Goal: Task Accomplishment & Management: Manage account settings

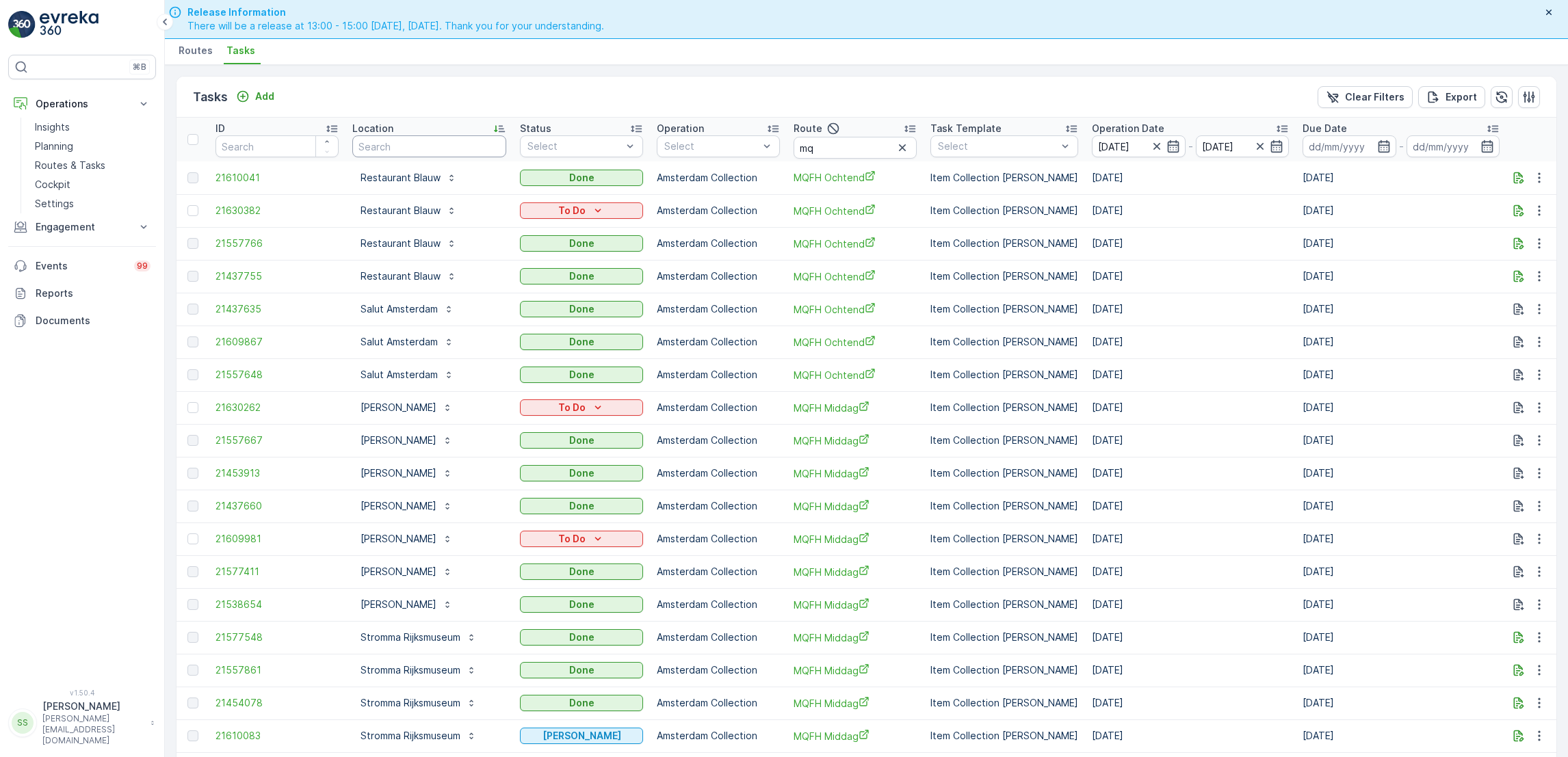
click at [407, 147] on input "text" at bounding box center [429, 147] width 154 height 22
type input "brut"
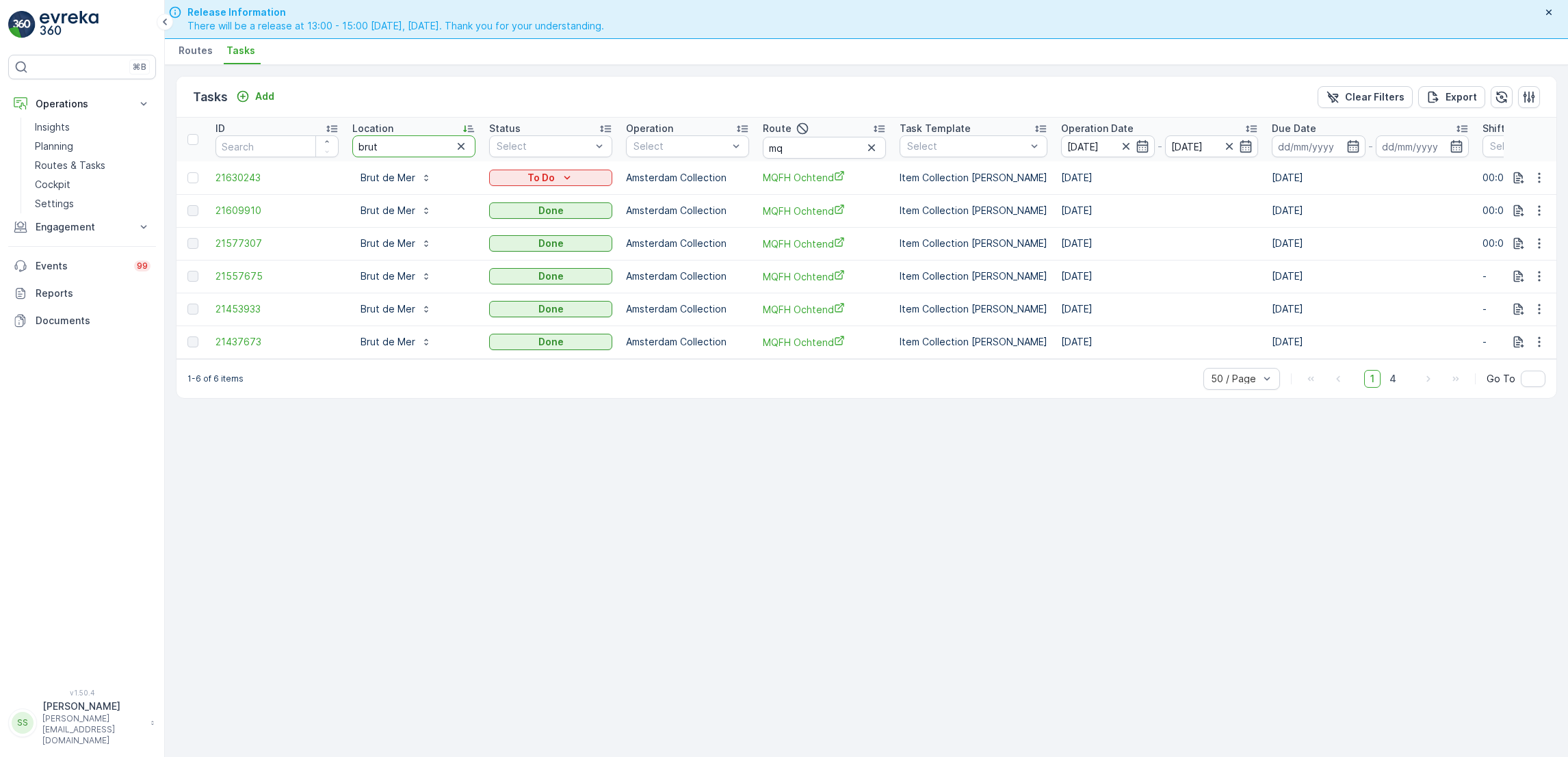
drag, startPoint x: 403, startPoint y: 142, endPoint x: 320, endPoint y: 132, distance: 83.6
click at [320, 132] on tr "ID Location brut Status Select Operation Select Route mq Task Template Select O…" at bounding box center [1231, 140] width 2110 height 44
type input "libertine"
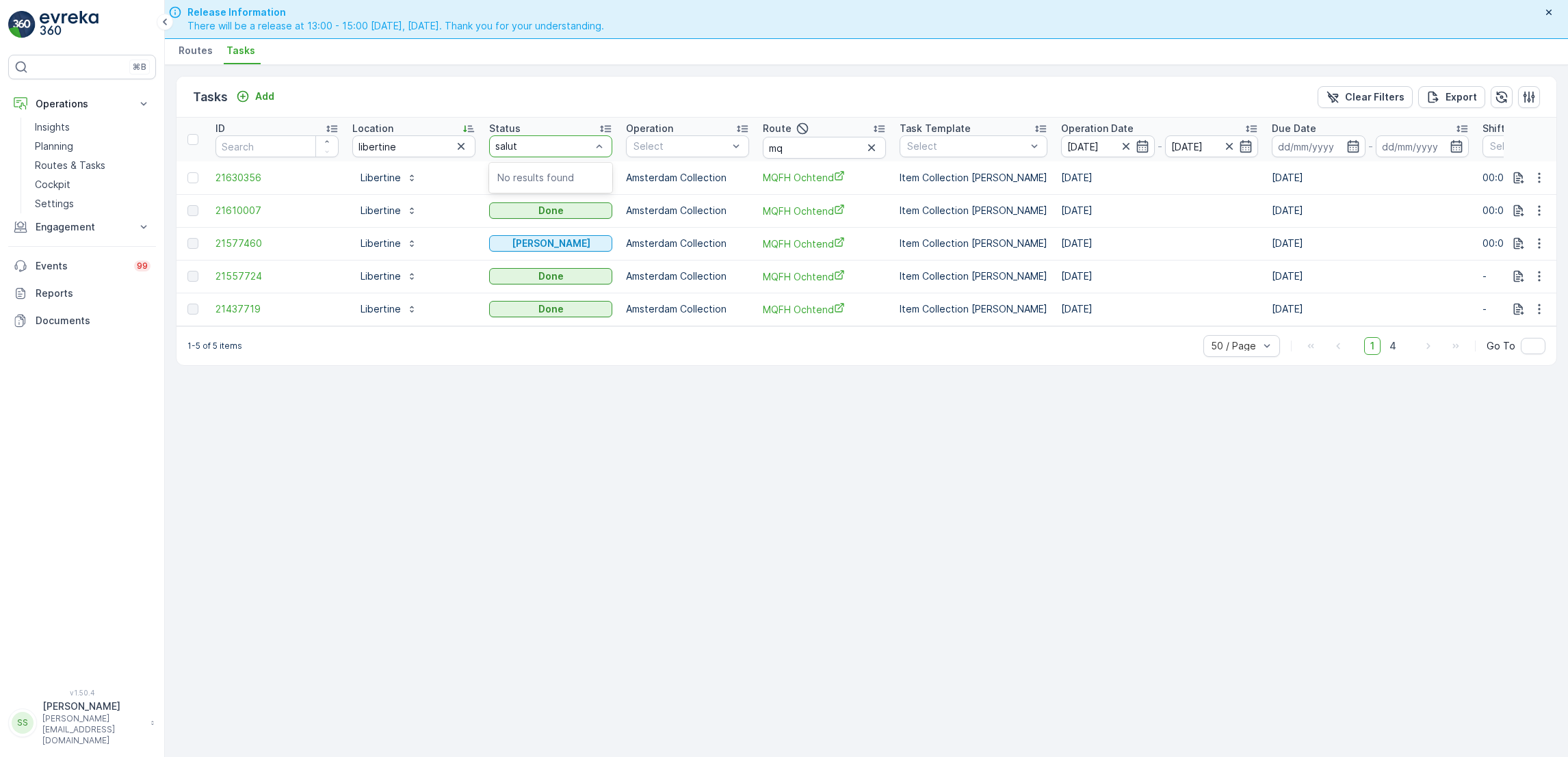
type input "salut"
click at [568, 136] on div at bounding box center [550, 147] width 123 height 22
click at [568, 138] on div "Select" at bounding box center [550, 147] width 123 height 22
click at [450, 144] on input "libertine" at bounding box center [414, 147] width 123 height 22
type input "l"
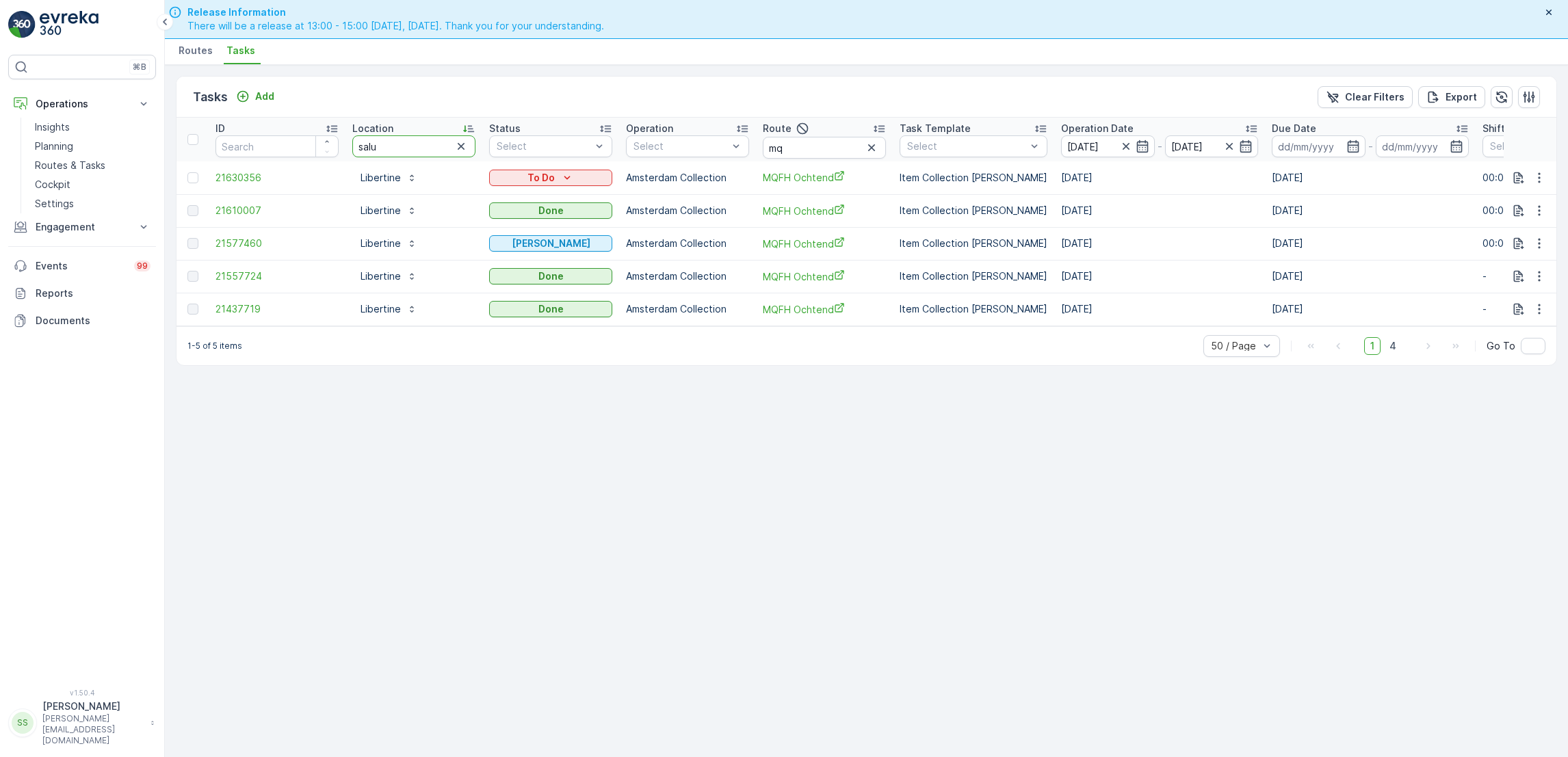
type input "salut"
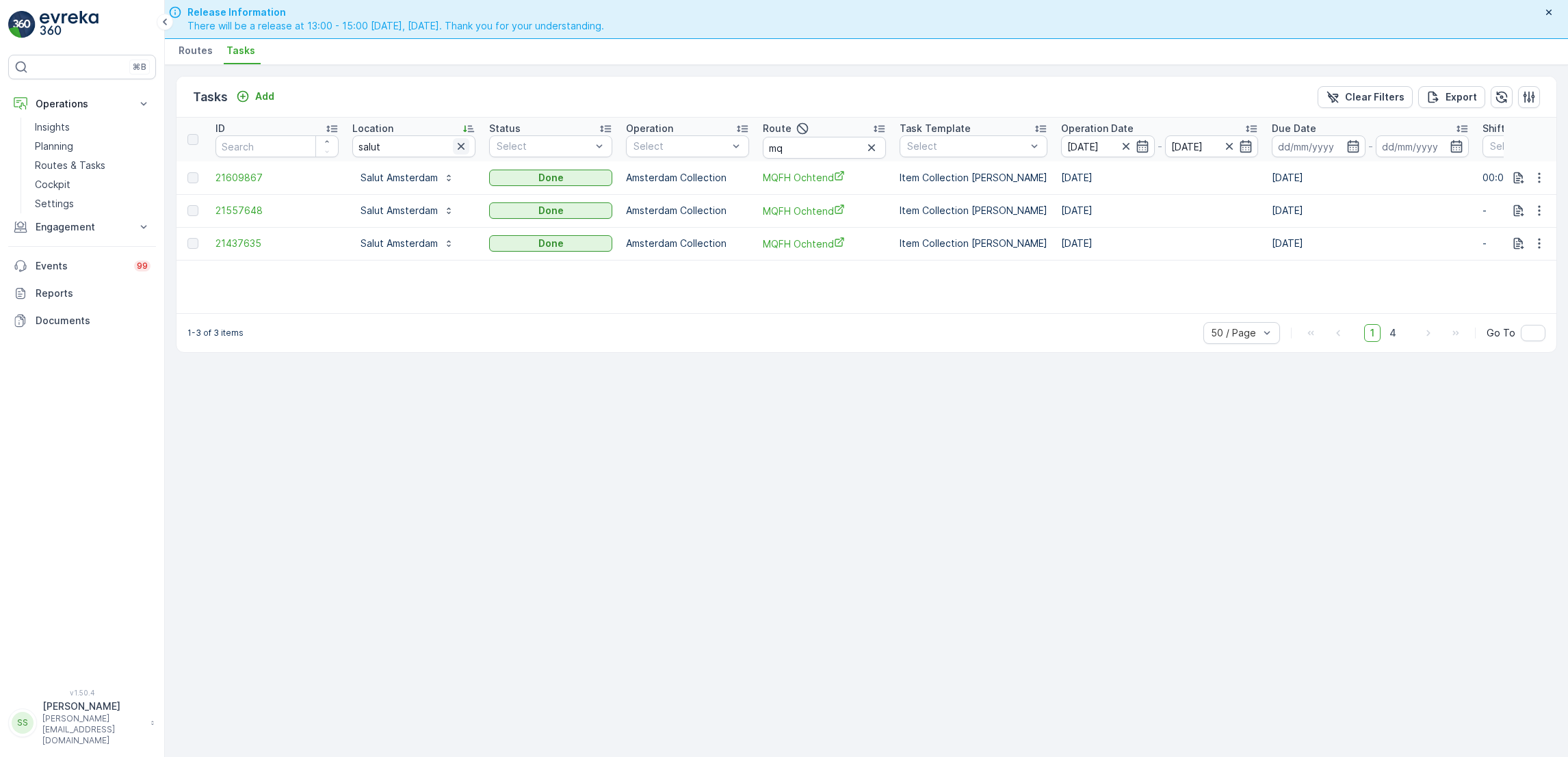
click at [465, 149] on icon "button" at bounding box center [460, 147] width 13 height 13
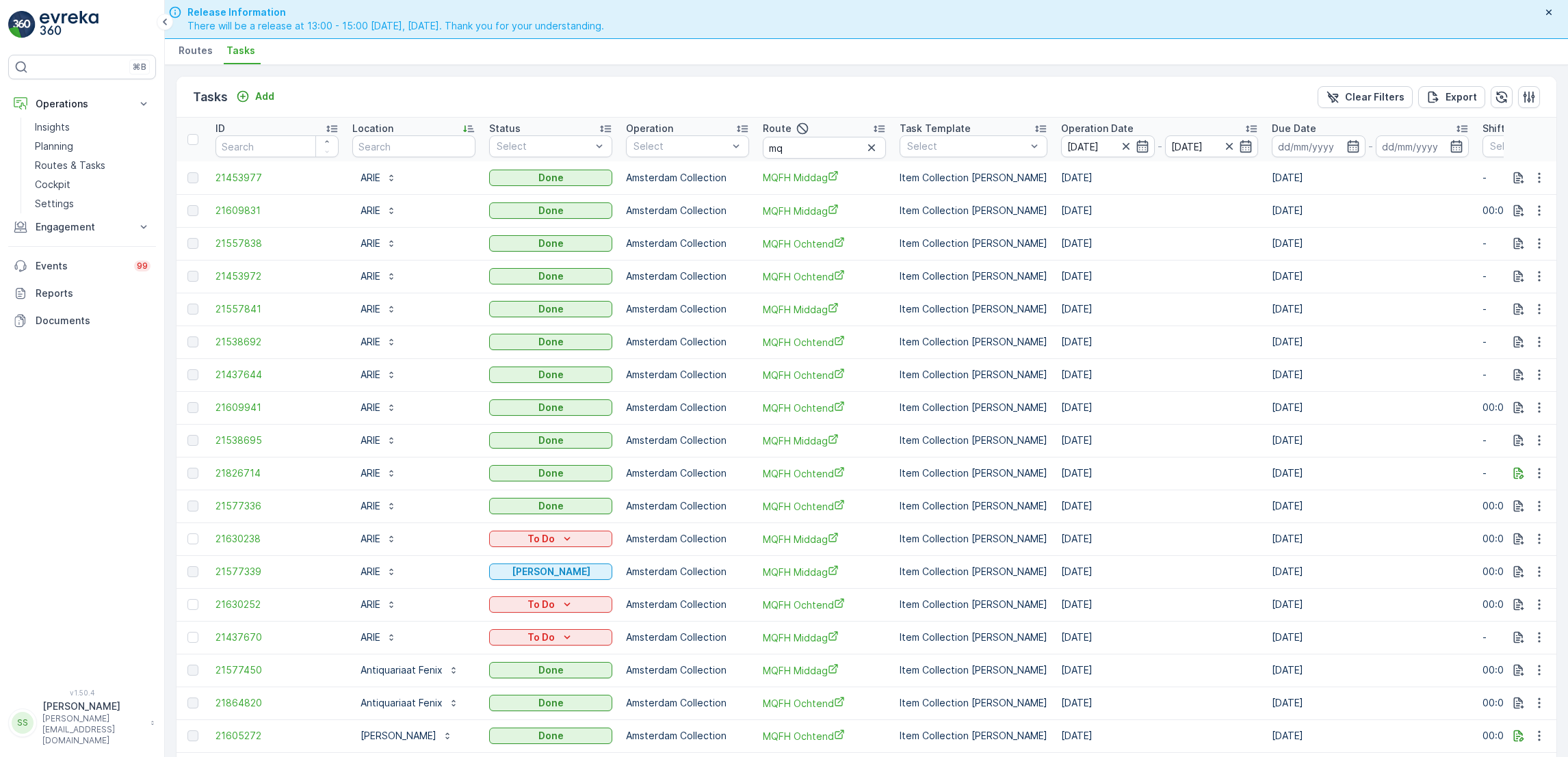
click at [429, 134] on div "Location" at bounding box center [414, 128] width 123 height 13
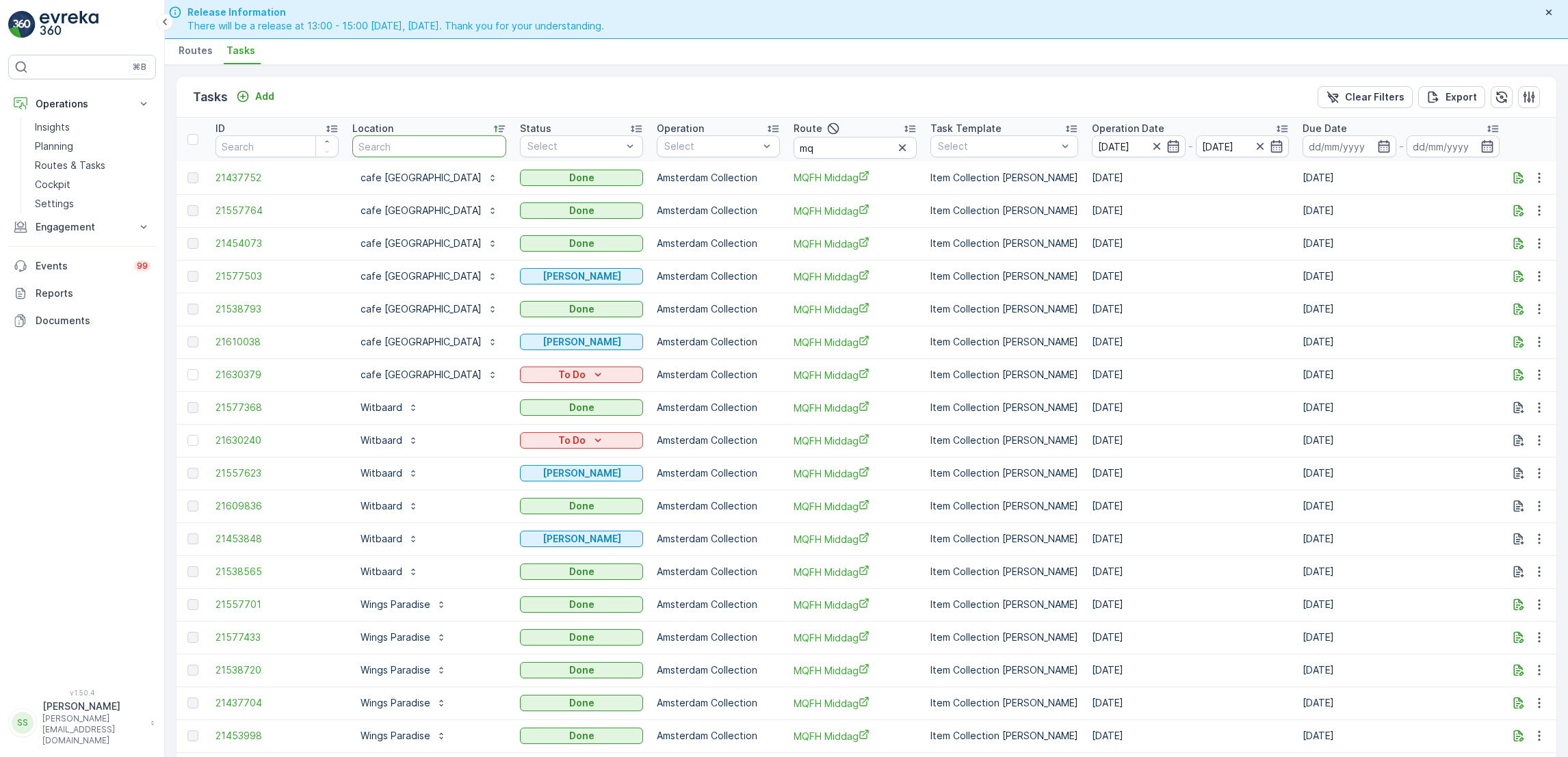
click at [424, 145] on input "text" at bounding box center [429, 147] width 154 height 22
type input "esh"
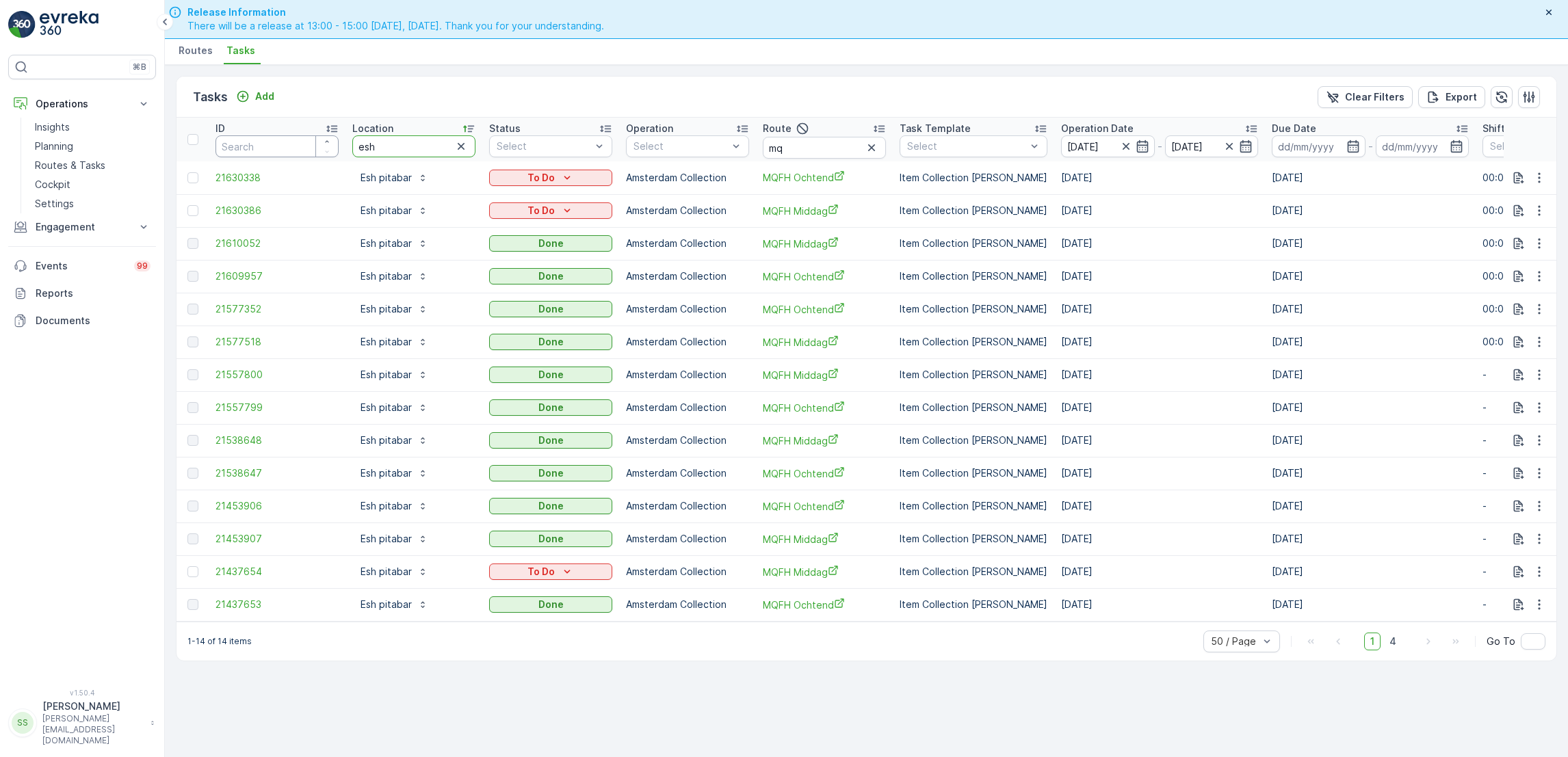
drag, startPoint x: 388, startPoint y: 151, endPoint x: 293, endPoint y: 148, distance: 95.0
click at [293, 148] on tr "ID Location esh Status Select Operation Select Route mq Task Template Select Op…" at bounding box center [1231, 140] width 2110 height 44
type input "schi"
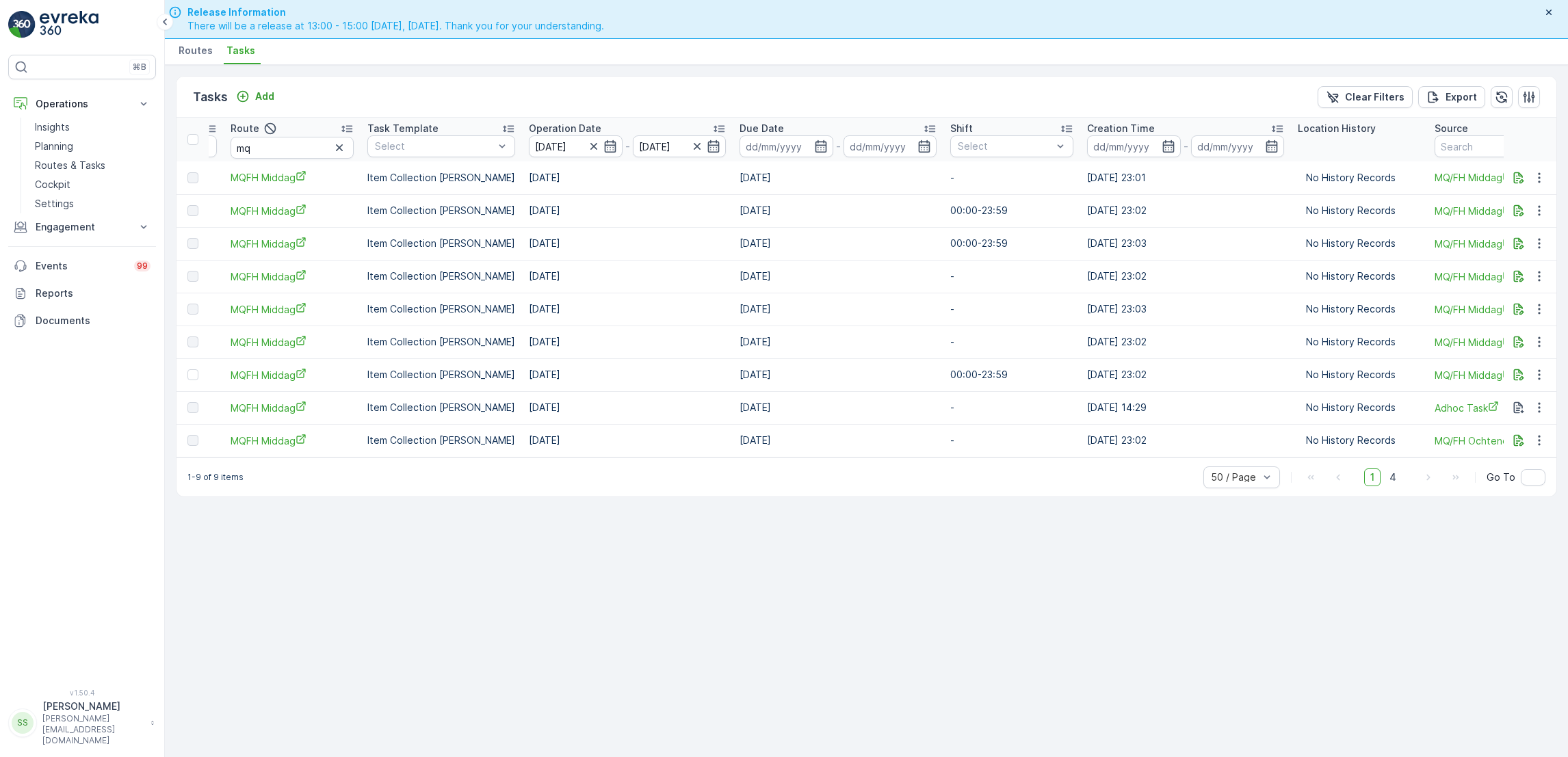
scroll to position [0, 790]
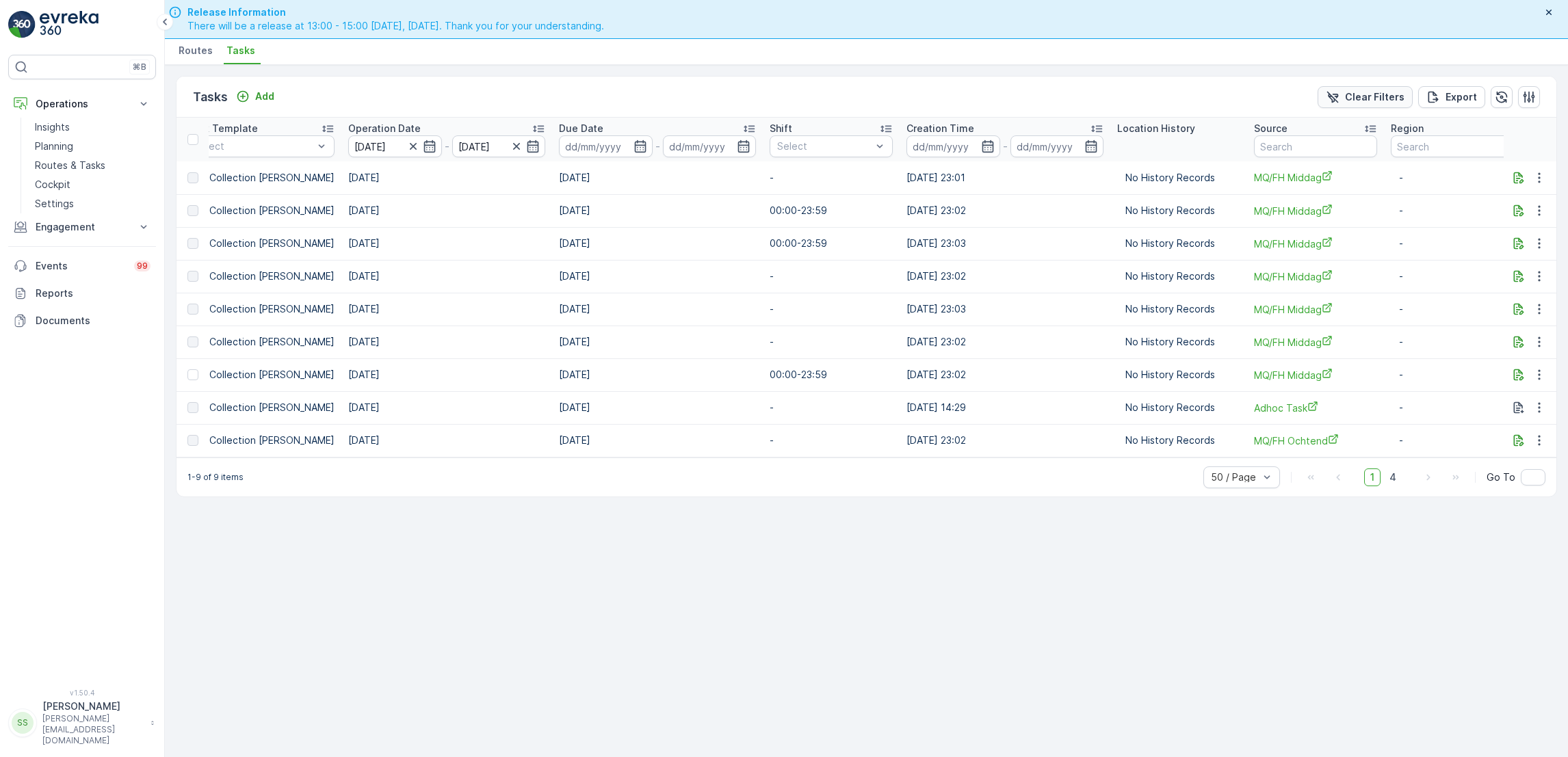
click at [1370, 97] on p "Clear Filters" at bounding box center [1374, 97] width 59 height 13
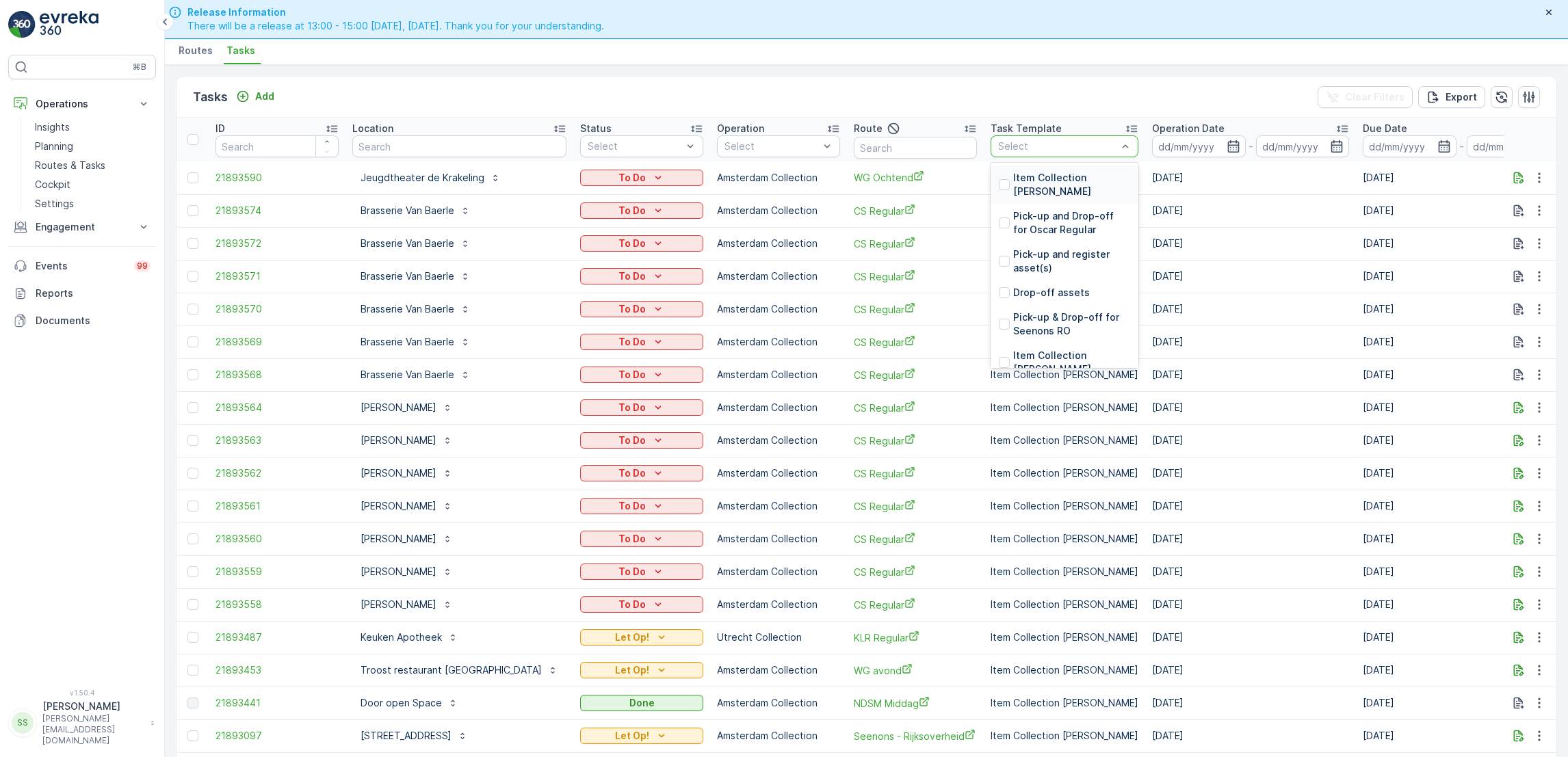
click at [1069, 147] on div at bounding box center [1056, 146] width 121 height 11
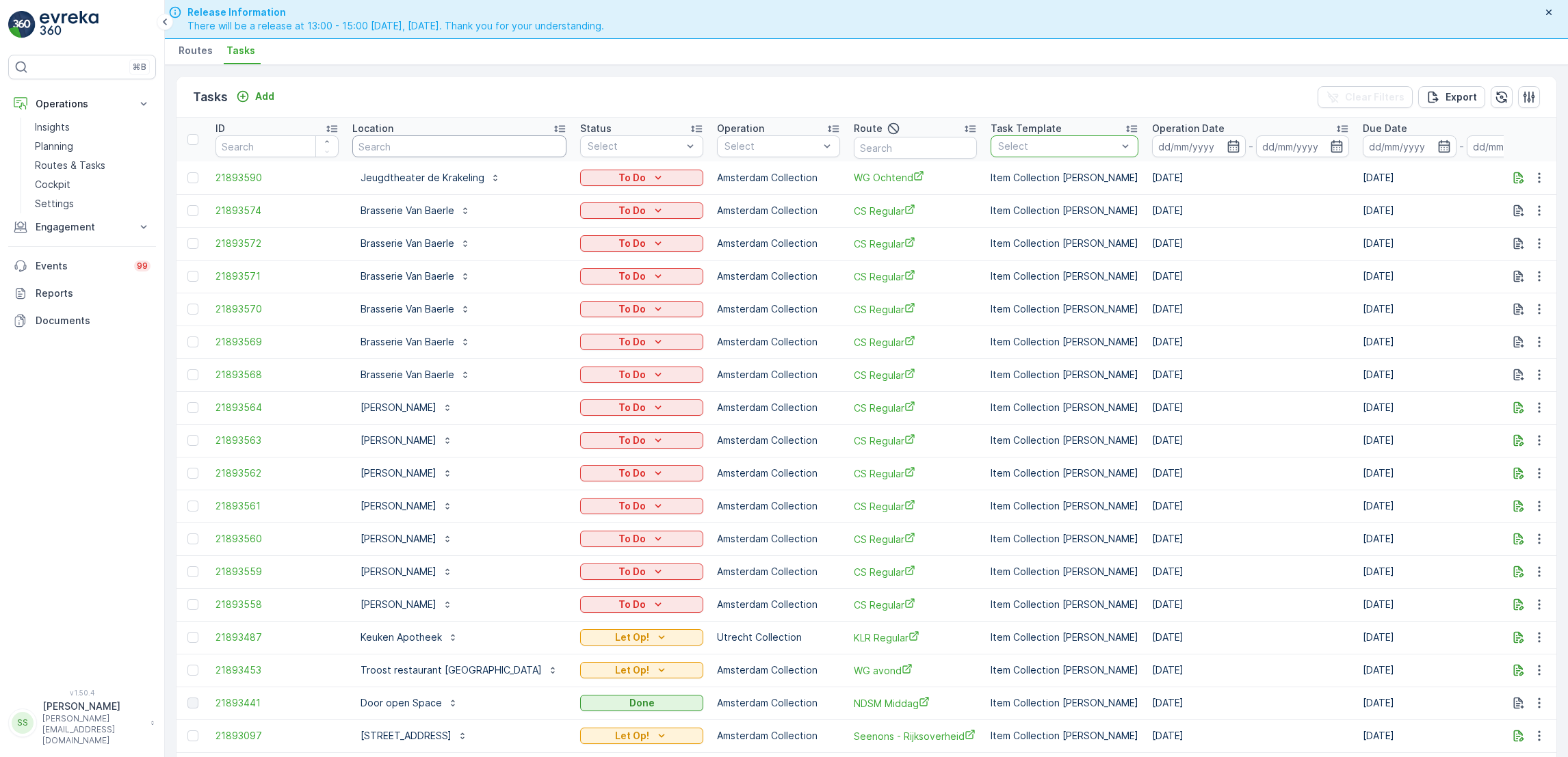
click at [470, 152] on input "text" at bounding box center [460, 147] width 214 height 22
type input "van dam"
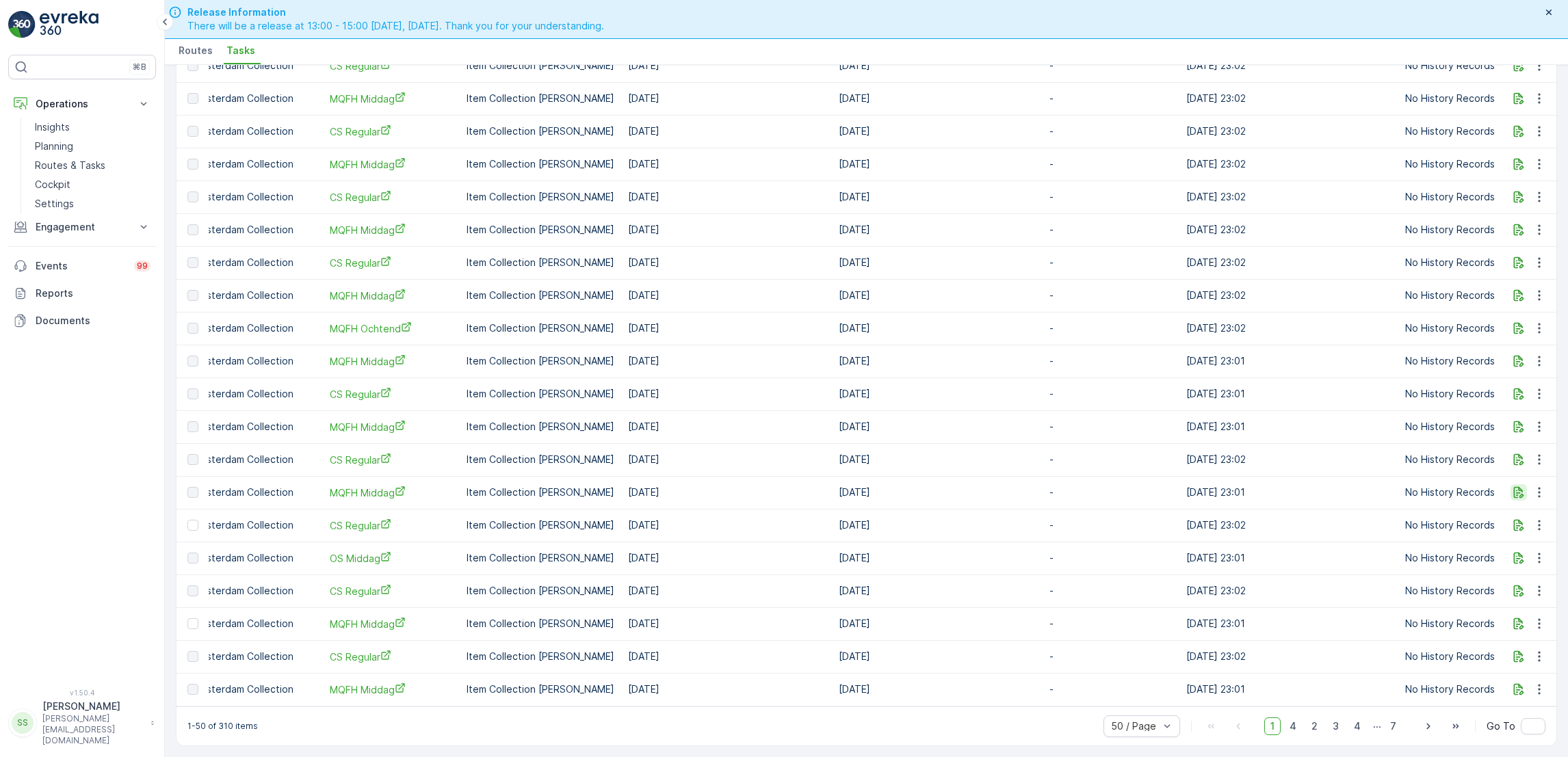
scroll to position [0, 722]
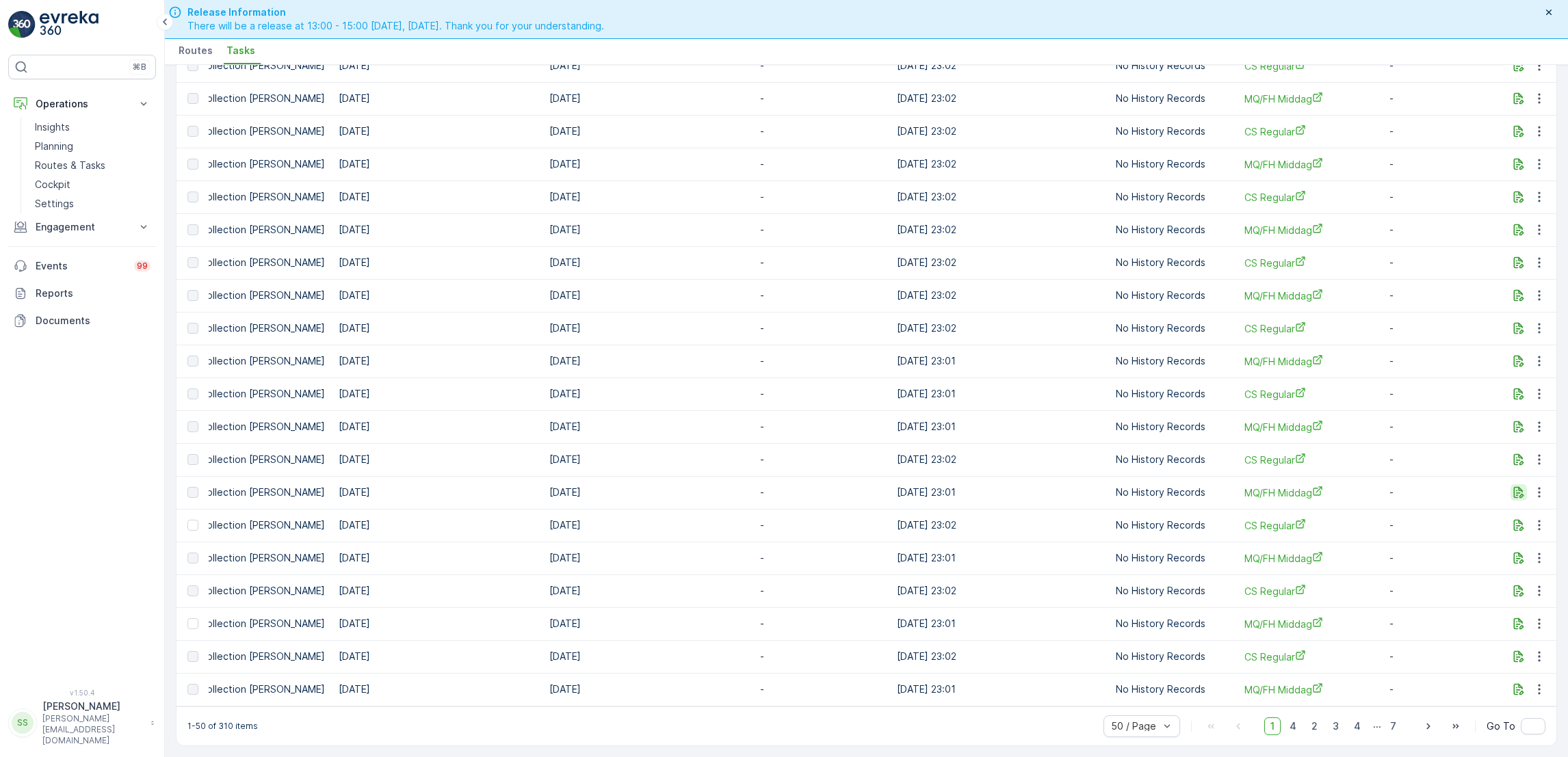
click at [1514, 487] on icon "button" at bounding box center [1519, 493] width 10 height 12
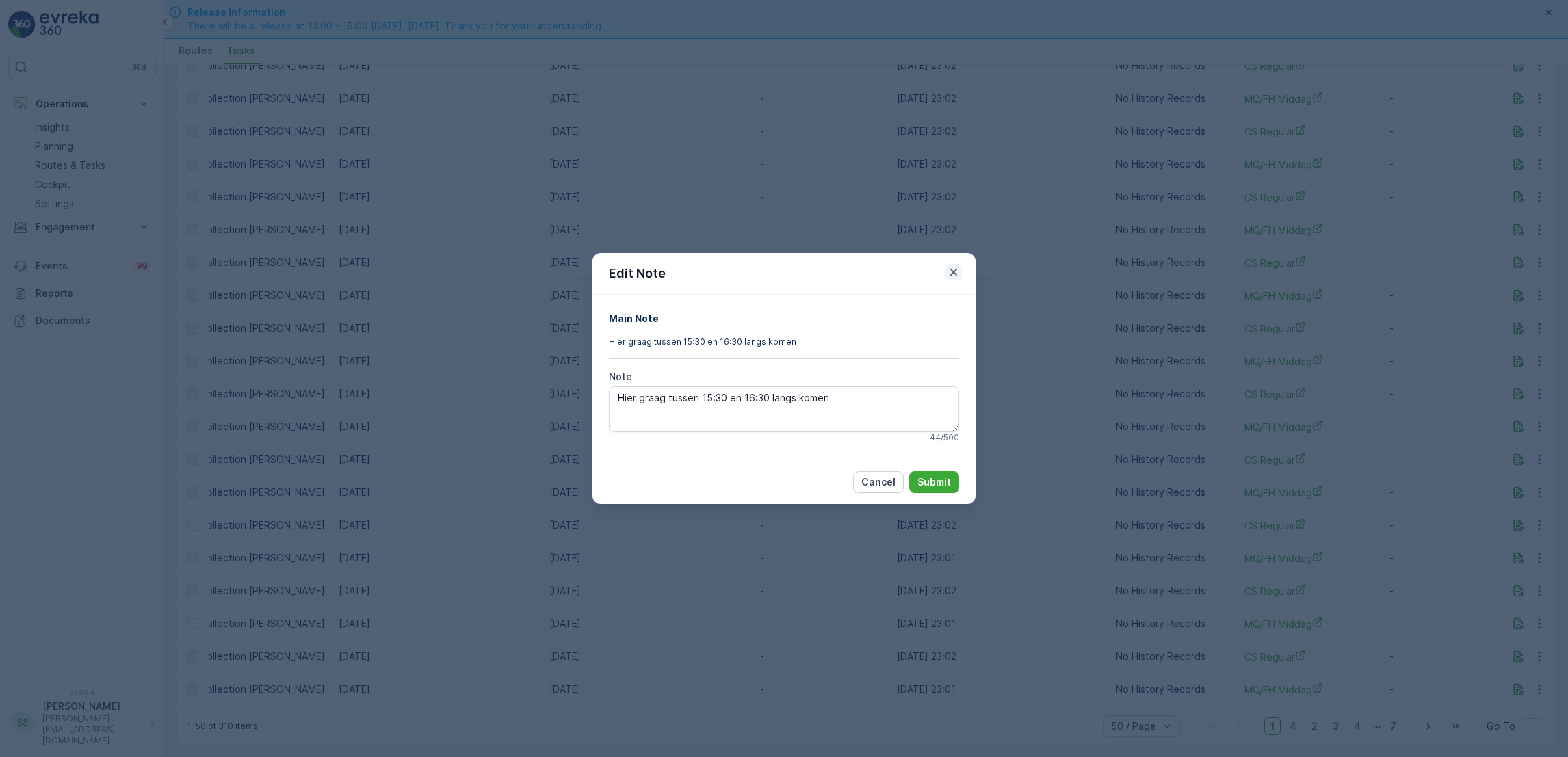
click at [959, 271] on icon "button" at bounding box center [954, 272] width 13 height 13
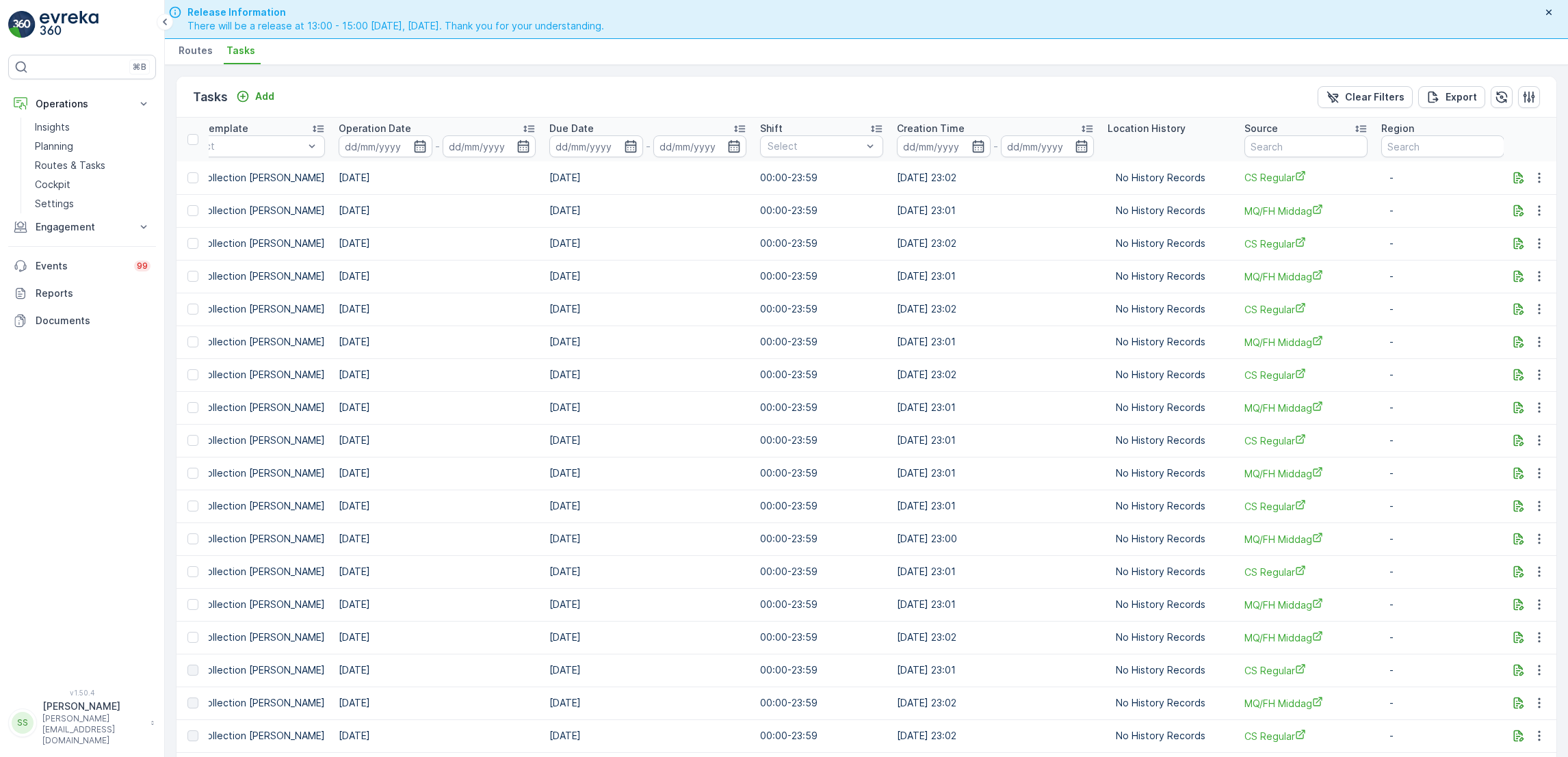
scroll to position [0, 0]
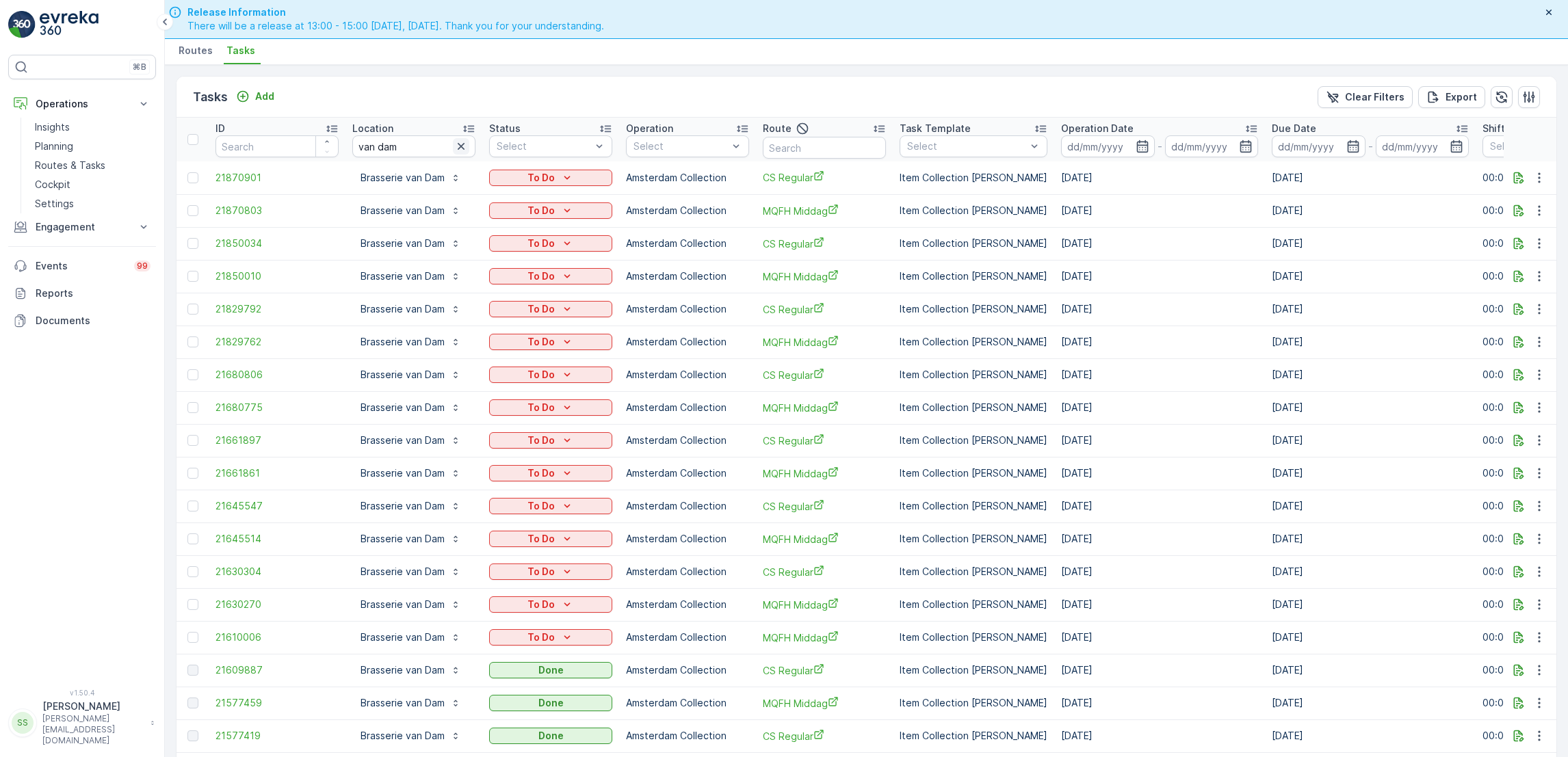
click at [461, 145] on icon "button" at bounding box center [461, 147] width 7 height 7
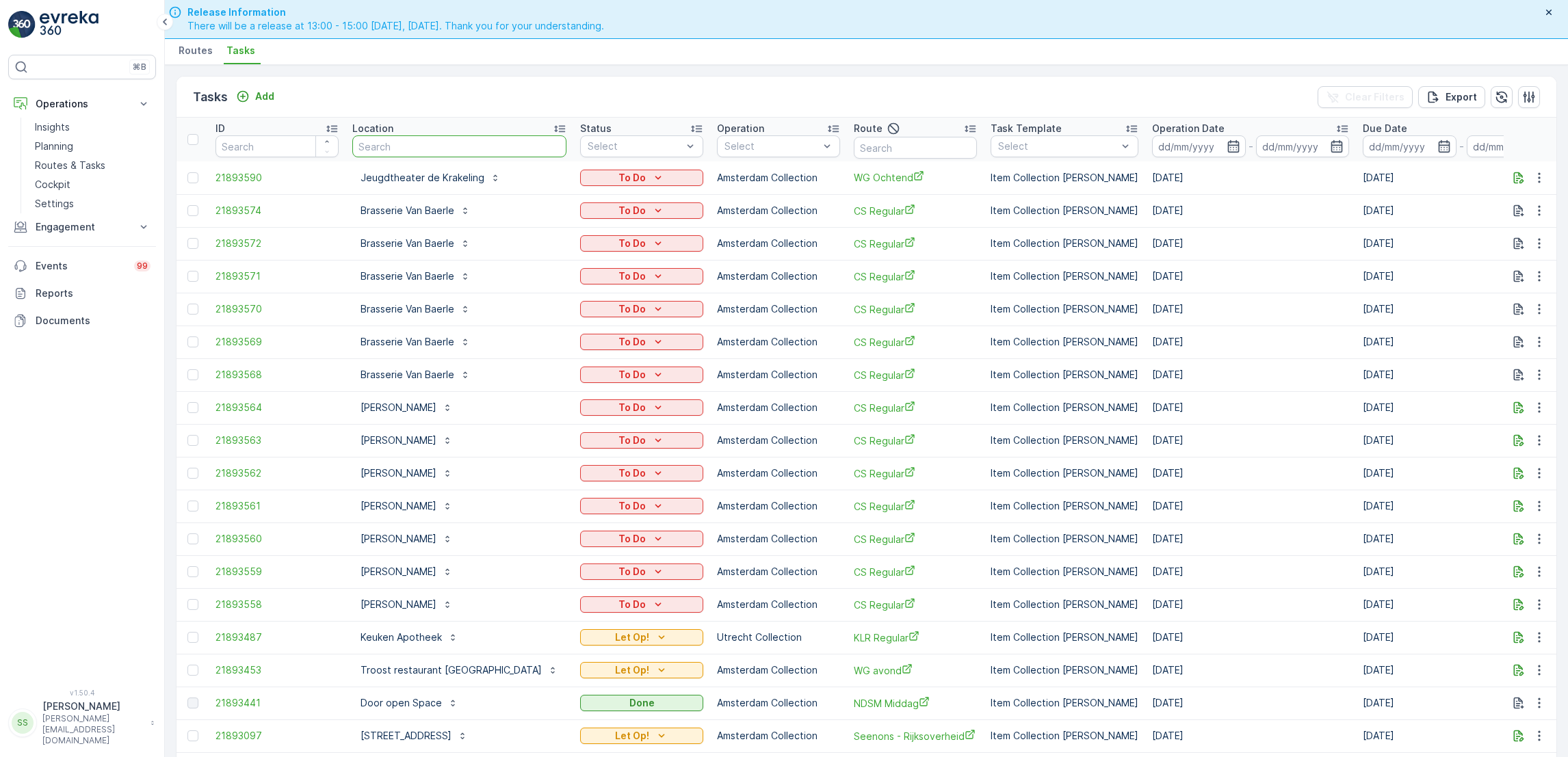
click at [428, 148] on input "text" at bounding box center [460, 147] width 214 height 22
type input "blaue"
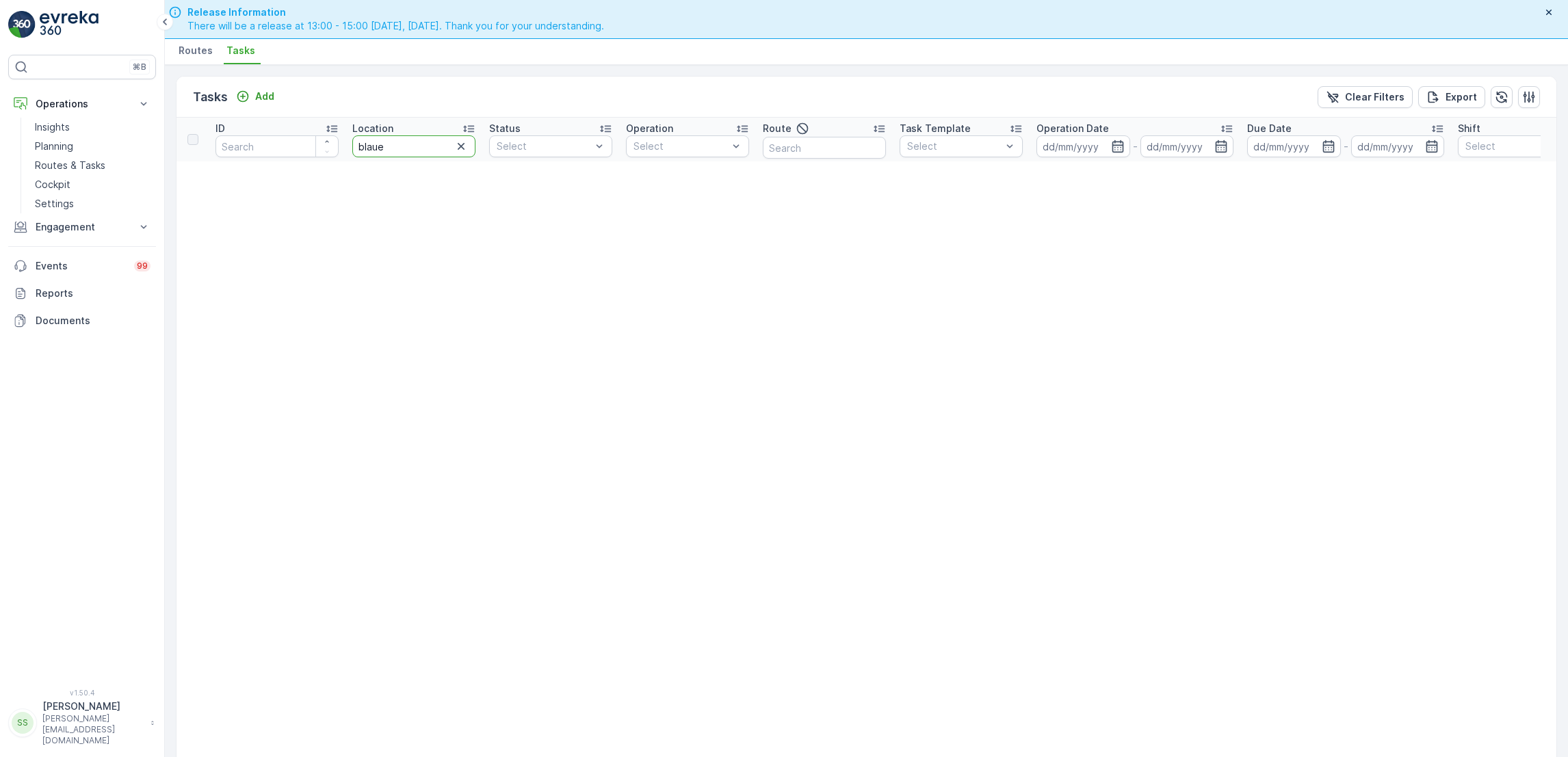
click at [426, 148] on input "blaue" at bounding box center [414, 147] width 123 height 22
type input "blauw"
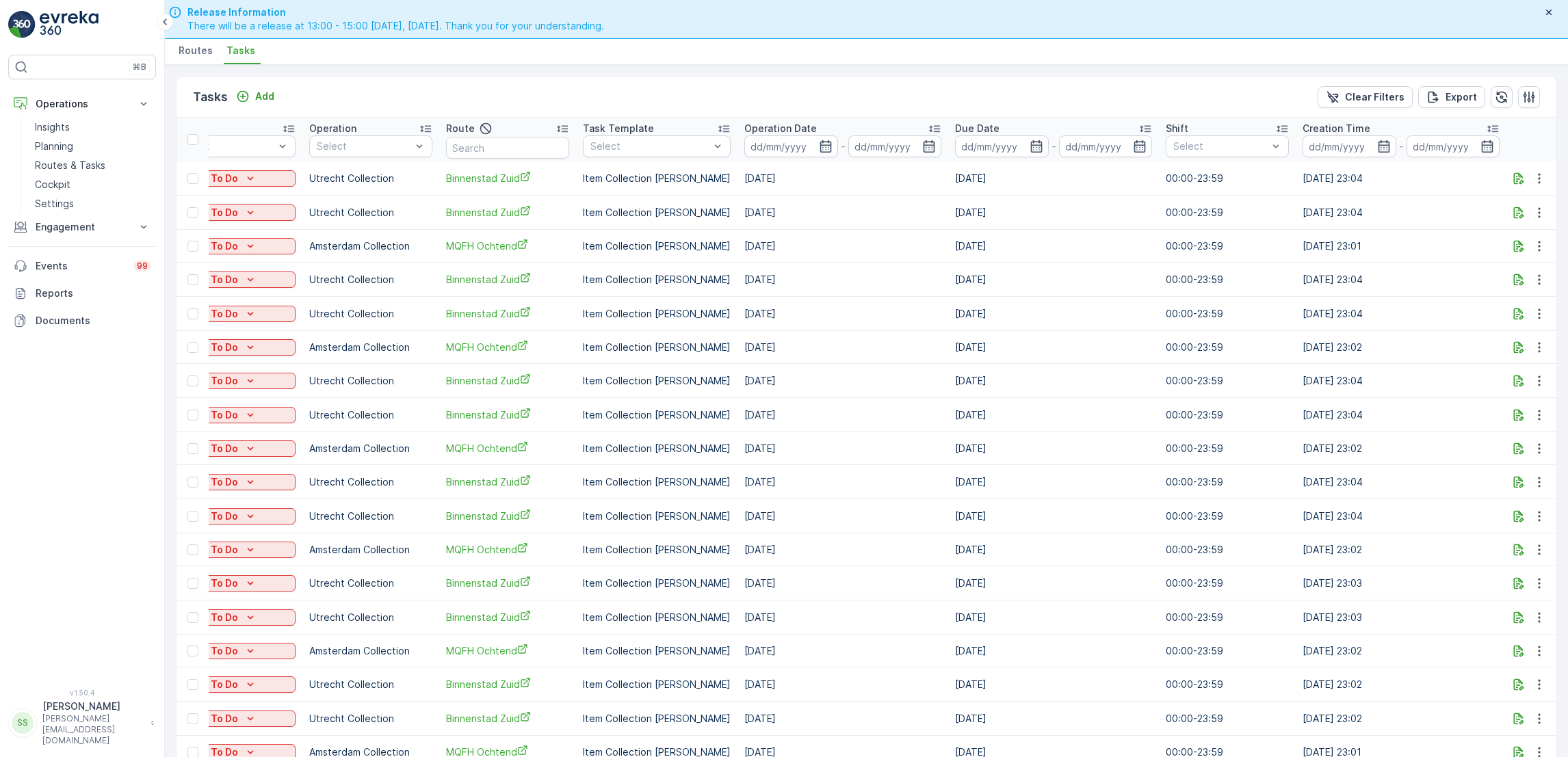
scroll to position [0, 810]
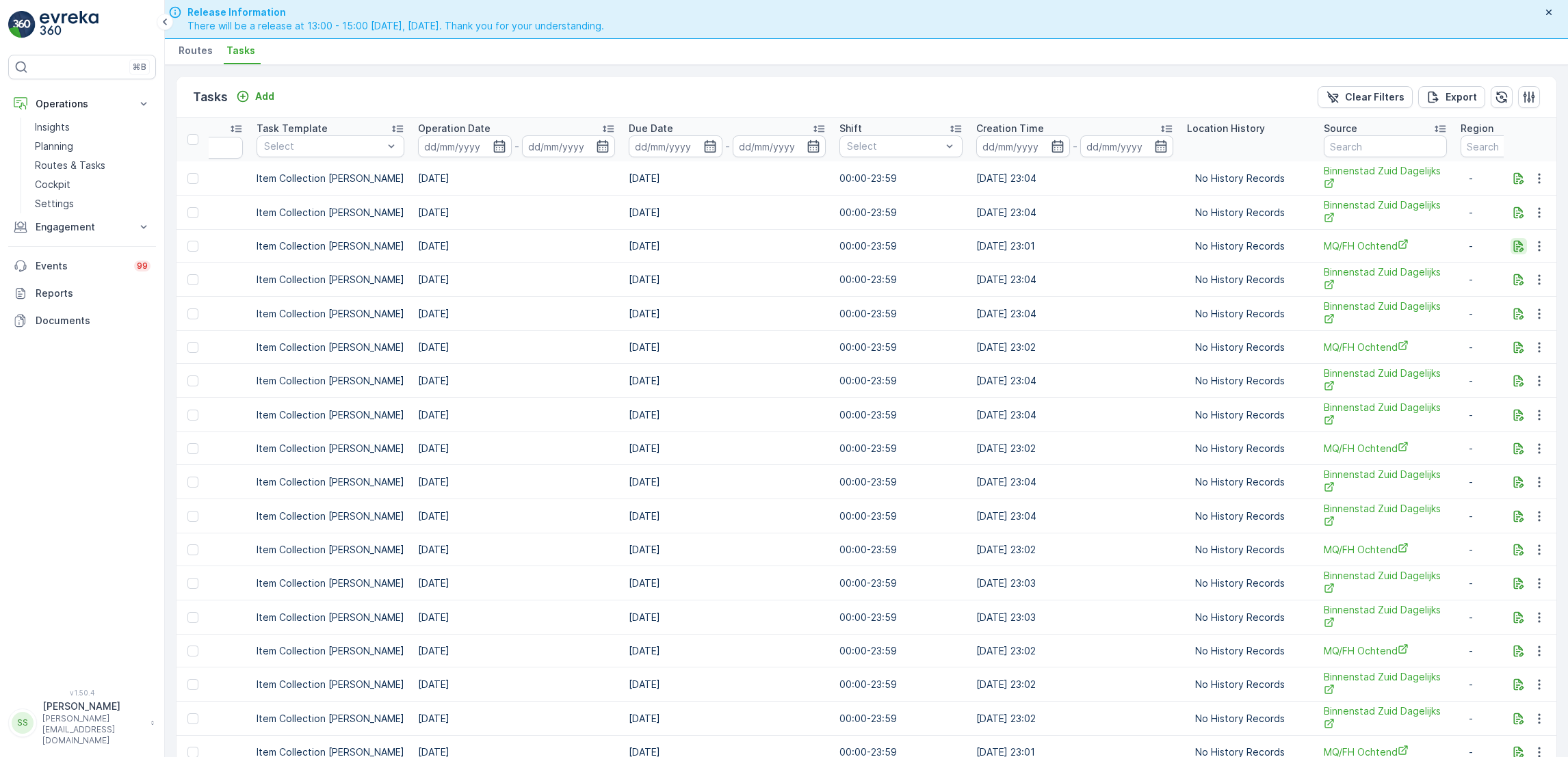
click at [1517, 245] on icon "button" at bounding box center [1519, 246] width 13 height 13
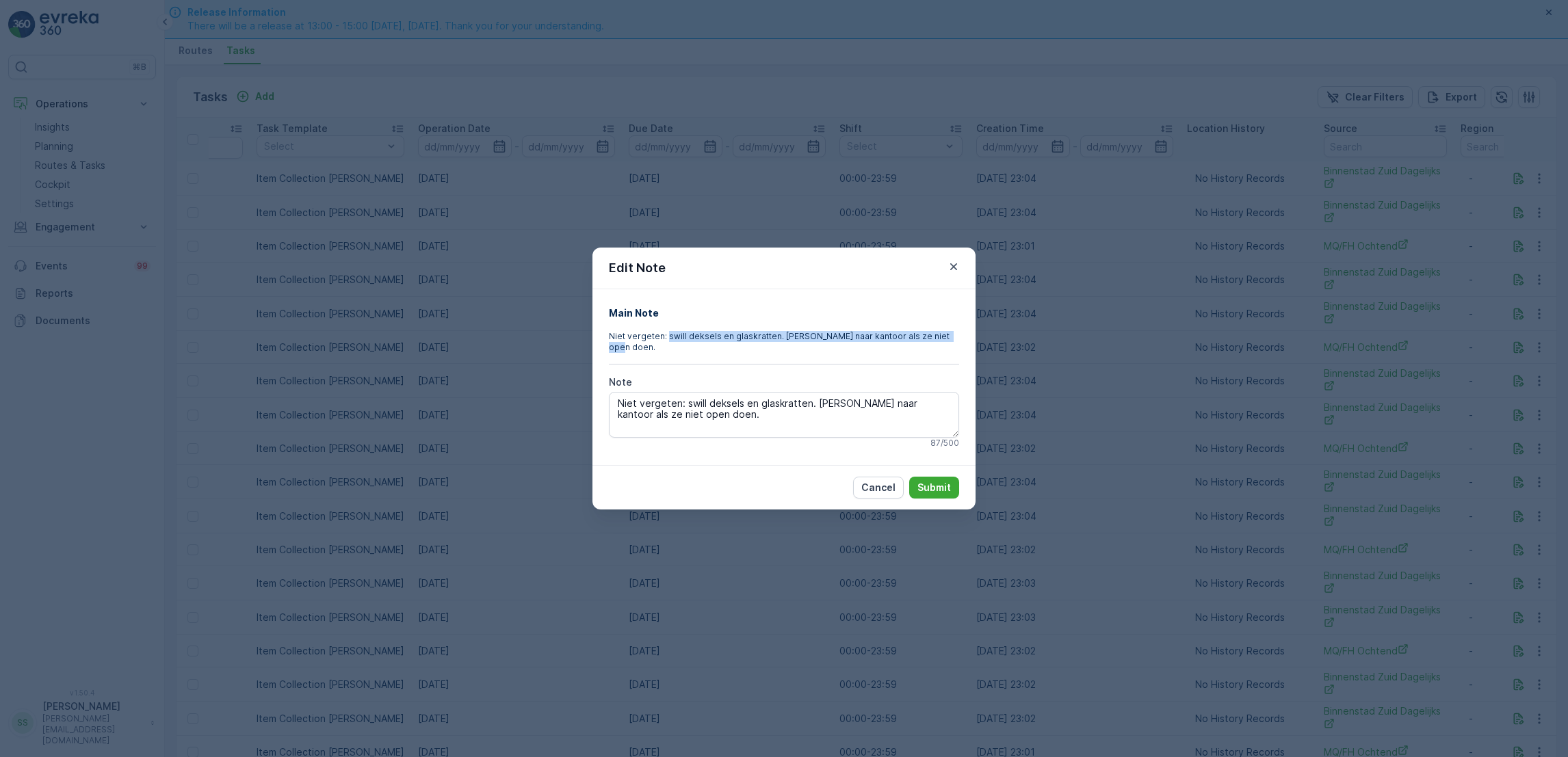
drag, startPoint x: 666, startPoint y: 338, endPoint x: 942, endPoint y: 336, distance: 276.0
click at [942, 336] on p "Niet vergeten: swill deksels en glaskratten. Bellen naar kantoor als ze niet op…" at bounding box center [784, 342] width 350 height 22
copy p "swill deksels en glaskratten. Bellen naar kantoor als ze niet open doen."
click at [957, 274] on icon "button" at bounding box center [954, 266] width 13 height 13
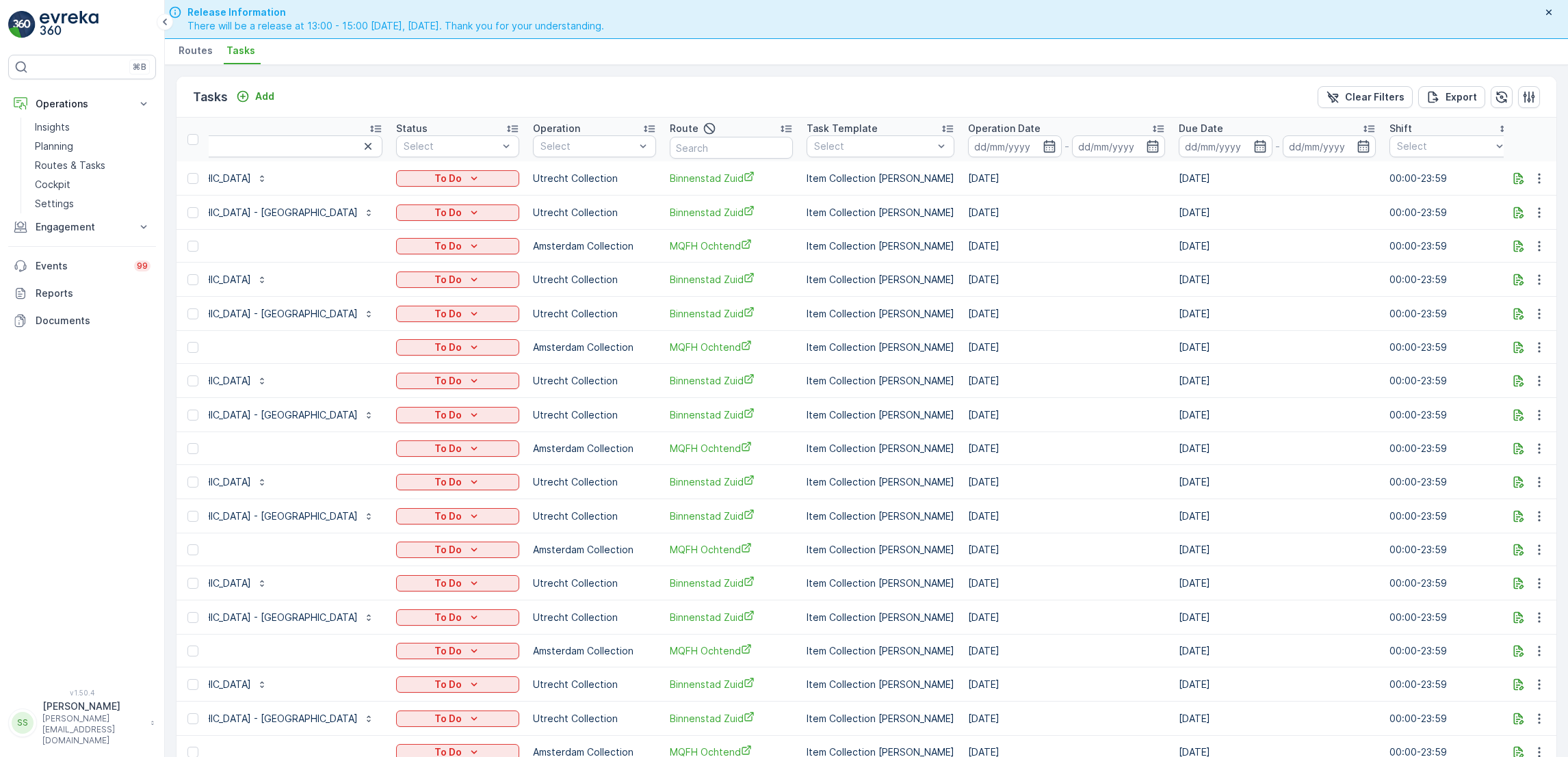
scroll to position [0, 0]
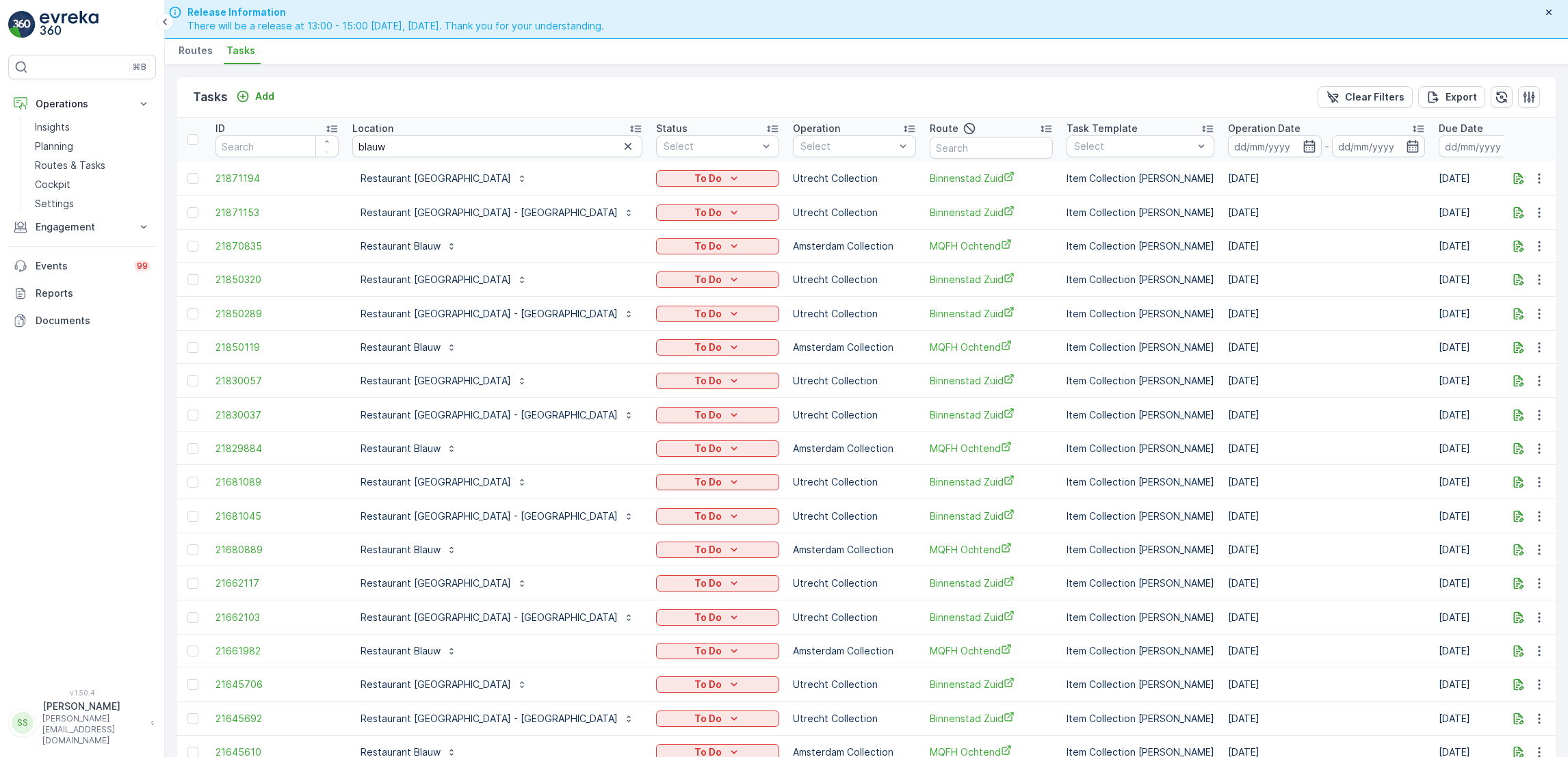
click at [420, 264] on td "Restaurant Blauw Utrecht" at bounding box center [497, 280] width 304 height 34
click at [422, 250] on p "Restaurant Blauw" at bounding box center [401, 246] width 80 height 13
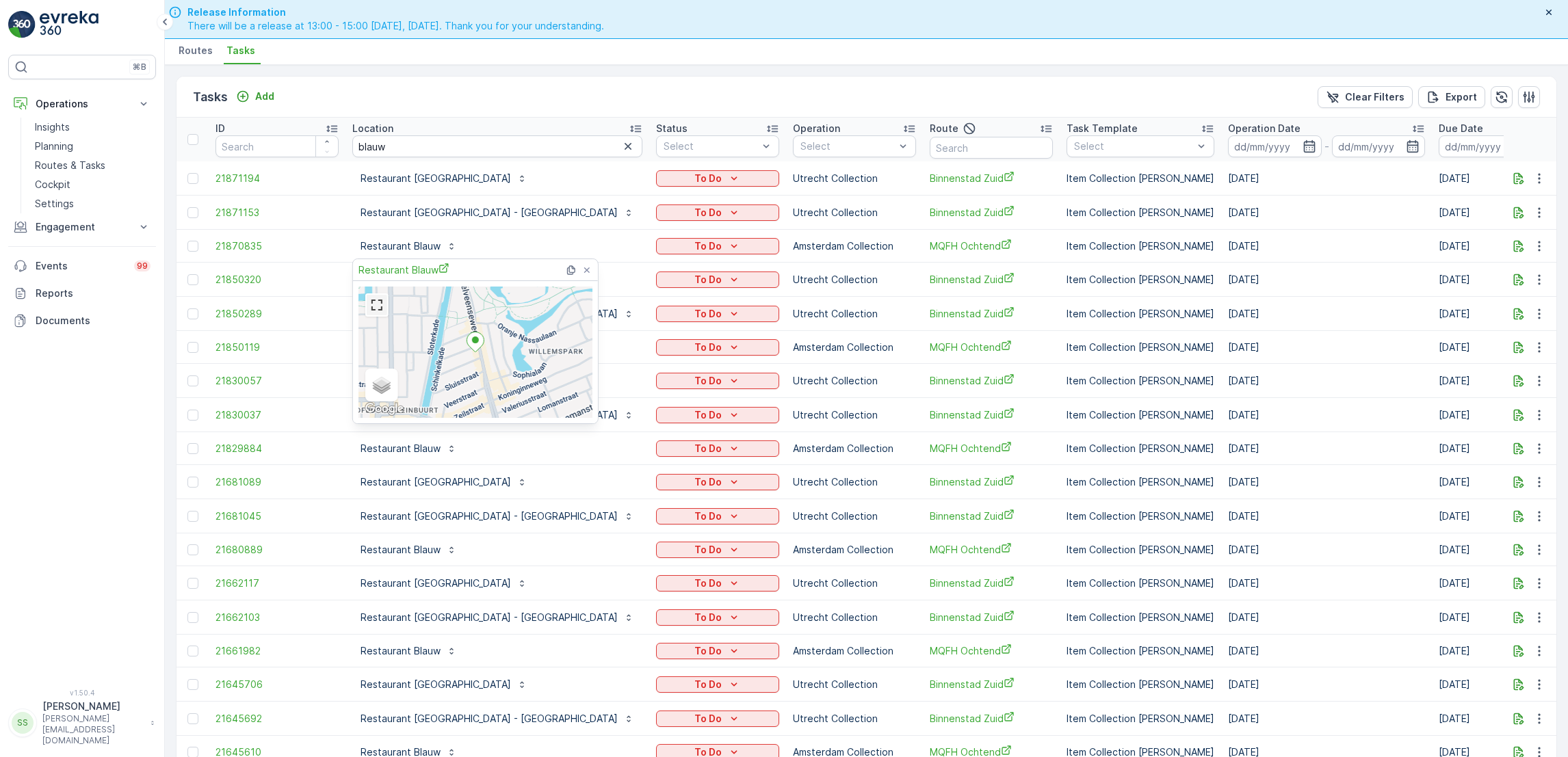
click at [368, 295] on link at bounding box center [377, 305] width 21 height 21
click at [581, 263] on div at bounding box center [586, 270] width 18 height 18
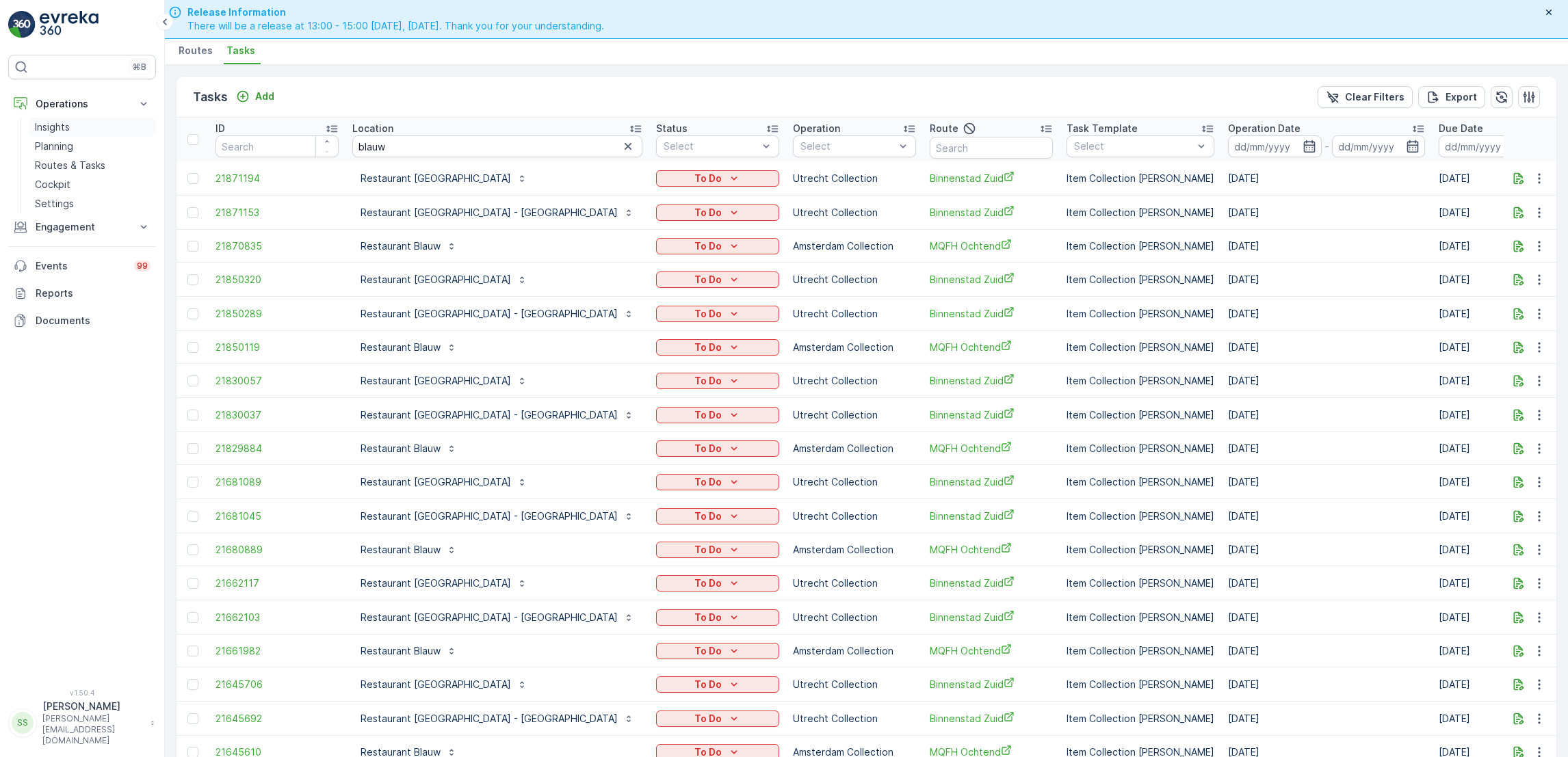
drag, startPoint x: 58, startPoint y: 125, endPoint x: 50, endPoint y: 125, distance: 8.0
click at [50, 125] on p "Insights" at bounding box center [53, 127] width 35 height 13
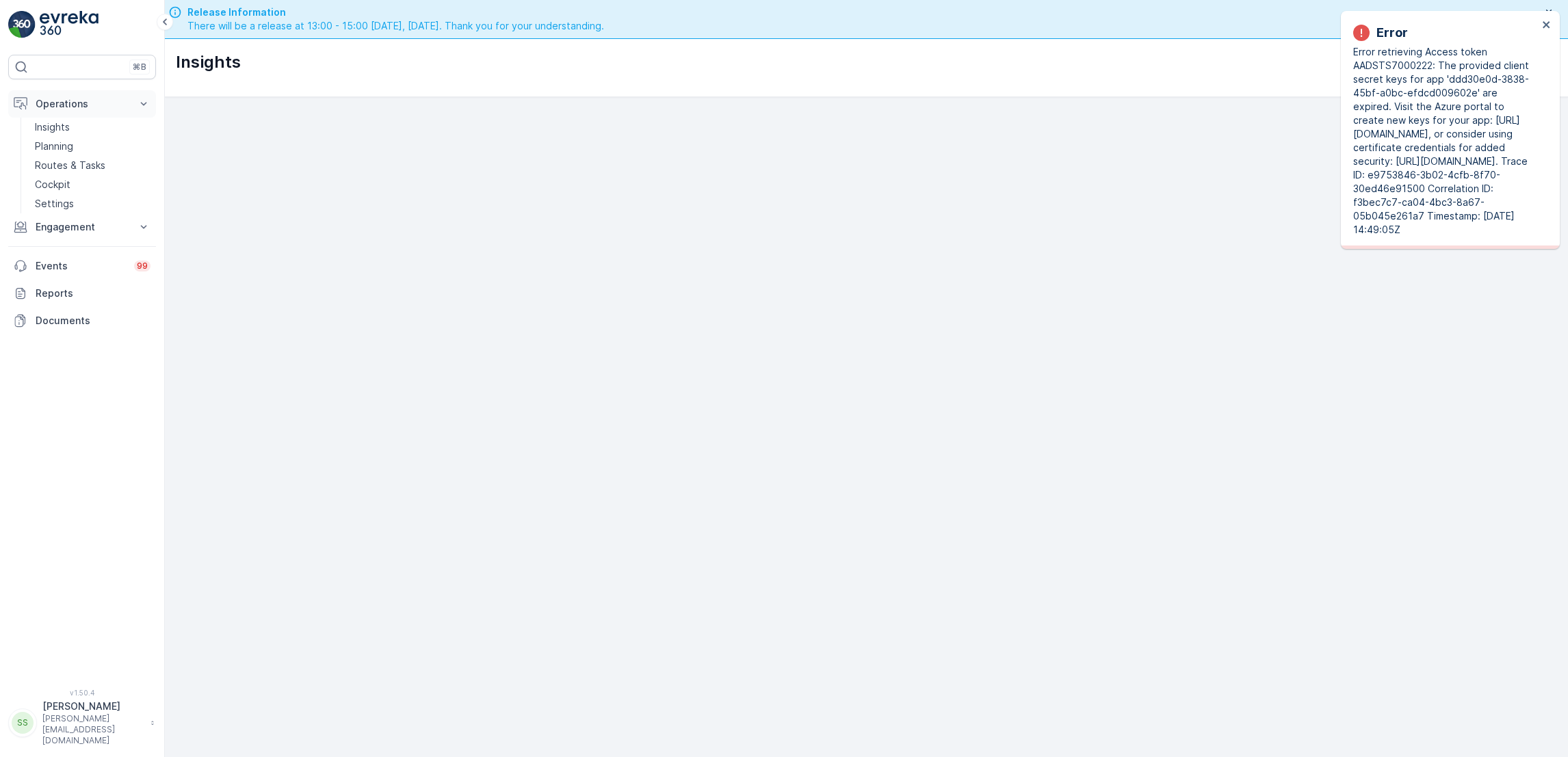
click at [77, 101] on p "Operations" at bounding box center [81, 104] width 93 height 13
click at [72, 166] on p "Routes & Tasks" at bounding box center [70, 166] width 70 height 13
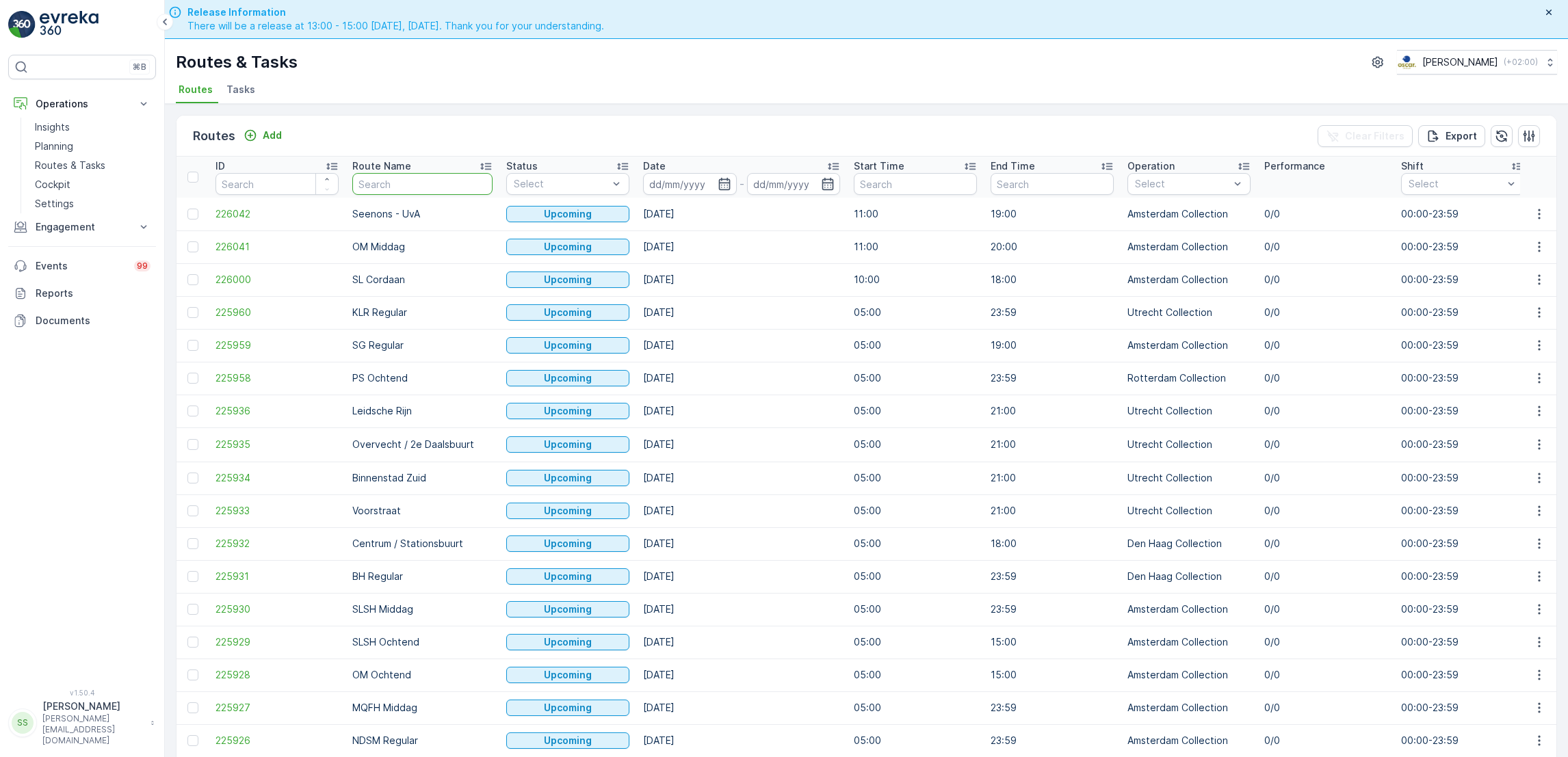
click at [425, 186] on input "text" at bounding box center [422, 184] width 140 height 22
type input "mq"
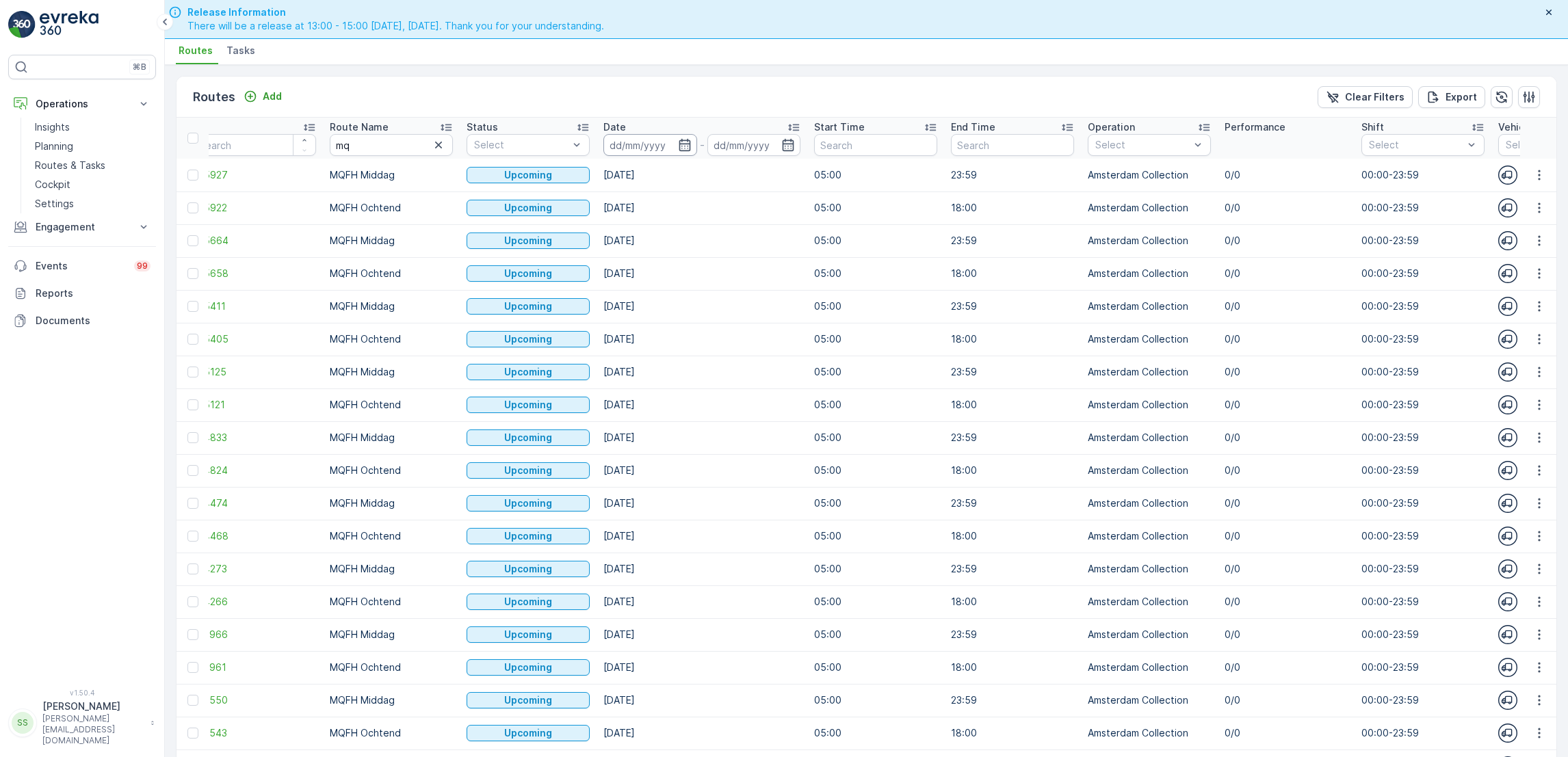
click at [637, 140] on input at bounding box center [650, 145] width 94 height 22
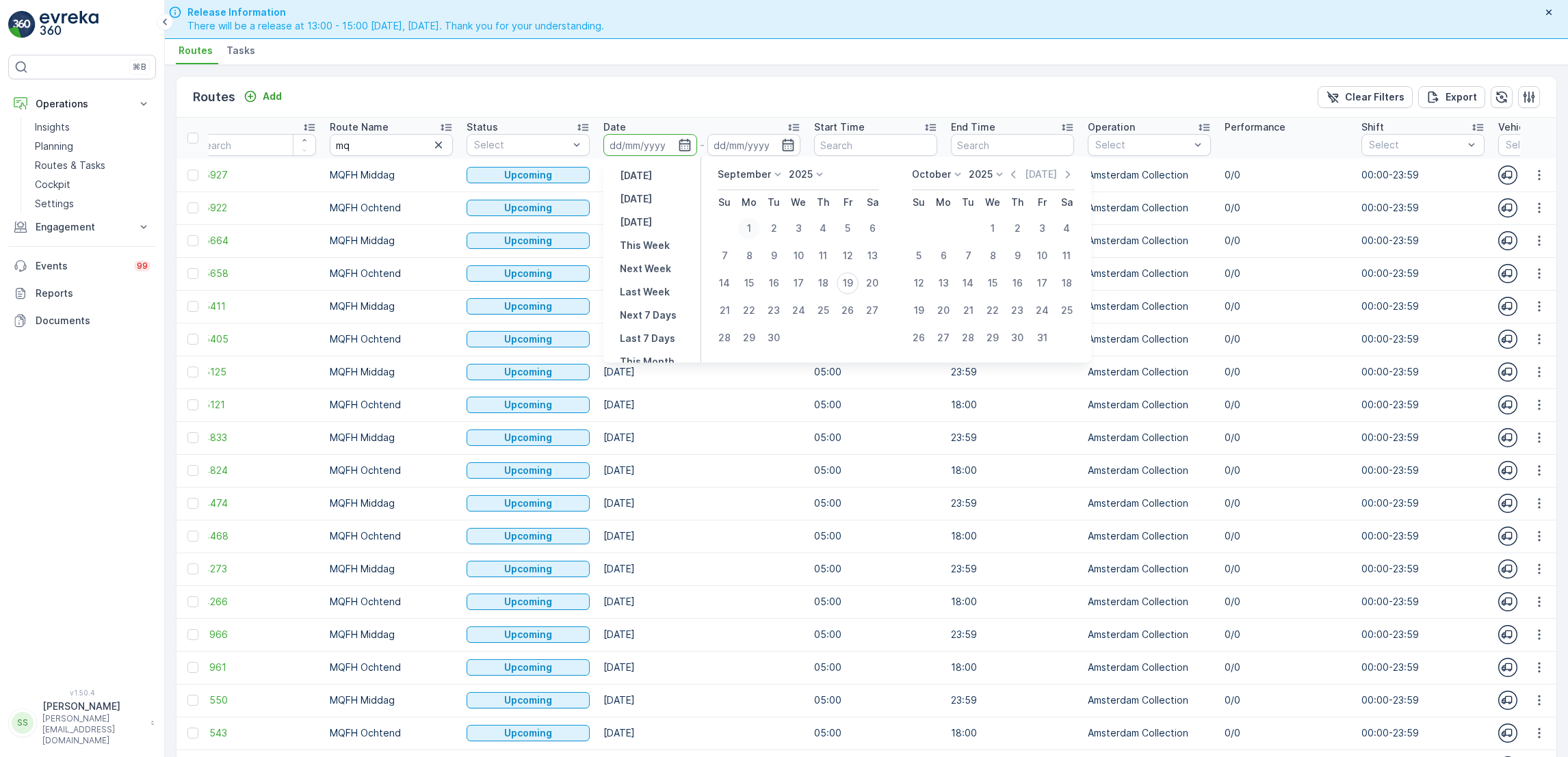
click at [753, 225] on div "1" at bounding box center [749, 229] width 22 height 22
type input "01.09.2025"
click at [726, 254] on div "7" at bounding box center [724, 255] width 22 height 22
type input "07.09.2025"
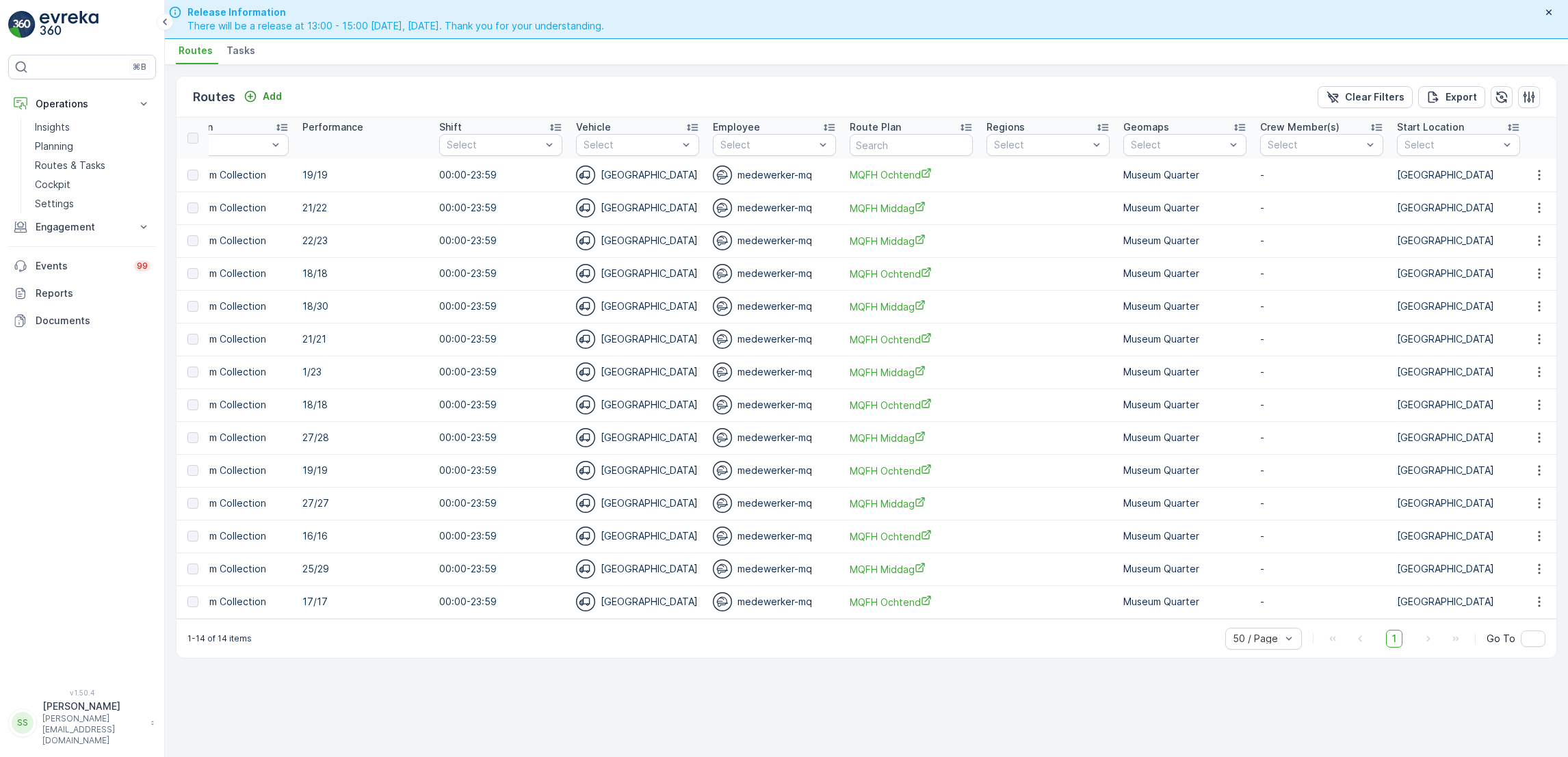
scroll to position [0, 943]
click at [1154, 173] on p "Museum Quarter" at bounding box center [1185, 175] width 123 height 13
click at [1194, 174] on p "Museum Quarter" at bounding box center [1185, 175] width 123 height 13
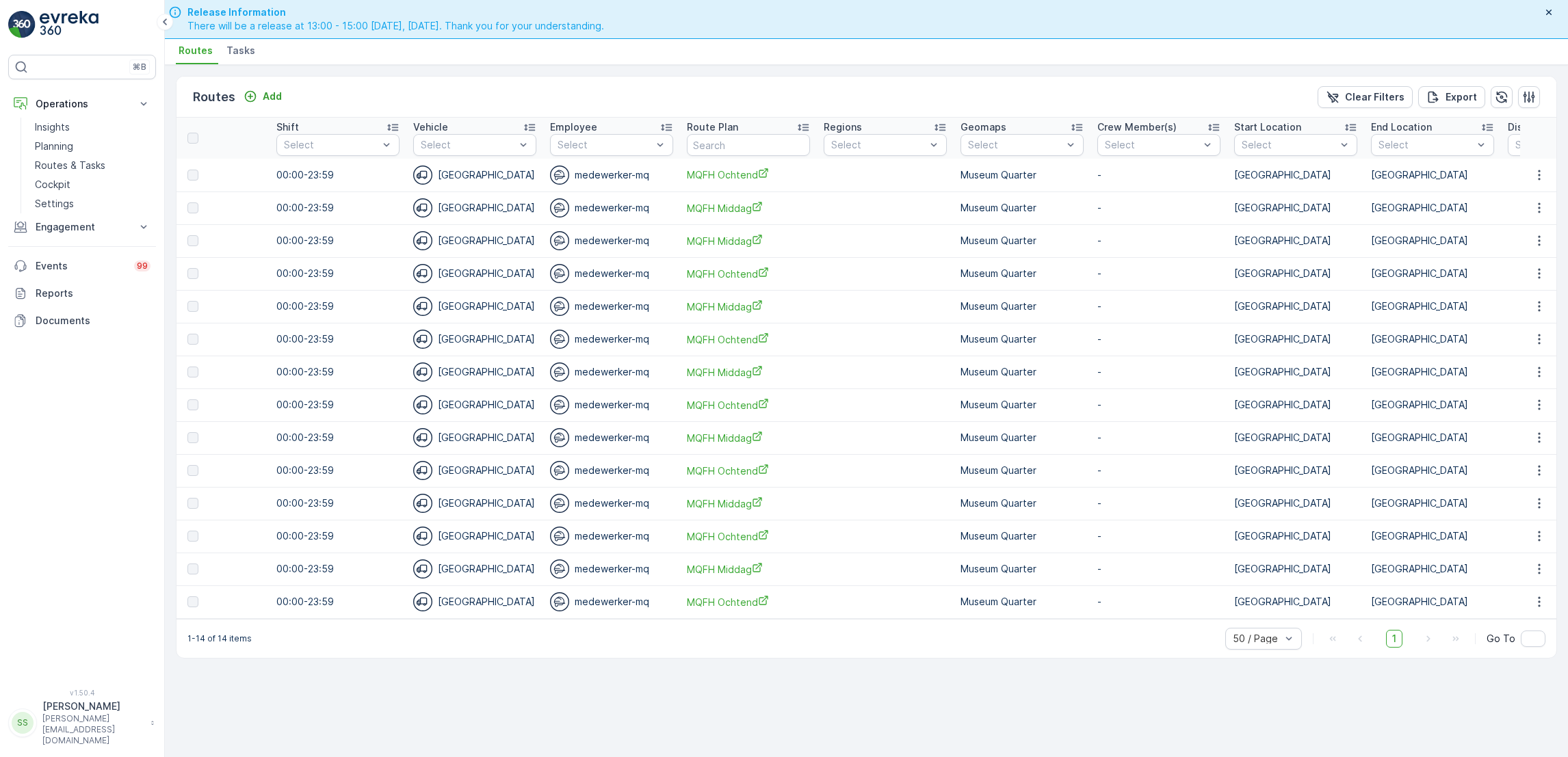
scroll to position [0, 1107]
drag, startPoint x: 801, startPoint y: 126, endPoint x: 573, endPoint y: 134, distance: 228.1
click at [573, 134] on tr "ID Route Name mq Status Select Date 01.09.2025 - 07.09.2025 Start Time End Time…" at bounding box center [440, 138] width 2742 height 41
drag, startPoint x: 573, startPoint y: 134, endPoint x: 877, endPoint y: 46, distance: 316.5
click at [877, 46] on ul "Routes Tasks" at bounding box center [861, 53] width 1370 height 23
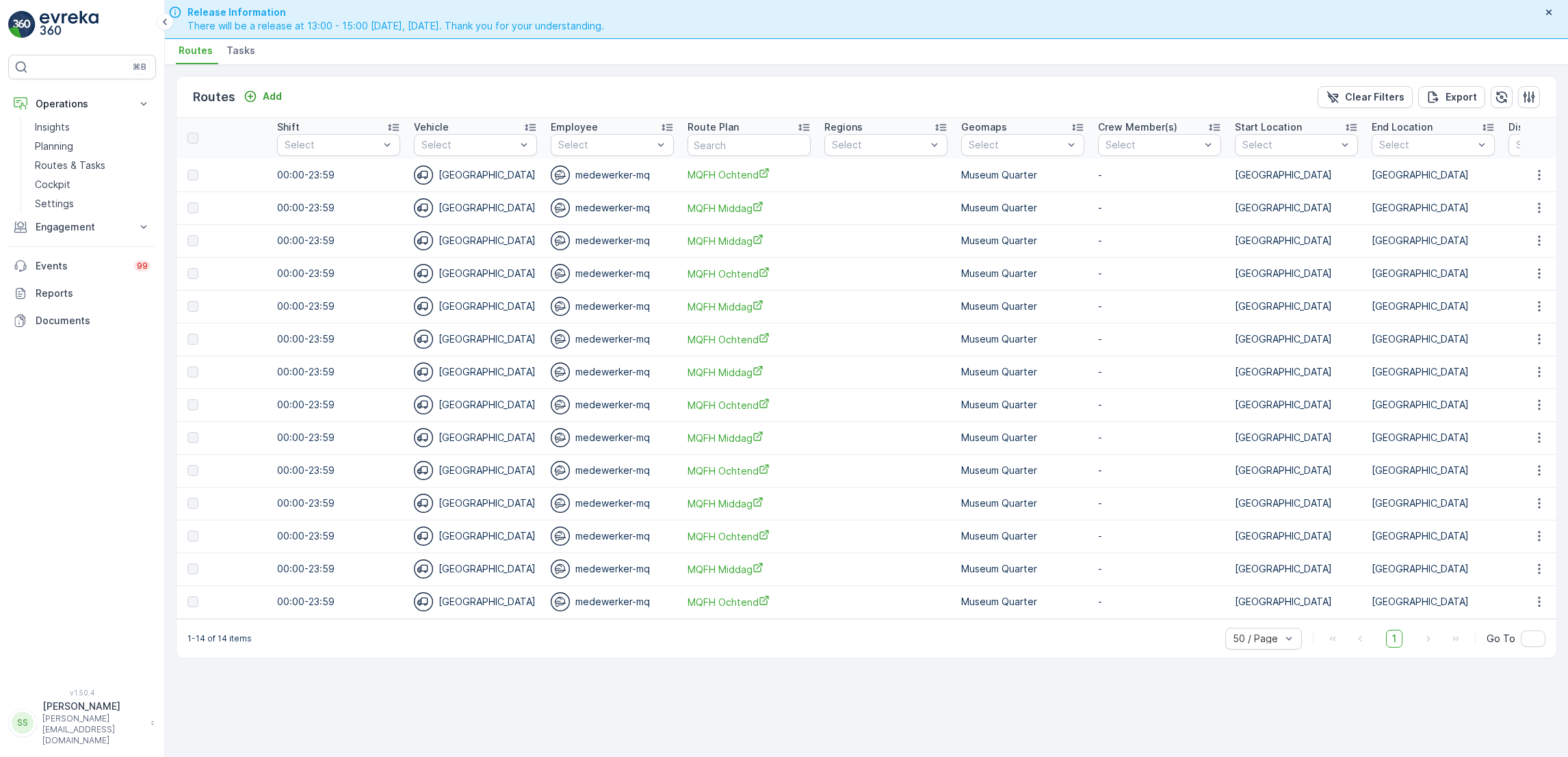
click at [801, 121] on icon at bounding box center [804, 127] width 13 height 13
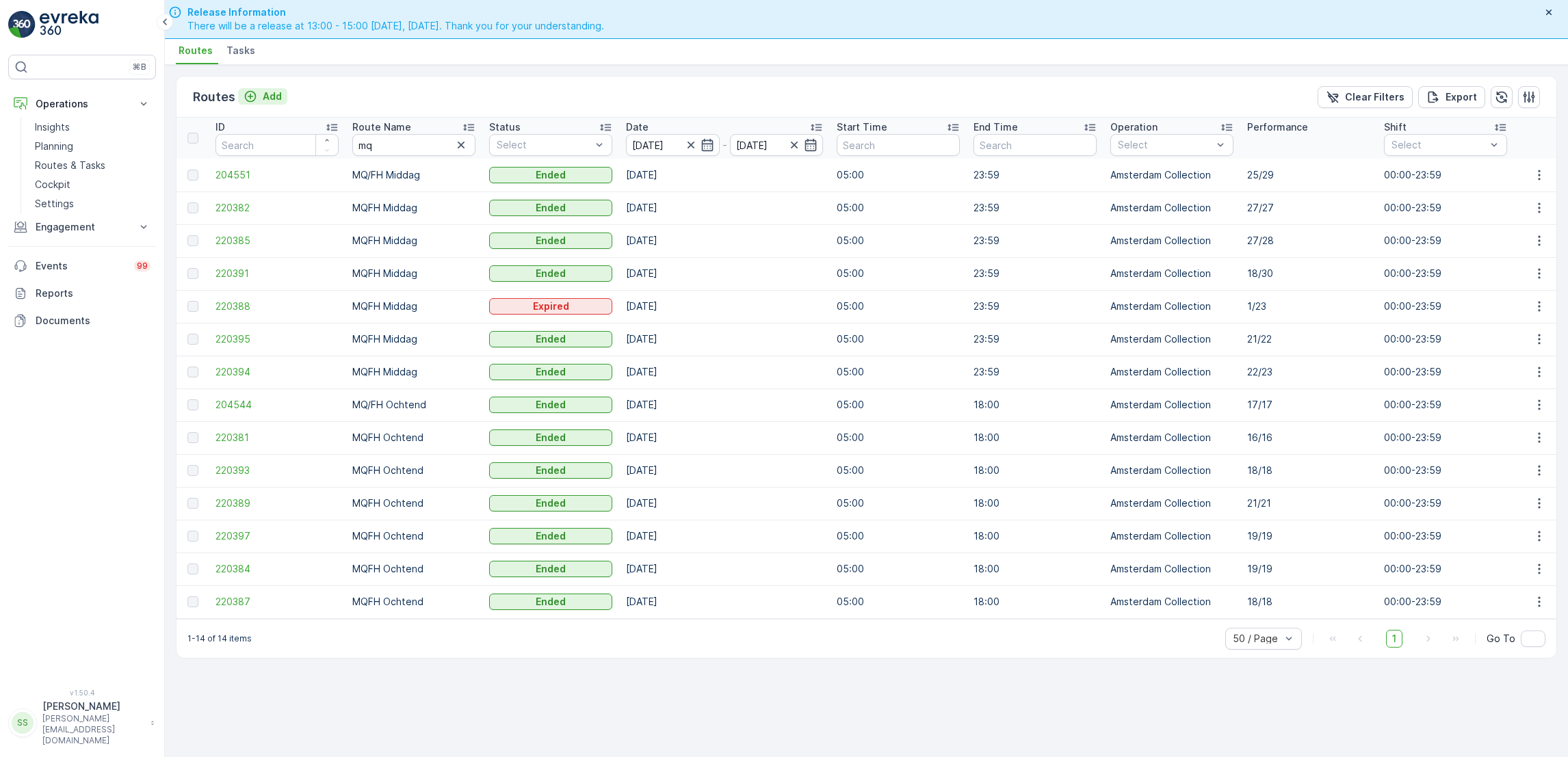
click at [263, 95] on p "Add" at bounding box center [272, 96] width 19 height 13
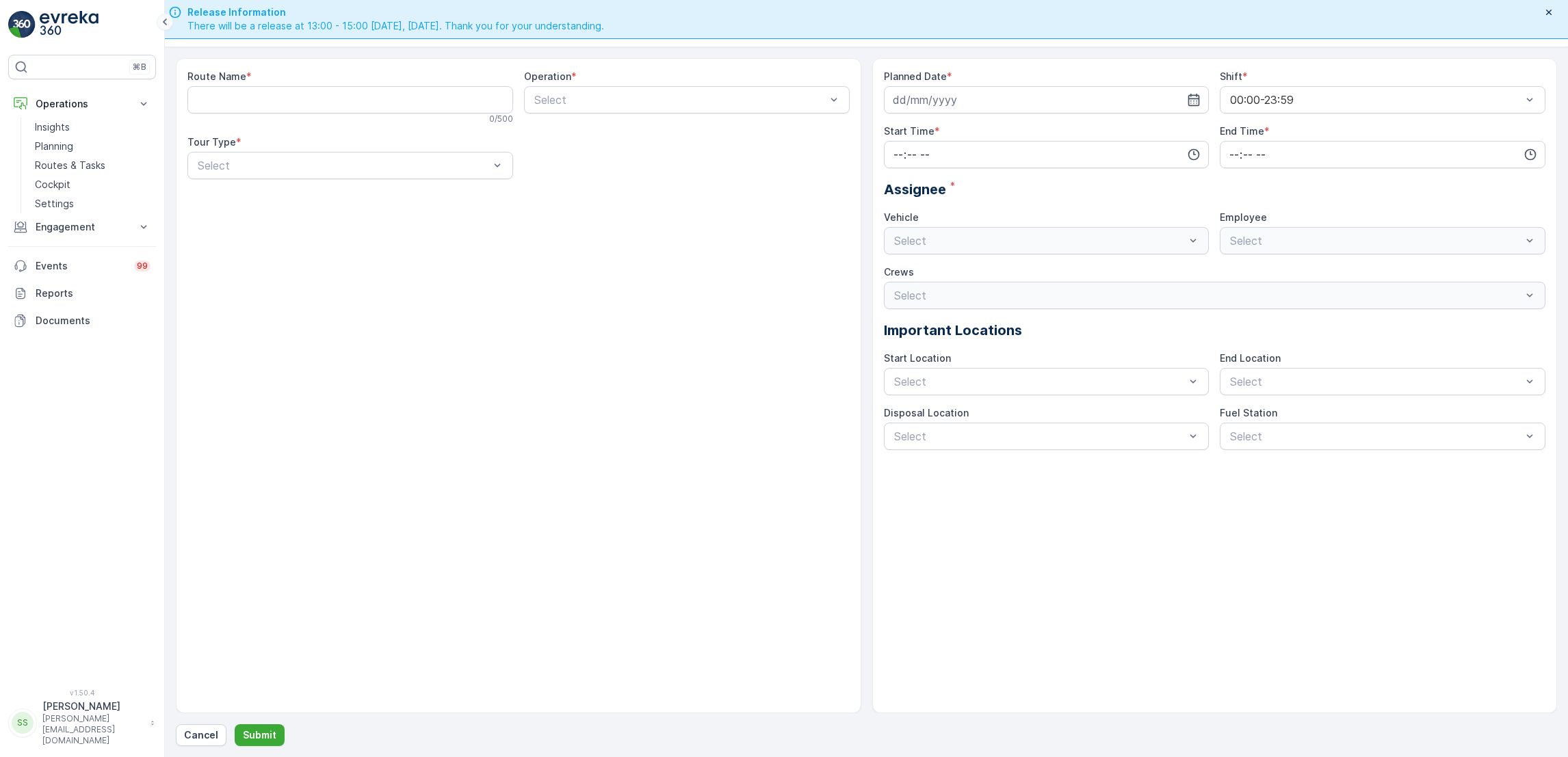
click at [167, 19] on icon at bounding box center [165, 22] width 15 height 17
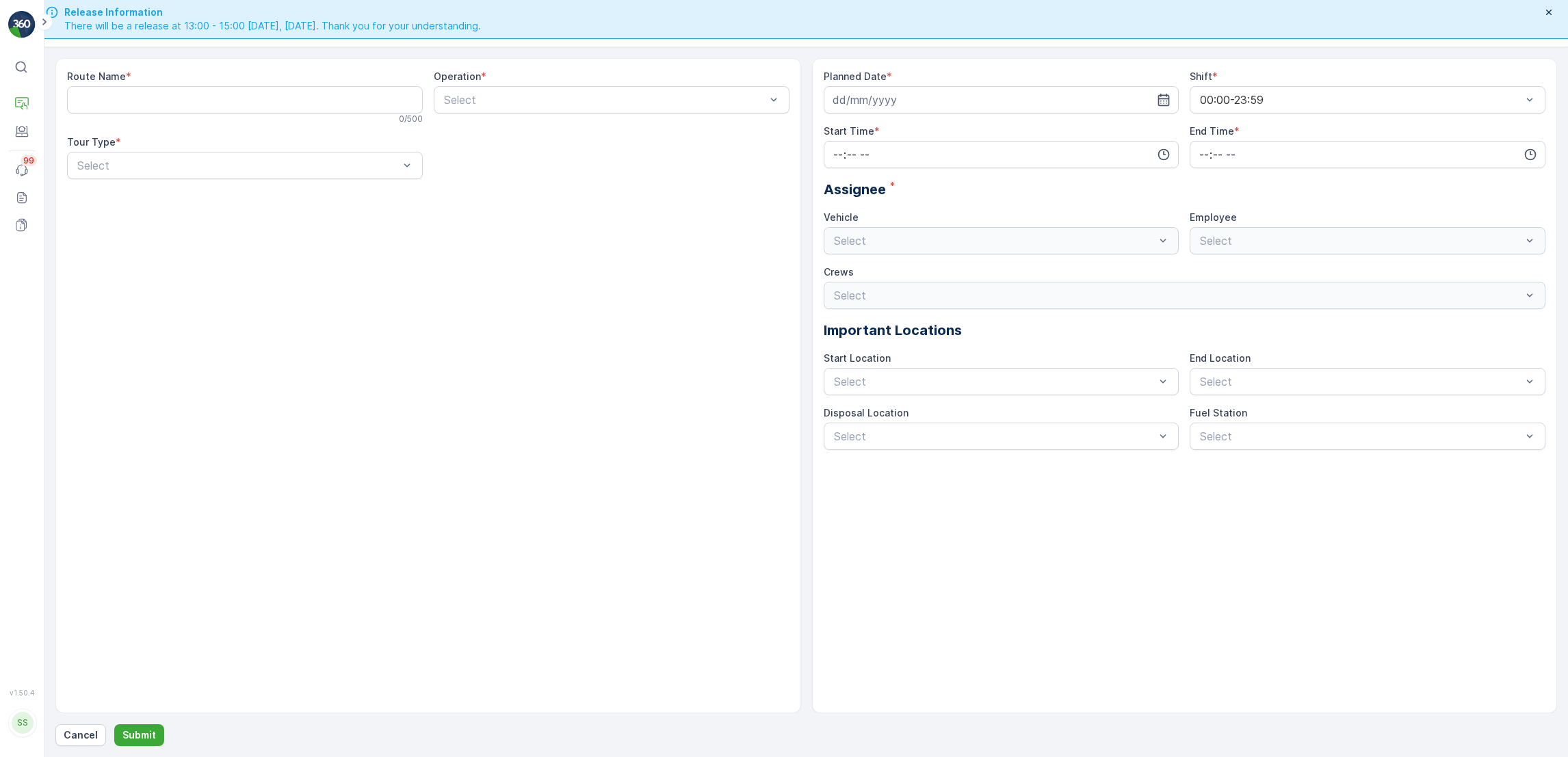
click at [63, 716] on div "Route Name * 0 / 500 Operation * Select Tour Type * Select Planned Date * Shift…" at bounding box center [805, 402] width 1501 height 688
click at [80, 734] on p "Cancel" at bounding box center [80, 735] width 34 height 13
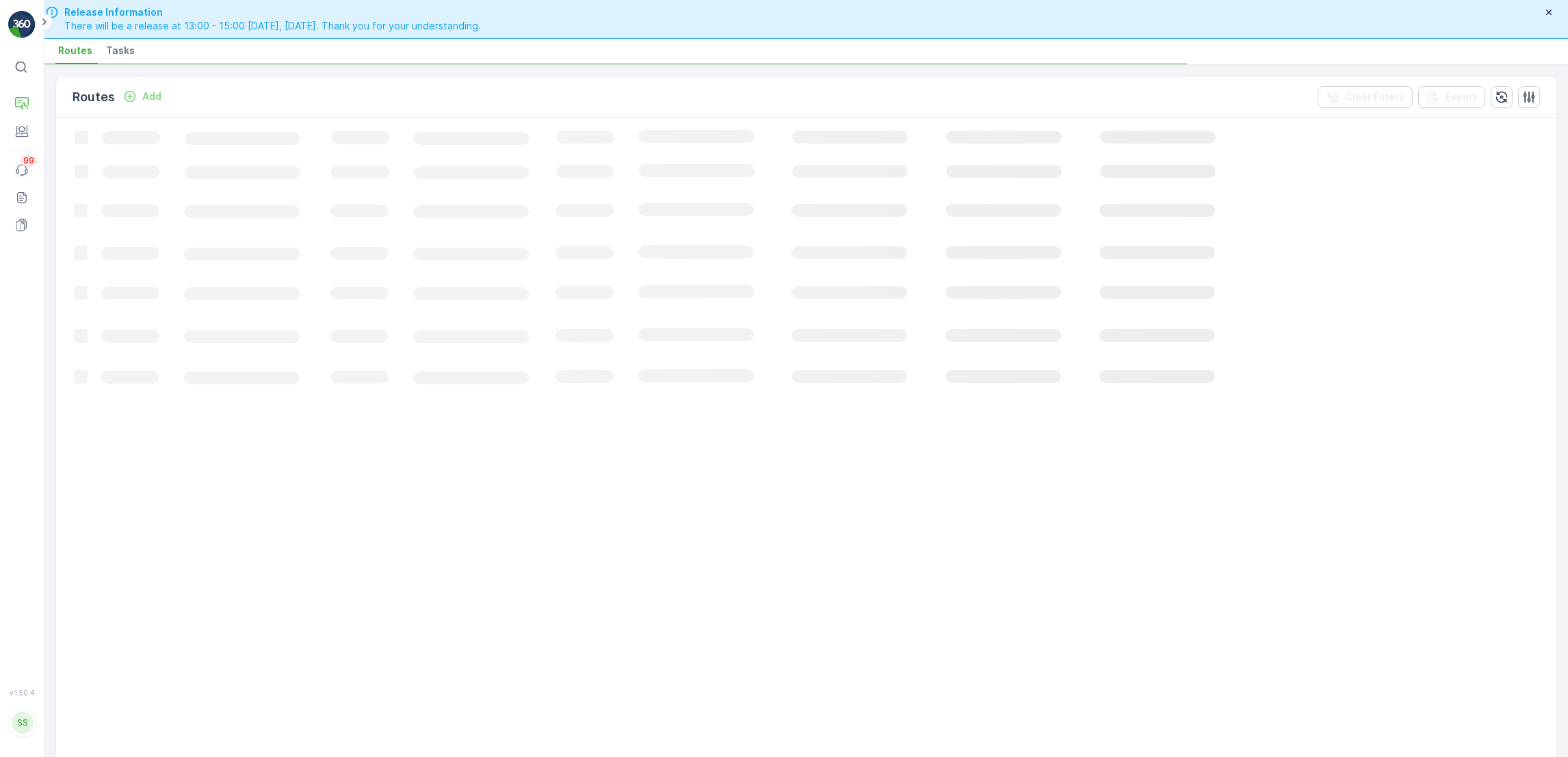
click at [118, 48] on span "Tasks" at bounding box center [121, 50] width 28 height 13
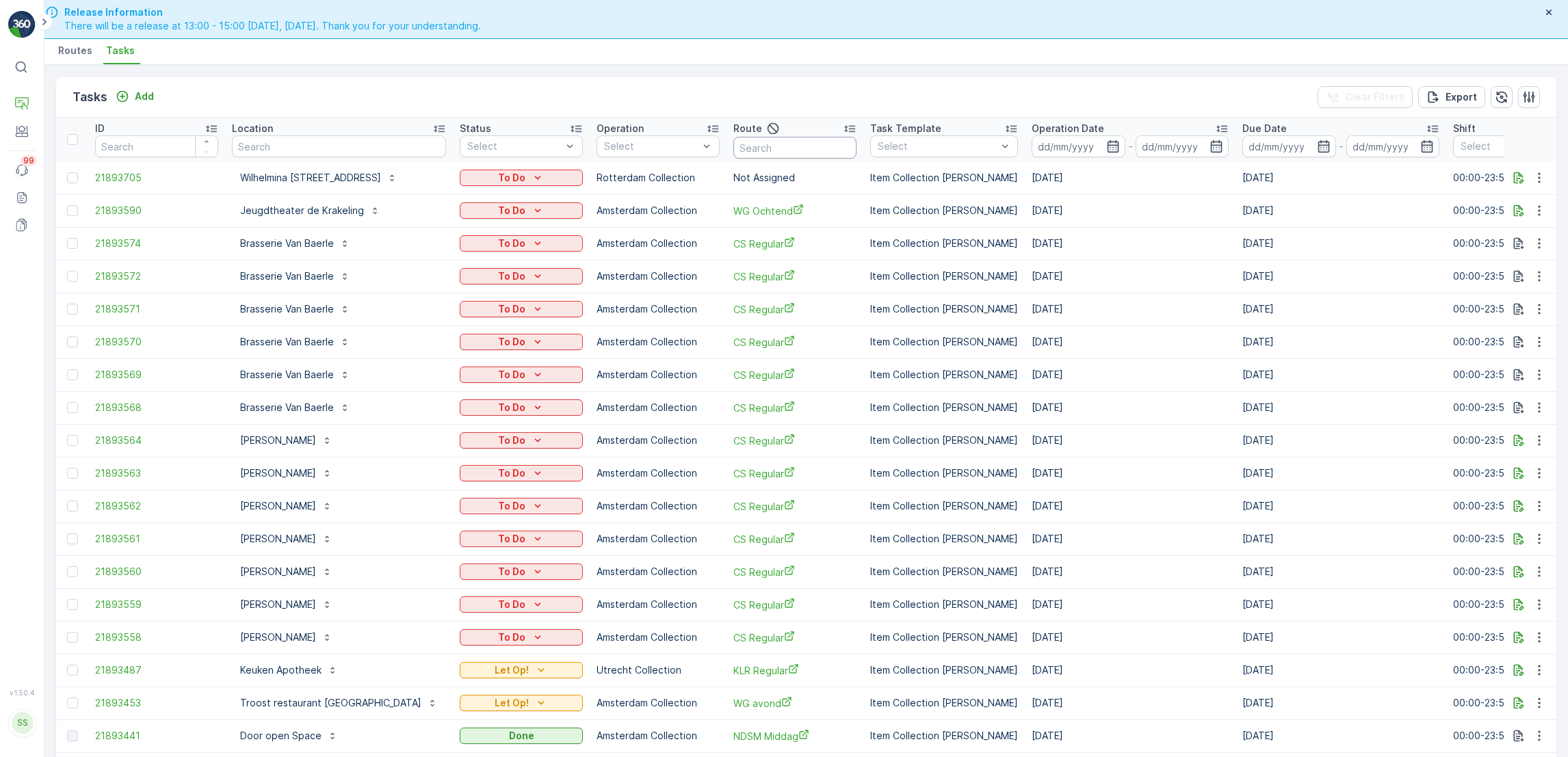
click at [826, 140] on input "text" at bounding box center [794, 147] width 123 height 22
type input "mq"
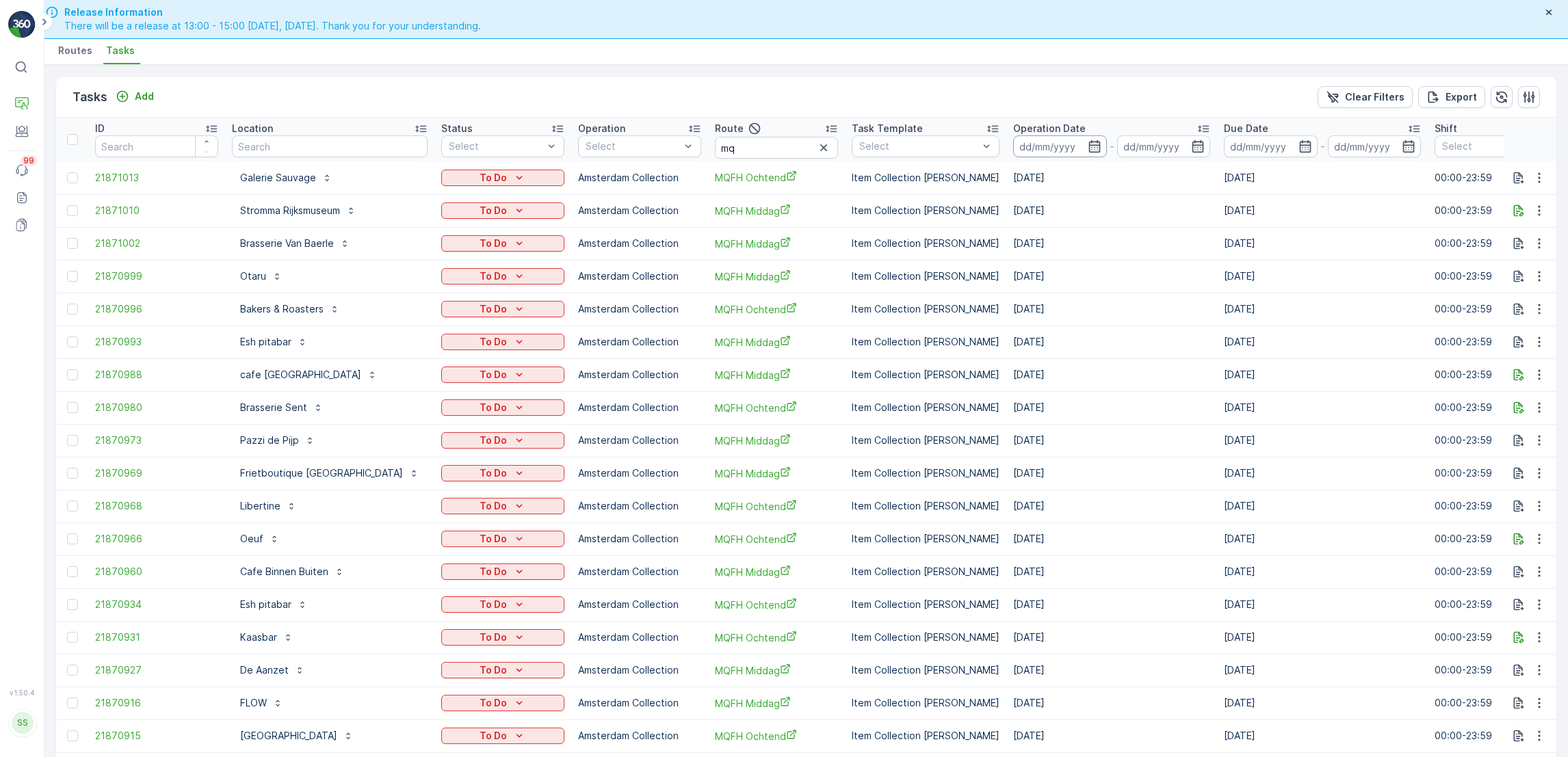
click at [1032, 143] on input at bounding box center [1060, 147] width 94 height 22
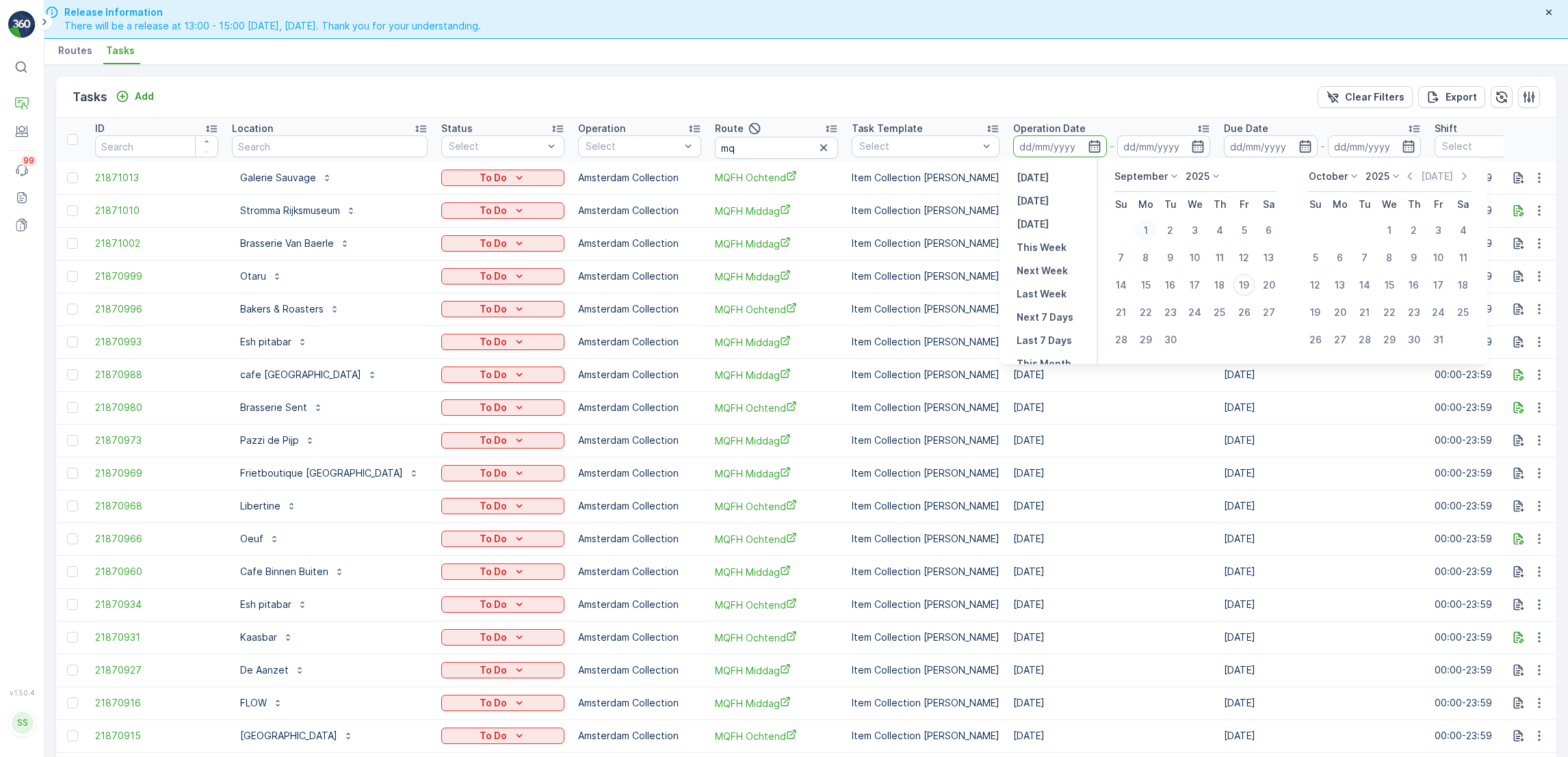
click at [1147, 229] on div "1" at bounding box center [1145, 230] width 22 height 22
type input "01.09.2025"
click at [1171, 340] on div "30" at bounding box center [1170, 340] width 22 height 22
type input "30.09.2025"
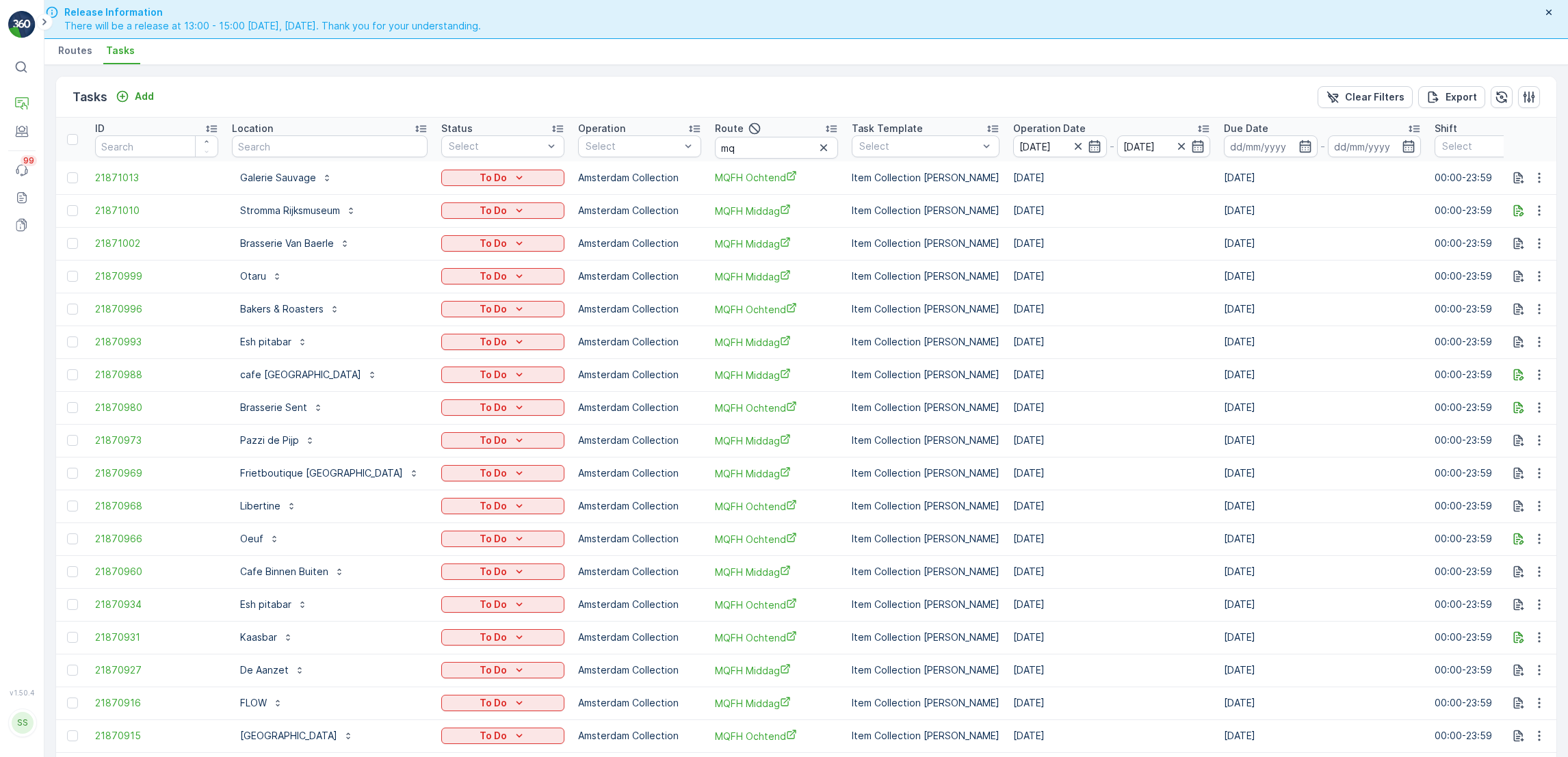
click at [418, 131] on icon at bounding box center [420, 129] width 11 height 7
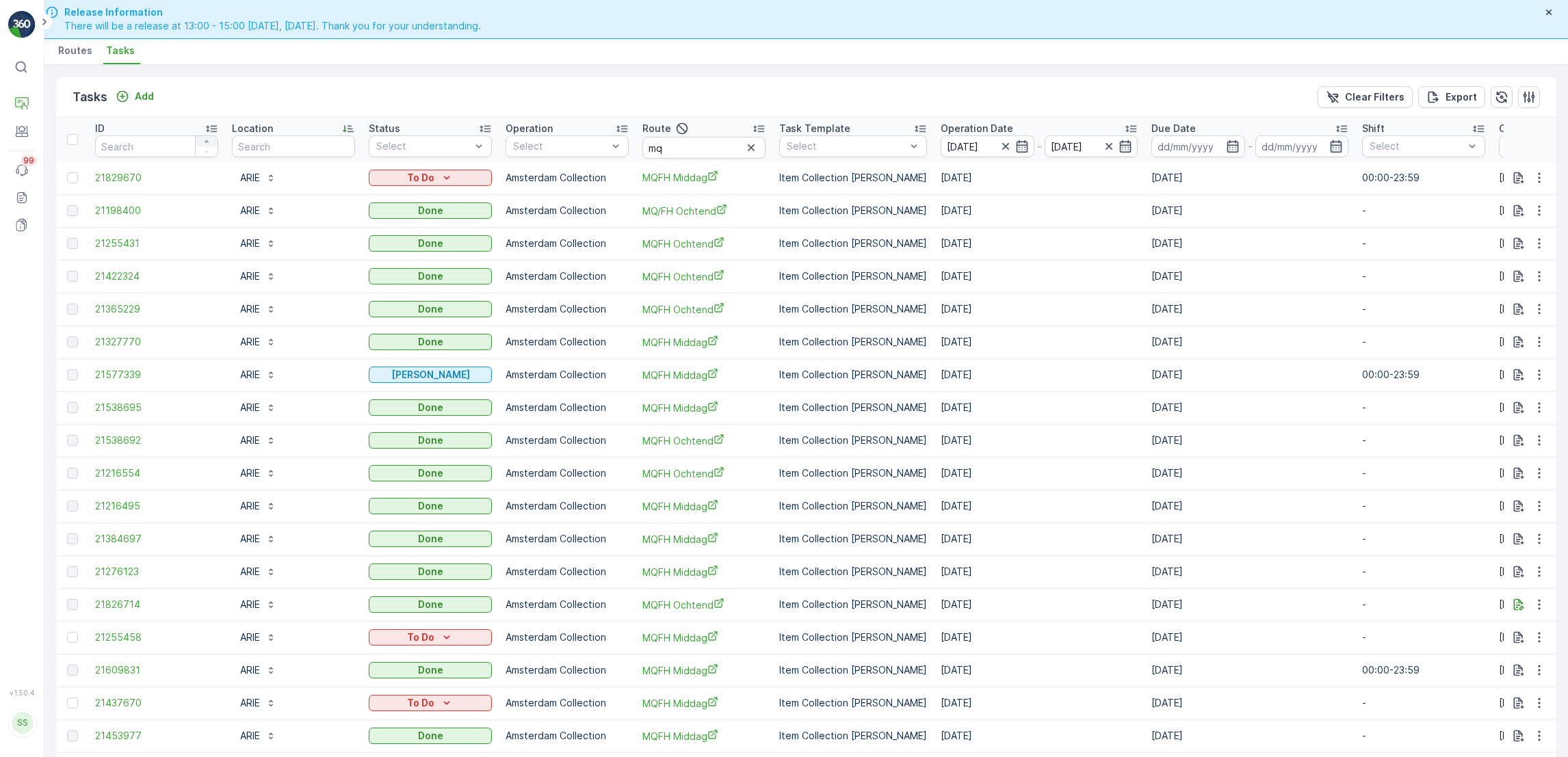
click at [210, 143] on icon "button" at bounding box center [207, 142] width 8 height 8
type input "1"
click at [210, 143] on icon "button" at bounding box center [207, 142] width 8 height 8
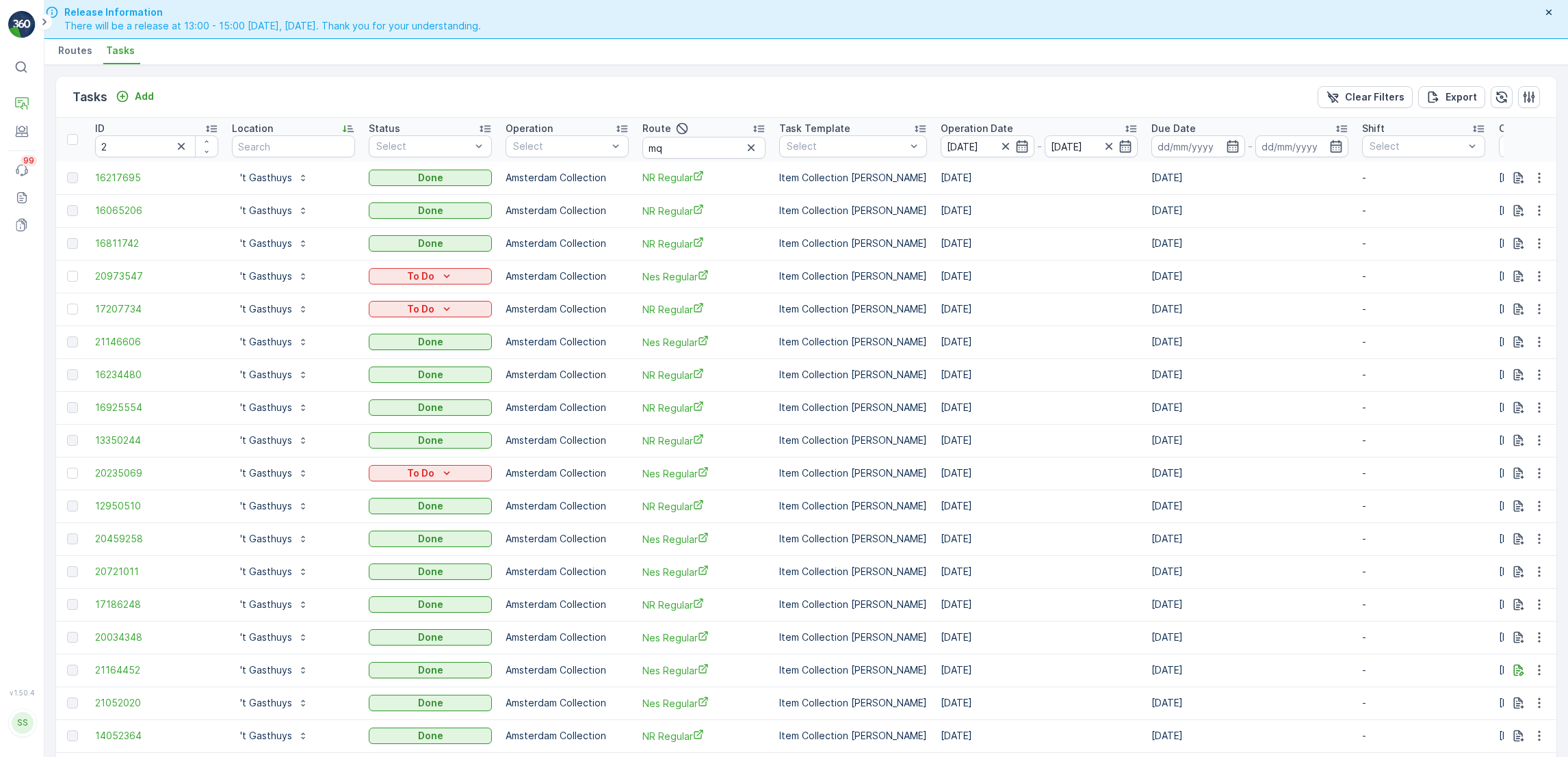
click at [215, 121] on icon at bounding box center [211, 128] width 13 height 13
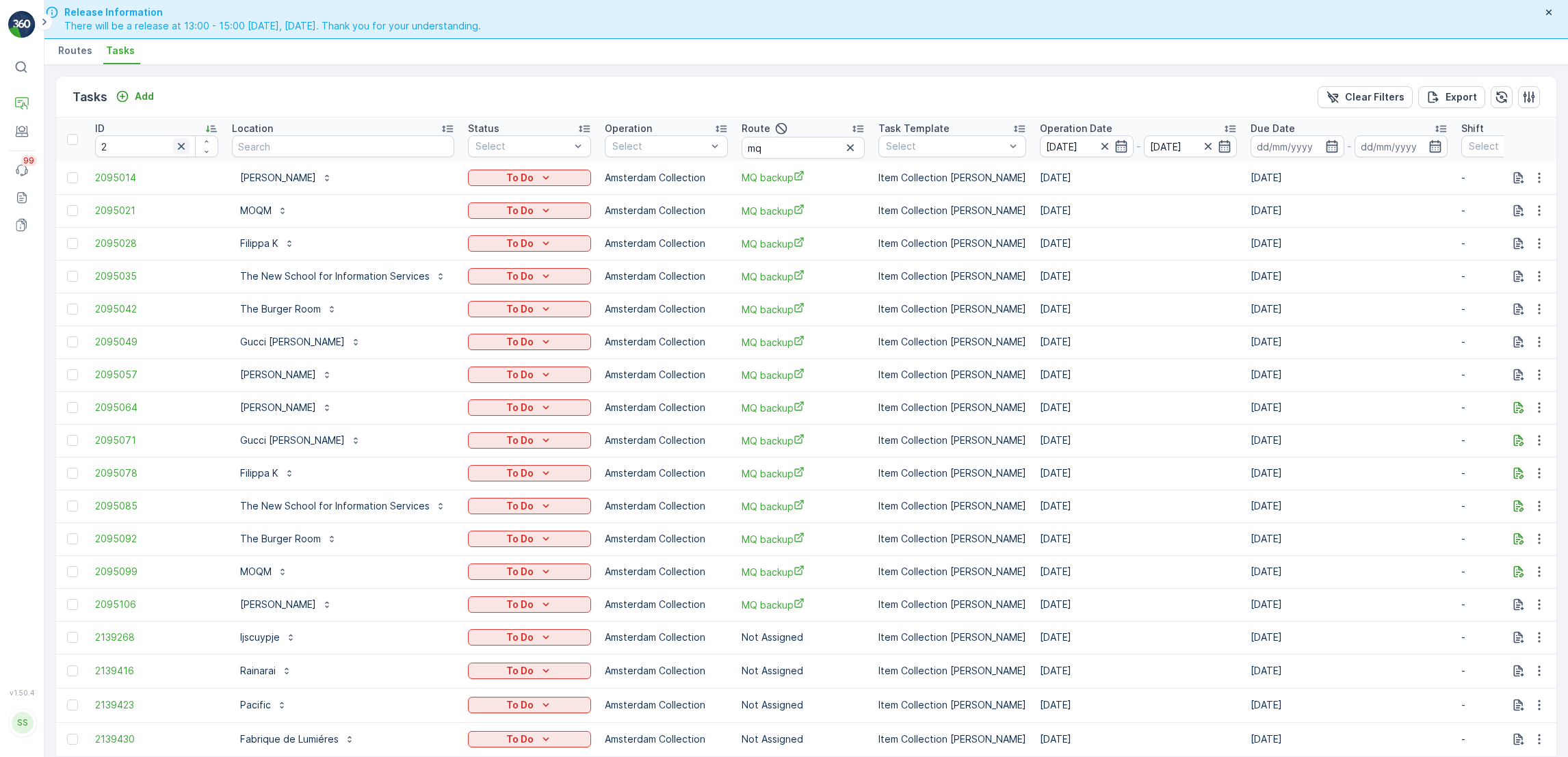
click at [183, 147] on icon "button" at bounding box center [181, 147] width 7 height 7
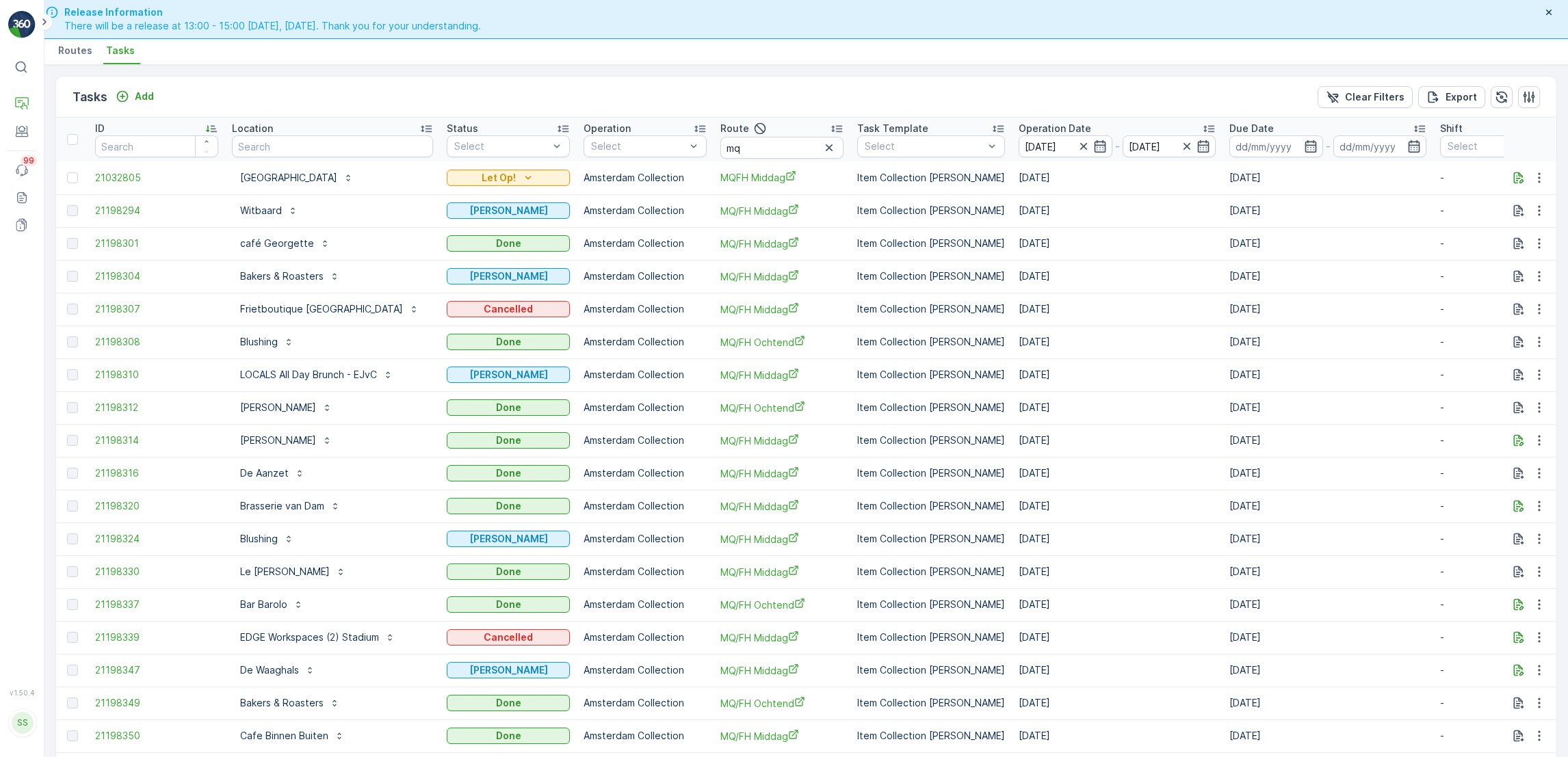
click at [208, 120] on th "ID" at bounding box center [156, 140] width 136 height 44
click at [211, 129] on icon at bounding box center [211, 128] width 13 height 13
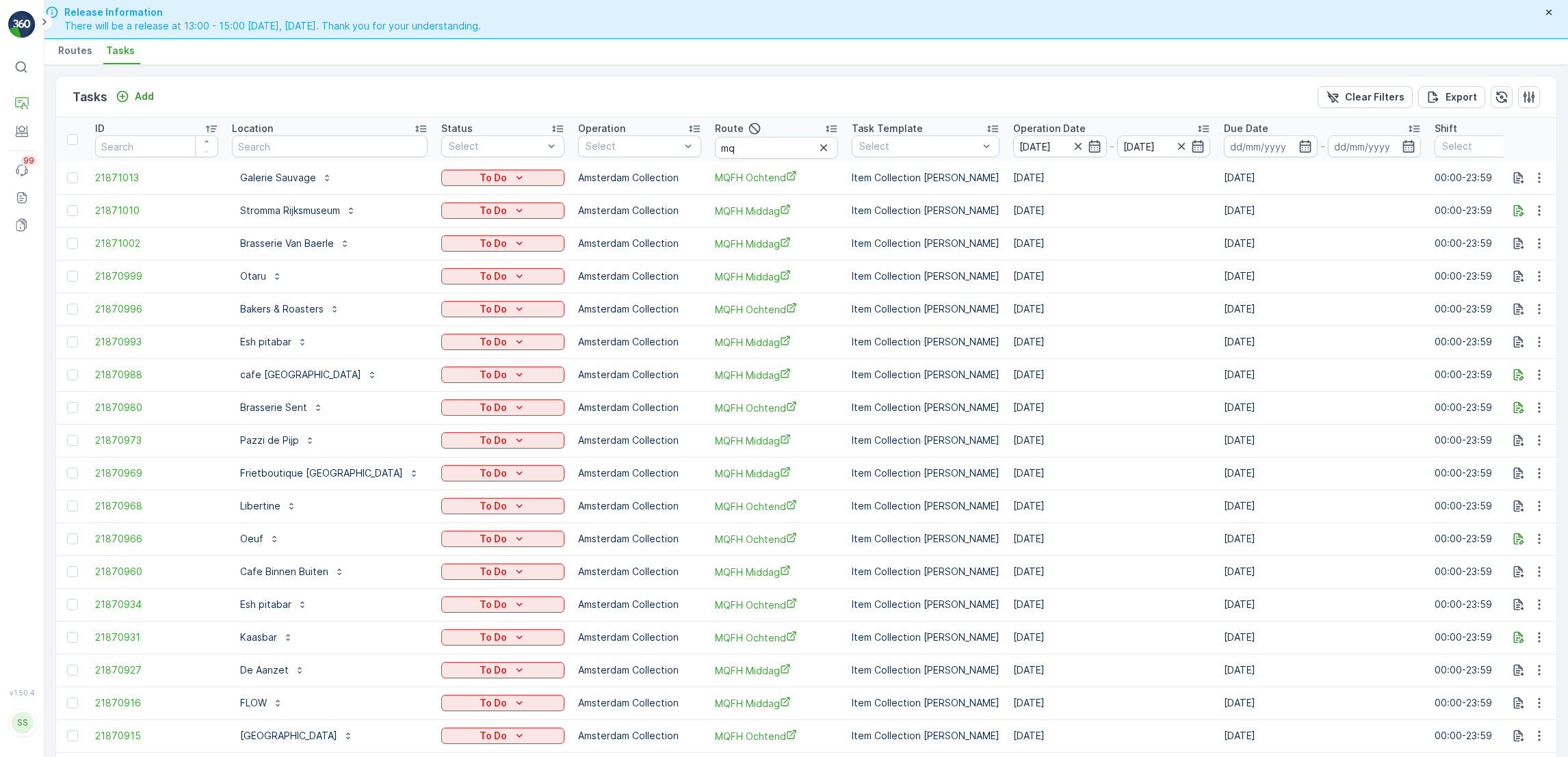
click at [214, 126] on icon at bounding box center [211, 129] width 11 height 7
click at [1178, 147] on icon "button" at bounding box center [1181, 147] width 7 height 7
click at [1041, 142] on input at bounding box center [1060, 147] width 94 height 22
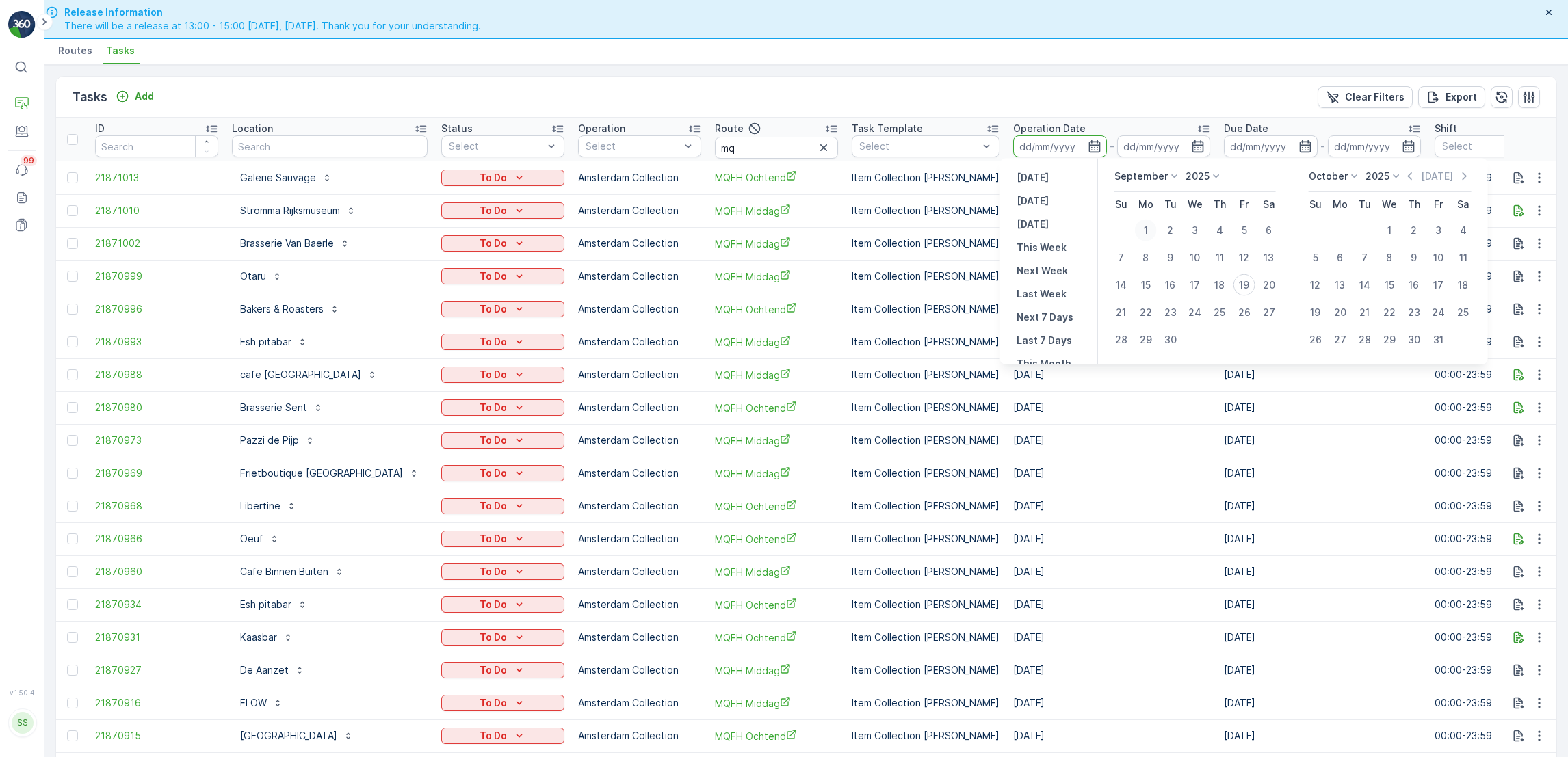
click at [1148, 226] on div "1" at bounding box center [1145, 230] width 22 height 22
type input "01.09.2025"
click at [1125, 255] on div "7" at bounding box center [1121, 258] width 22 height 22
type input "07.09.2025"
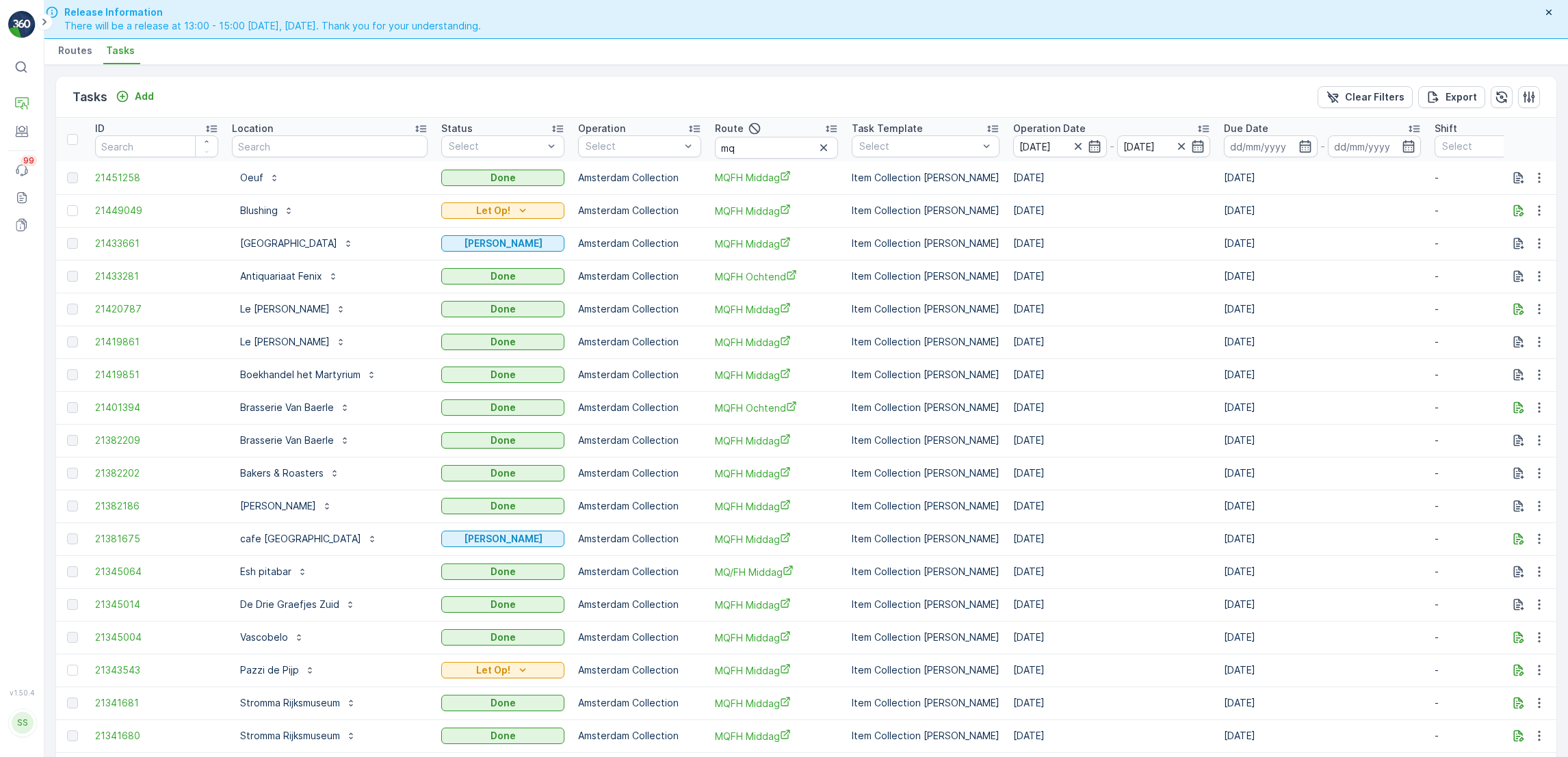
click at [422, 132] on icon at bounding box center [420, 128] width 13 height 13
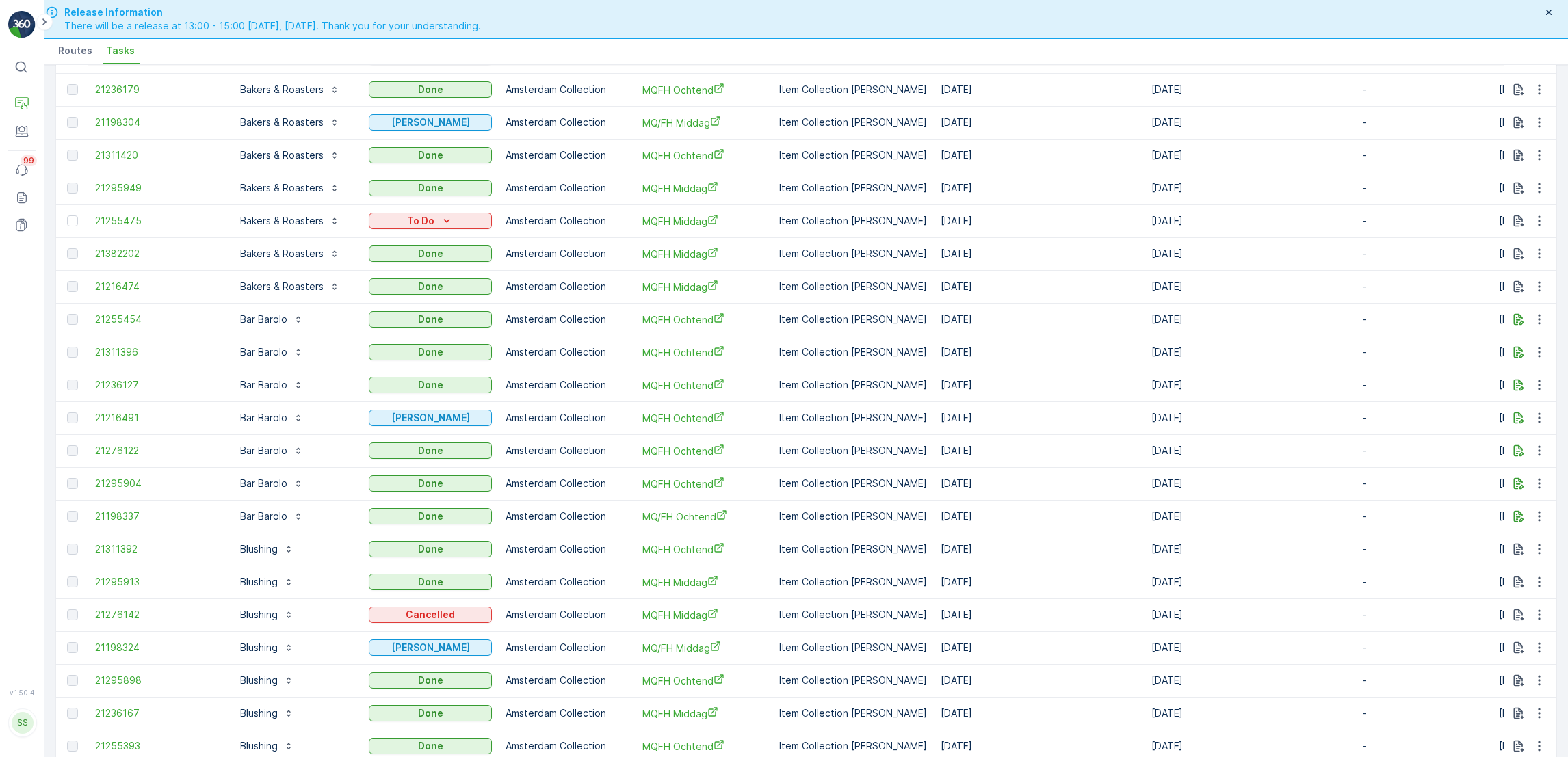
scroll to position [1103, 0]
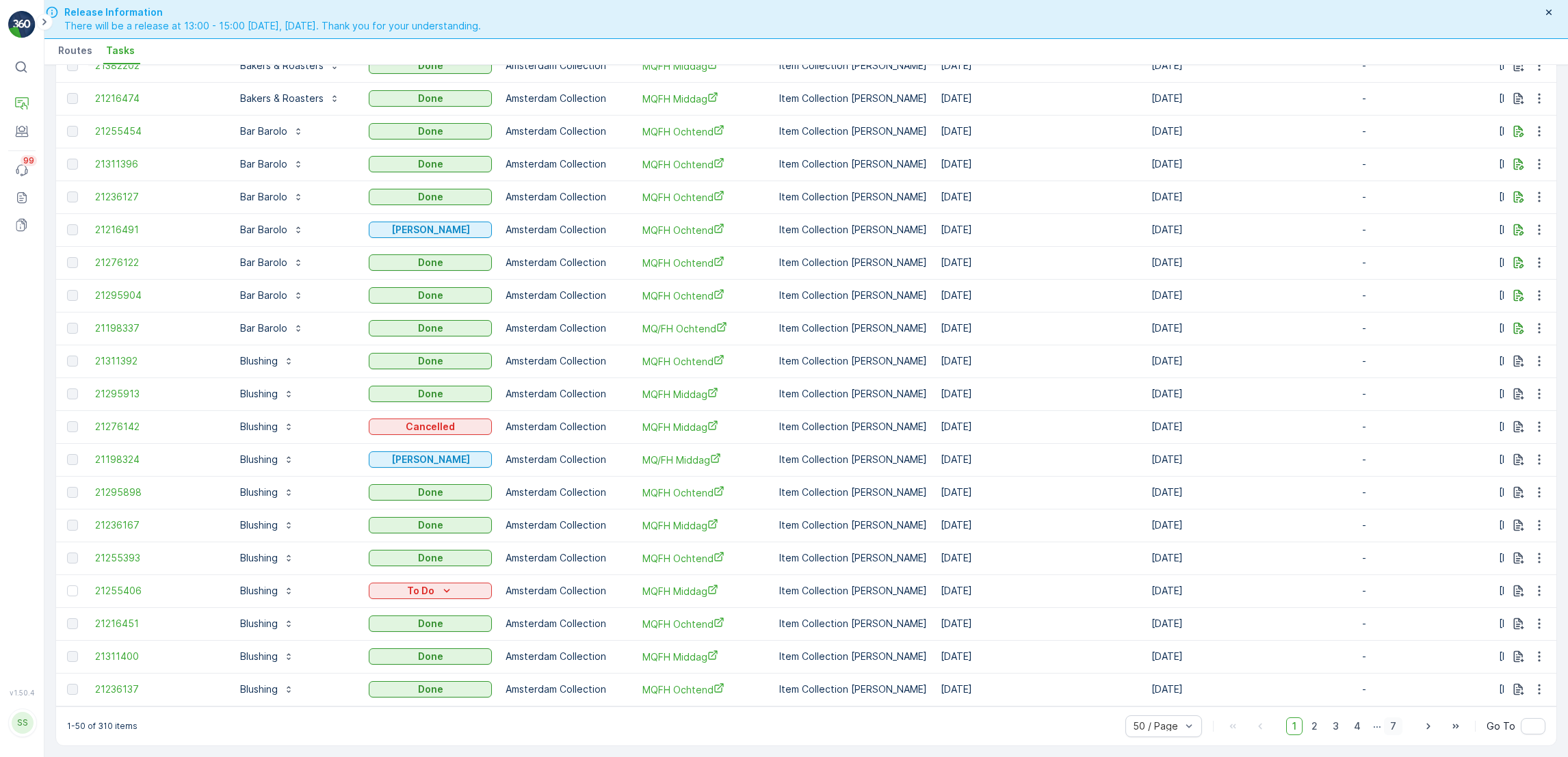
click at [1393, 723] on span "7" at bounding box center [1393, 726] width 18 height 18
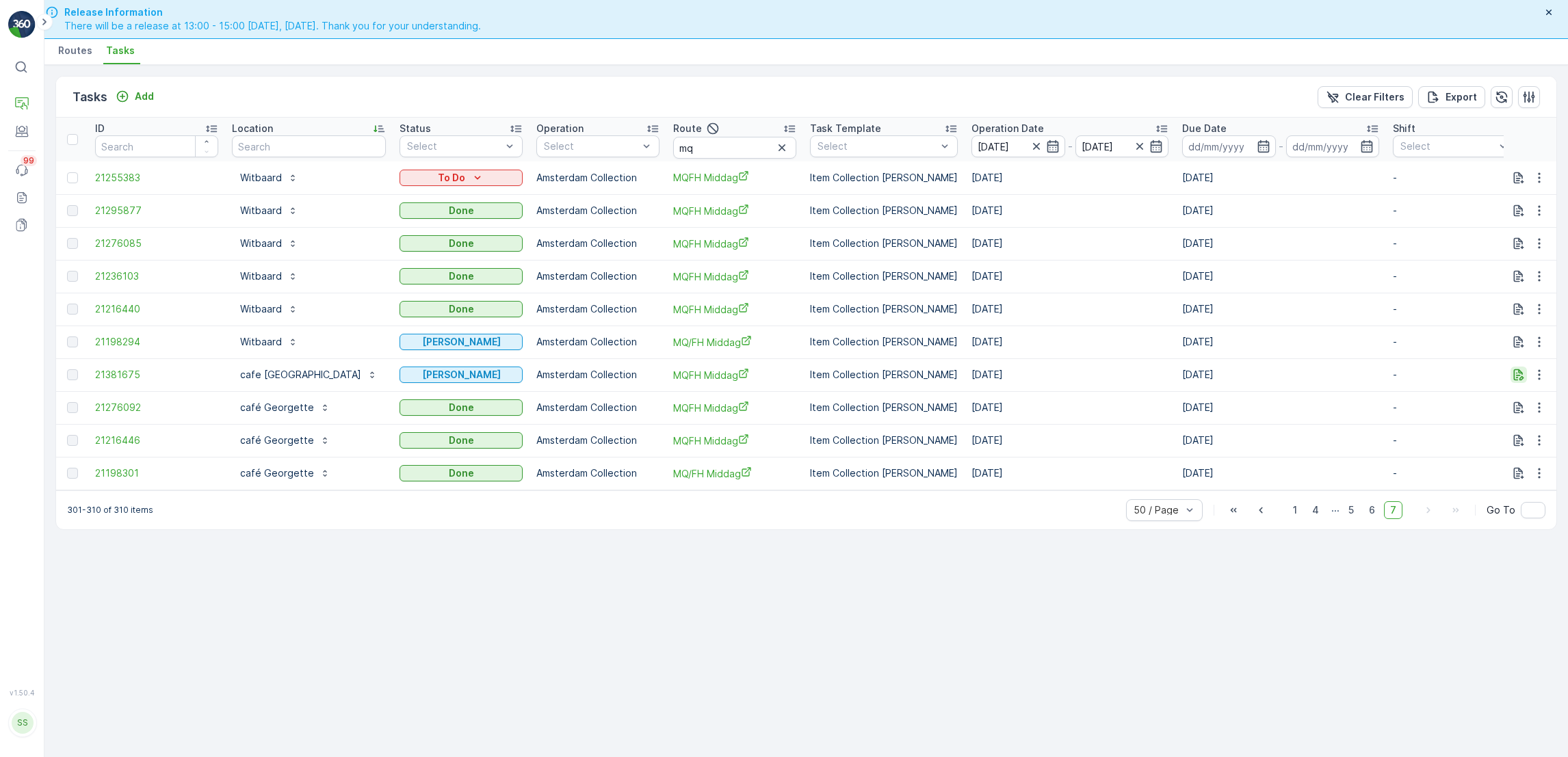
click at [1519, 376] on icon "button" at bounding box center [1519, 375] width 13 height 13
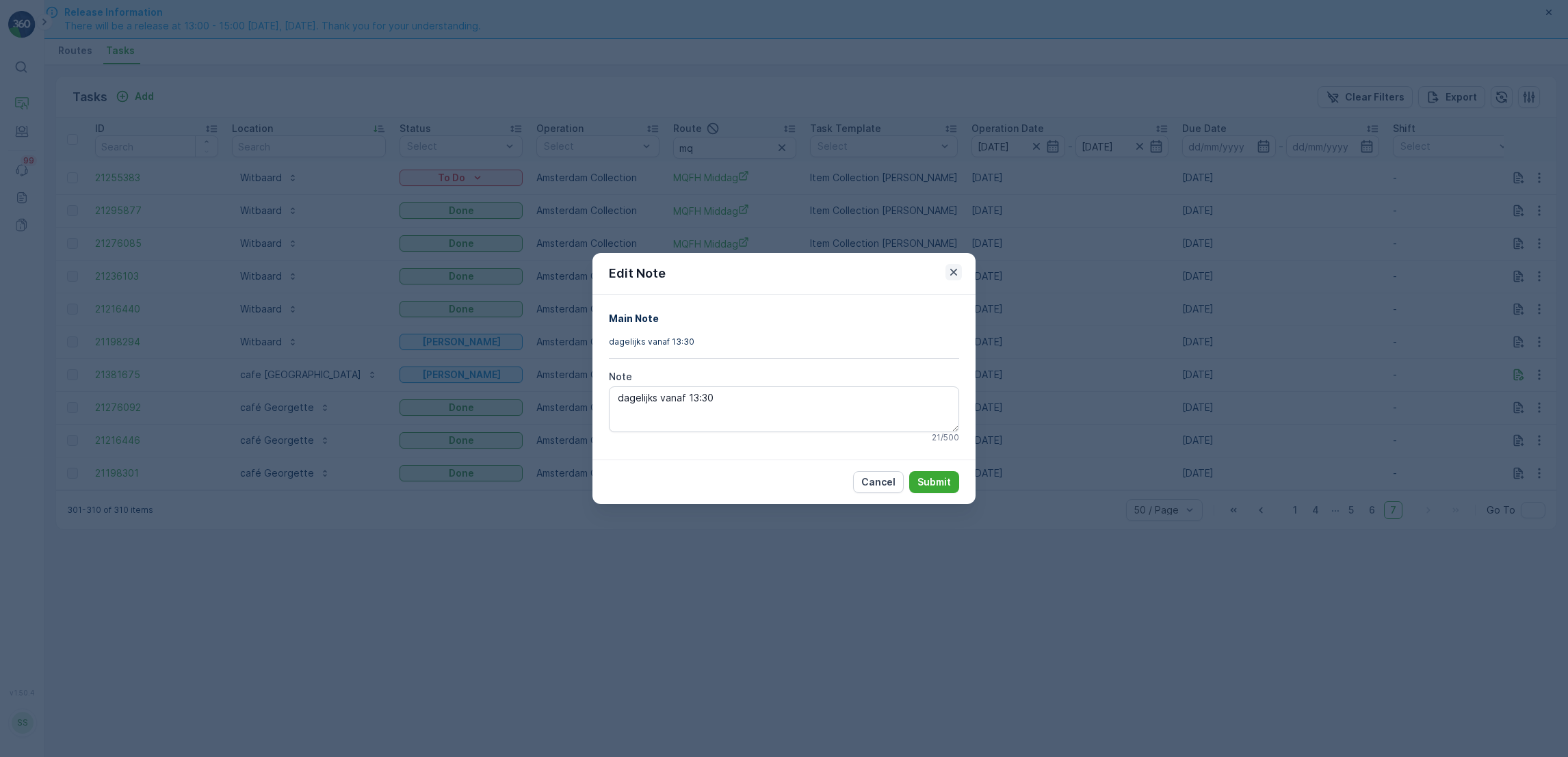
click at [954, 275] on icon "button" at bounding box center [954, 272] width 13 height 13
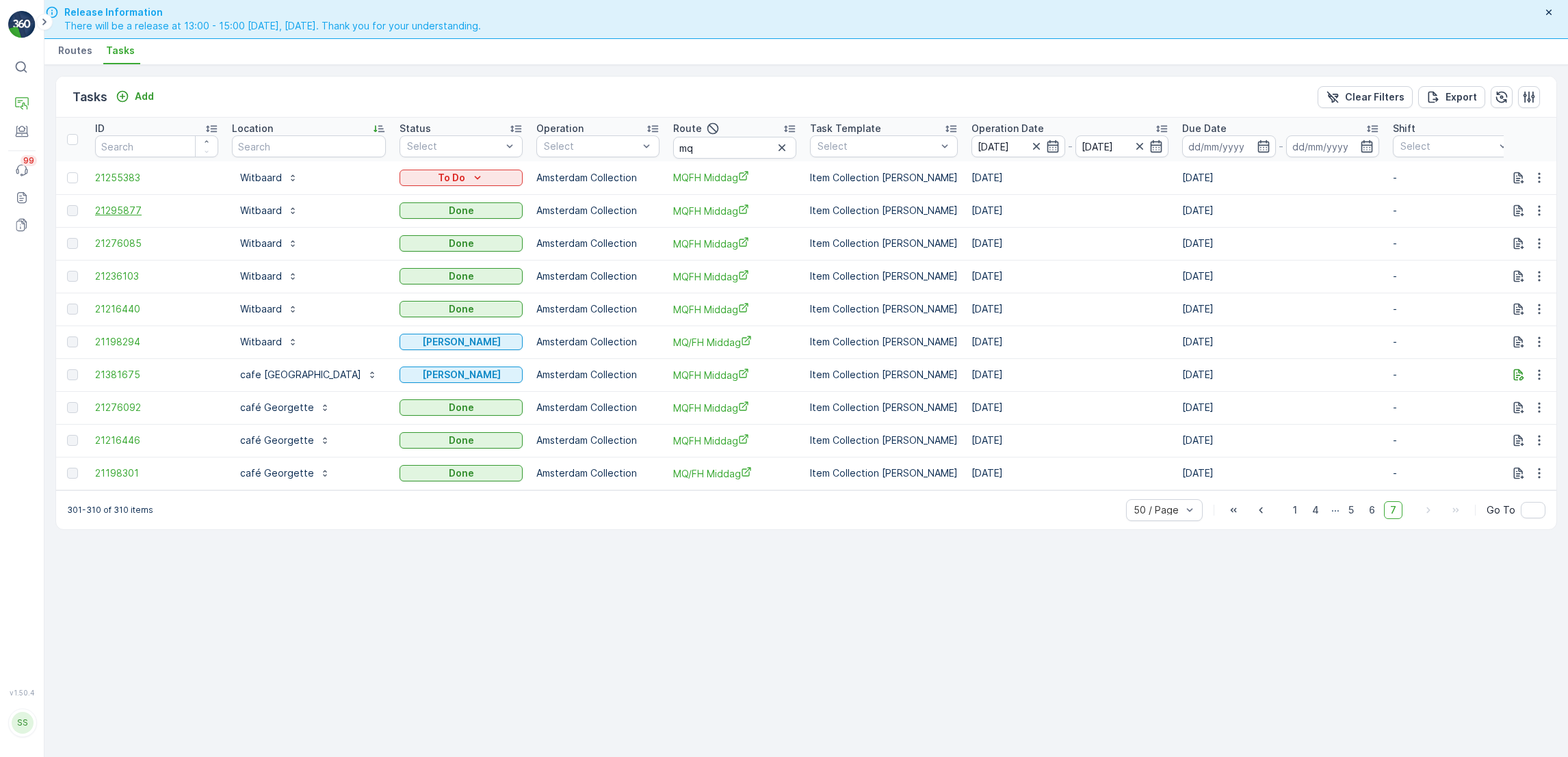
click at [125, 208] on span "21295877" at bounding box center [157, 210] width 123 height 13
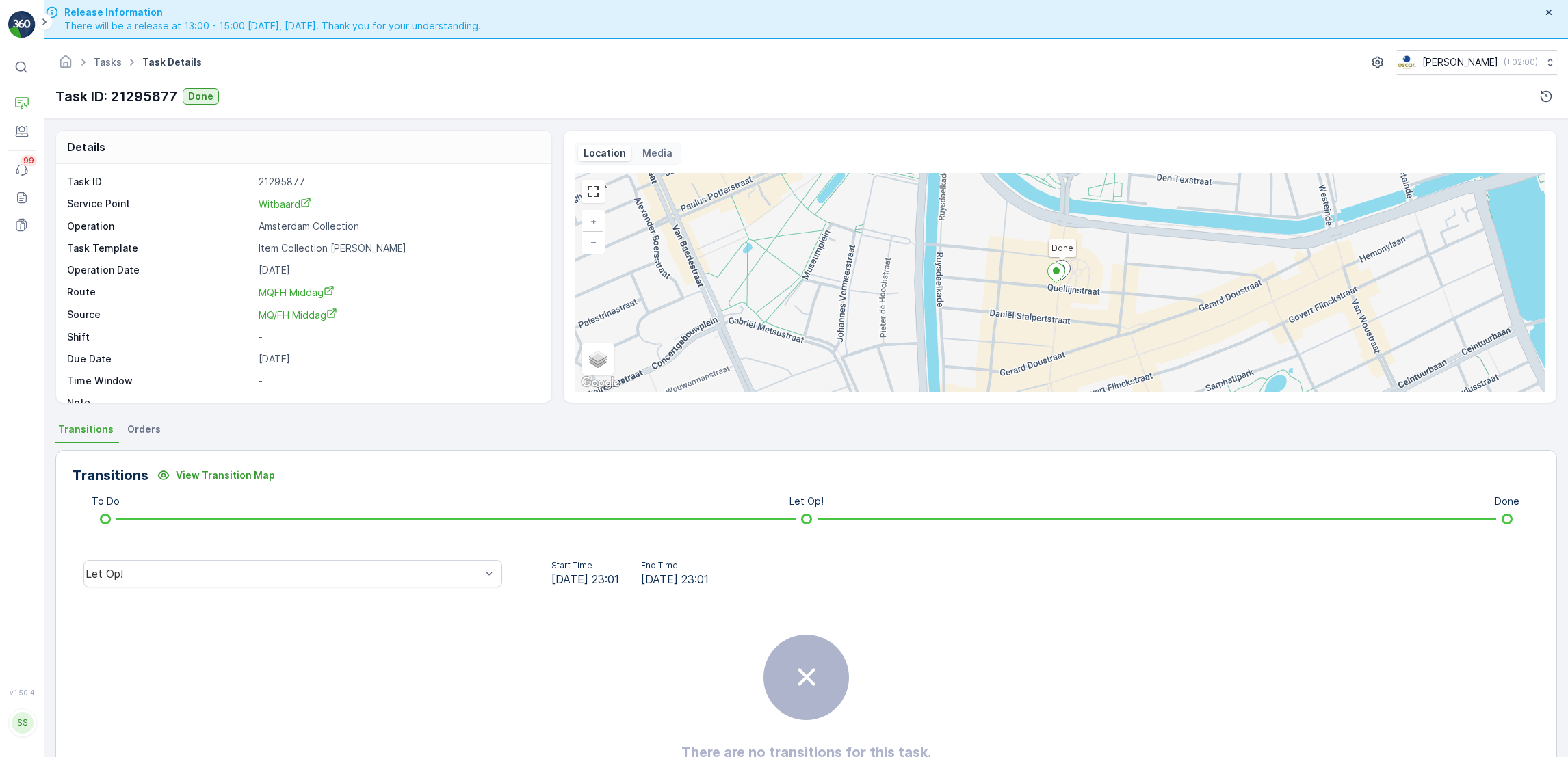
click at [270, 203] on span "Witbaard" at bounding box center [285, 204] width 53 height 12
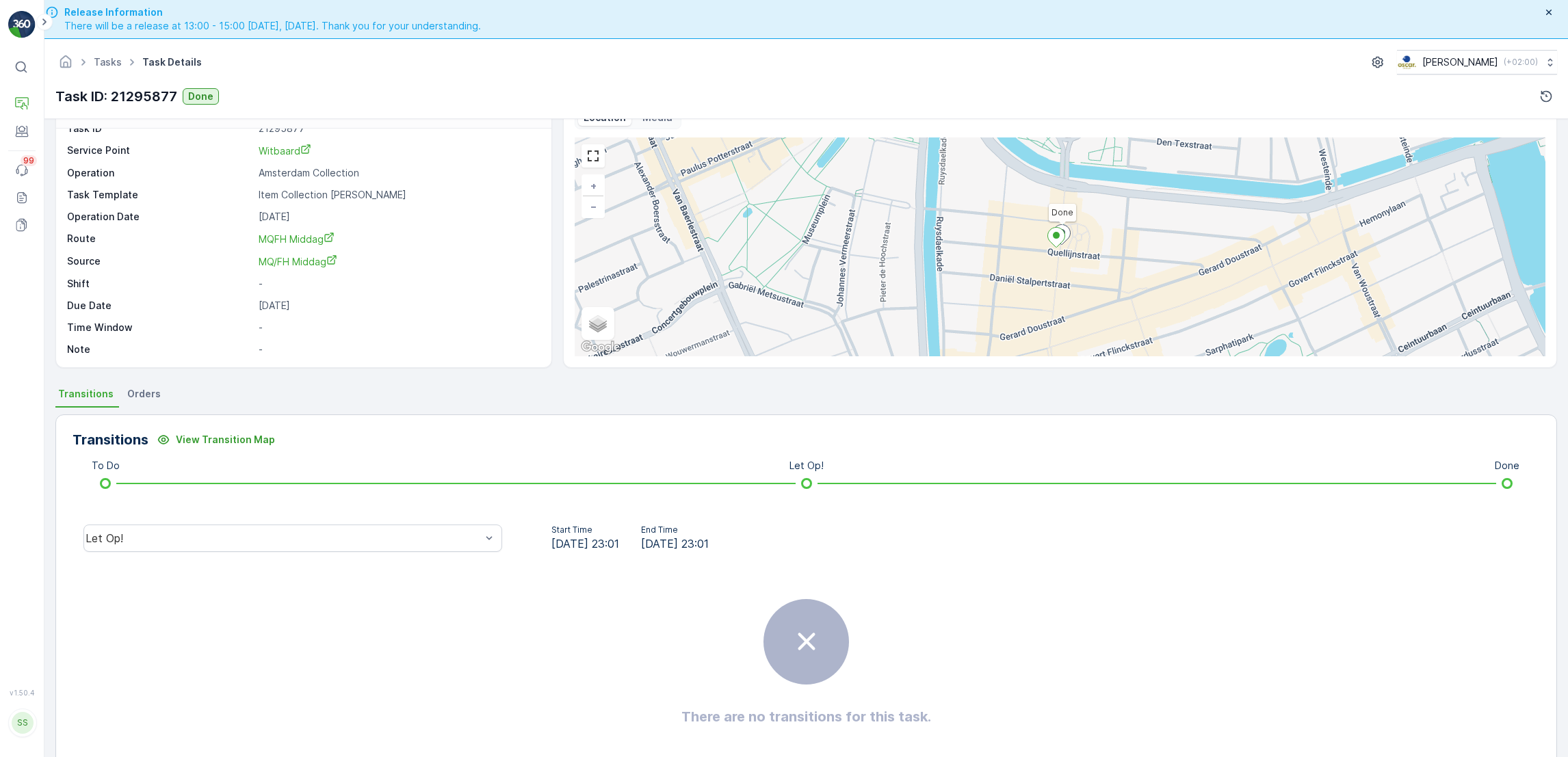
click at [24, 65] on icon at bounding box center [21, 67] width 13 height 13
click at [113, 65] on link "Tasks" at bounding box center [107, 62] width 28 height 12
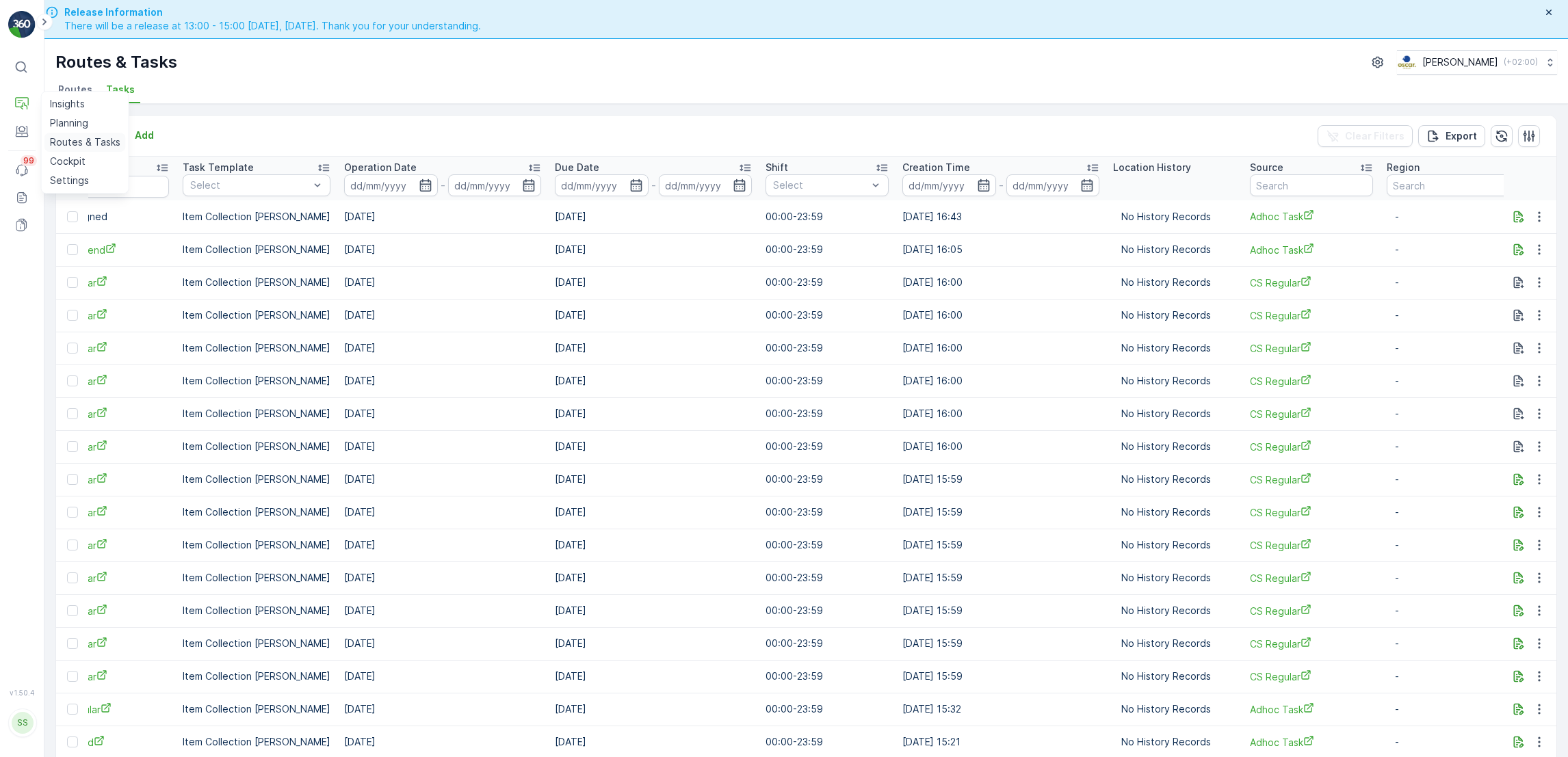
click at [89, 142] on p "Routes & Tasks" at bounding box center [85, 142] width 70 height 13
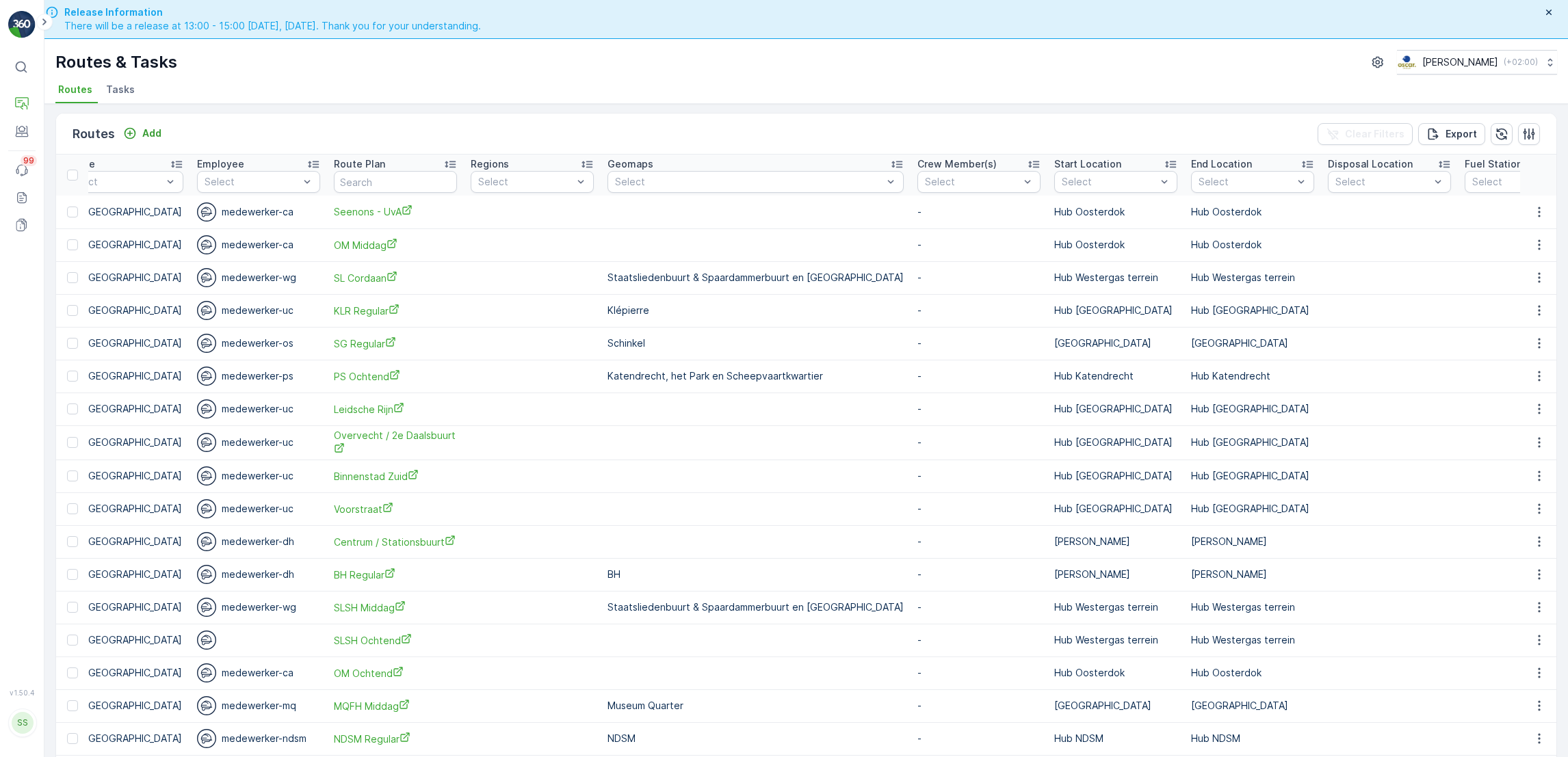
scroll to position [0, 1359]
click at [105, 80] on li "Tasks" at bounding box center [121, 92] width 37 height 23
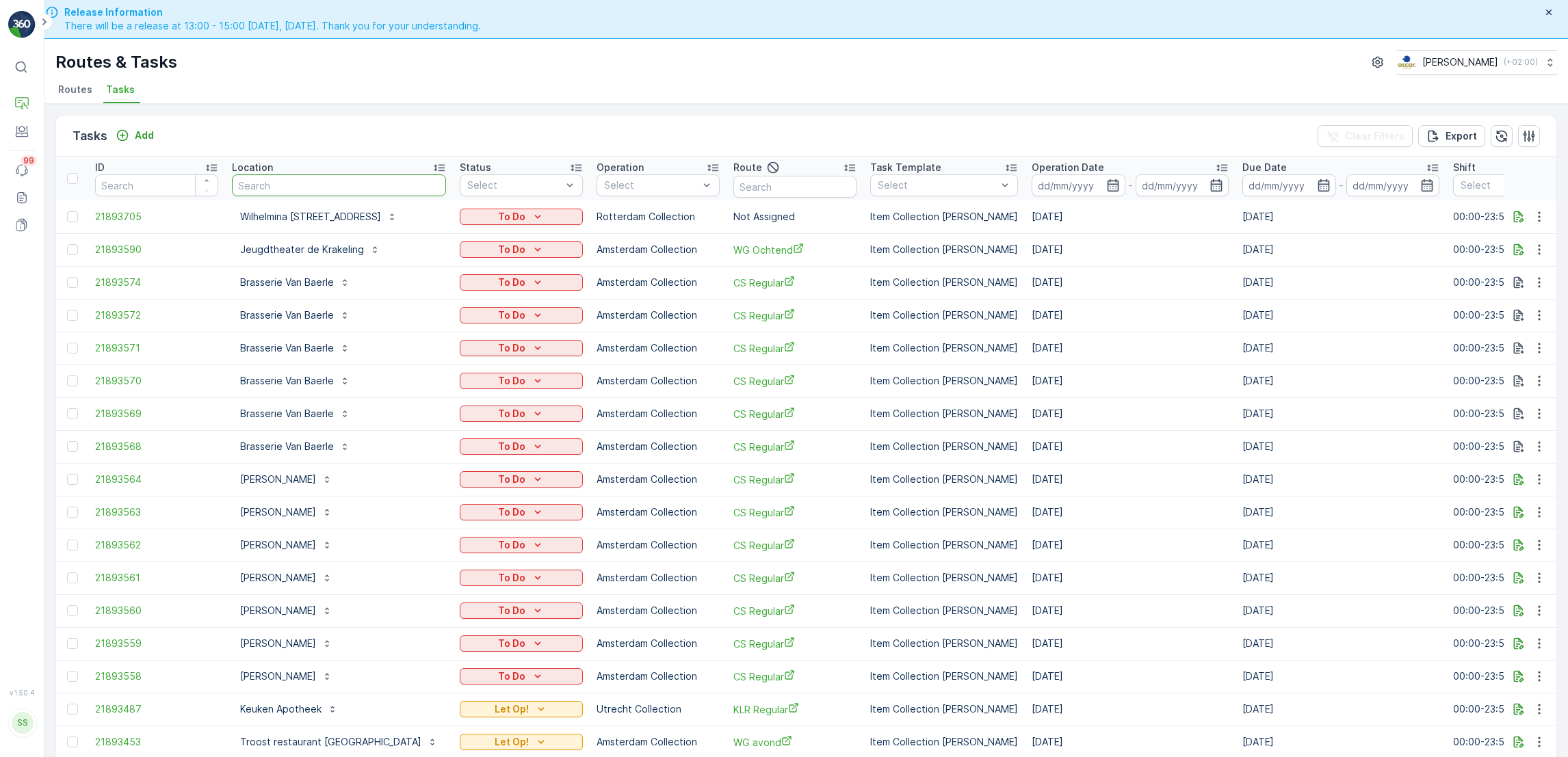
click at [383, 188] on input "text" at bounding box center [339, 185] width 214 height 22
type input "memo"
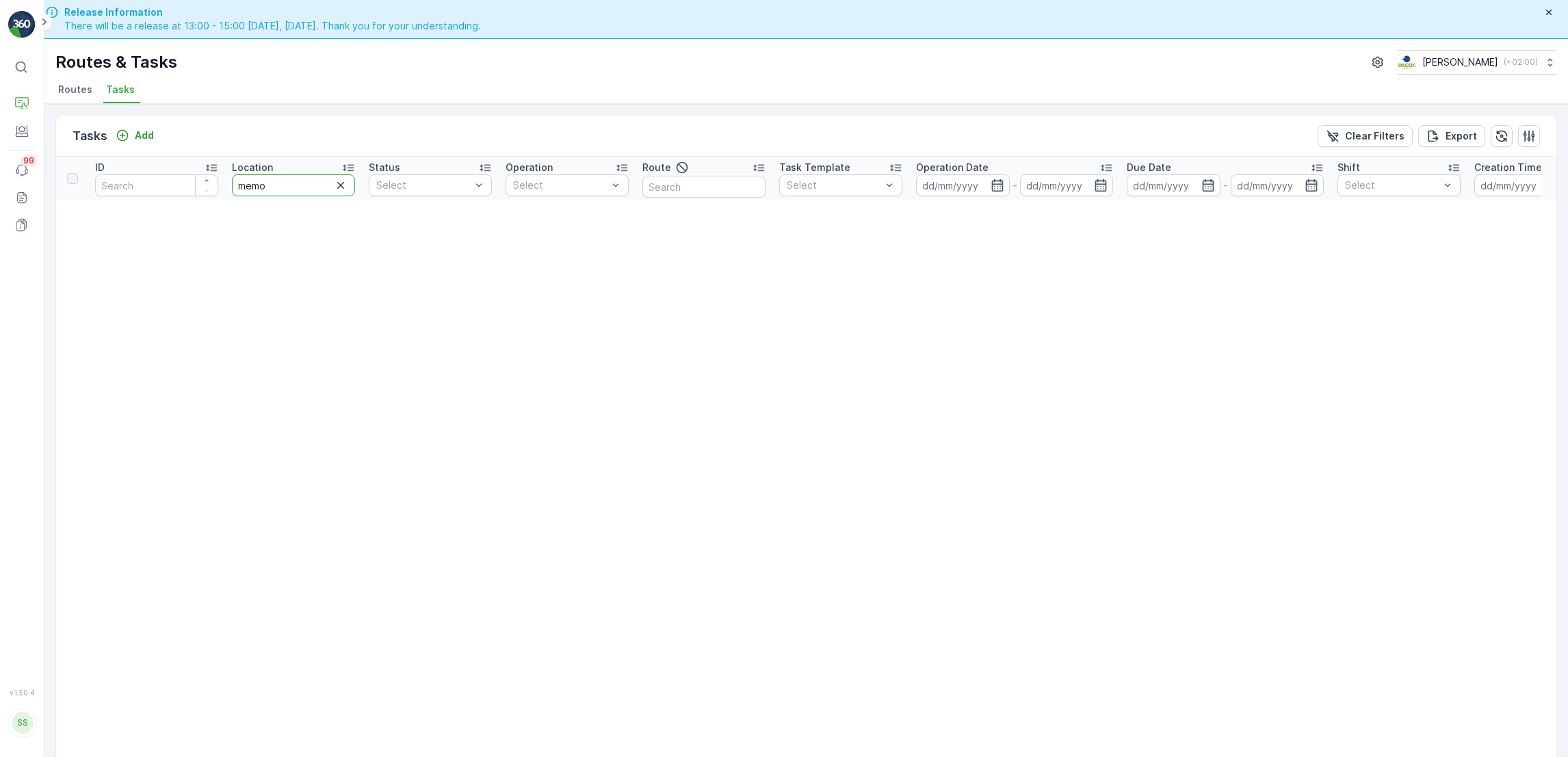
click at [278, 182] on input "memo" at bounding box center [293, 185] width 123 height 22
type input "neni"
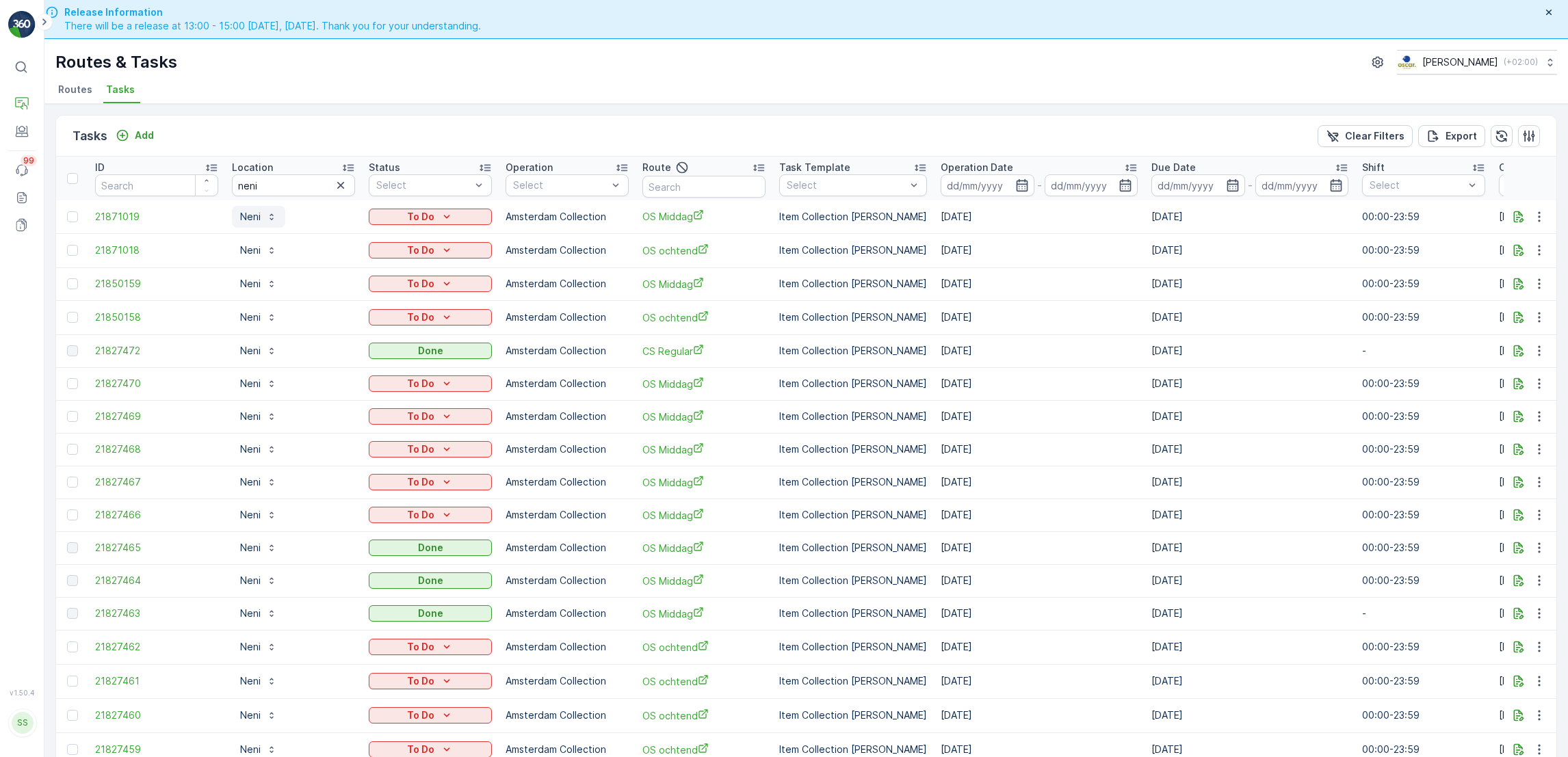
click at [255, 214] on p "Neni" at bounding box center [250, 217] width 21 height 13
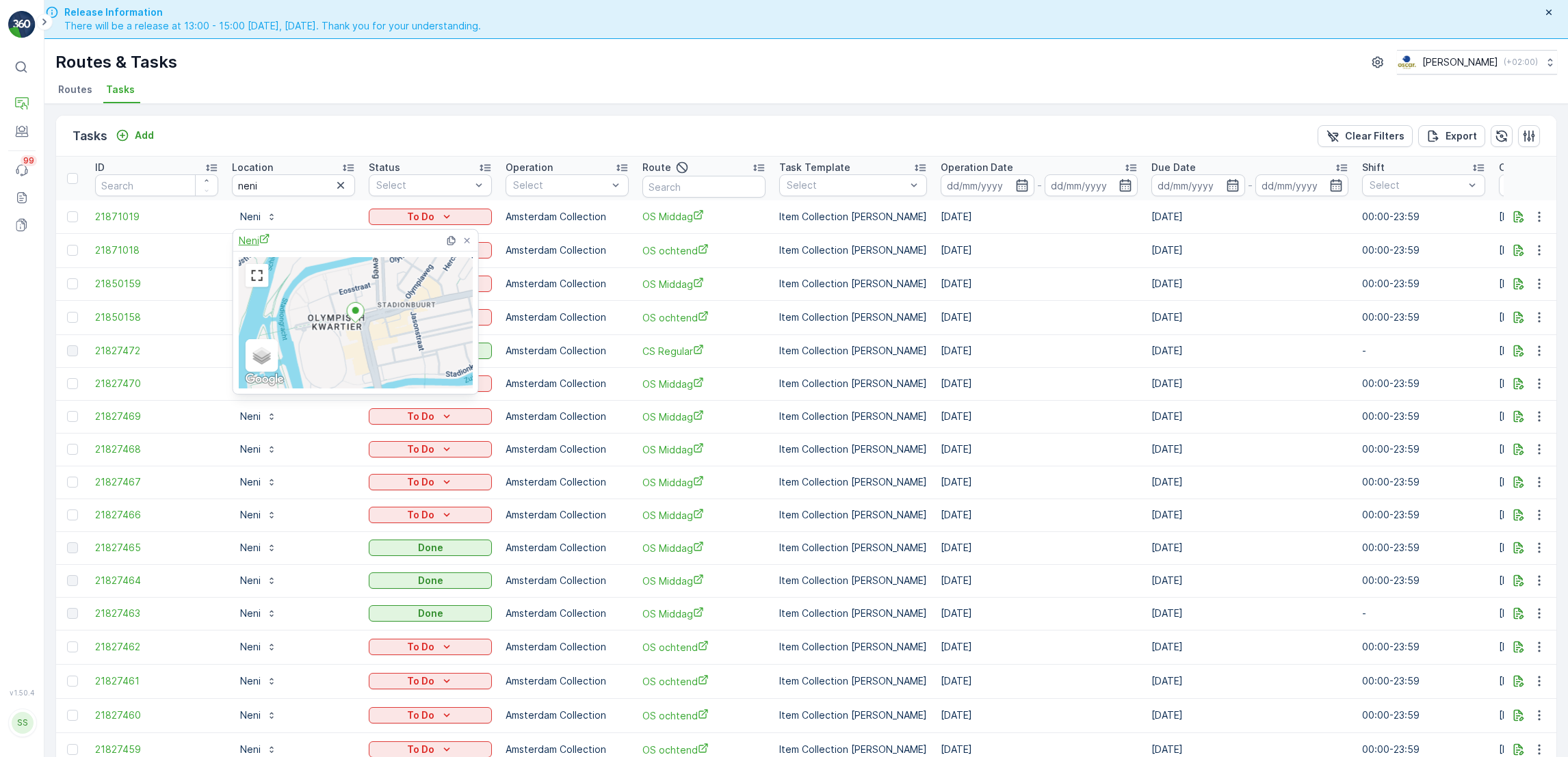
click at [251, 239] on span "Neni" at bounding box center [254, 240] width 32 height 14
click at [280, 181] on input "neni" at bounding box center [293, 185] width 123 height 22
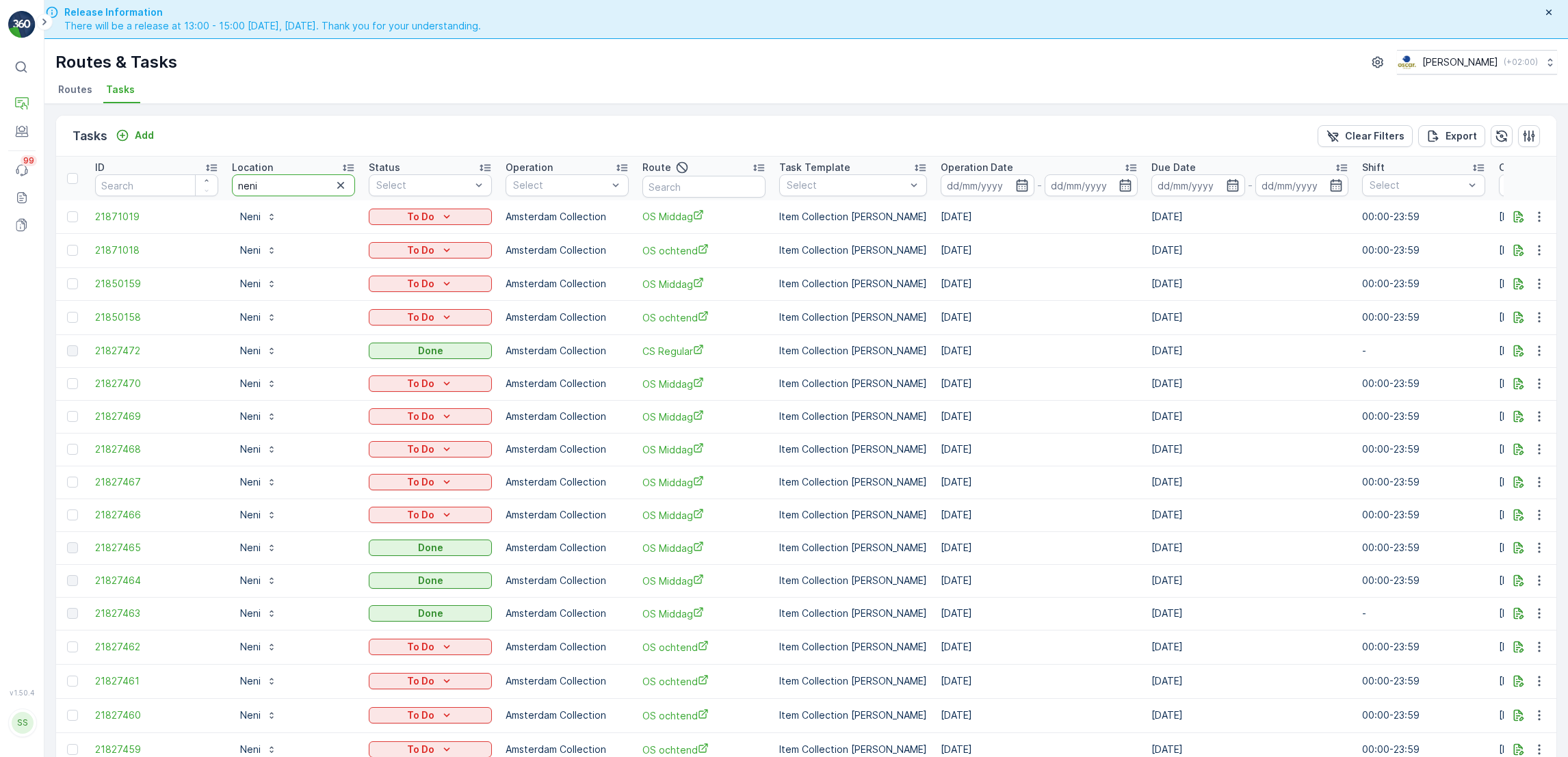
click at [280, 181] on input "neni" at bounding box center [293, 185] width 123 height 22
type input "r"
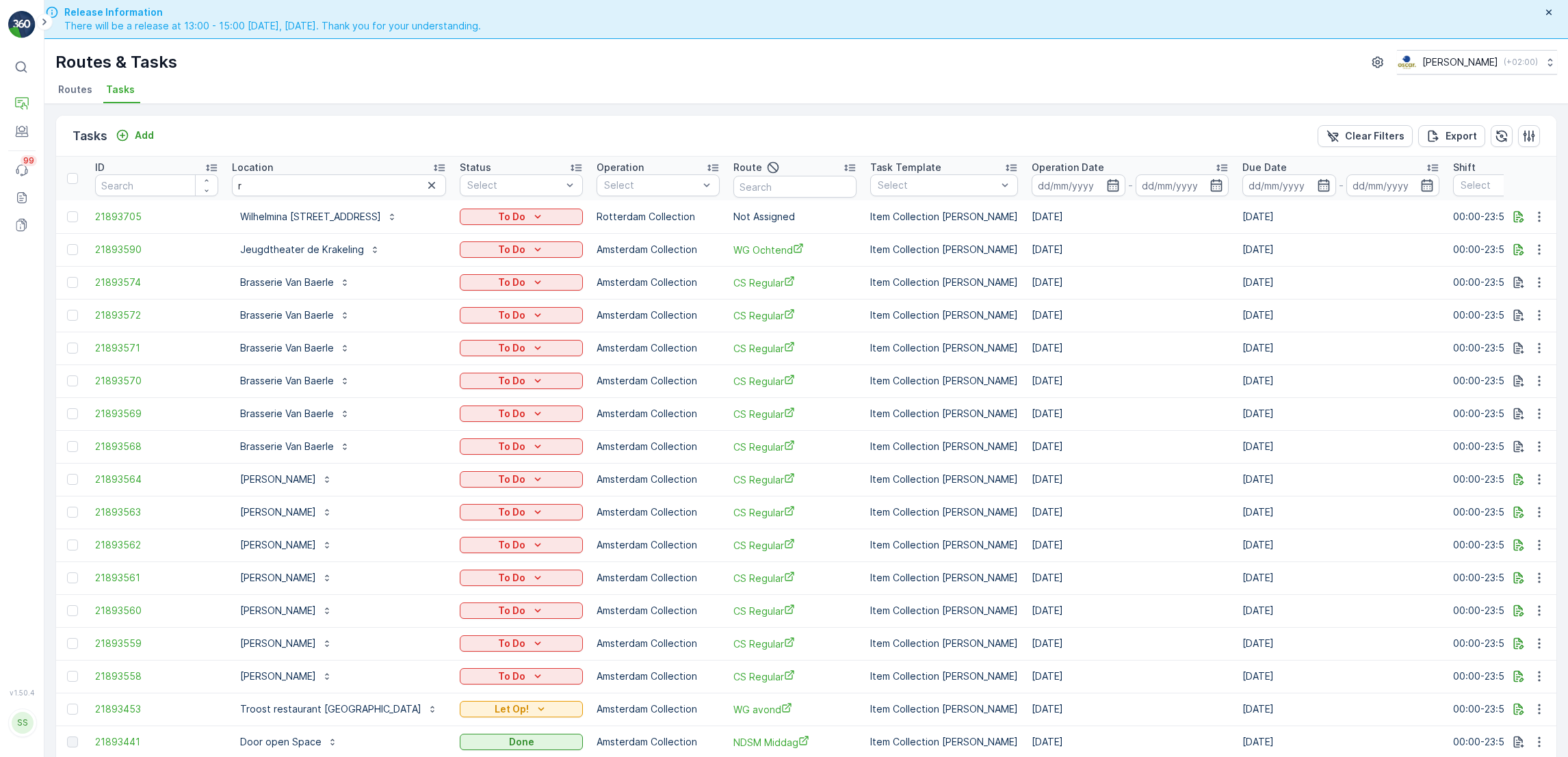
click at [276, 184] on input "r" at bounding box center [339, 185] width 214 height 22
type input "edge 2"
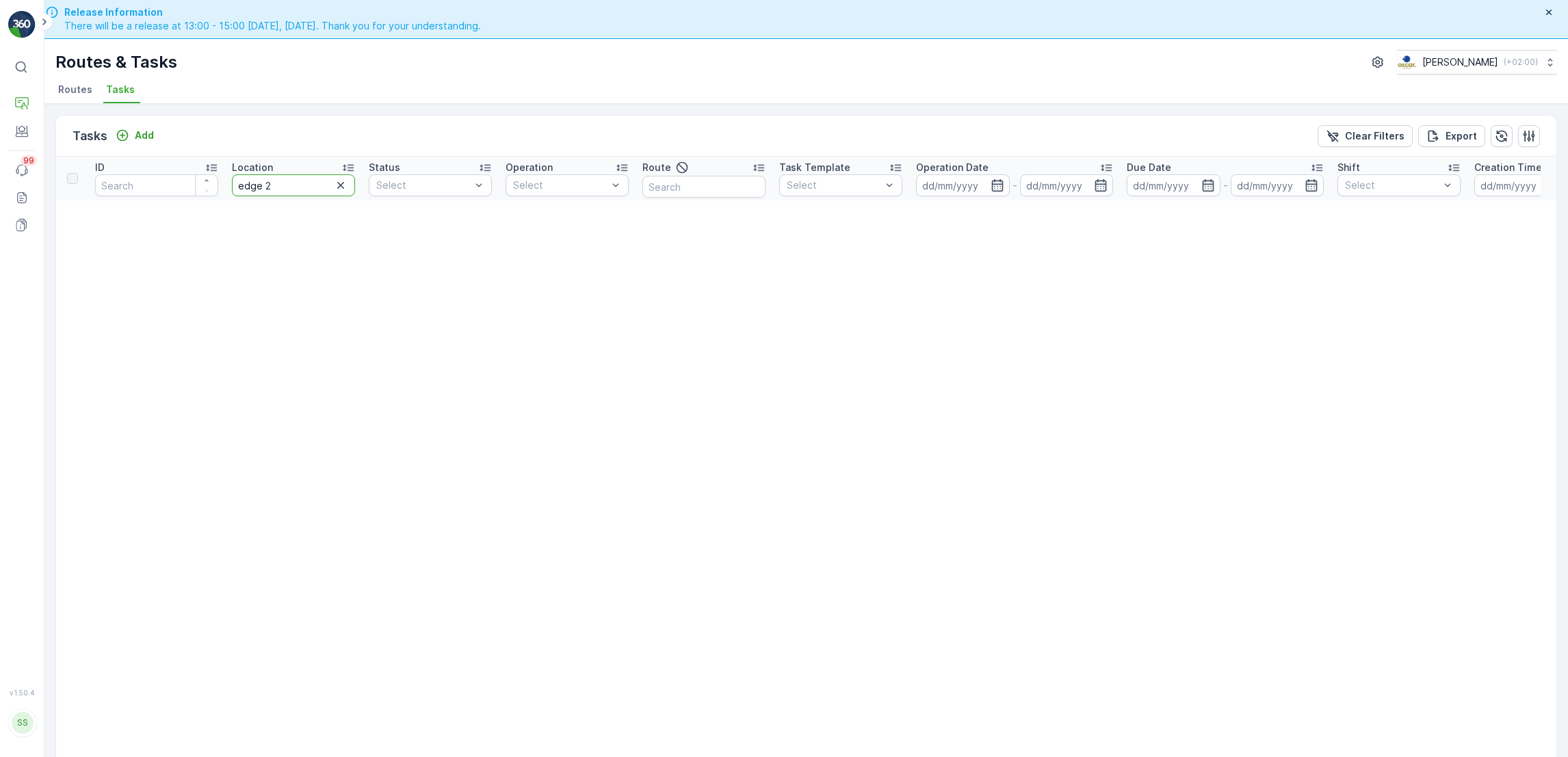
click at [285, 193] on input "edge 2" at bounding box center [293, 185] width 123 height 22
type input "edge"
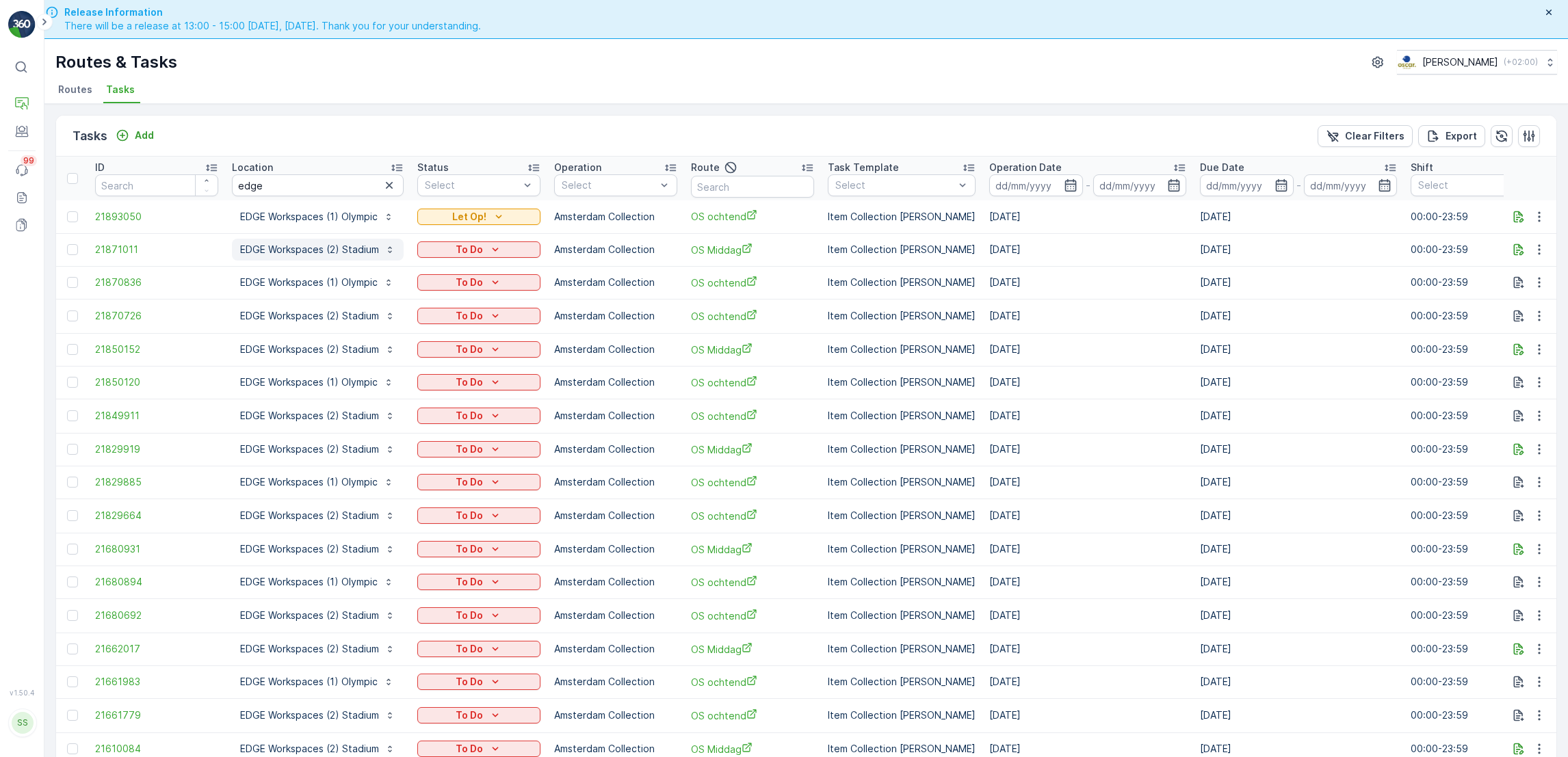
click at [280, 245] on p "EDGE Workspaces (2) Stadium" at bounding box center [310, 250] width 139 height 13
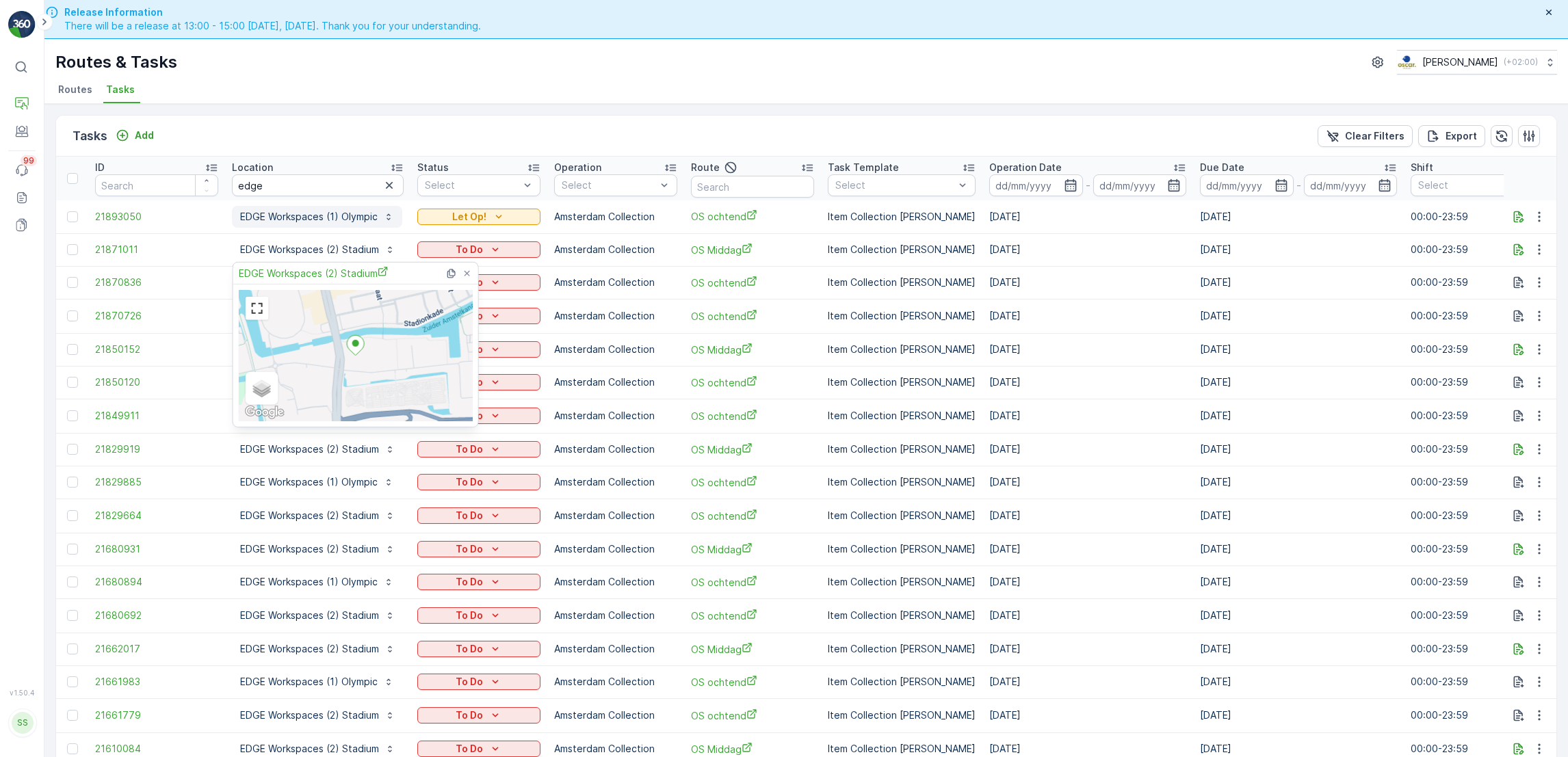
click at [276, 224] on button "EDGE Workspaces (1) Olympic" at bounding box center [316, 217] width 170 height 22
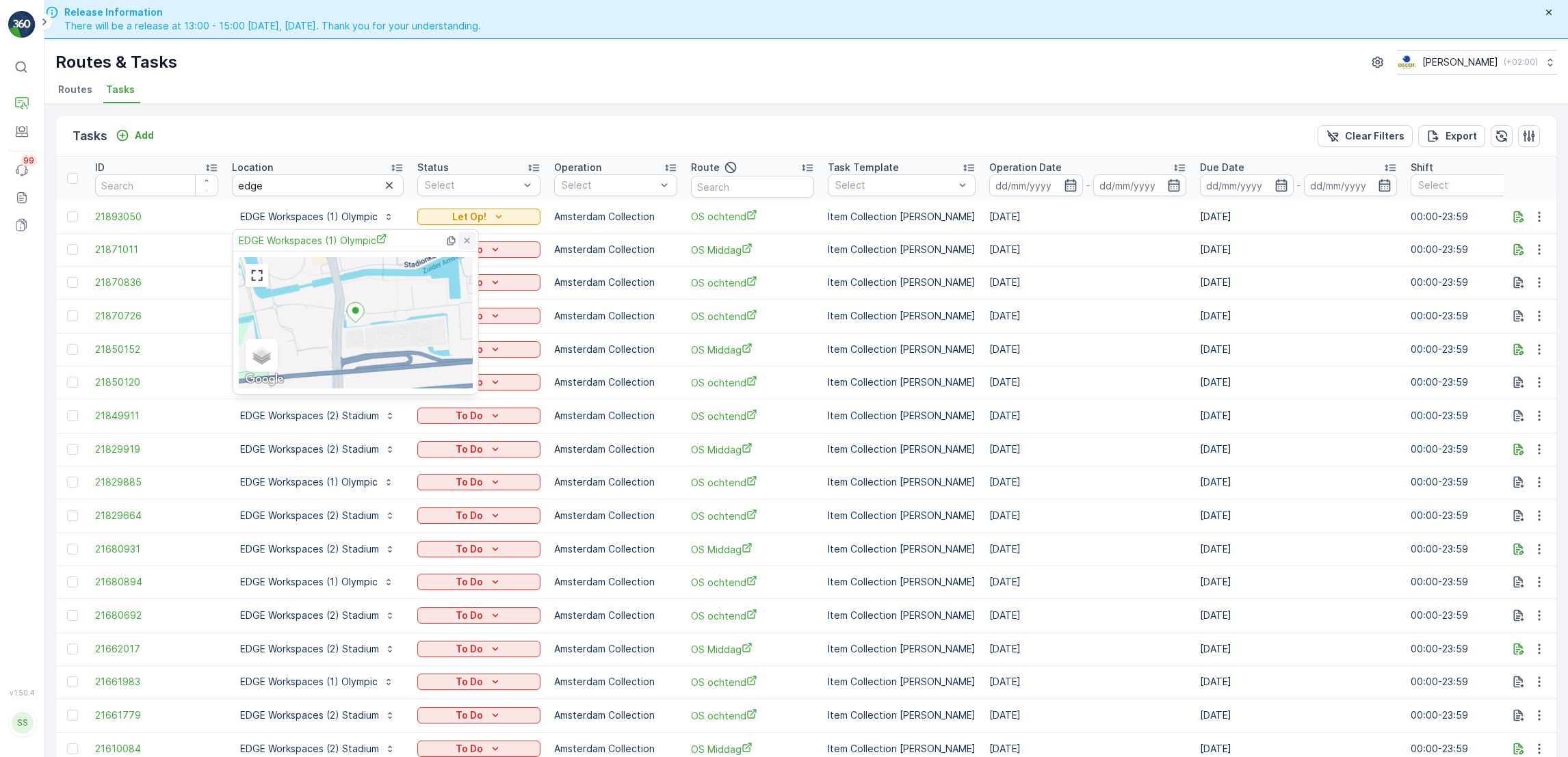
click at [465, 239] on icon at bounding box center [467, 239] width 6 height 6
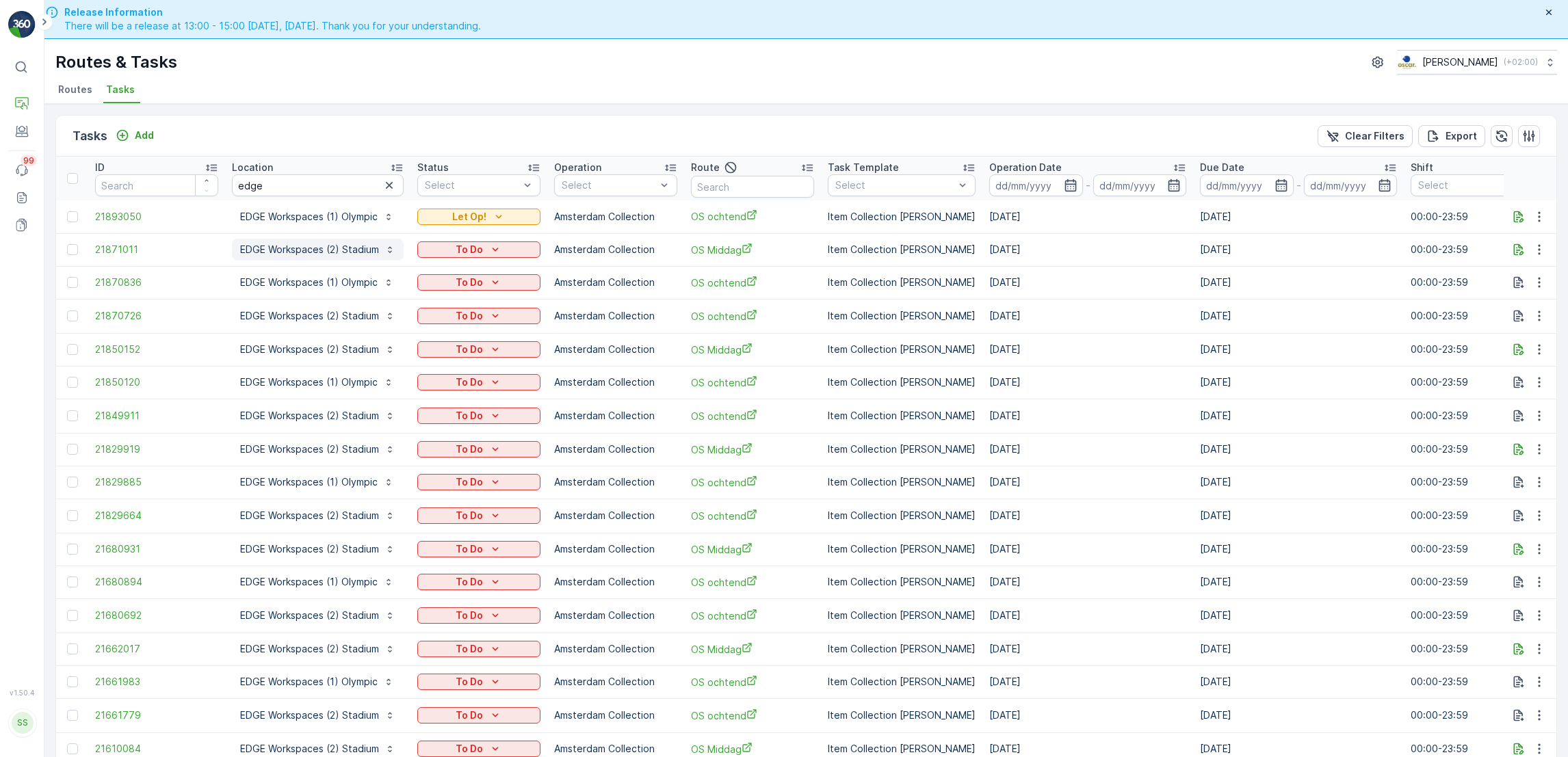
click at [323, 245] on p "EDGE Workspaces (2) Stadium" at bounding box center [310, 250] width 139 height 13
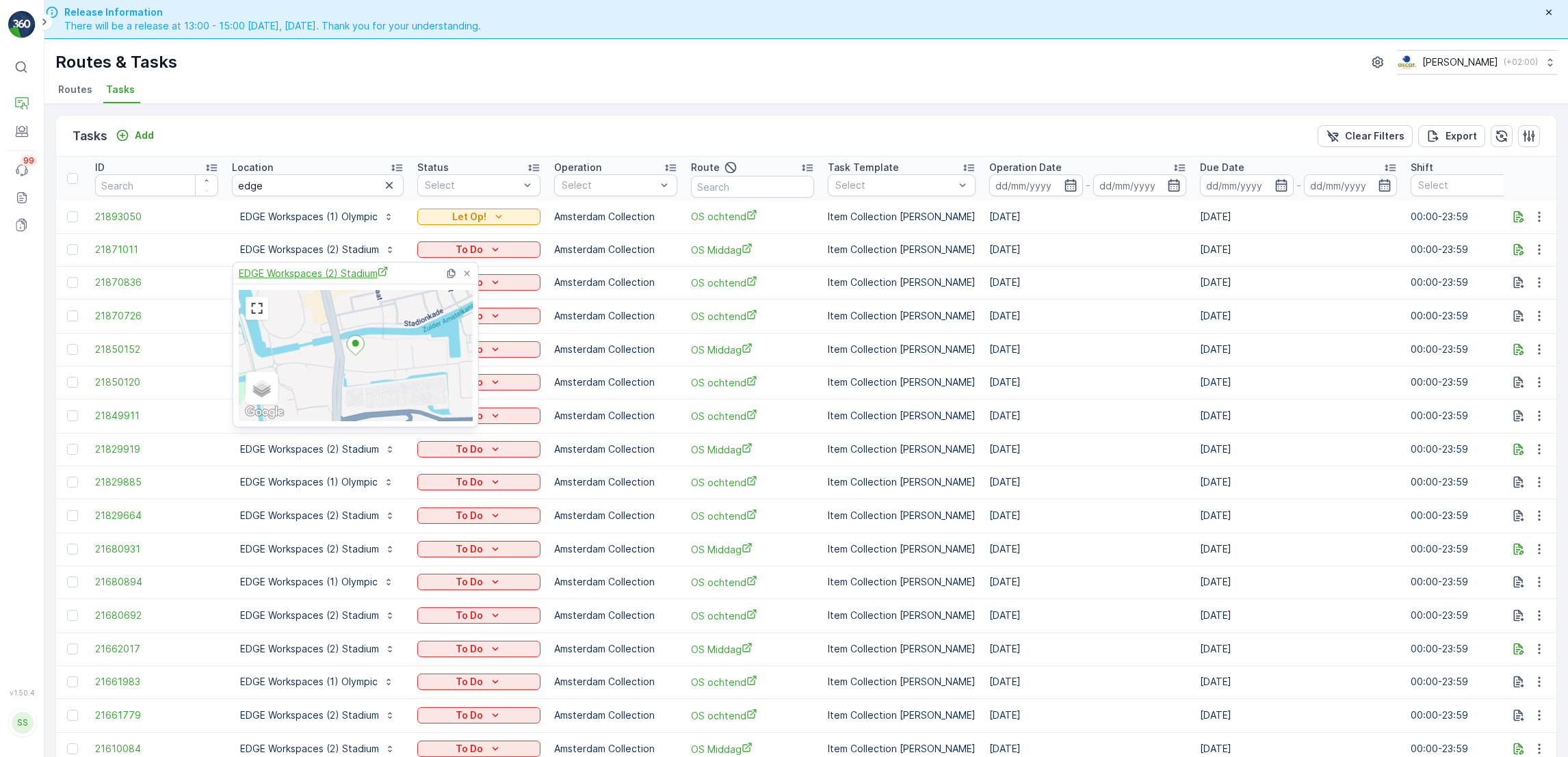
click at [334, 270] on span "EDGE Workspaces (2) Stadium" at bounding box center [313, 273] width 150 height 14
click at [354, 81] on ul "Routes Tasks" at bounding box center [800, 92] width 1490 height 23
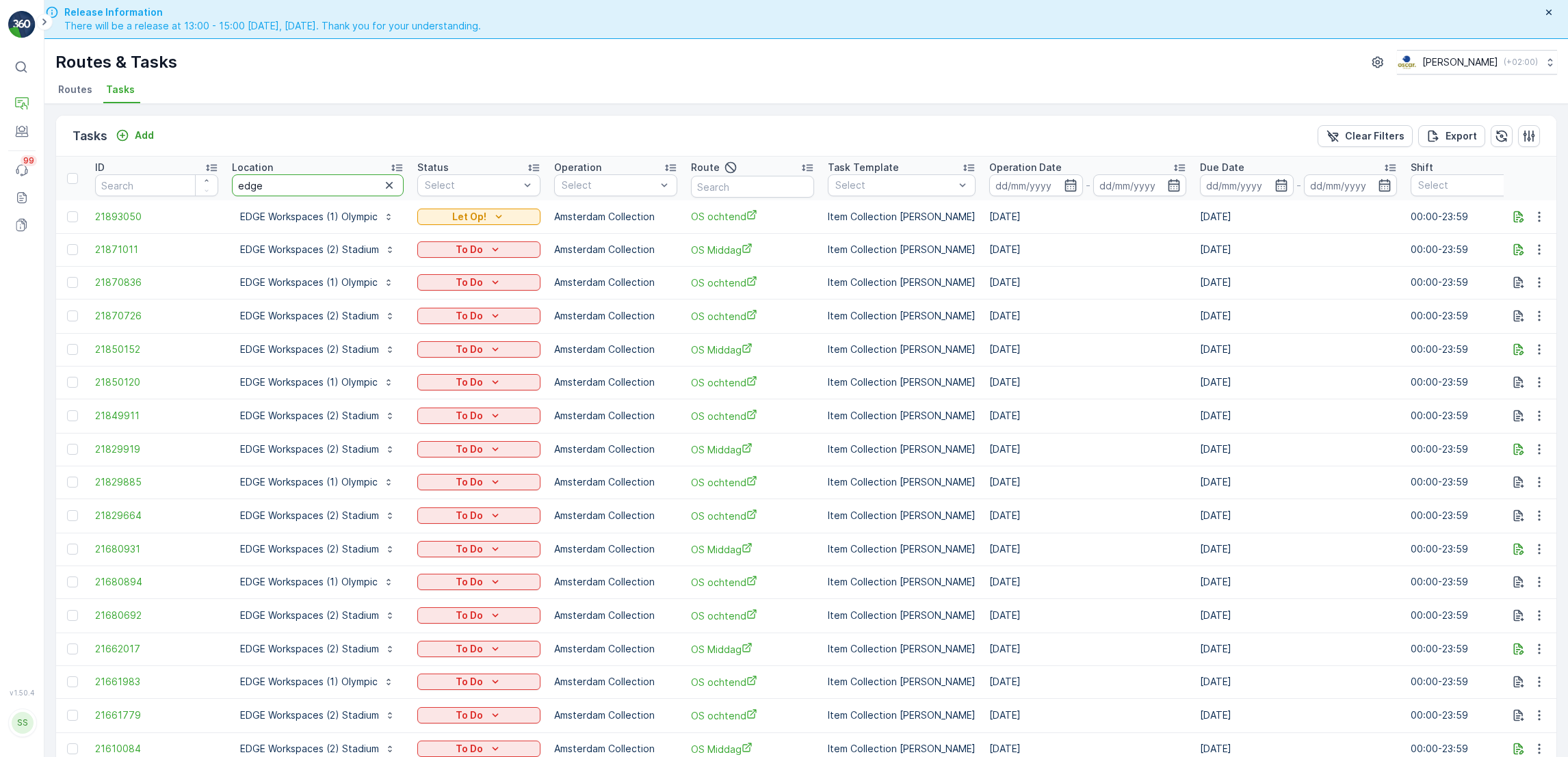
click at [280, 184] on input "edge" at bounding box center [317, 185] width 172 height 22
type input "e"
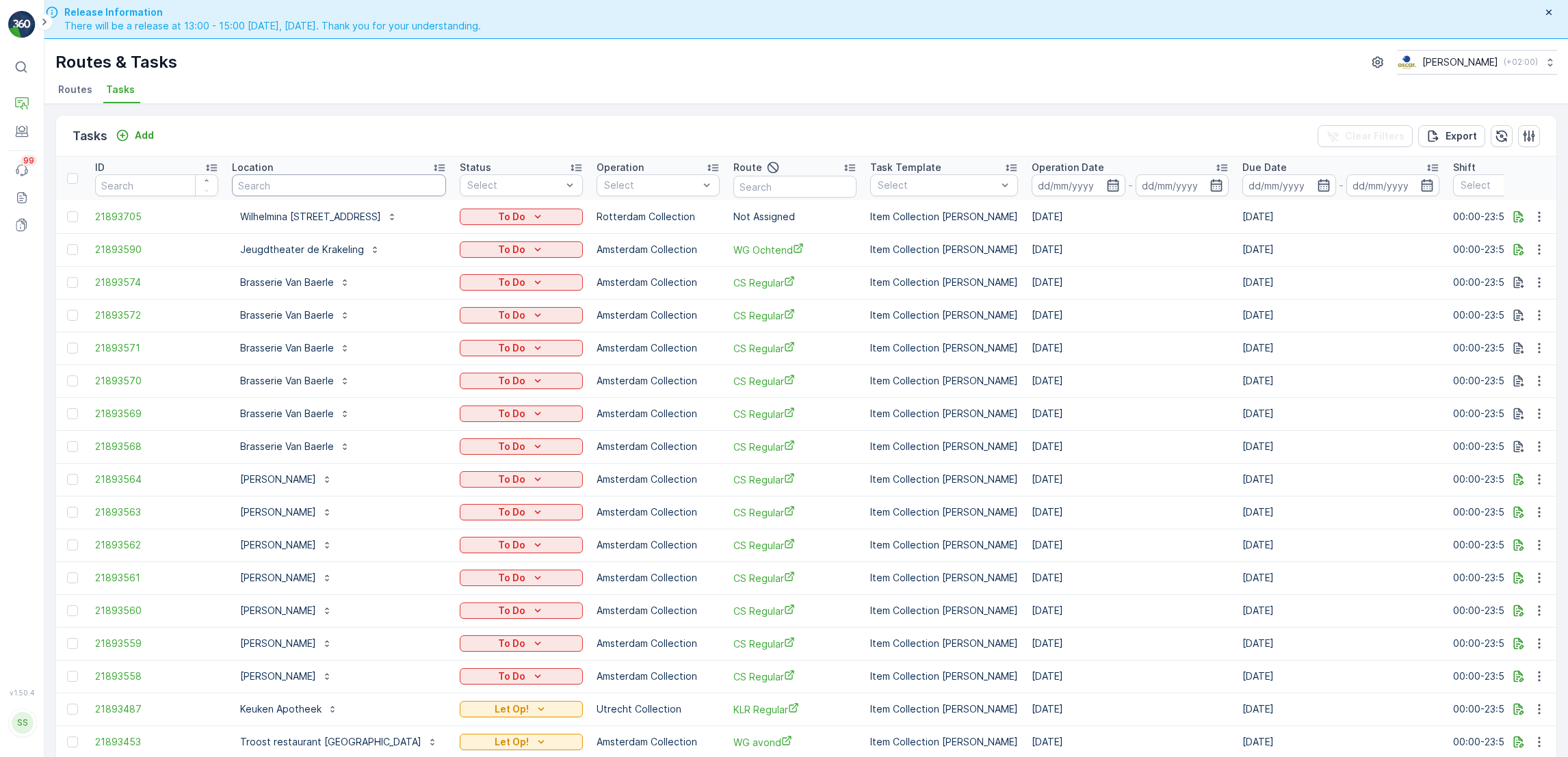
click at [280, 184] on input "text" at bounding box center [339, 185] width 214 height 22
type input "bla"
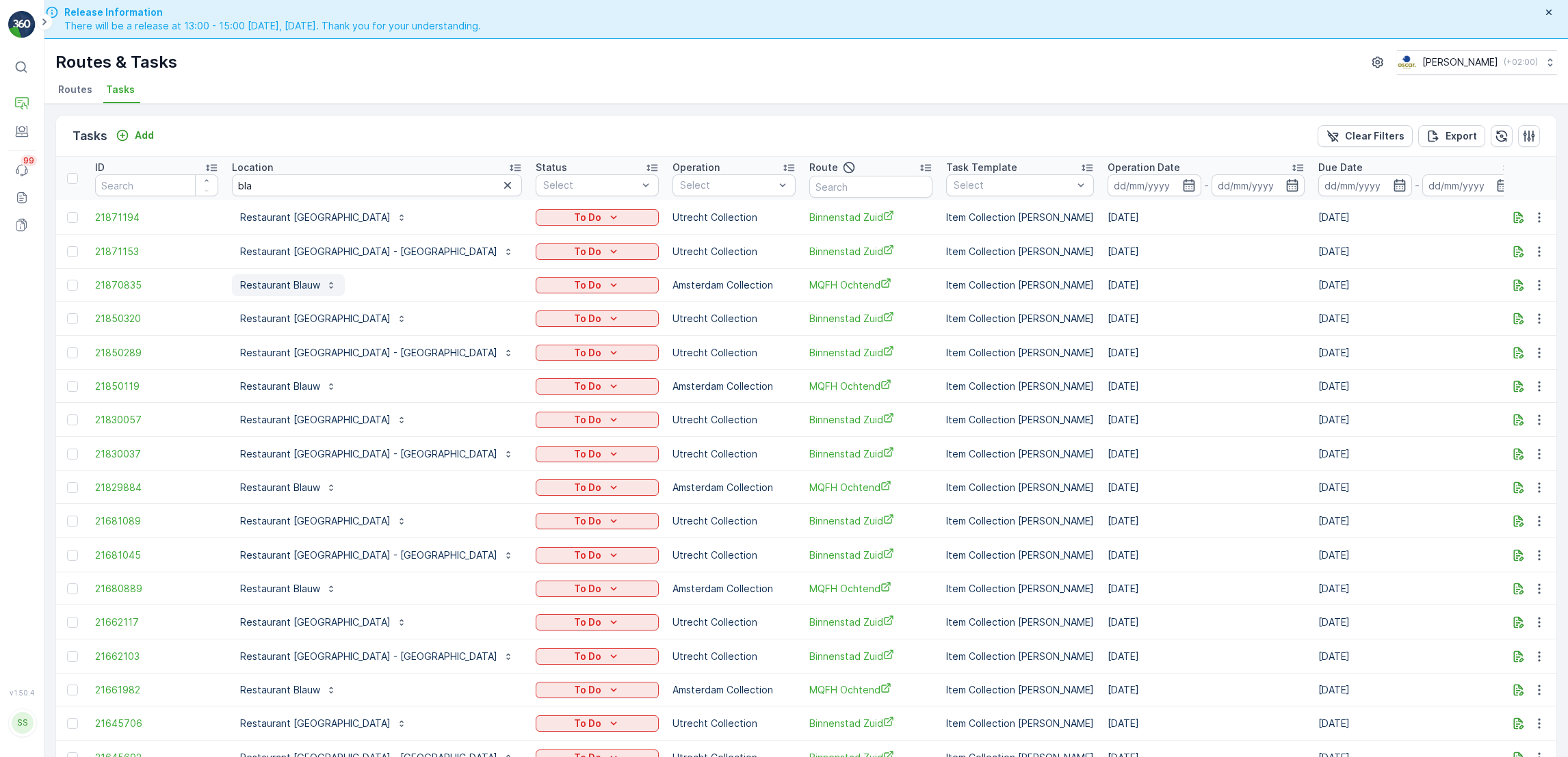
click at [296, 286] on p "Restaurant Blauw" at bounding box center [280, 286] width 80 height 13
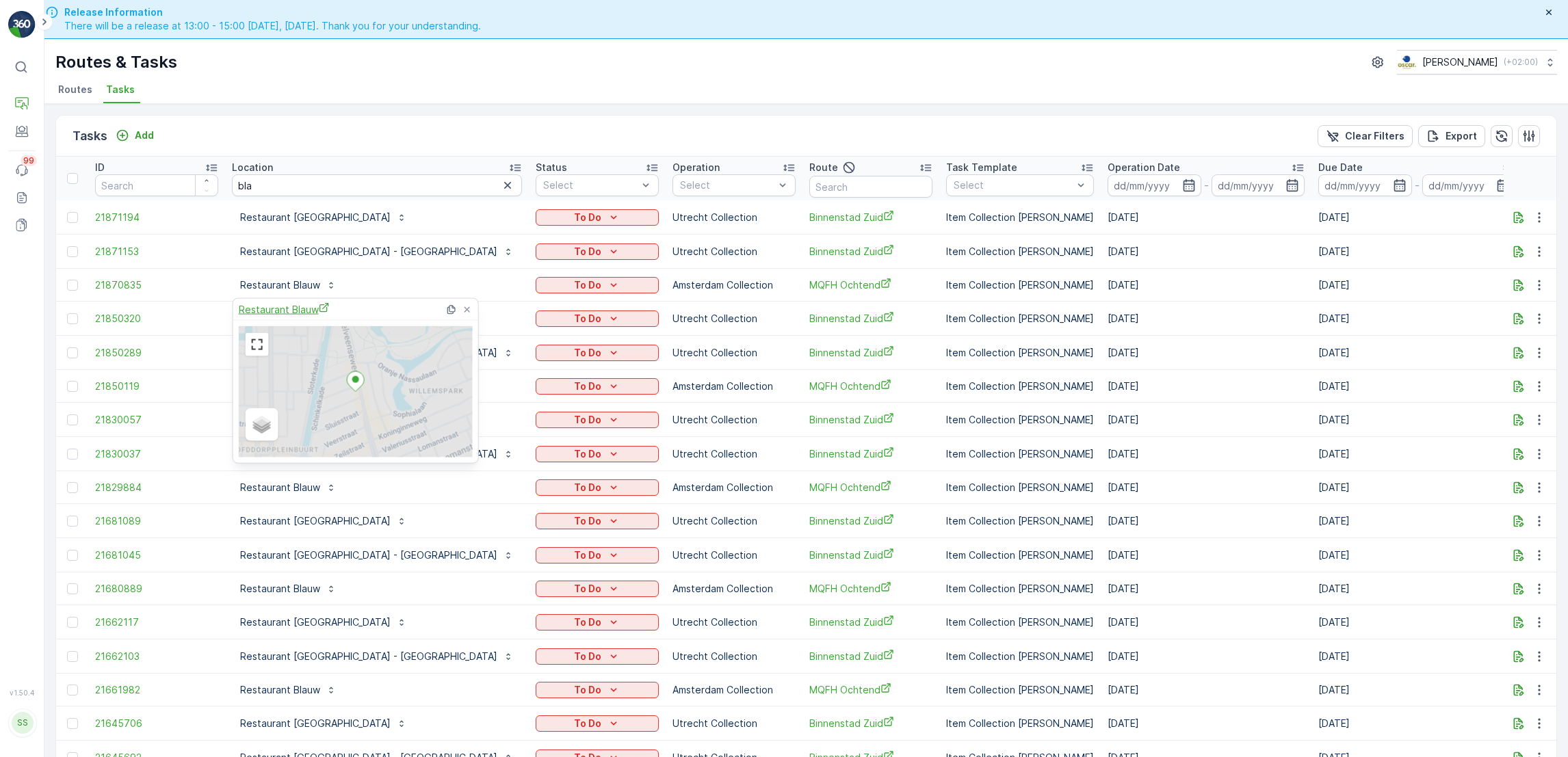
click at [293, 306] on span "Restaurant Blauw" at bounding box center [284, 309] width 91 height 14
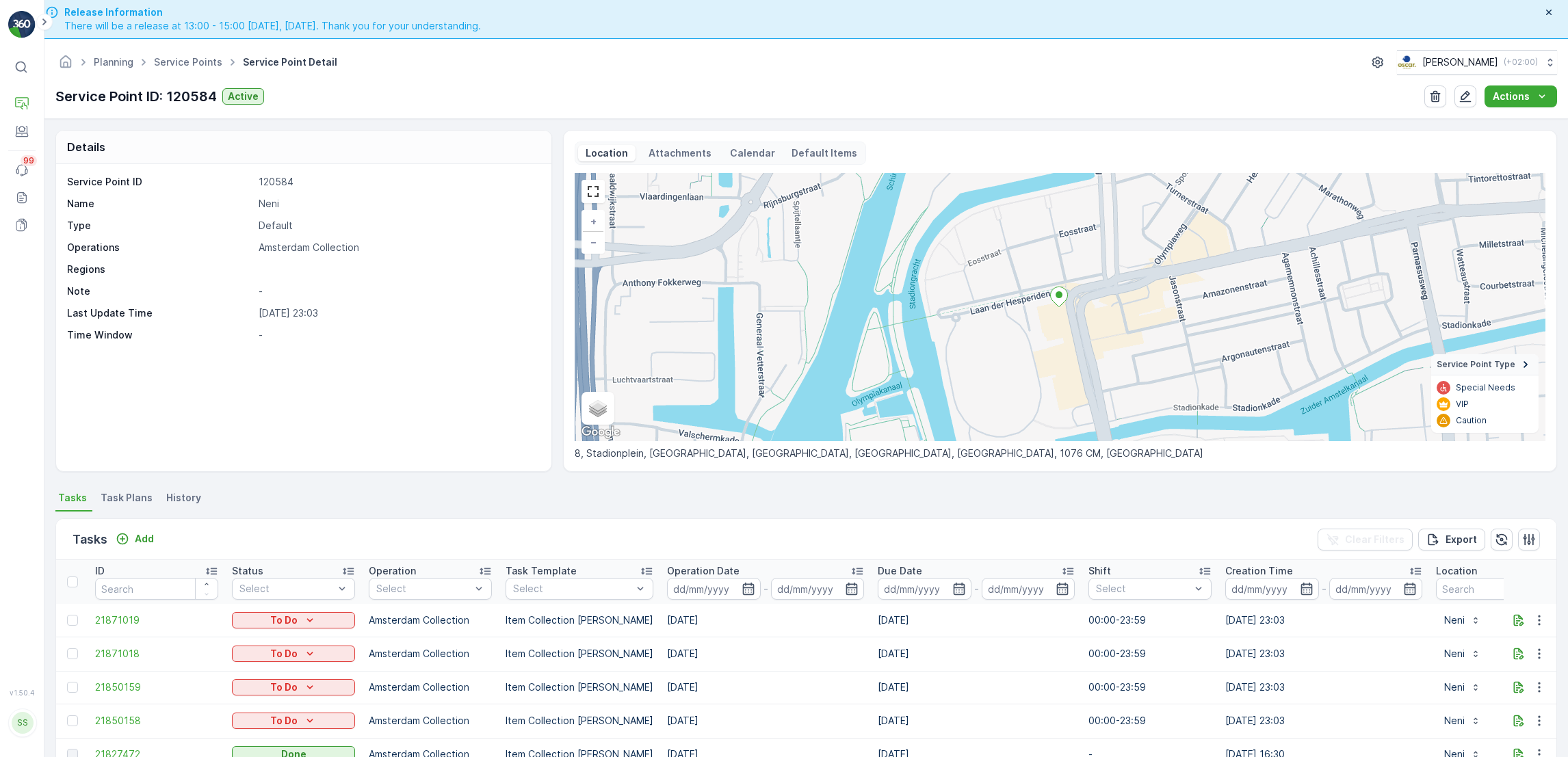
click at [128, 498] on span "Task Plans" at bounding box center [126, 498] width 52 height 13
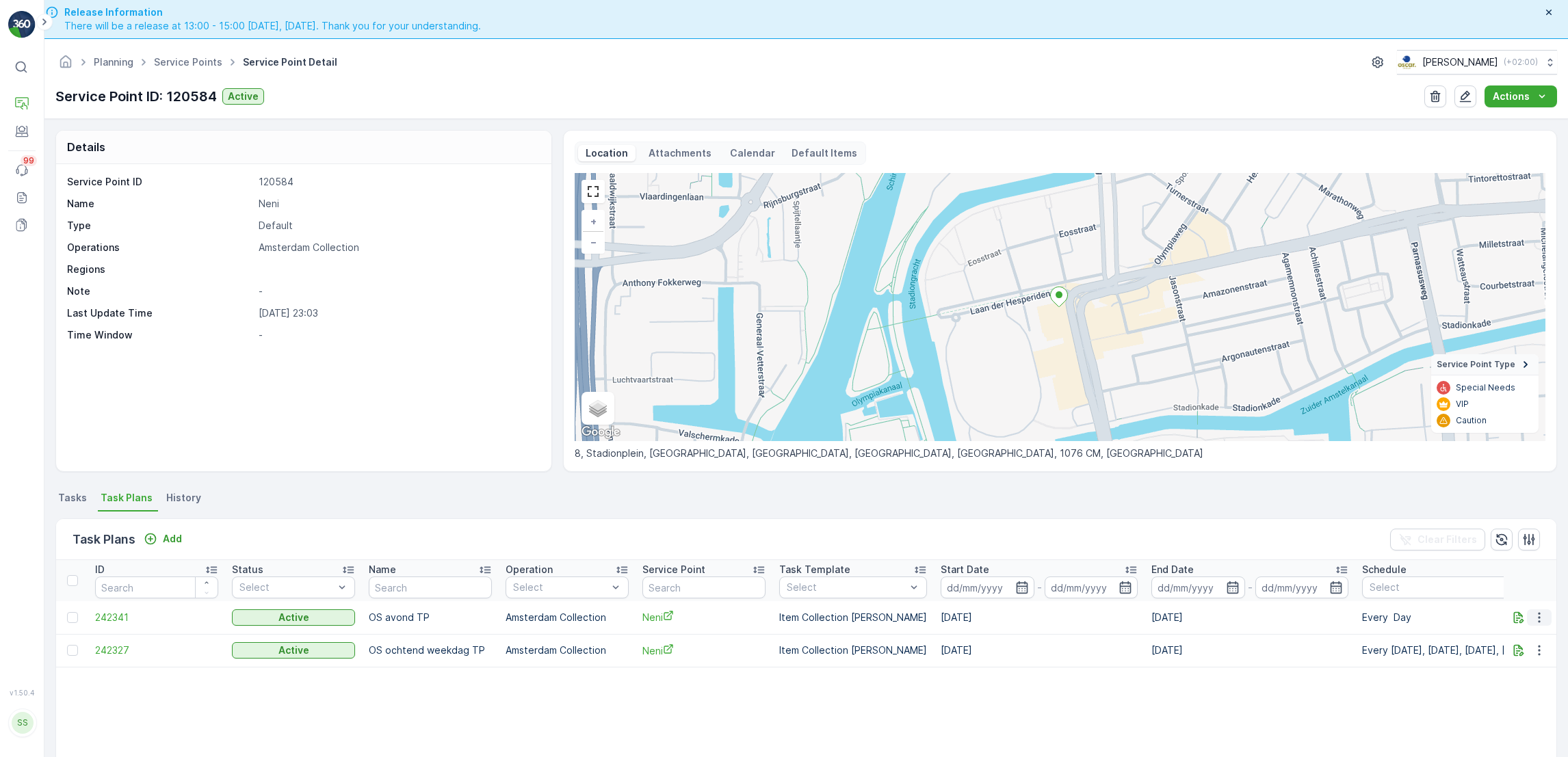
click at [1532, 620] on icon "button" at bounding box center [1539, 618] width 13 height 13
click at [1519, 652] on span "Edit Task Plan" at bounding box center [1514, 657] width 64 height 13
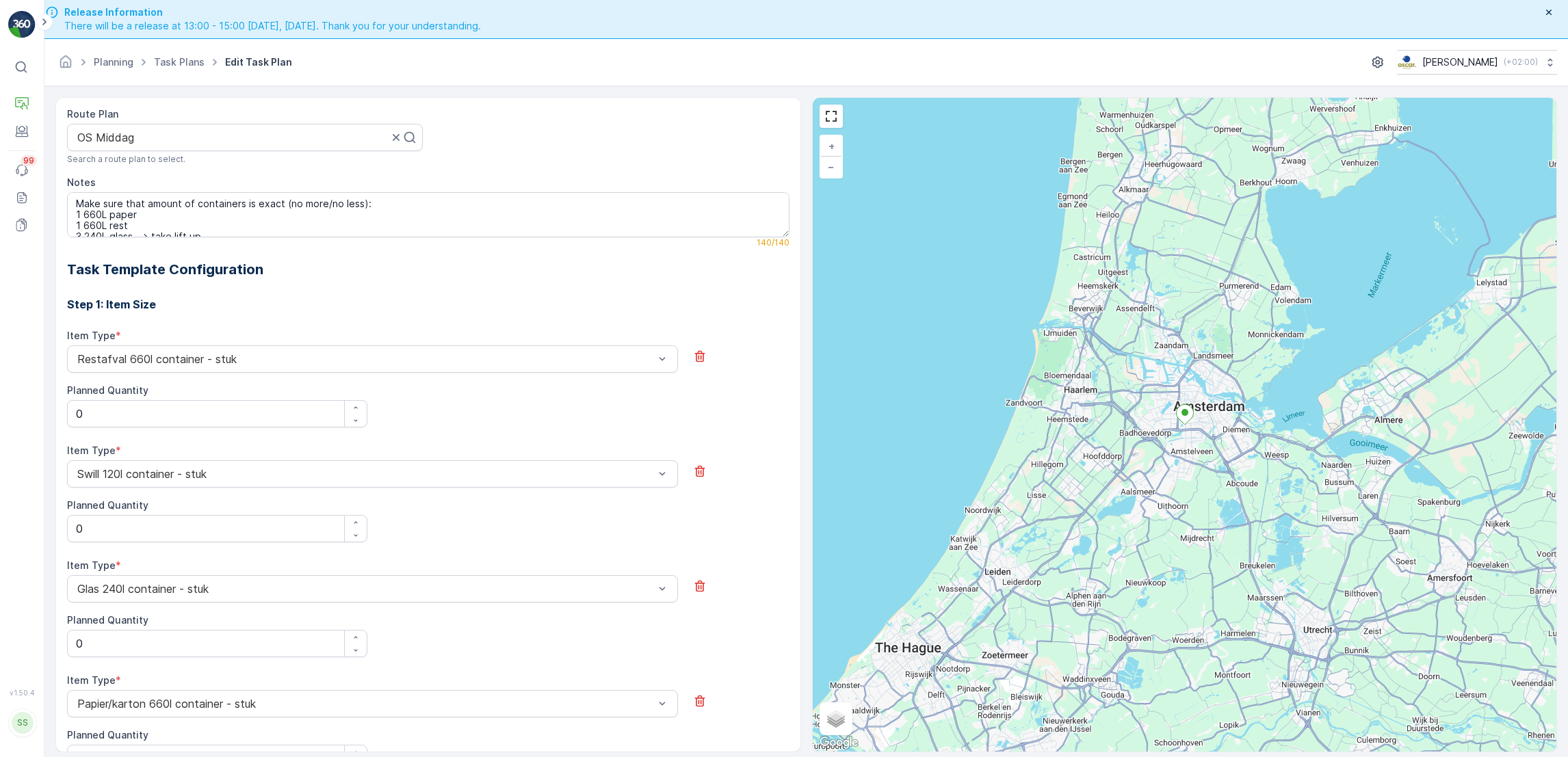
scroll to position [305, 0]
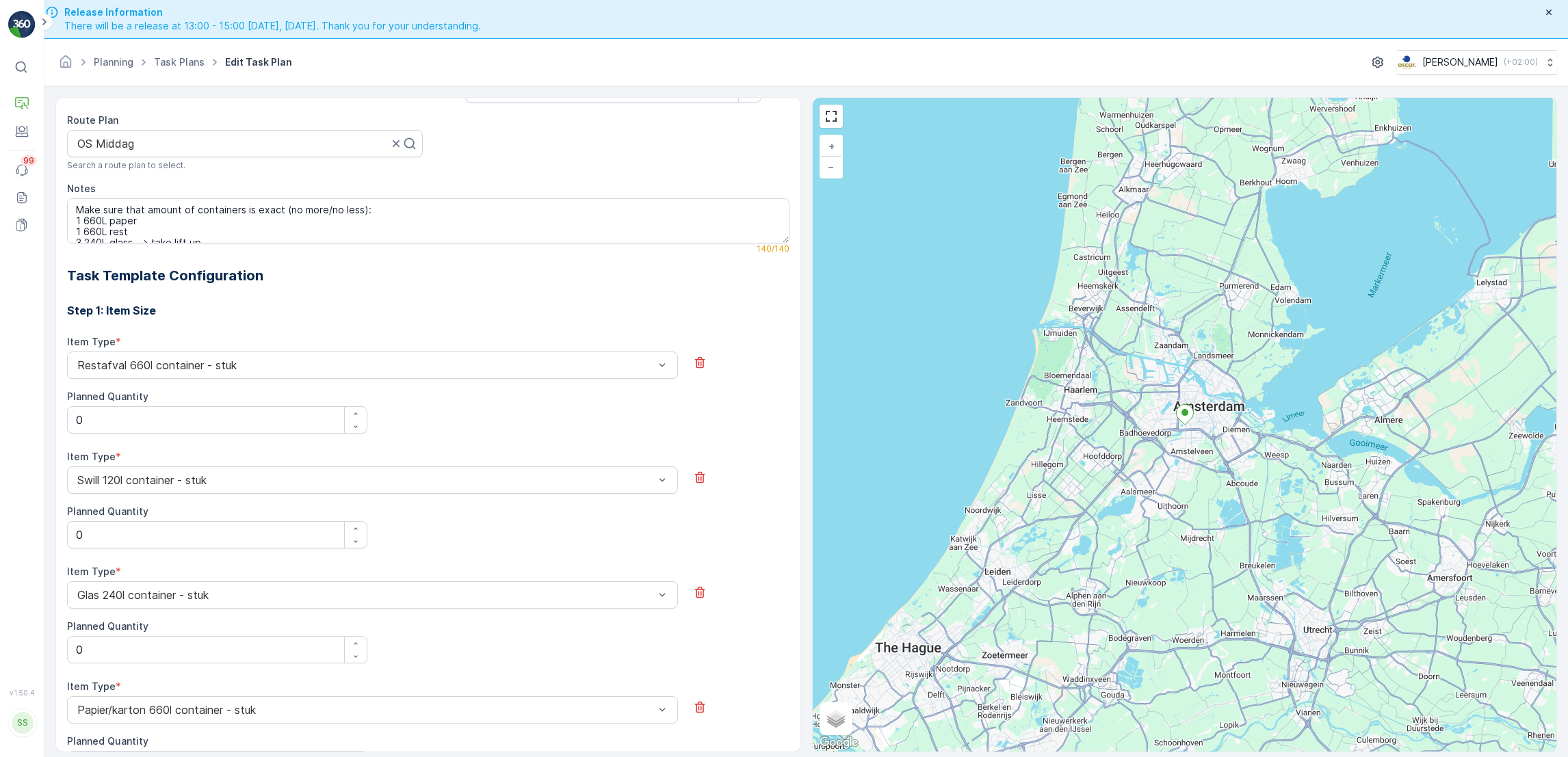
click at [742, 723] on div at bounding box center [738, 702] width 100 height 44
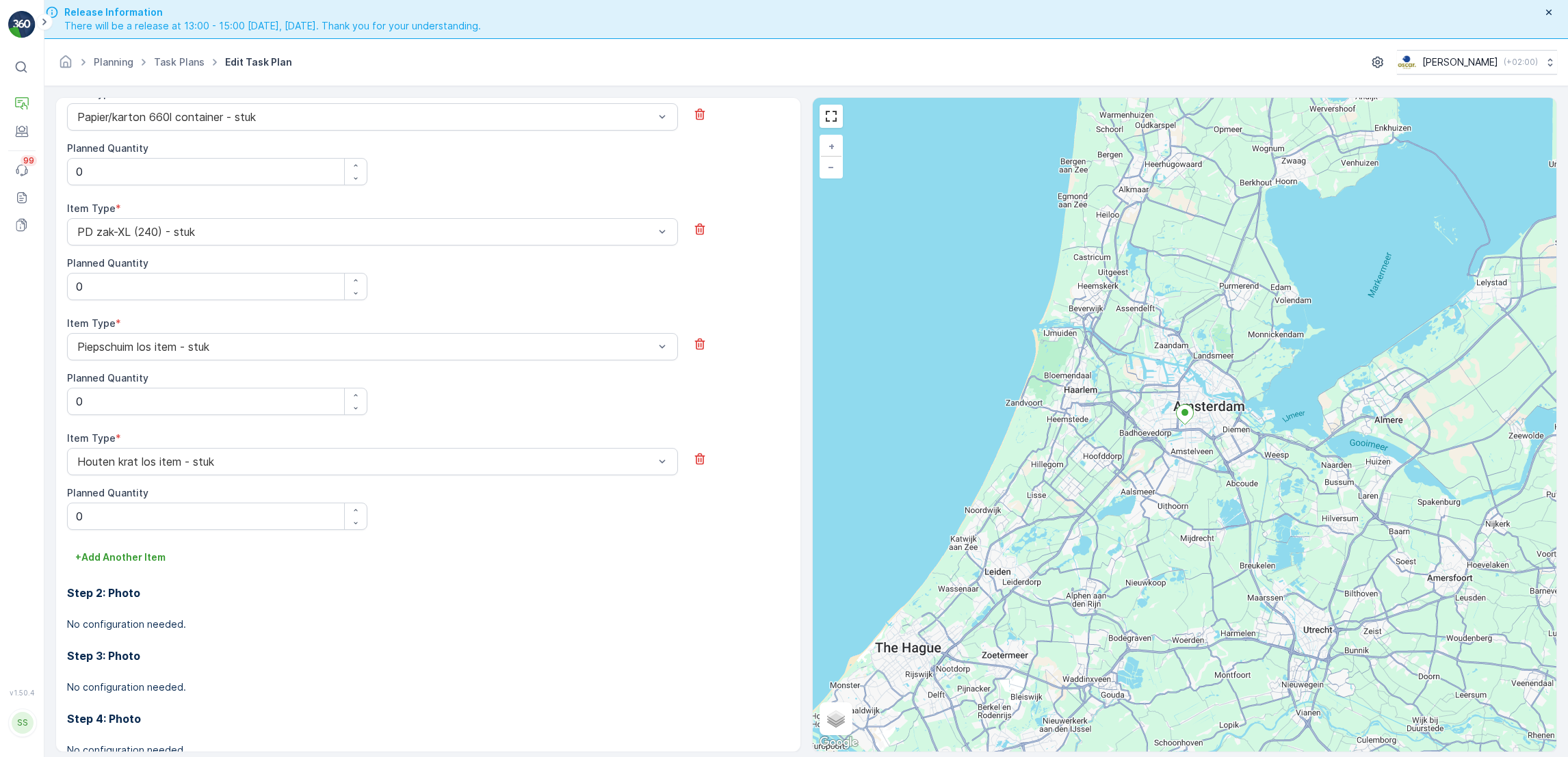
scroll to position [899, 0]
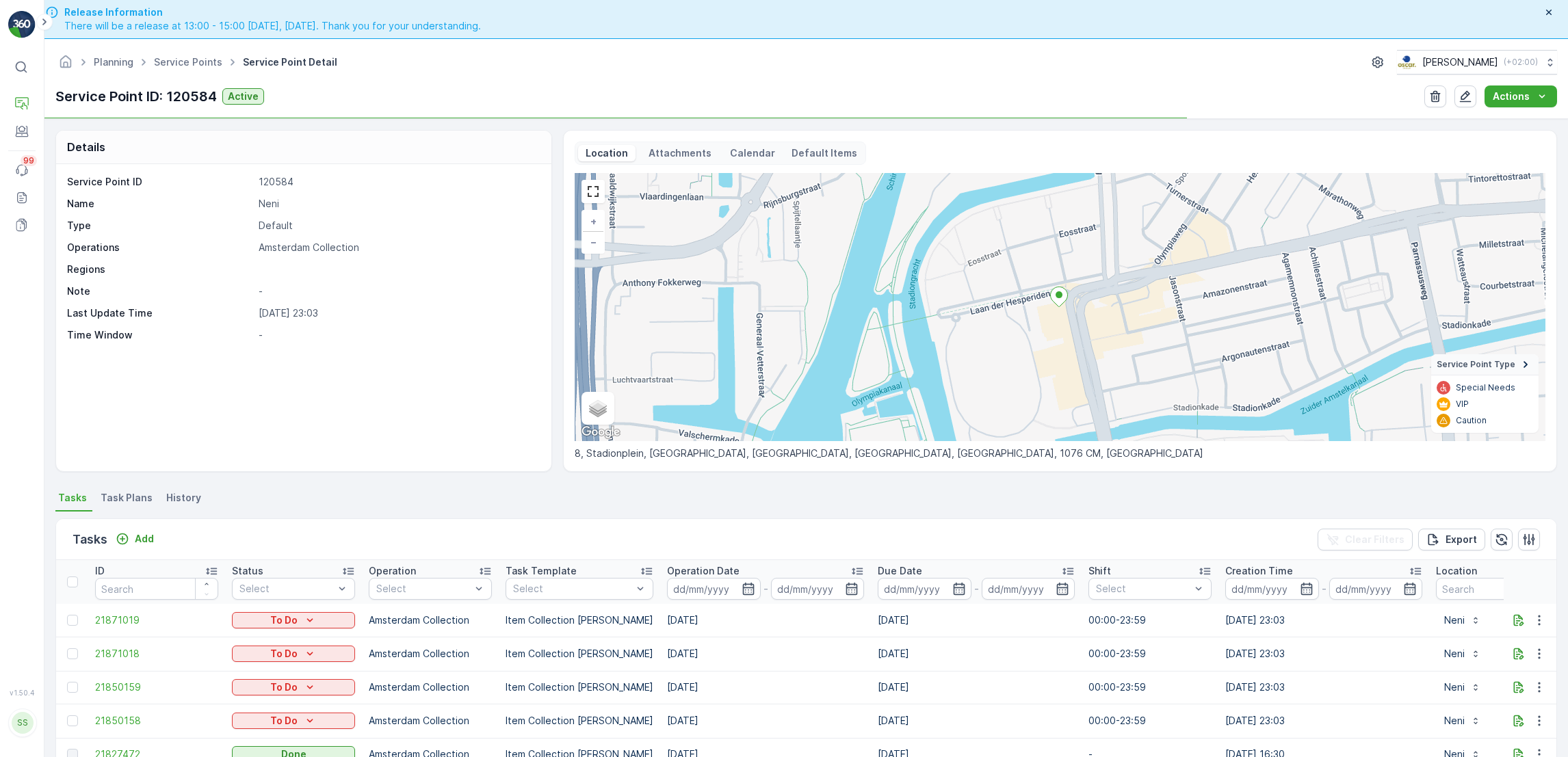
scroll to position [200, 0]
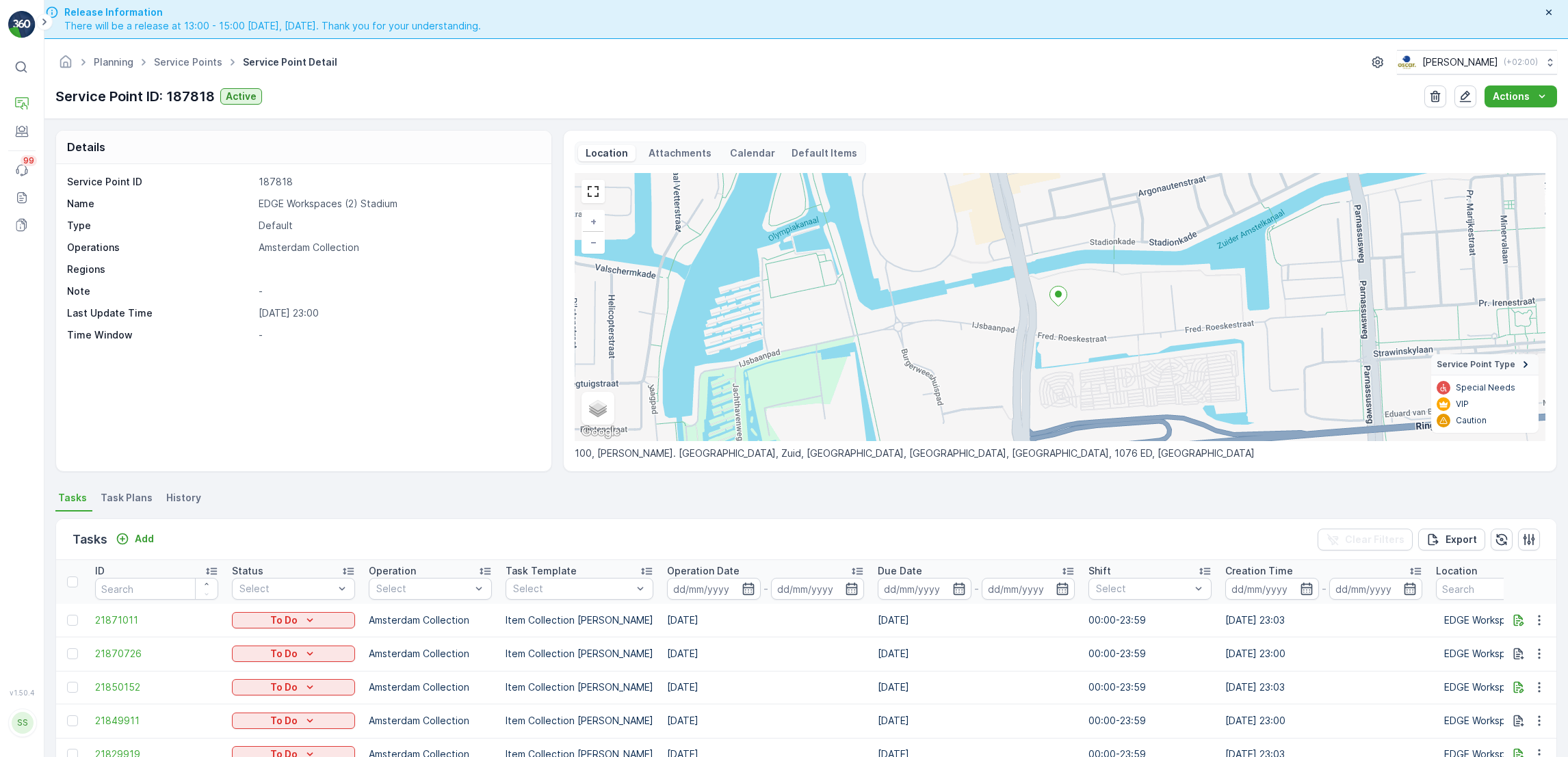
click at [126, 493] on span "Task Plans" at bounding box center [126, 498] width 52 height 13
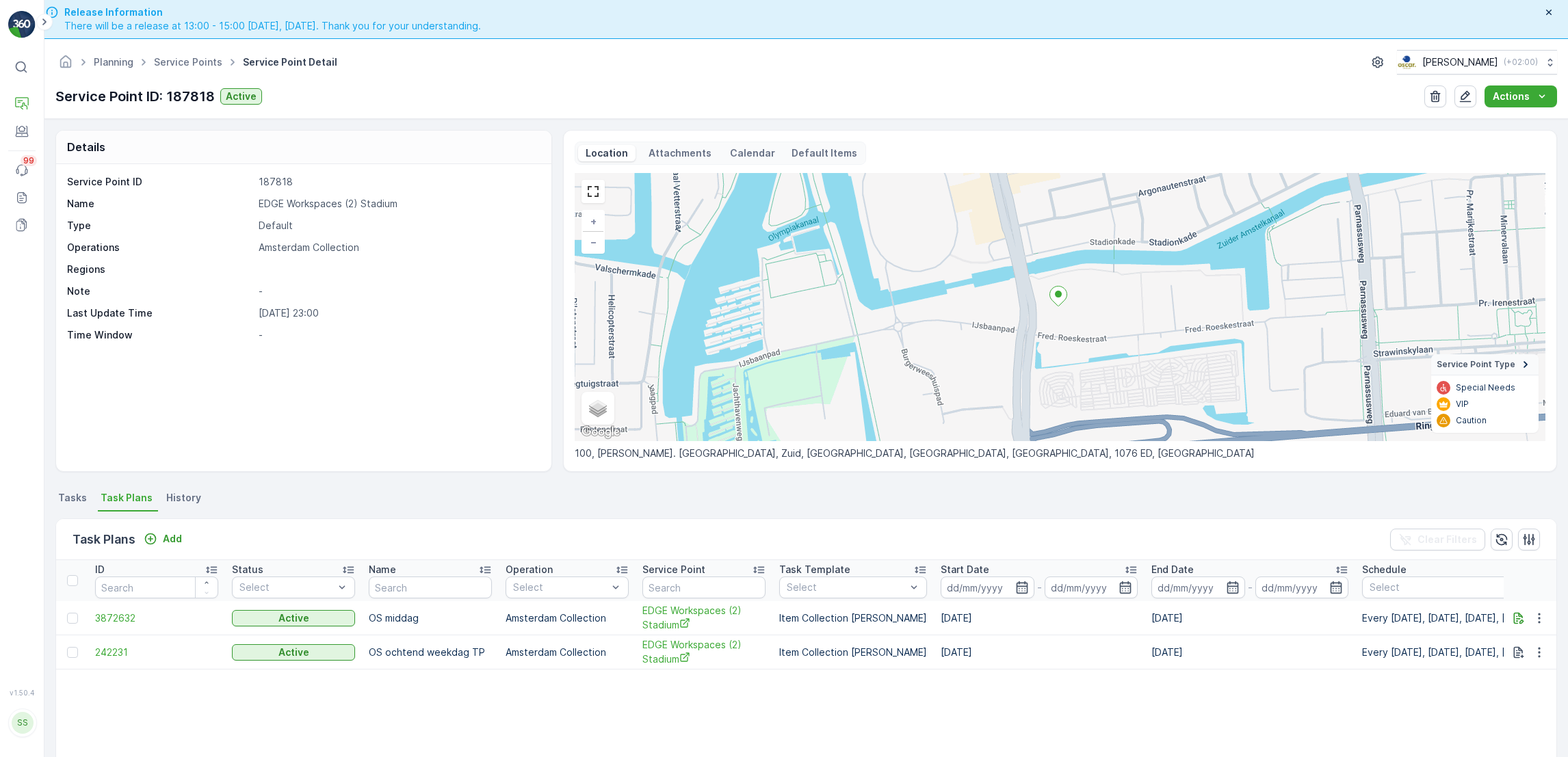
drag, startPoint x: 1538, startPoint y: 617, endPoint x: 1304, endPoint y: 690, distance: 245.1
click at [1304, 690] on table "ID Status Select Name Operation Select Service Point Task Template Select Start…" at bounding box center [979, 729] width 1848 height 339
drag, startPoint x: 1526, startPoint y: 619, endPoint x: 1454, endPoint y: 672, distance: 89.4
click at [1454, 672] on table "ID Status Select Name Operation Select Service Point Task Template Select Start…" at bounding box center [979, 729] width 1848 height 339
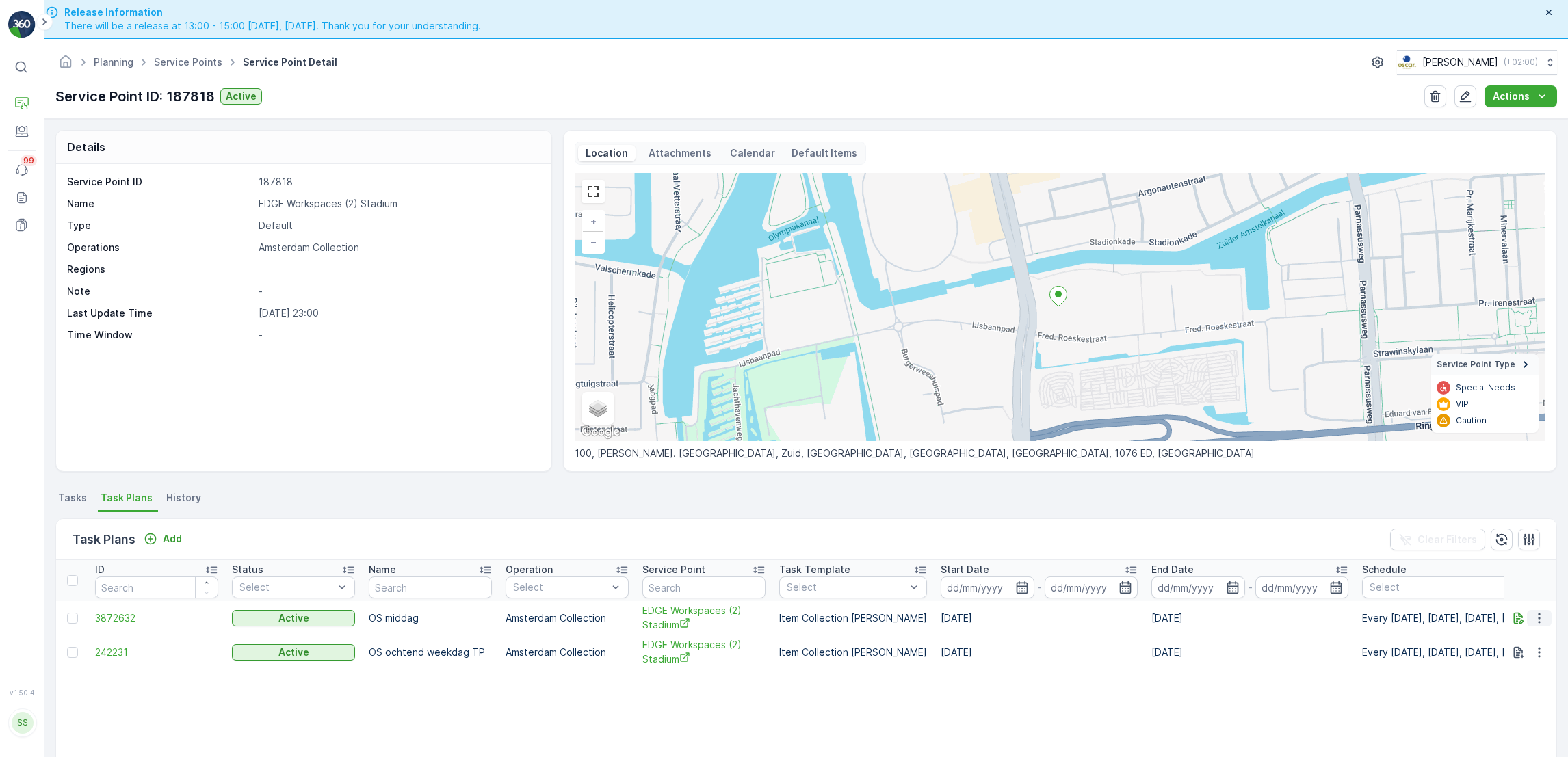
click at [1536, 615] on icon "button" at bounding box center [1539, 618] width 13 height 13
click at [1519, 654] on span "Edit Task Plan" at bounding box center [1514, 657] width 64 height 13
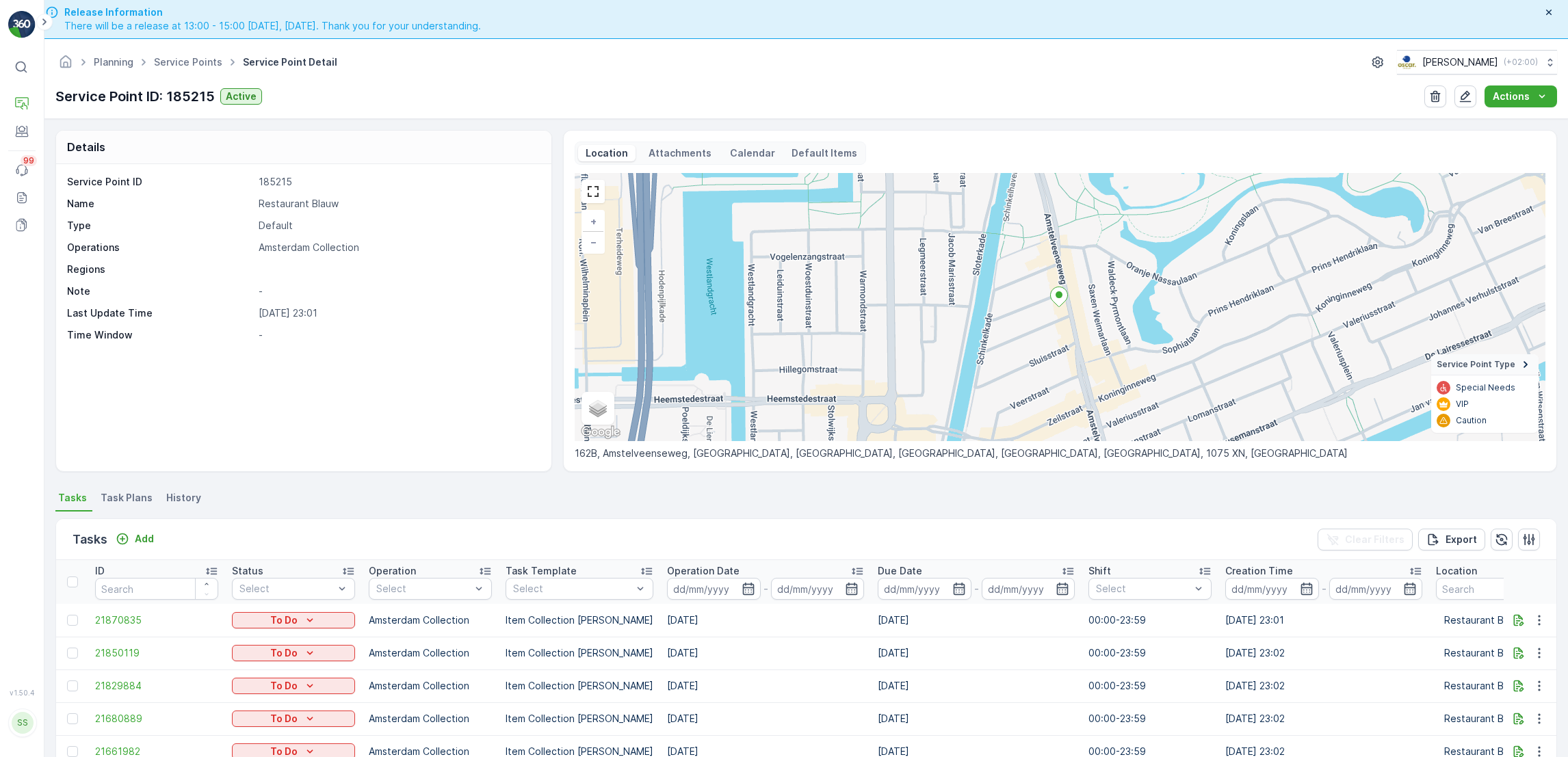
click at [126, 493] on span "Task Plans" at bounding box center [126, 498] width 52 height 13
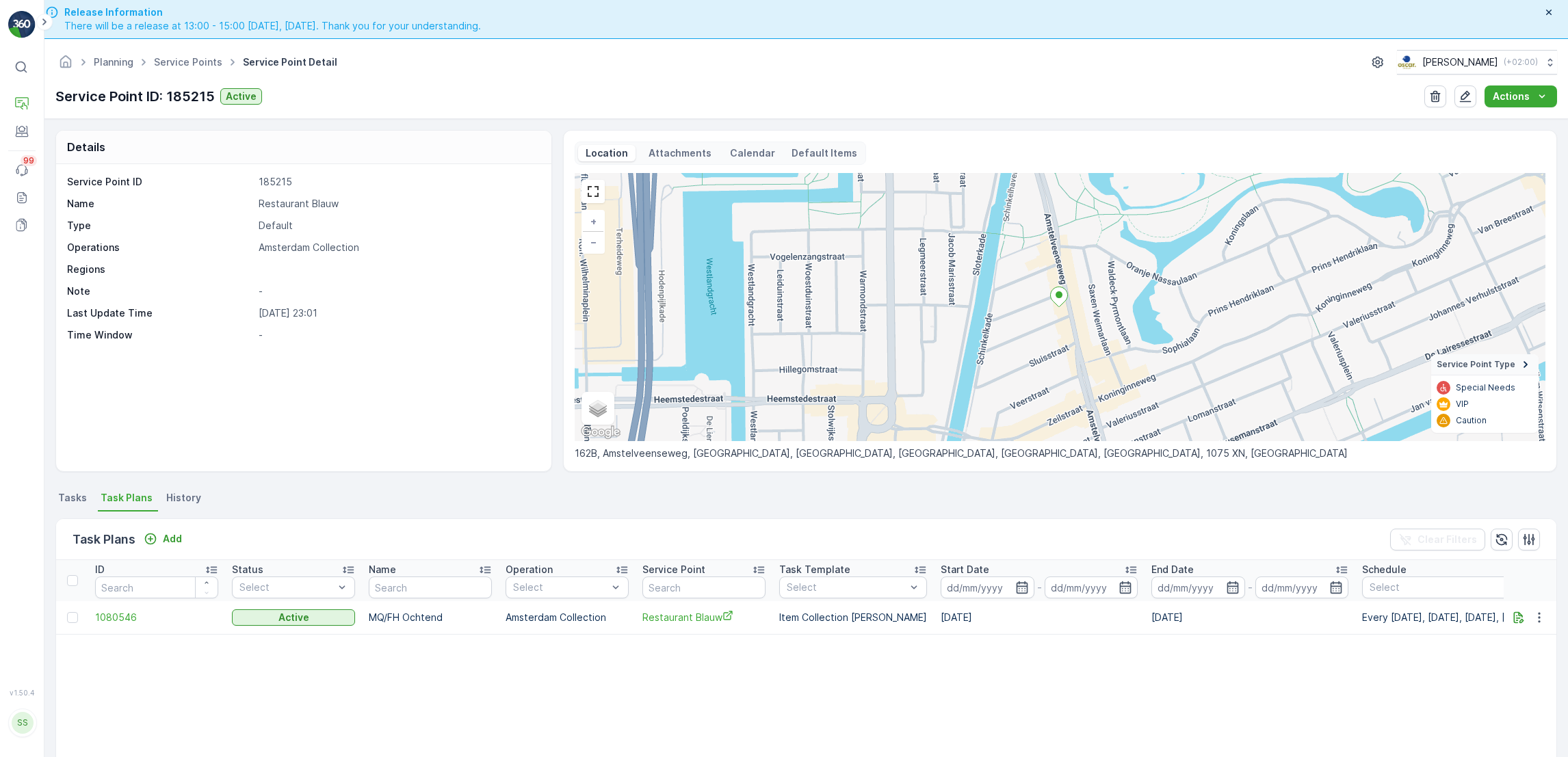
scroll to position [0, 461]
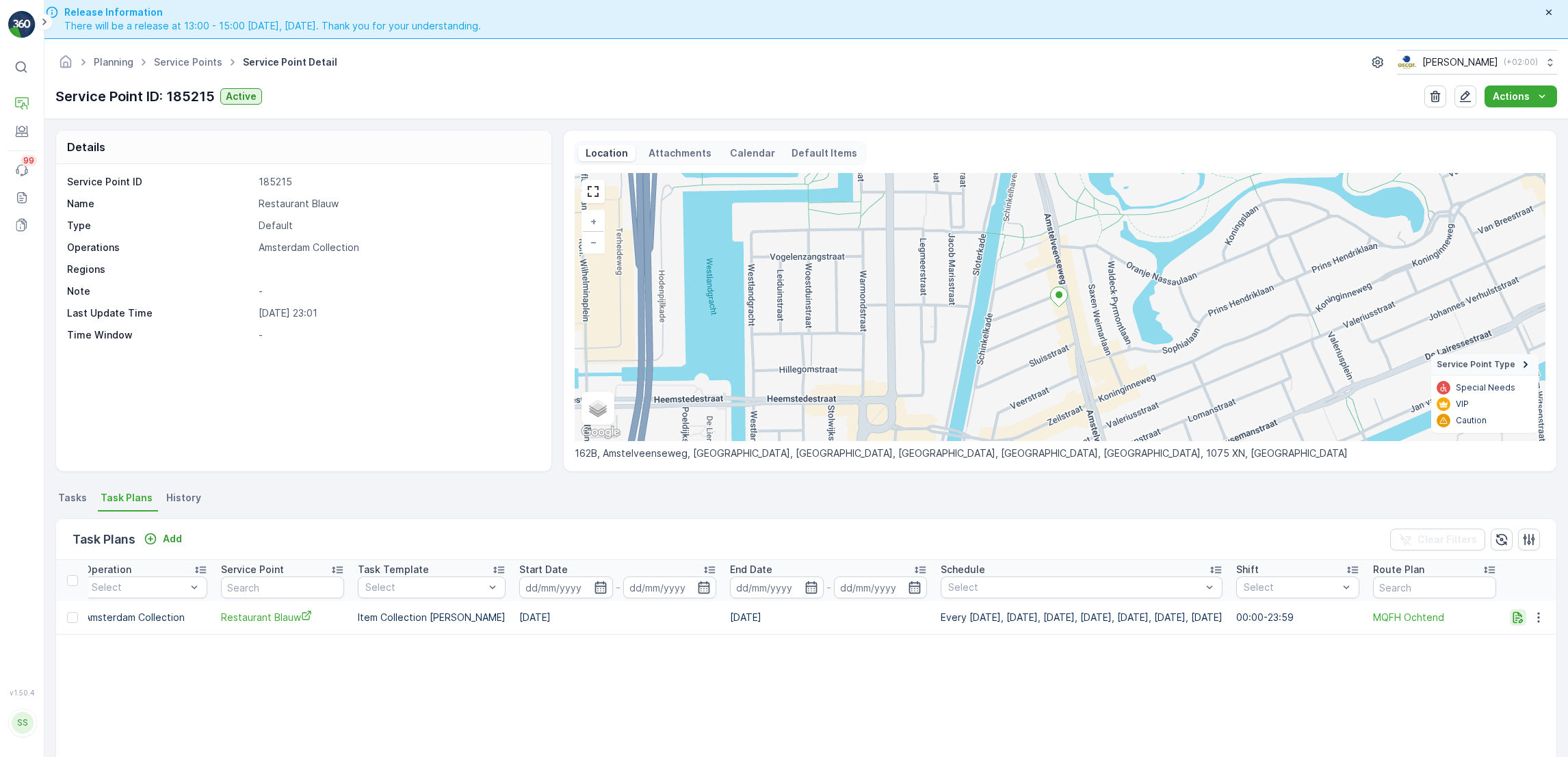
click at [1511, 616] on icon "button" at bounding box center [1518, 618] width 13 height 13
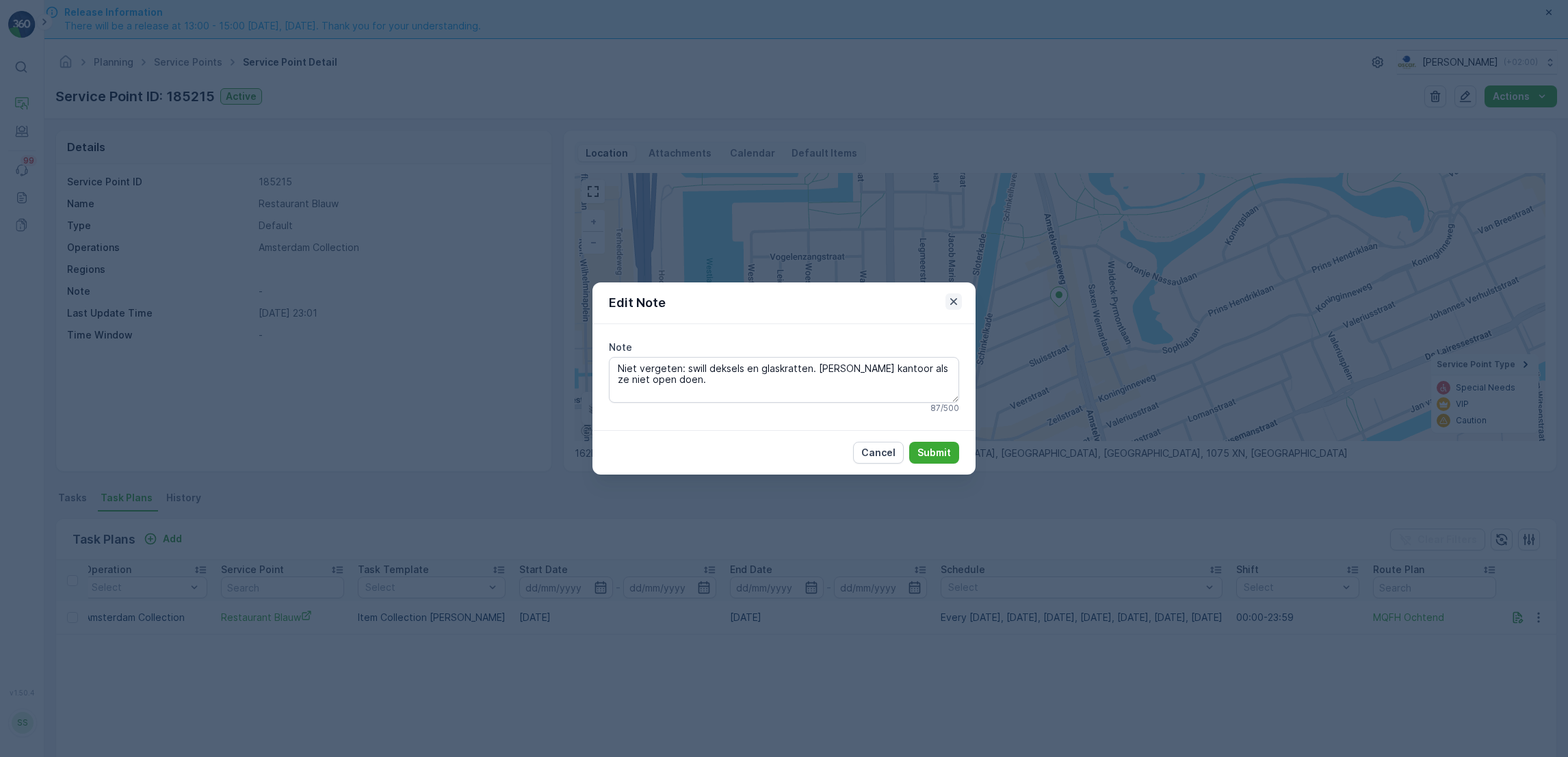
click at [948, 296] on icon "button" at bounding box center [954, 301] width 13 height 13
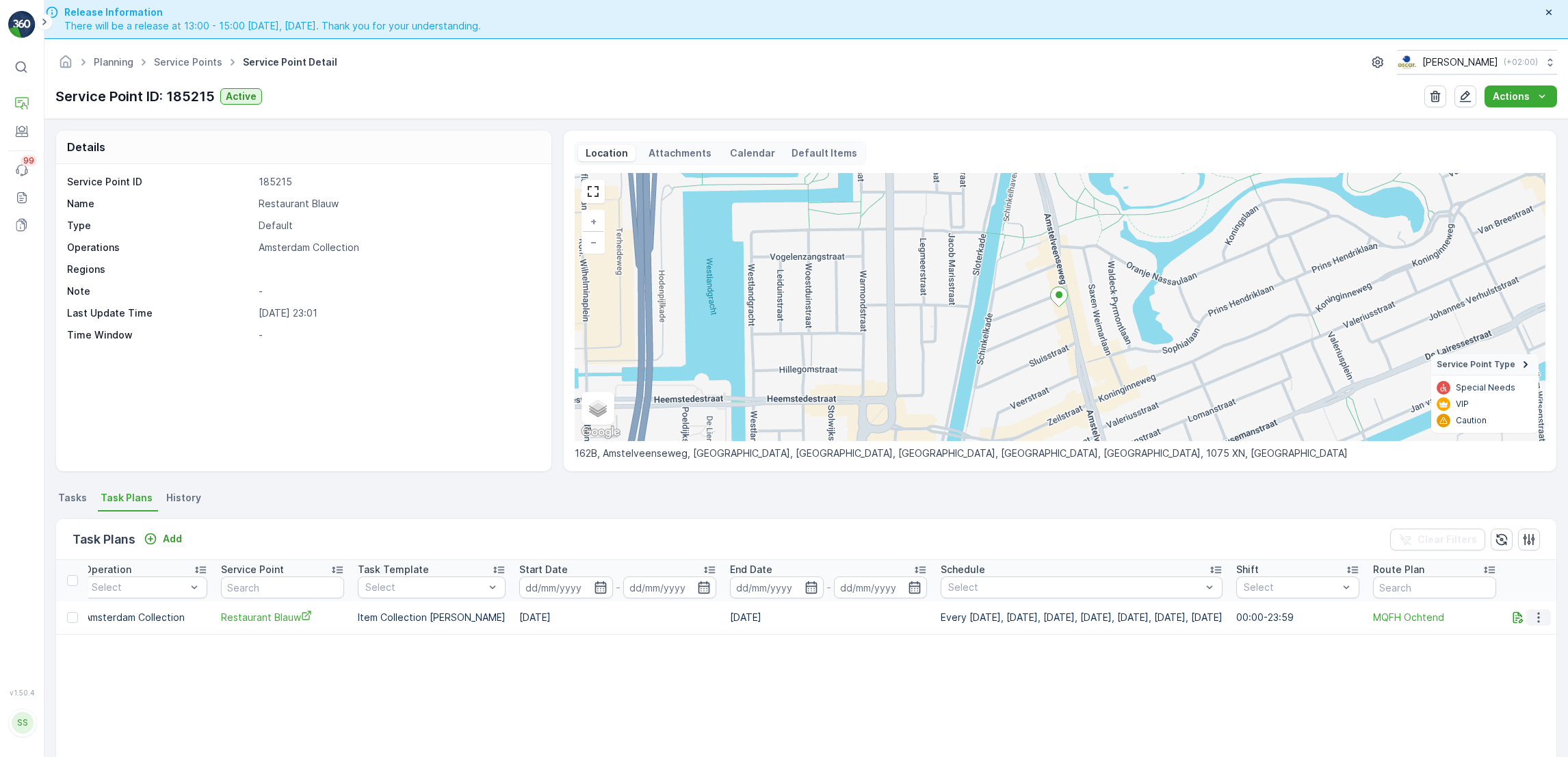
click at [1537, 615] on icon "button" at bounding box center [1538, 618] width 13 height 13
click at [1530, 653] on span "Edit Task Plan" at bounding box center [1514, 657] width 64 height 13
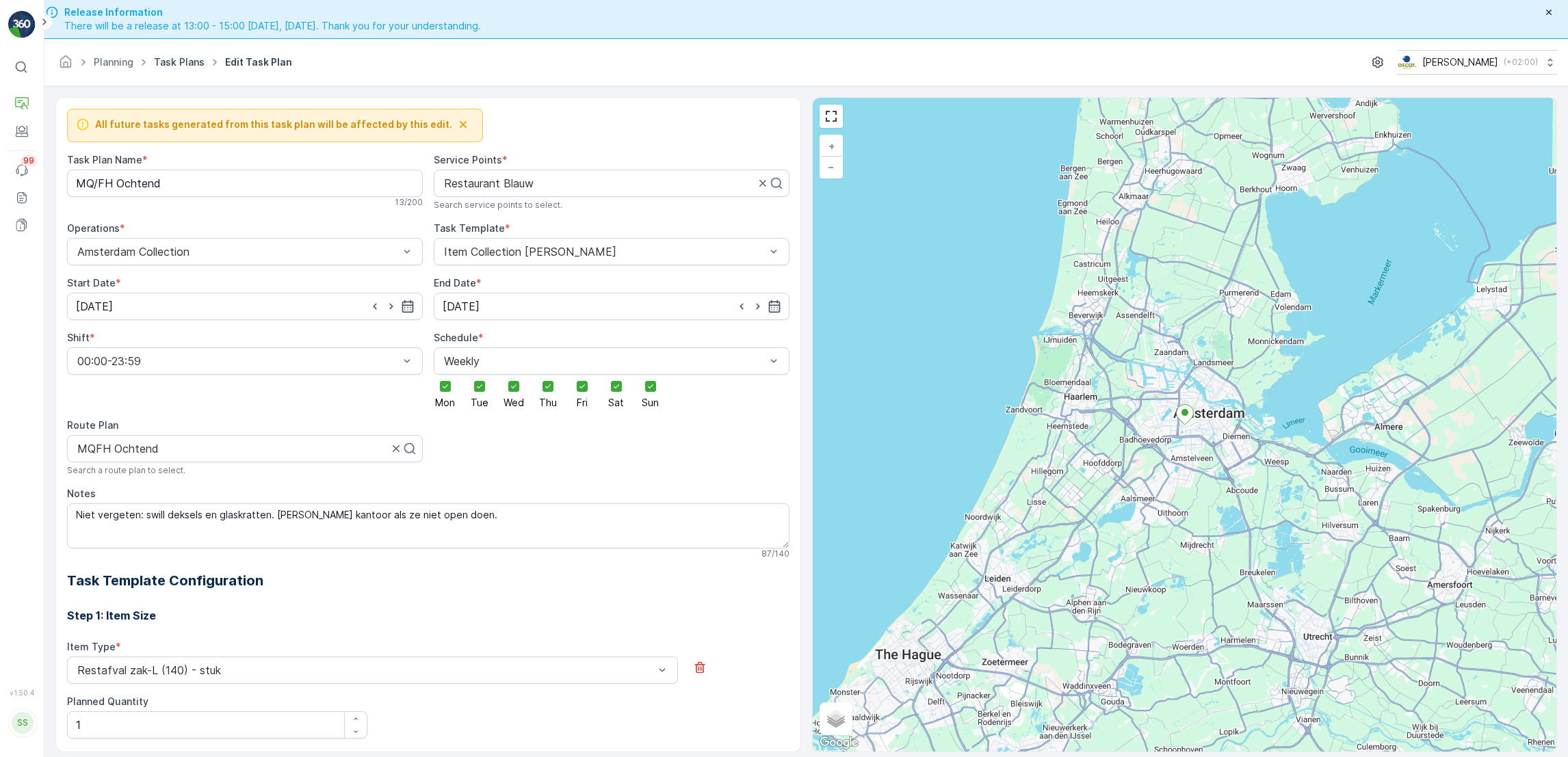
click at [185, 56] on link "Task Plans" at bounding box center [179, 62] width 50 height 12
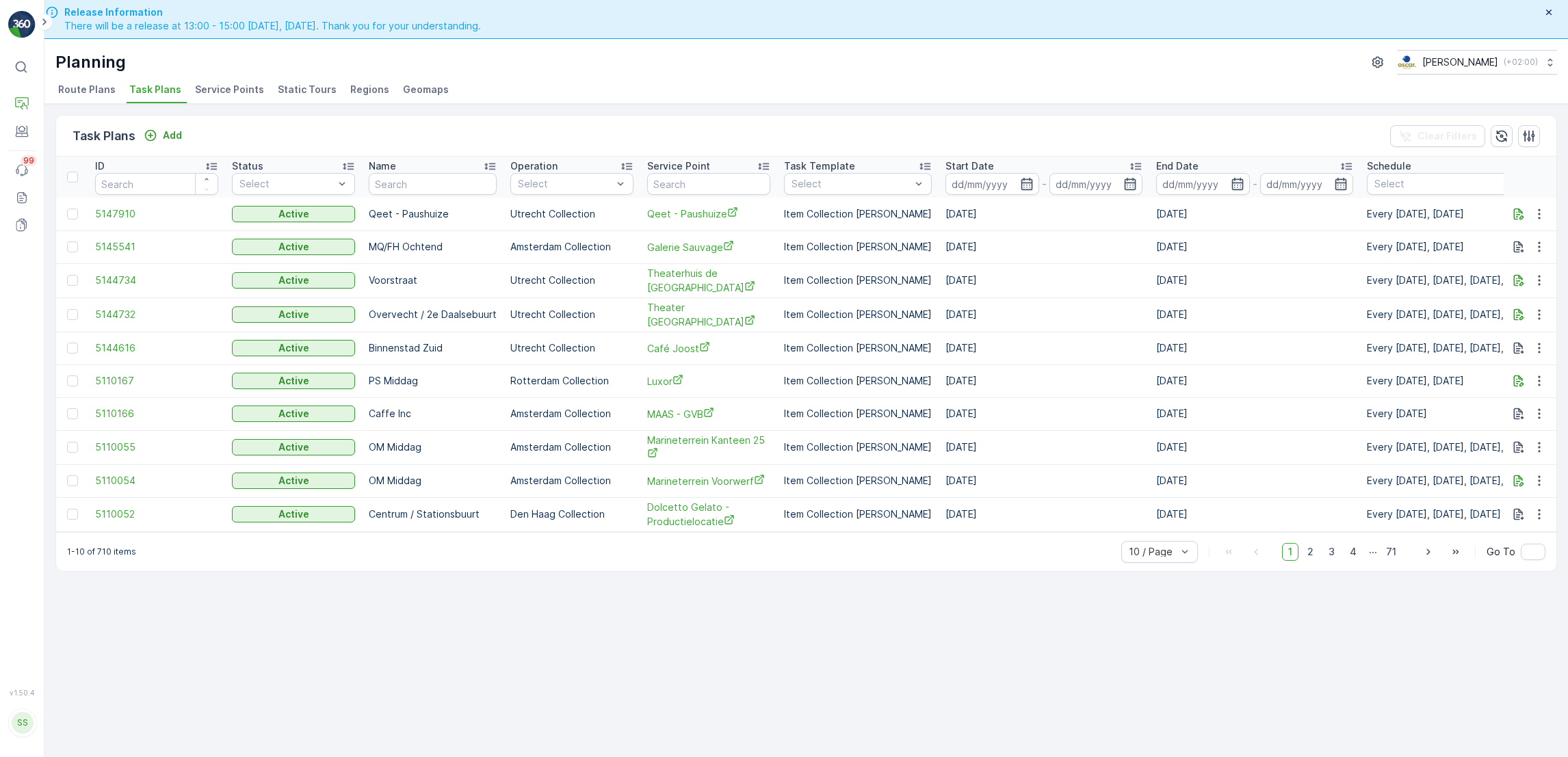
click at [77, 90] on span "Route Plans" at bounding box center [86, 90] width 58 height 13
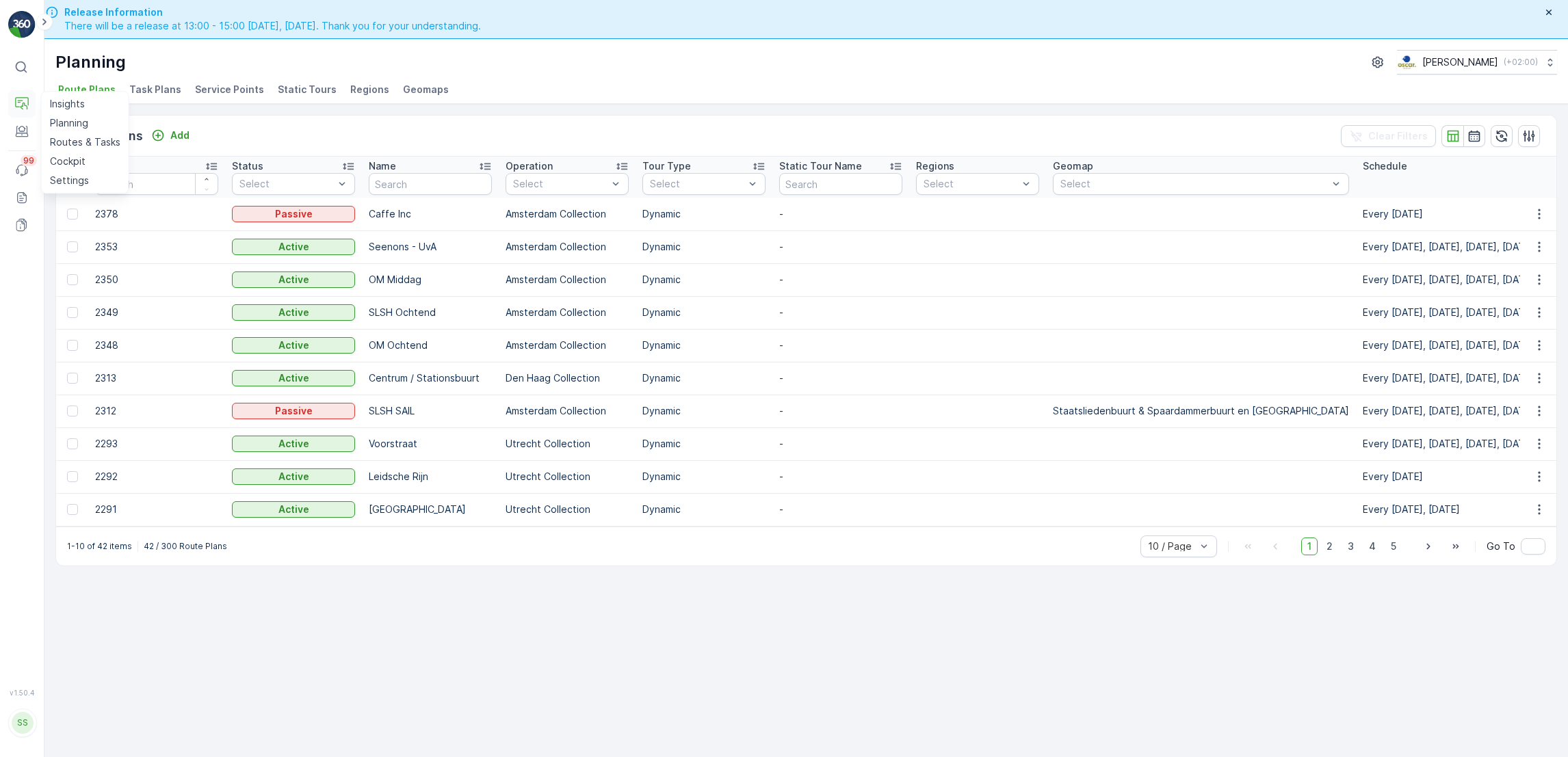
click at [34, 99] on button "Operations" at bounding box center [22, 104] width 28 height 28
click at [69, 140] on p "Routes & Tasks" at bounding box center [85, 142] width 70 height 13
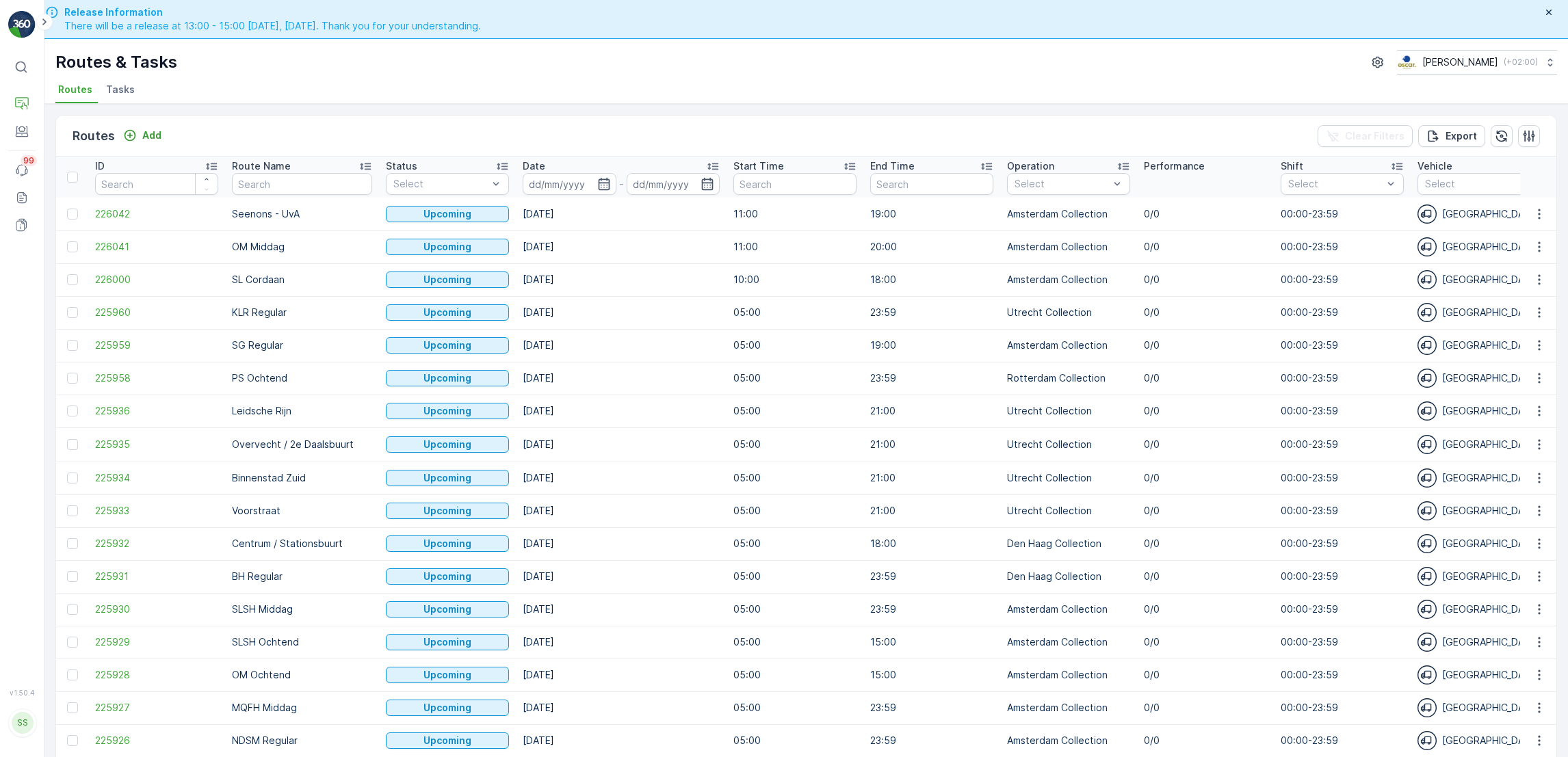
click at [121, 100] on li "Tasks" at bounding box center [121, 92] width 37 height 23
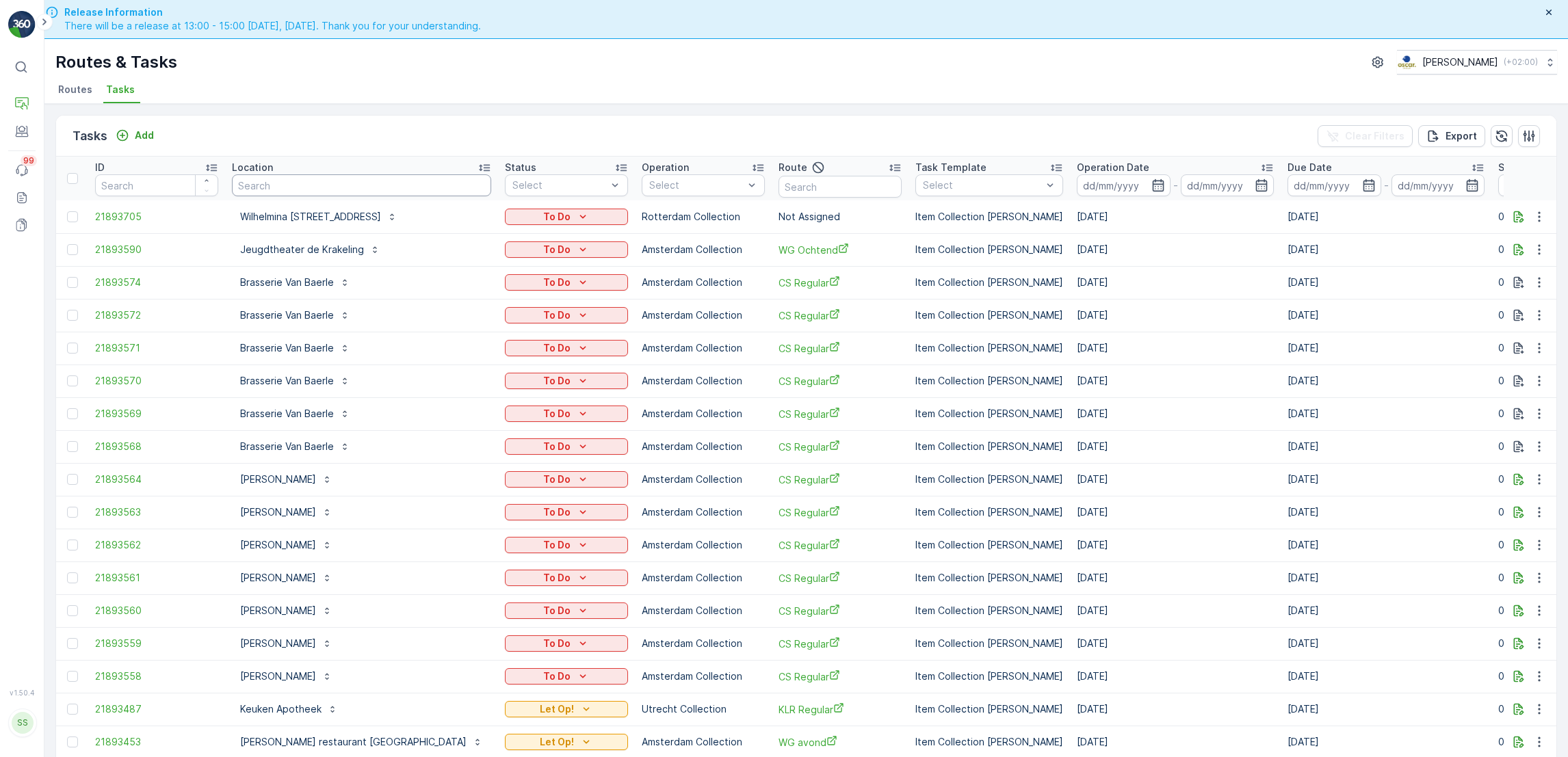
click at [343, 181] on input "text" at bounding box center [362, 185] width 260 height 22
type input "rege"
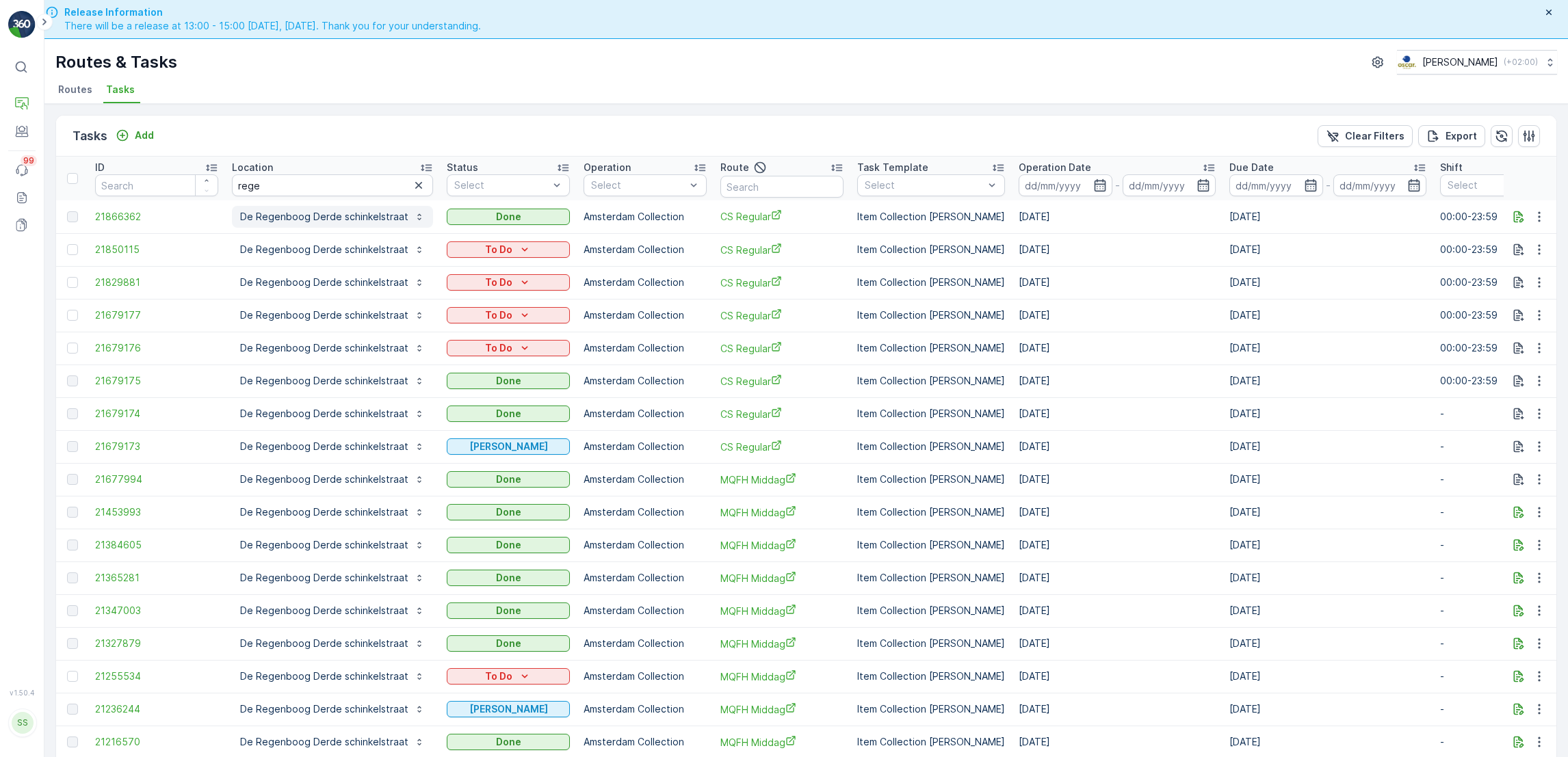
click at [293, 209] on button "De Regenboog Derde schinkelstraat" at bounding box center [332, 217] width 201 height 22
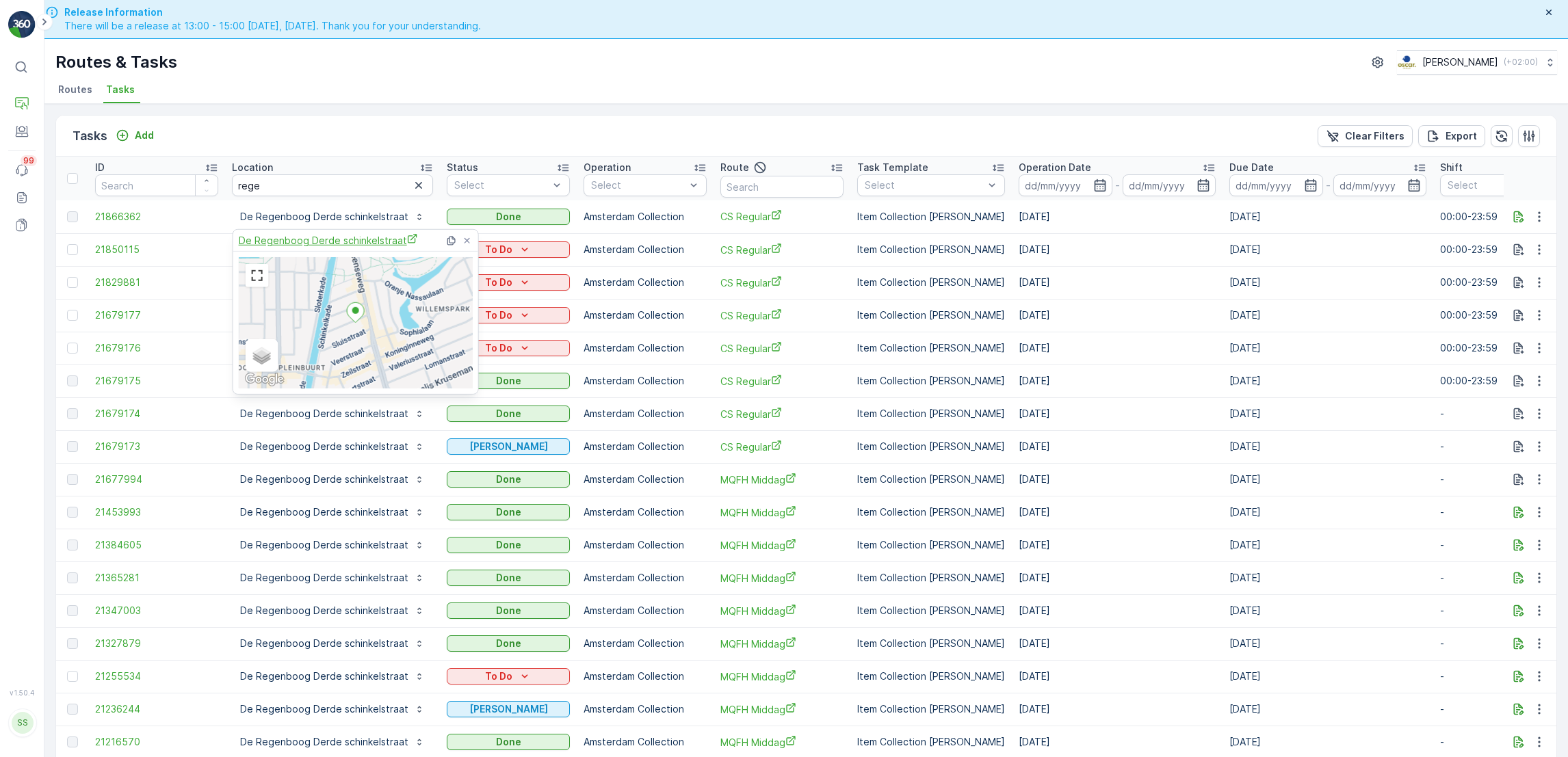
click at [306, 238] on span "De Regenboog Derde schinkelstraat" at bounding box center [328, 240] width 179 height 14
click at [440, 136] on div "Tasks Add Clear Filters Export" at bounding box center [806, 136] width 1500 height 41
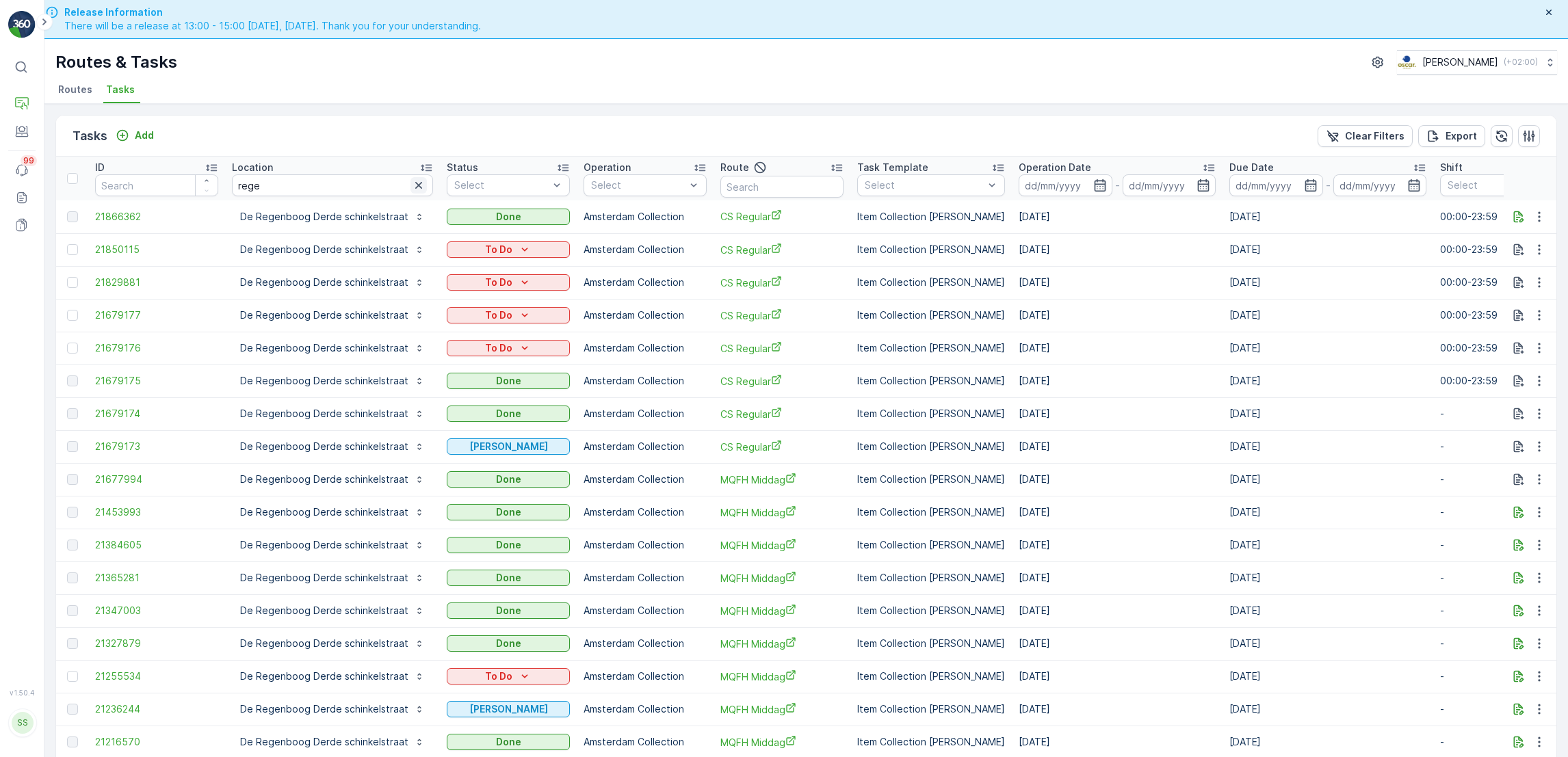
click at [414, 193] on button "button" at bounding box center [419, 186] width 17 height 17
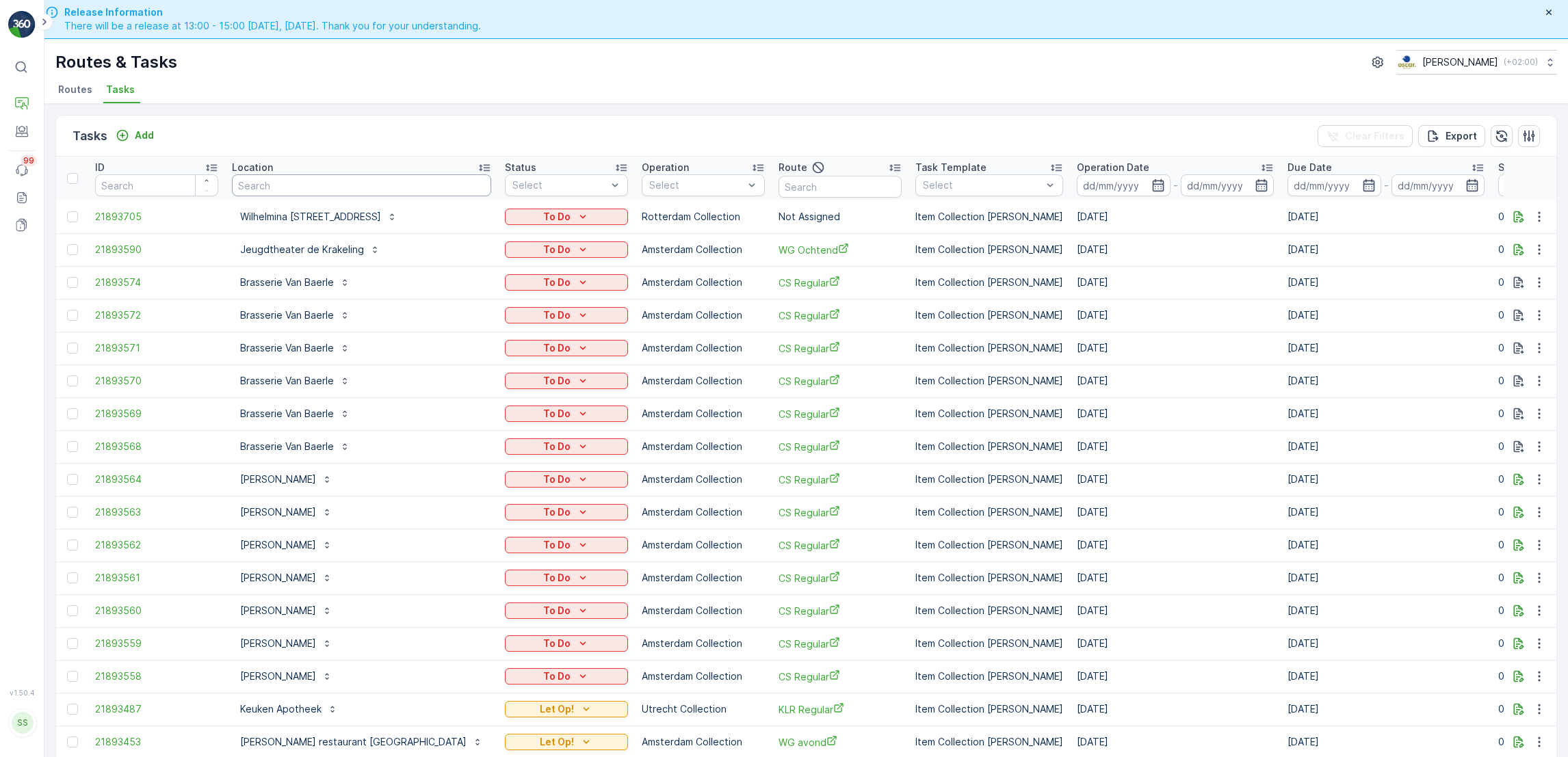
click at [349, 193] on input "text" at bounding box center [362, 185] width 260 height 22
type input "zuid"
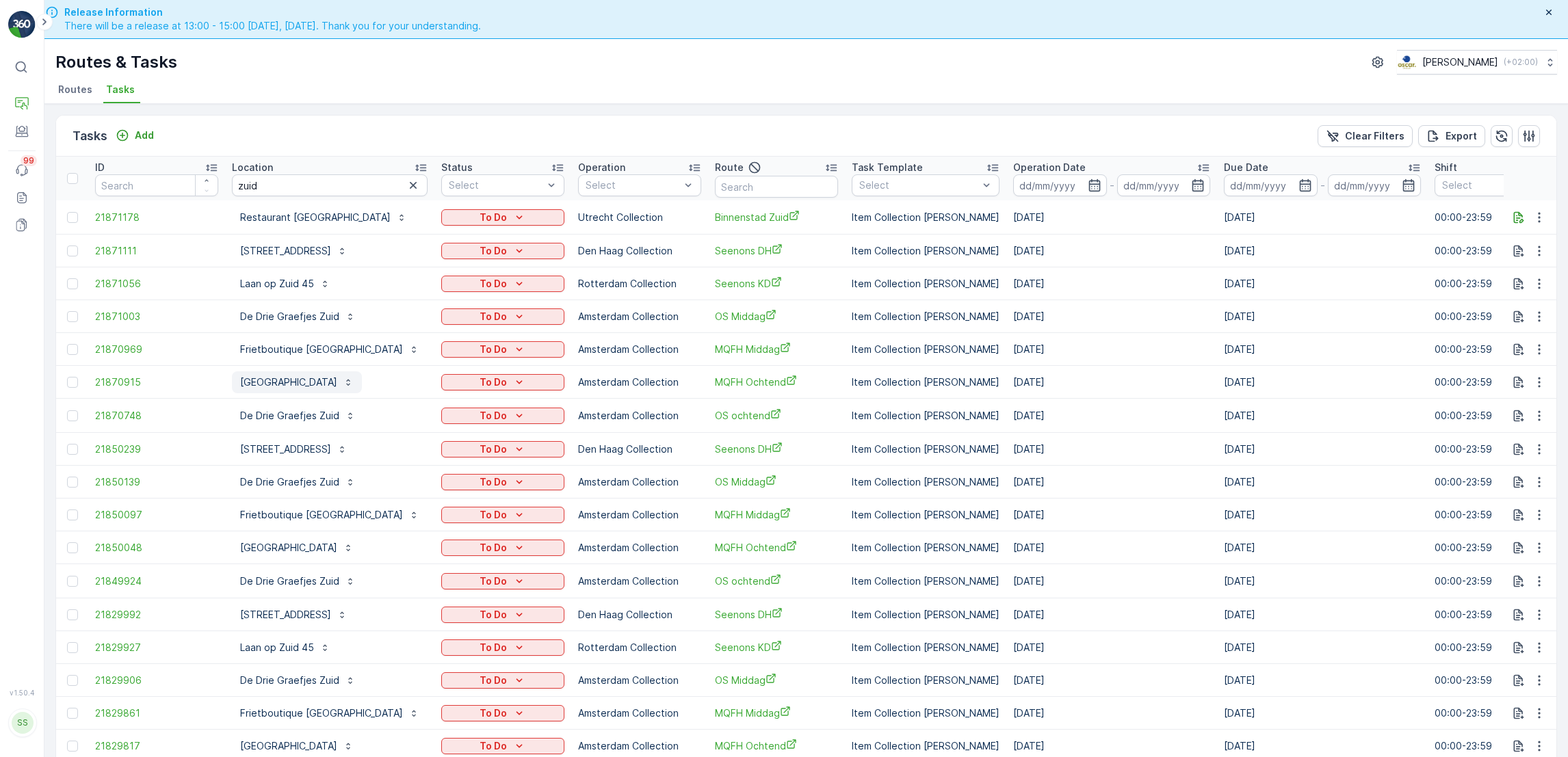
click at [276, 382] on p "Castell Zuid" at bounding box center [289, 383] width 97 height 13
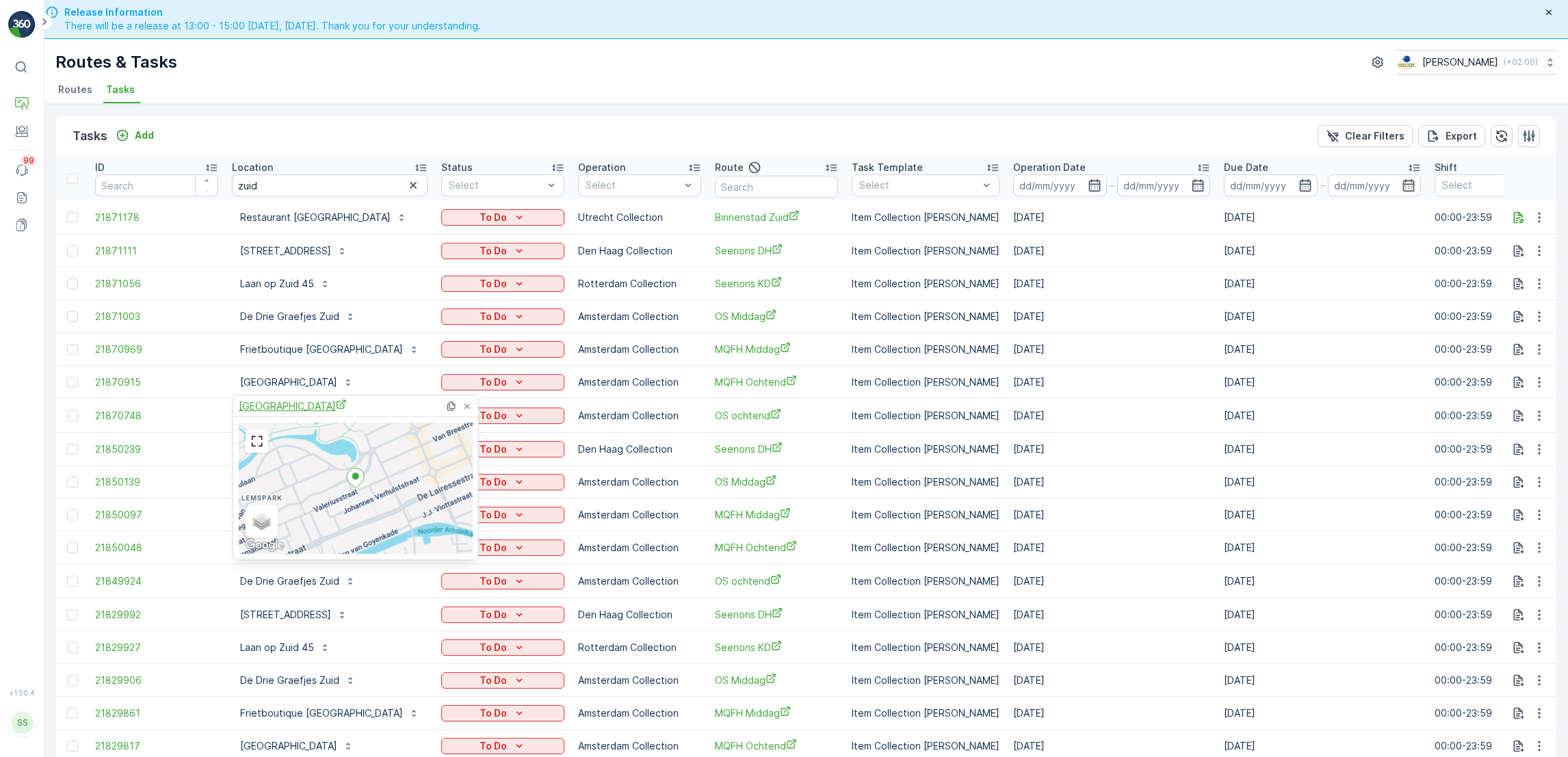
click at [284, 403] on span "Castell Zuid" at bounding box center [292, 405] width 108 height 14
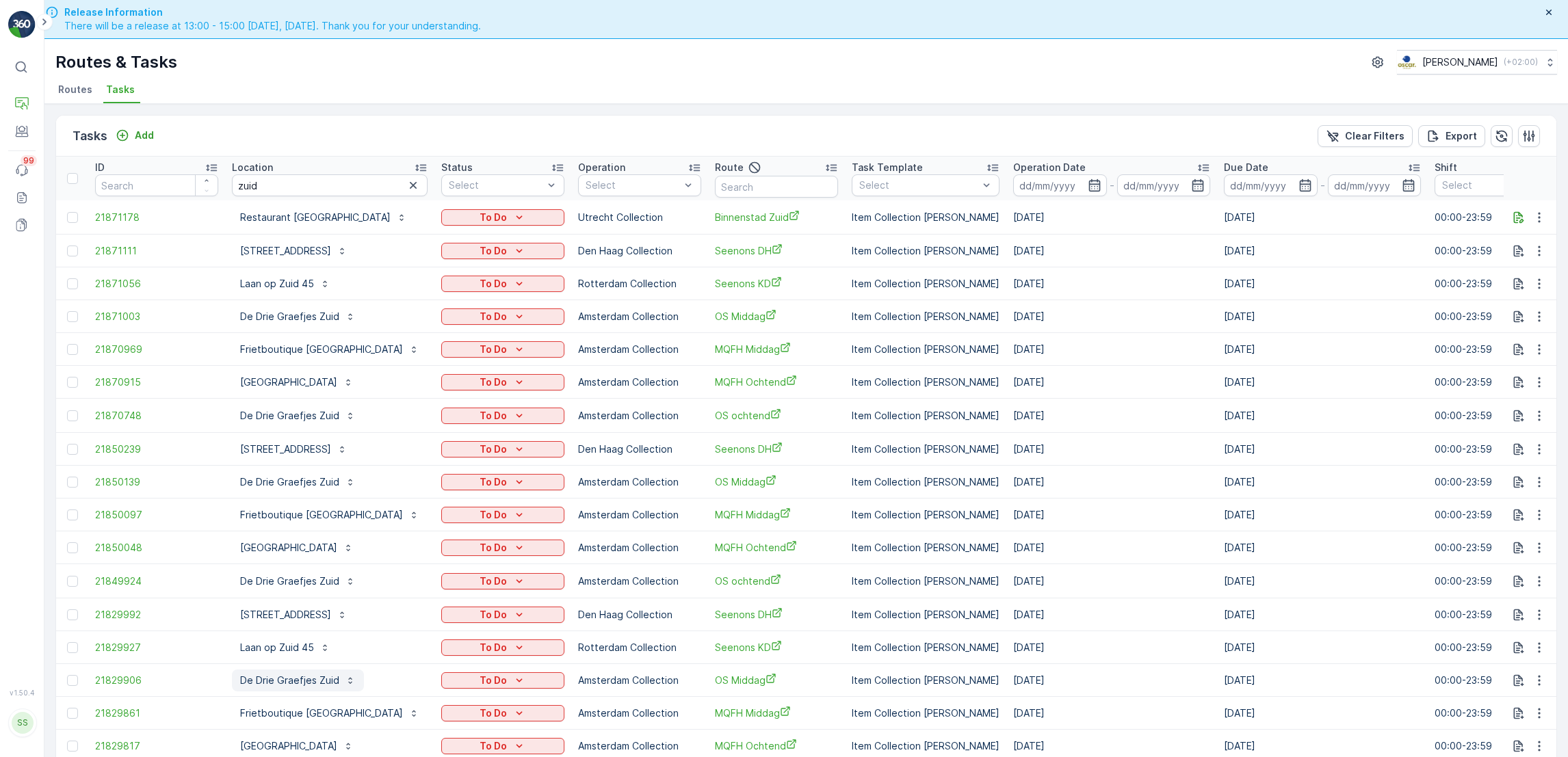
click at [295, 677] on p "De Drie Graefjes Zuid" at bounding box center [290, 681] width 99 height 13
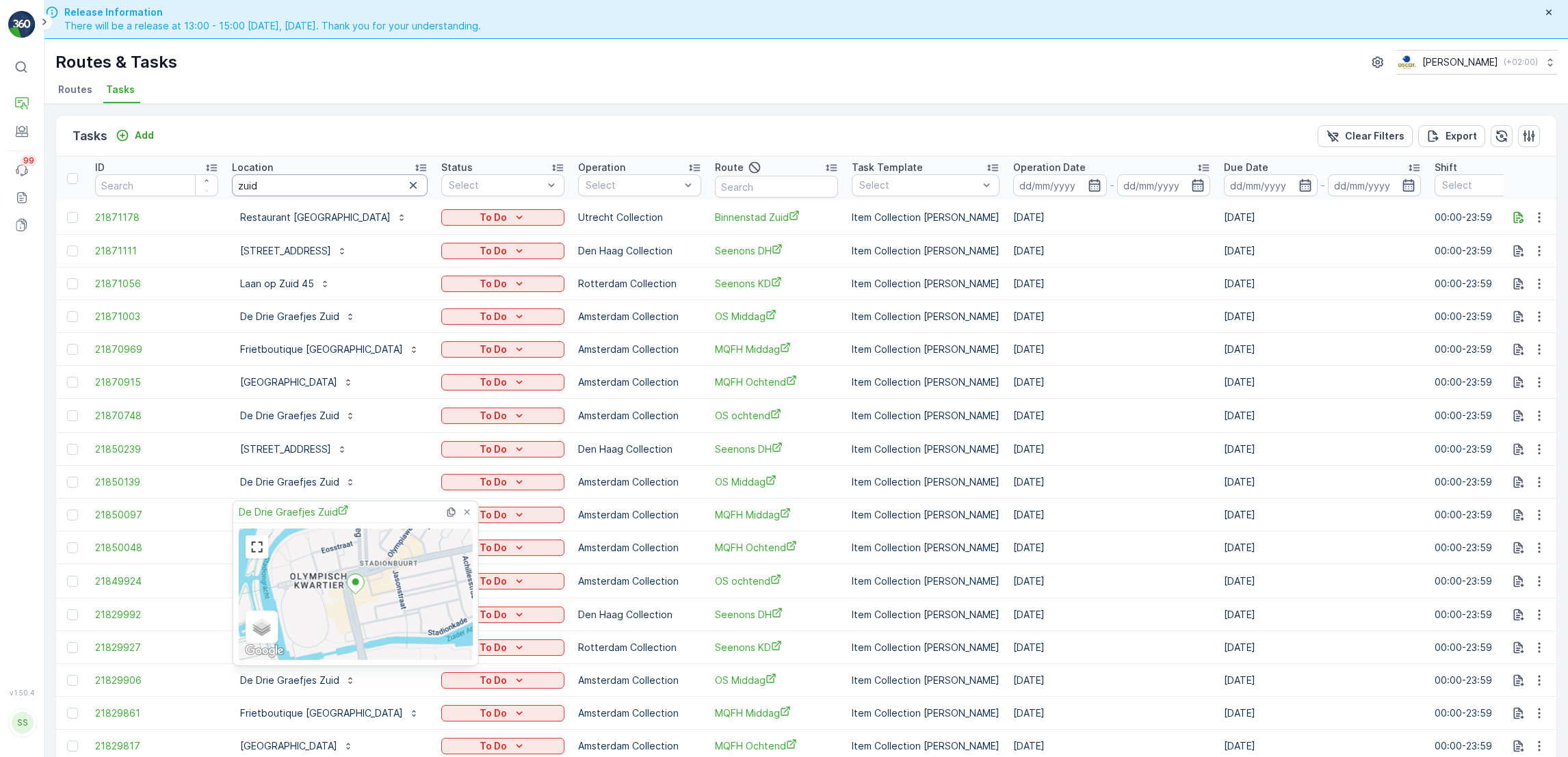
drag, startPoint x: 295, startPoint y: 677, endPoint x: 305, endPoint y: 185, distance: 492.1
click at [305, 185] on input "zuid" at bounding box center [330, 185] width 196 height 22
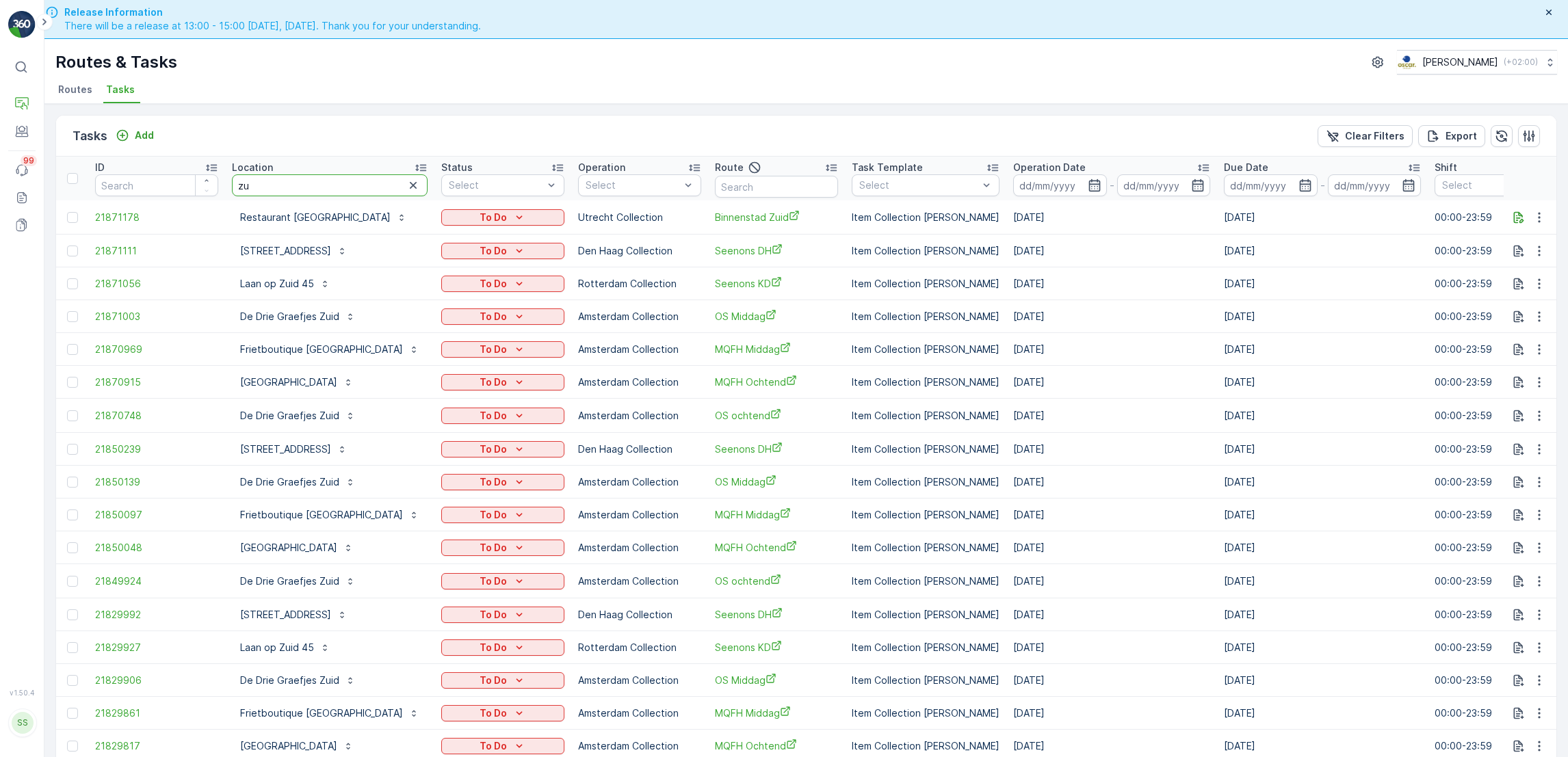
type input "z"
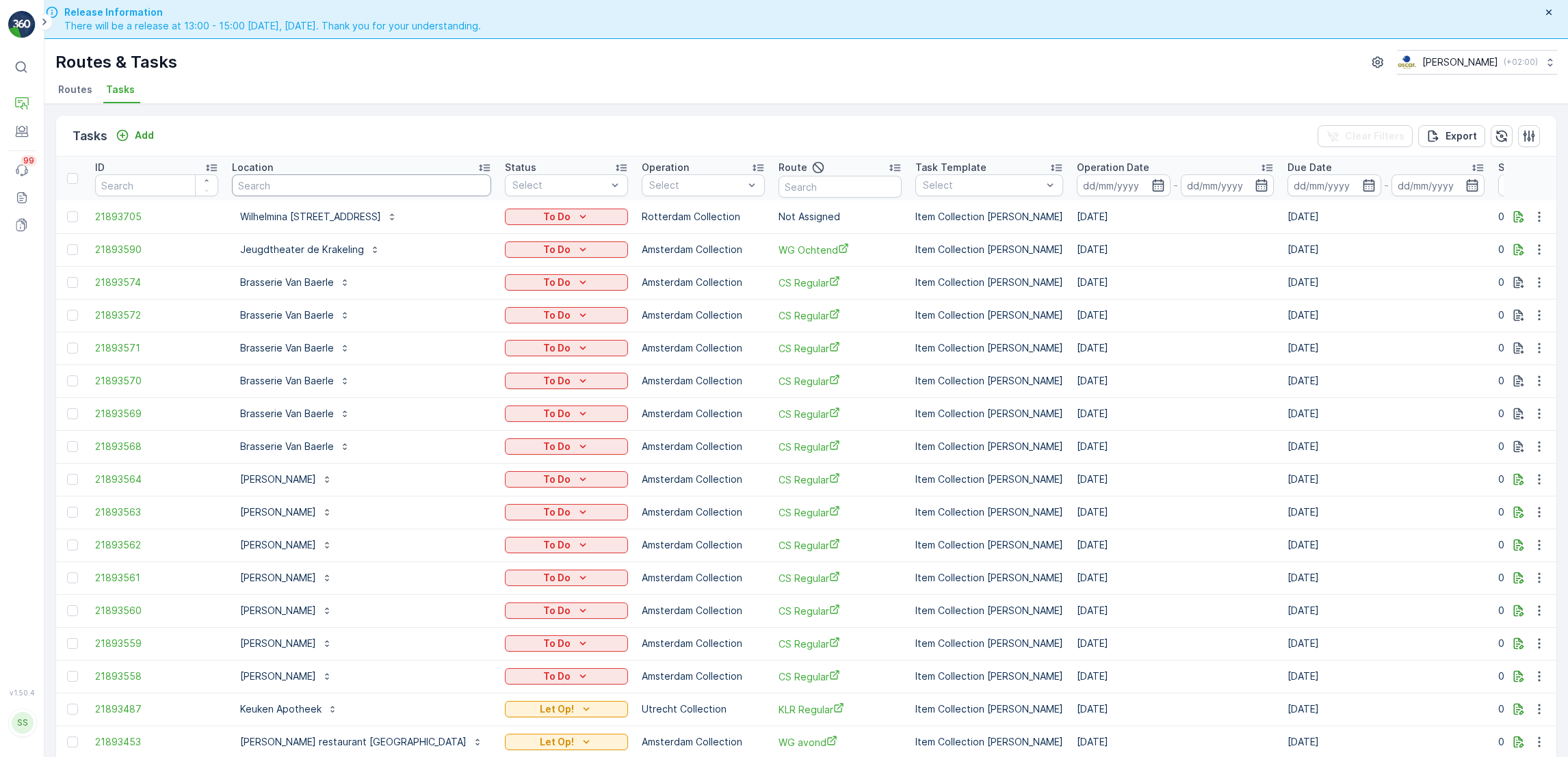
click at [305, 185] on input "text" at bounding box center [362, 185] width 260 height 22
type input "lucas"
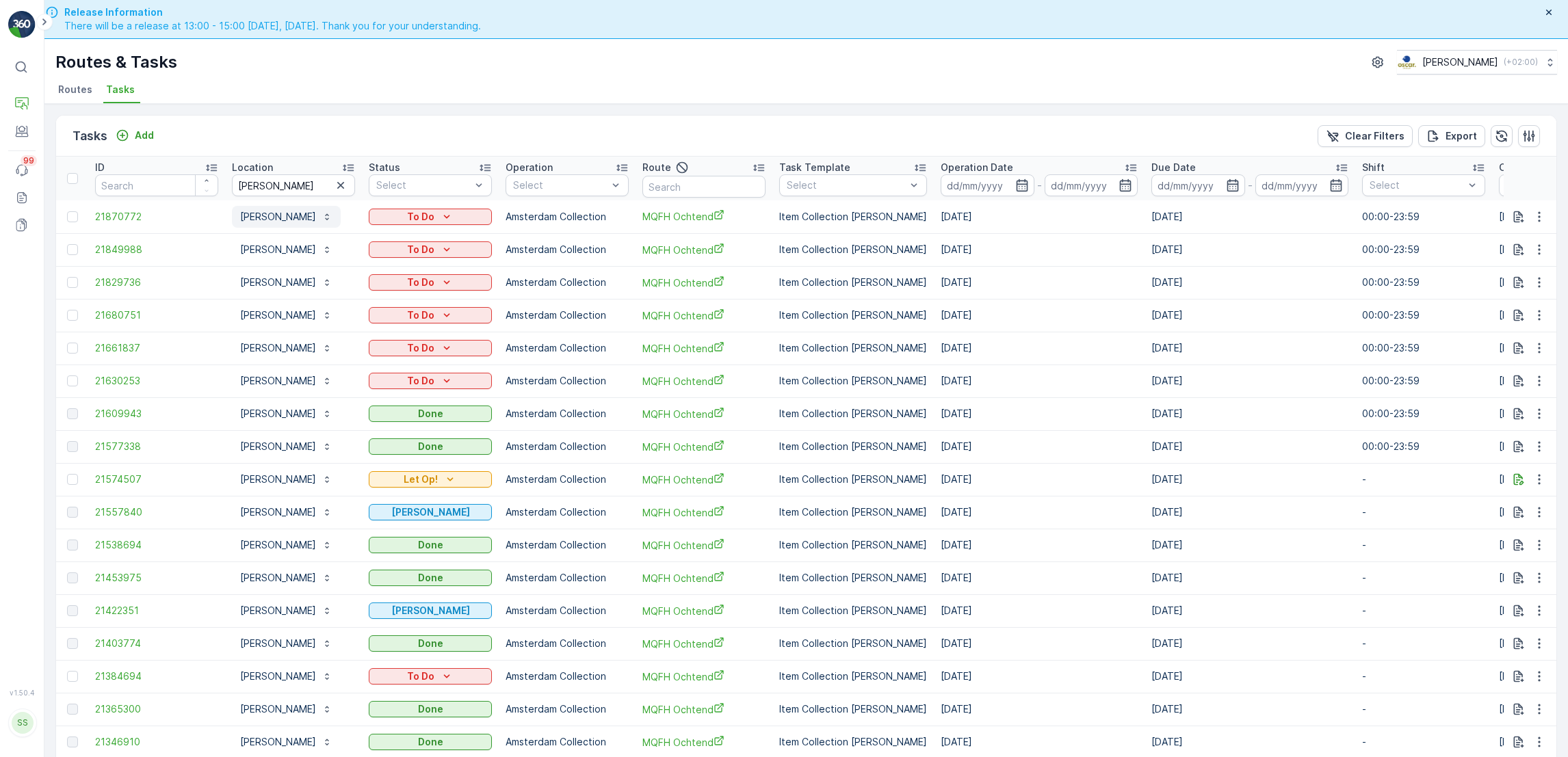
click at [276, 217] on p "Lucas Bols" at bounding box center [278, 217] width 76 height 13
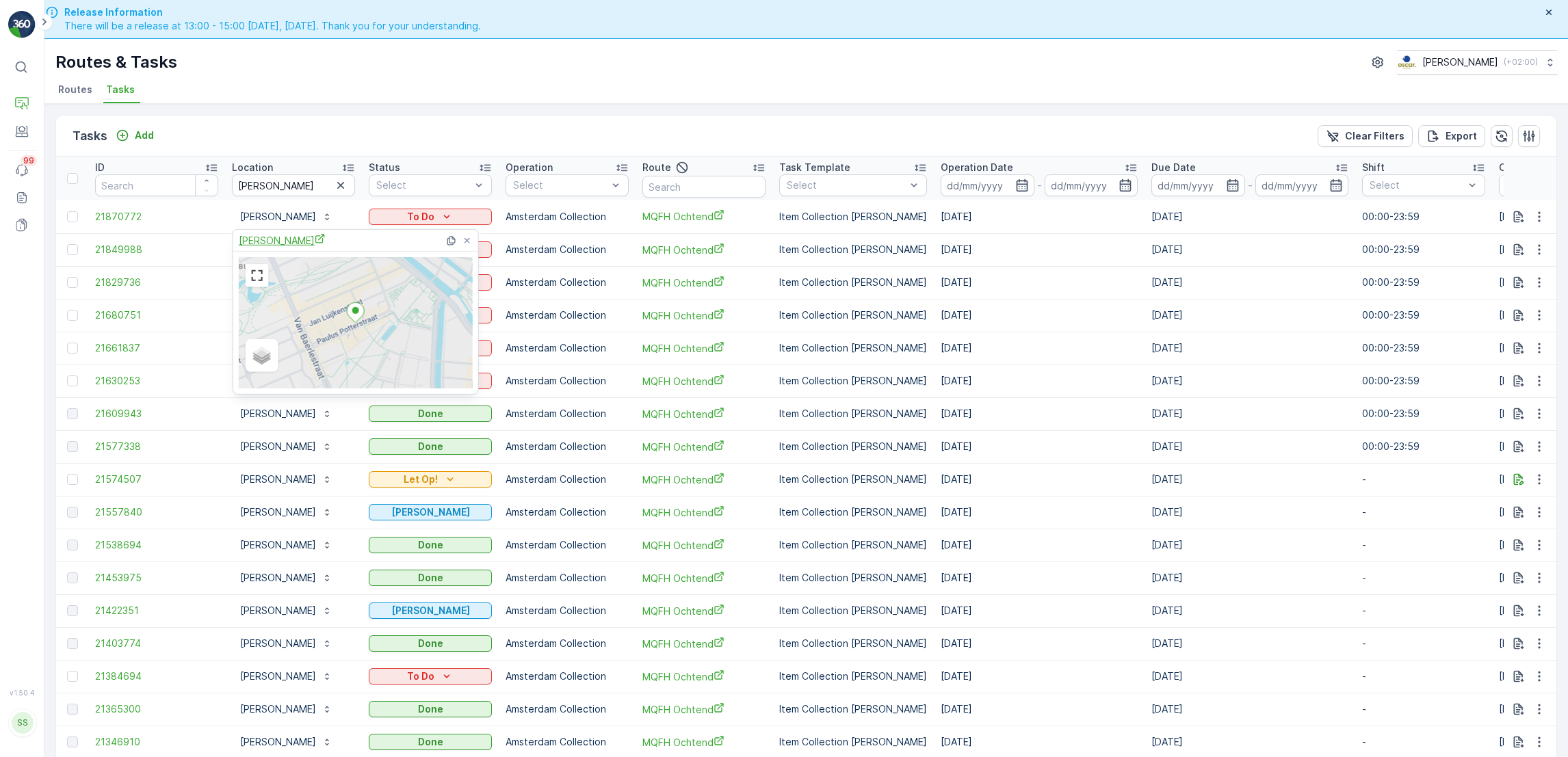
click at [278, 234] on span "Lucas Bols" at bounding box center [282, 240] width 87 height 14
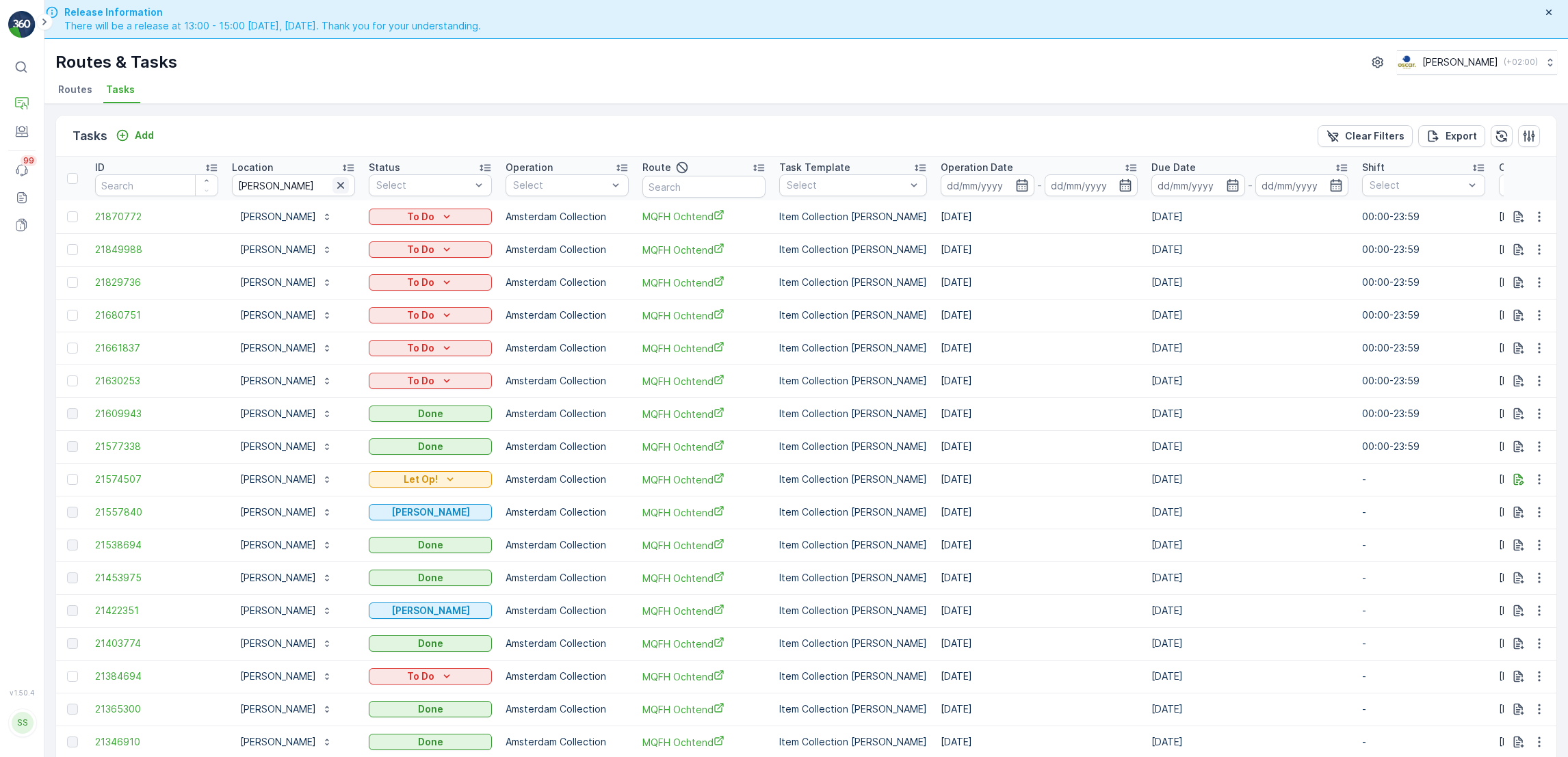
click at [346, 183] on icon "button" at bounding box center [341, 185] width 13 height 13
click at [323, 179] on input "text" at bounding box center [293, 185] width 123 height 22
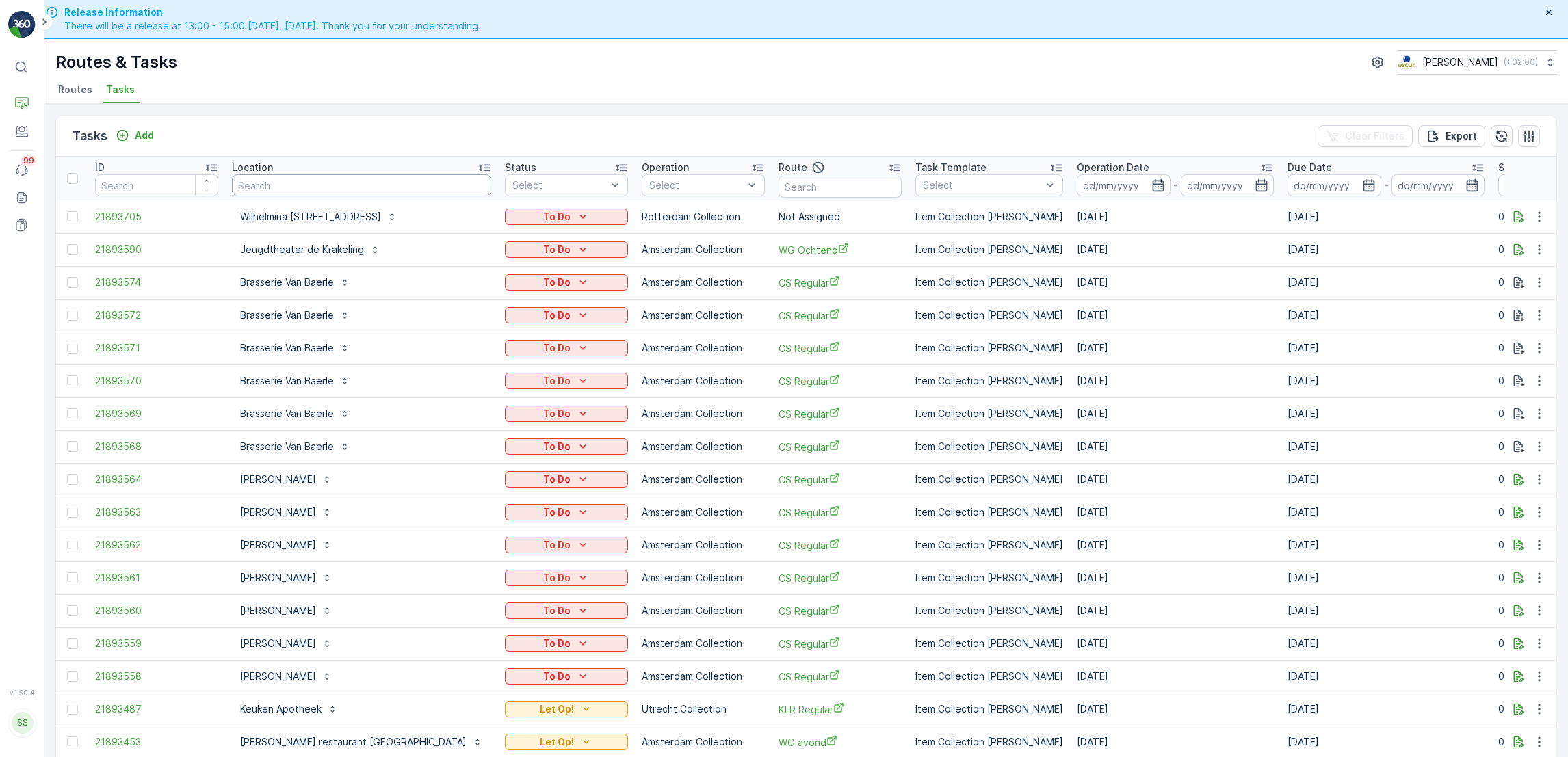
click at [323, 179] on input "text" at bounding box center [362, 185] width 260 height 22
type input "barolo"
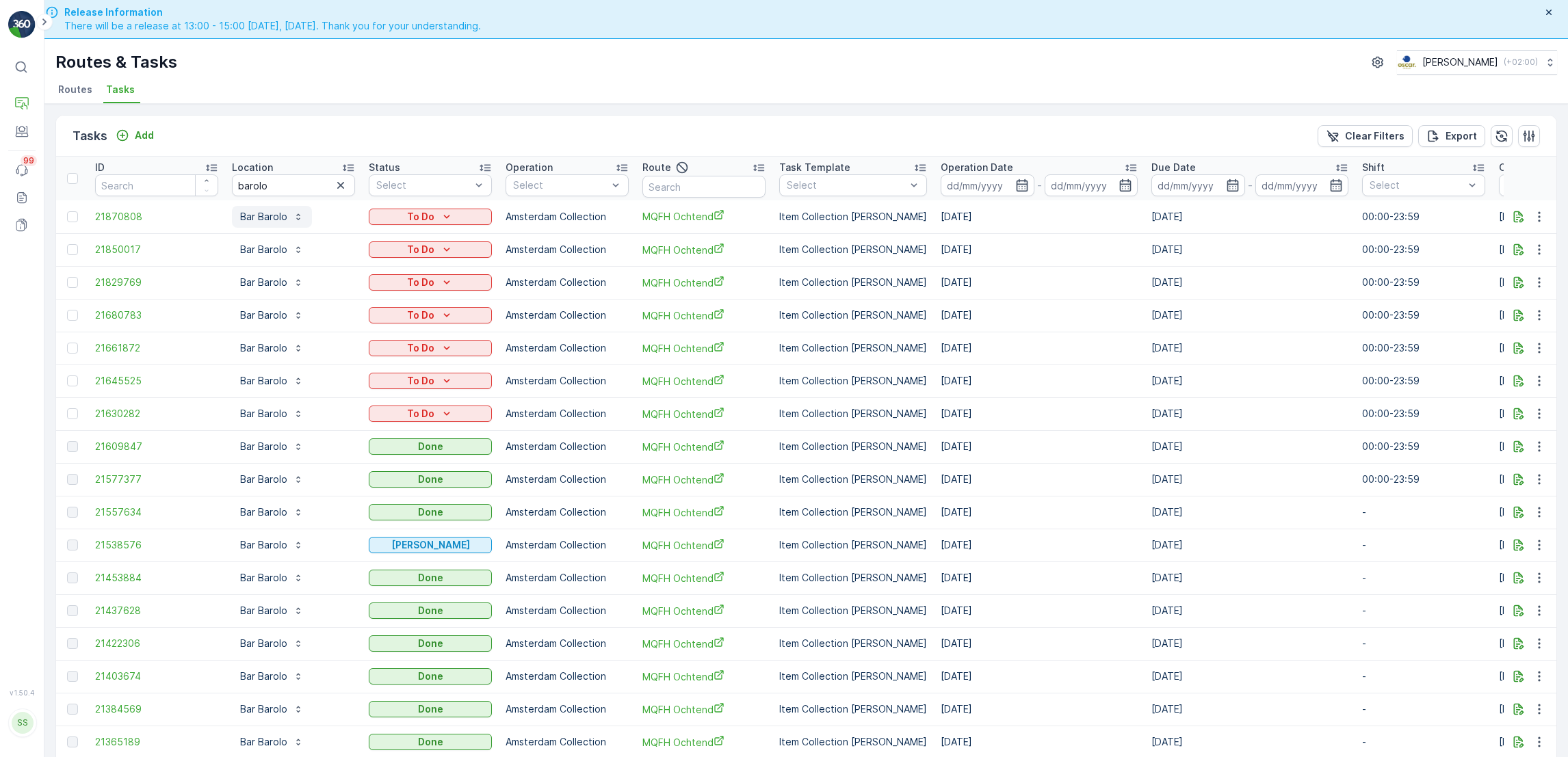
click at [272, 218] on p "Bar Barolo" at bounding box center [264, 217] width 47 height 13
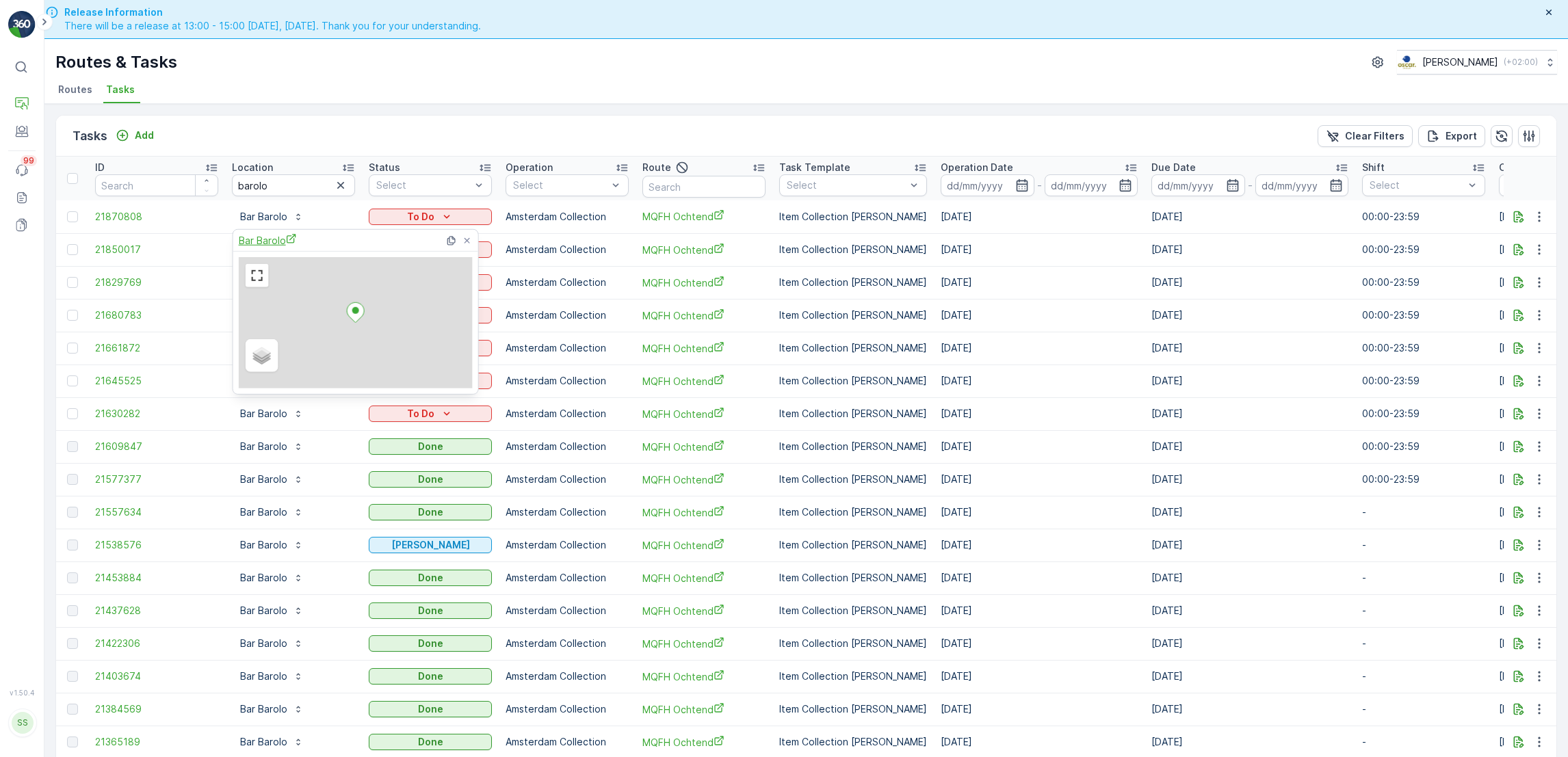
click at [277, 245] on span "Bar Barolo" at bounding box center [267, 240] width 58 height 14
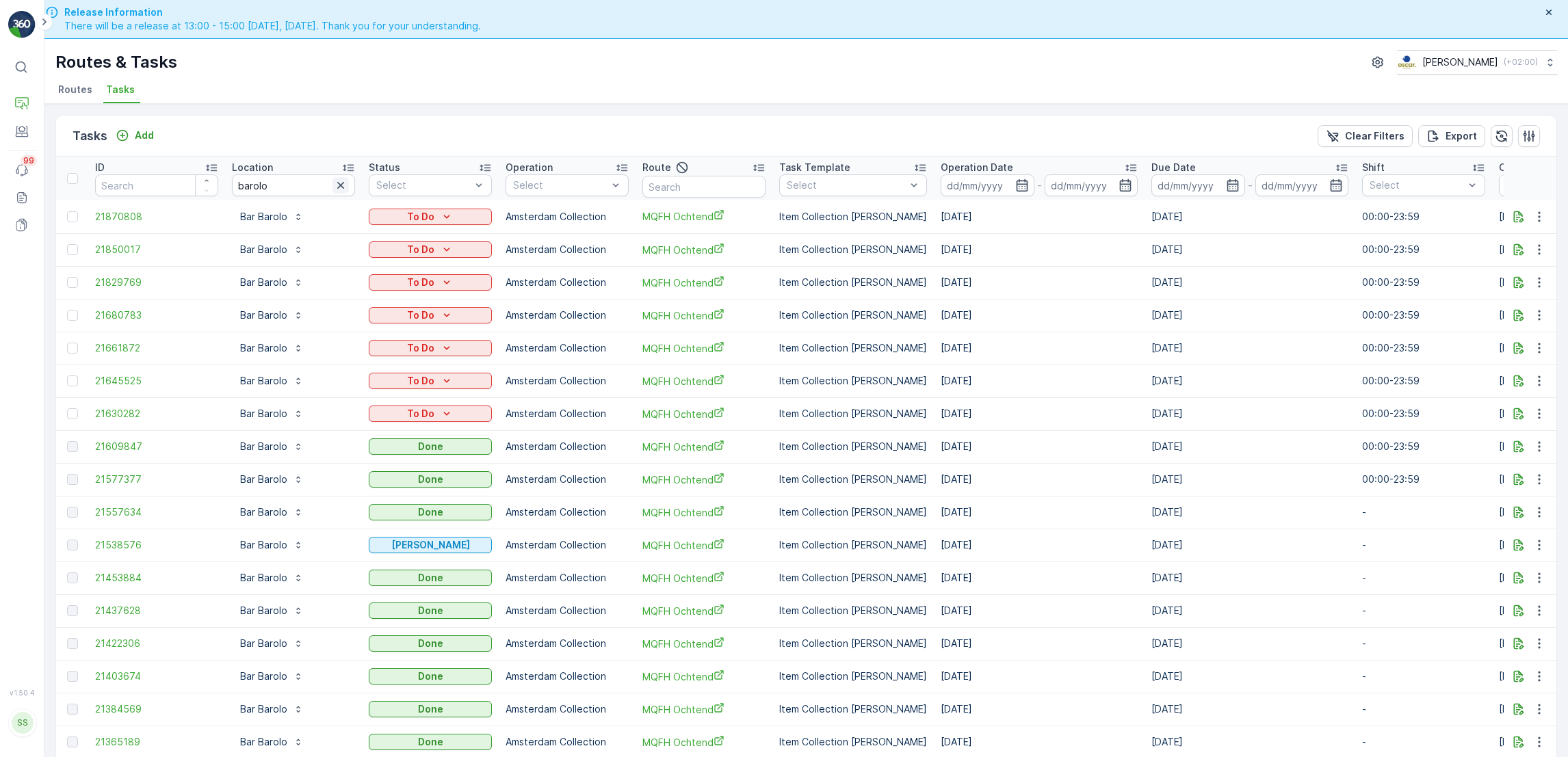
click at [340, 185] on icon "button" at bounding box center [341, 185] width 7 height 7
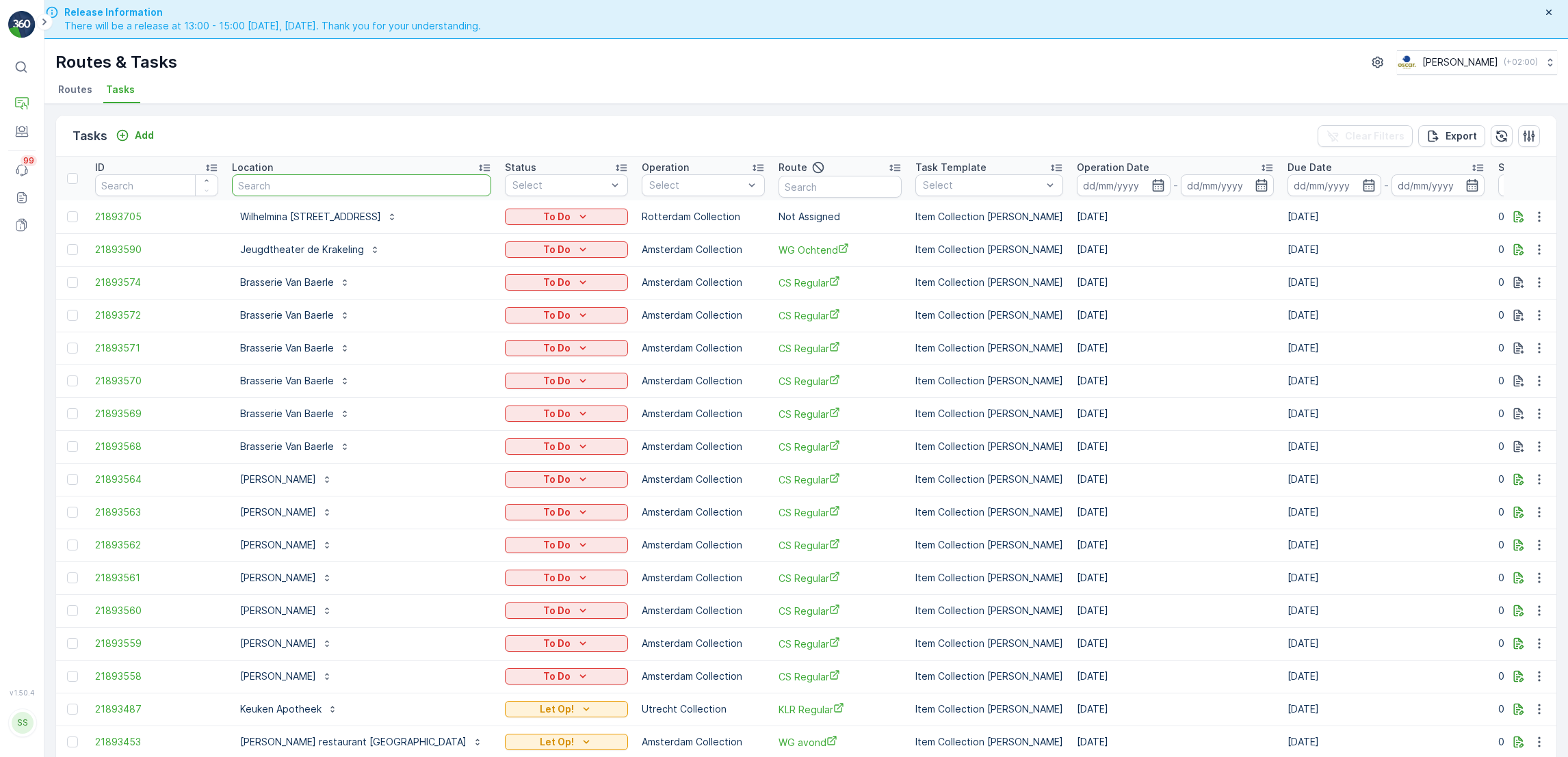
click at [340, 185] on input "text" at bounding box center [362, 185] width 260 height 22
type input "bols"
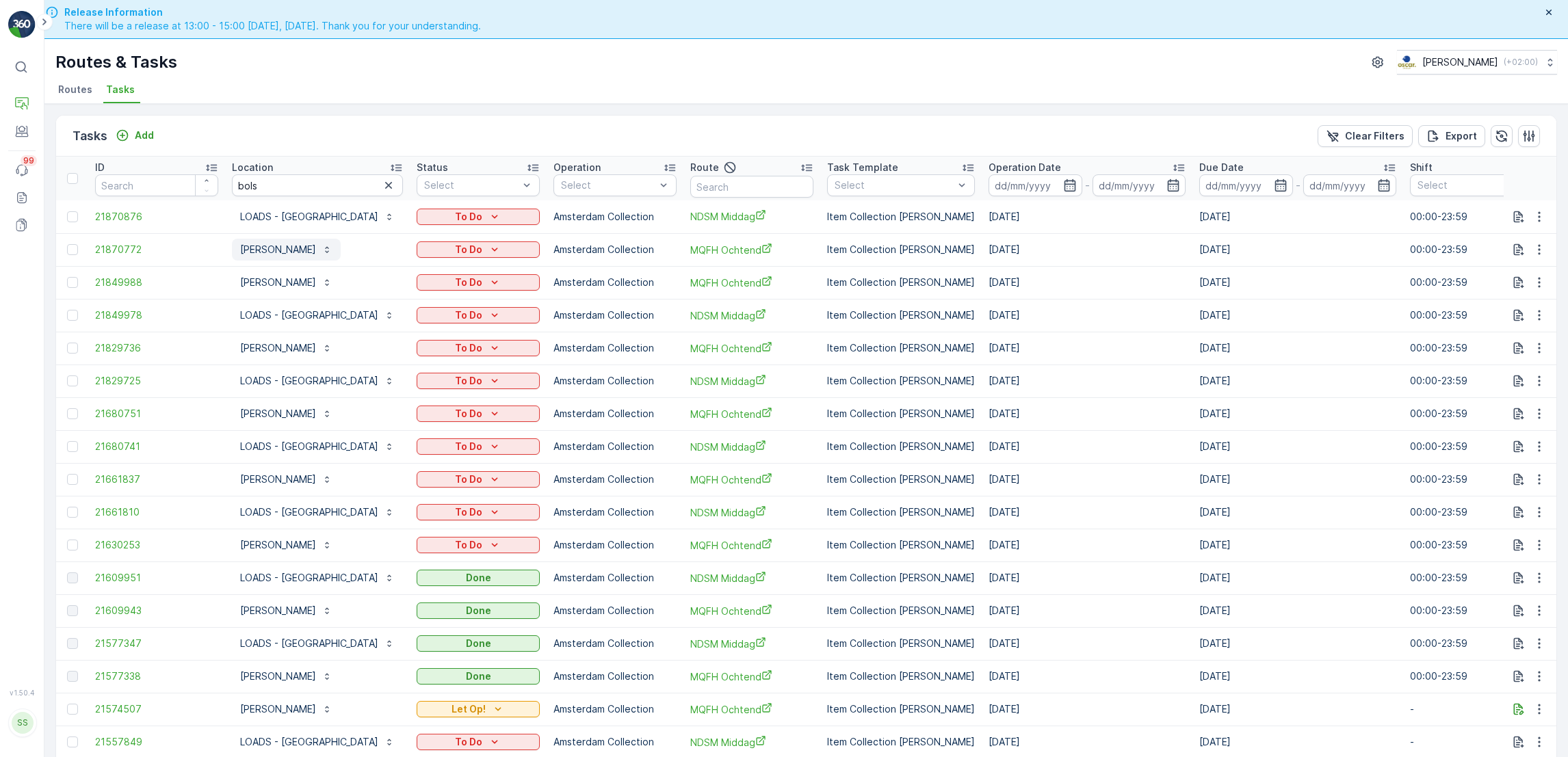
click at [266, 247] on p "Lucas Bols" at bounding box center [278, 250] width 76 height 13
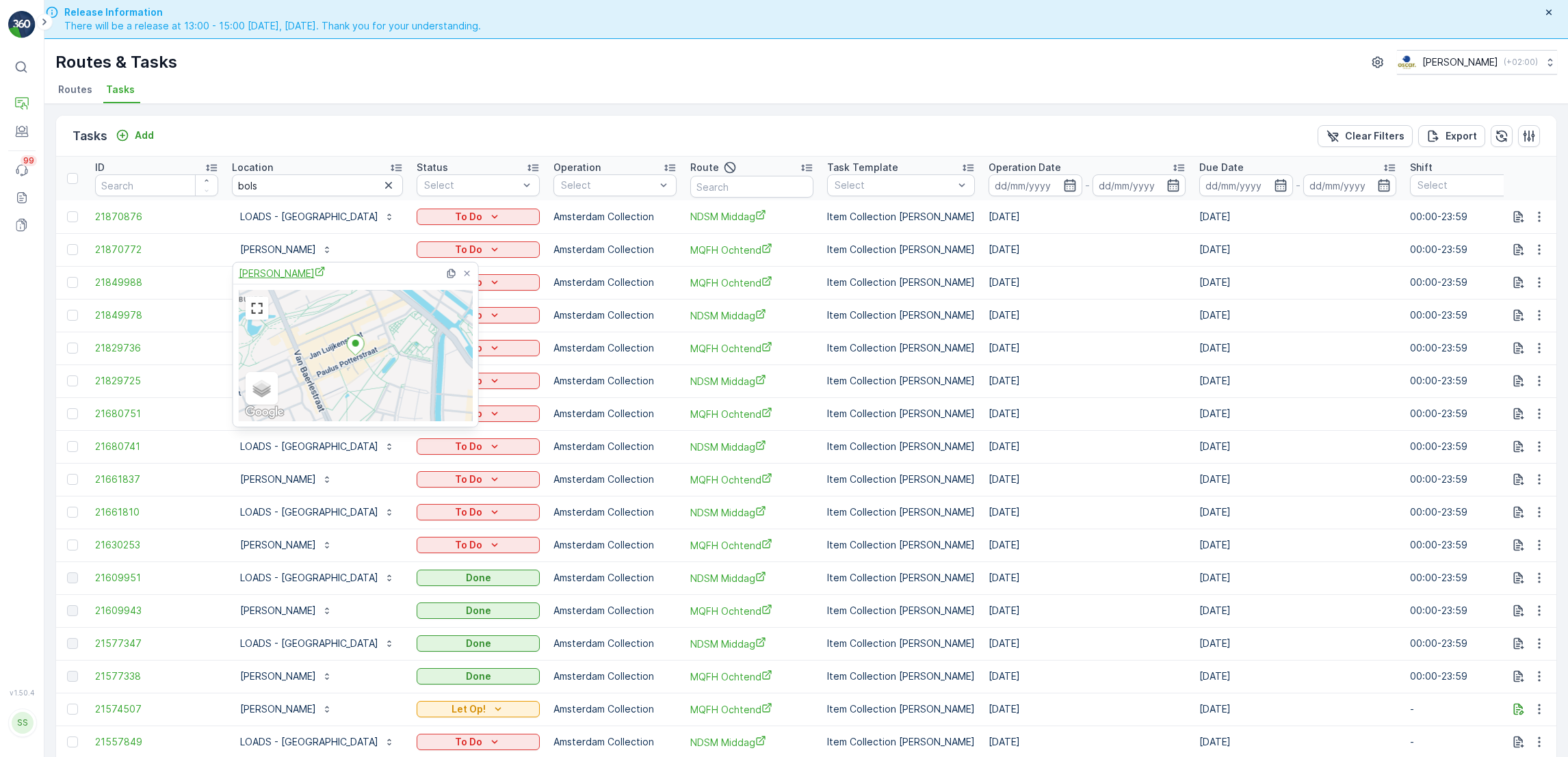
click at [260, 280] on span "Lucas Bols" at bounding box center [282, 273] width 87 height 14
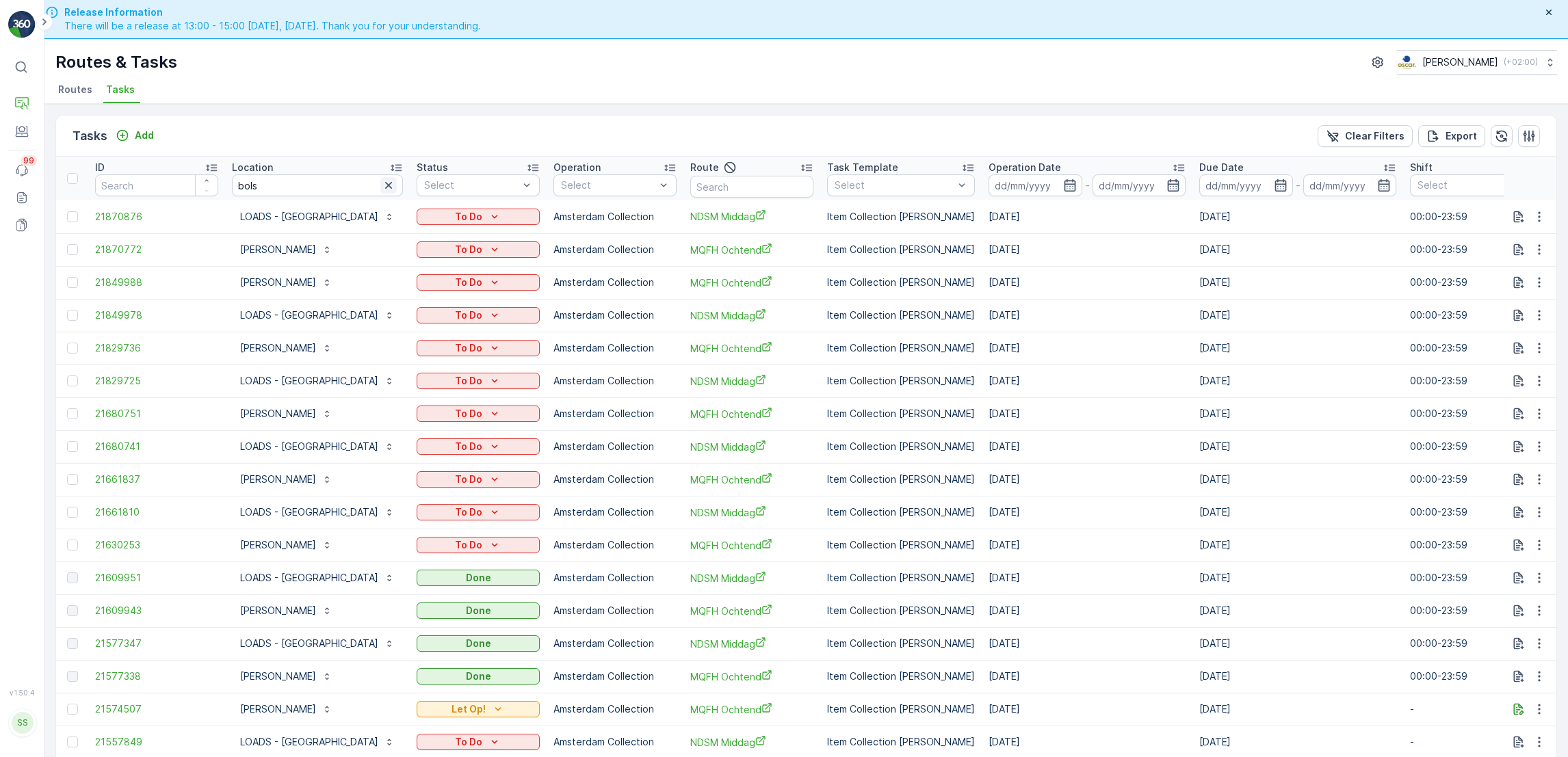
click at [385, 185] on icon "button" at bounding box center [388, 185] width 7 height 7
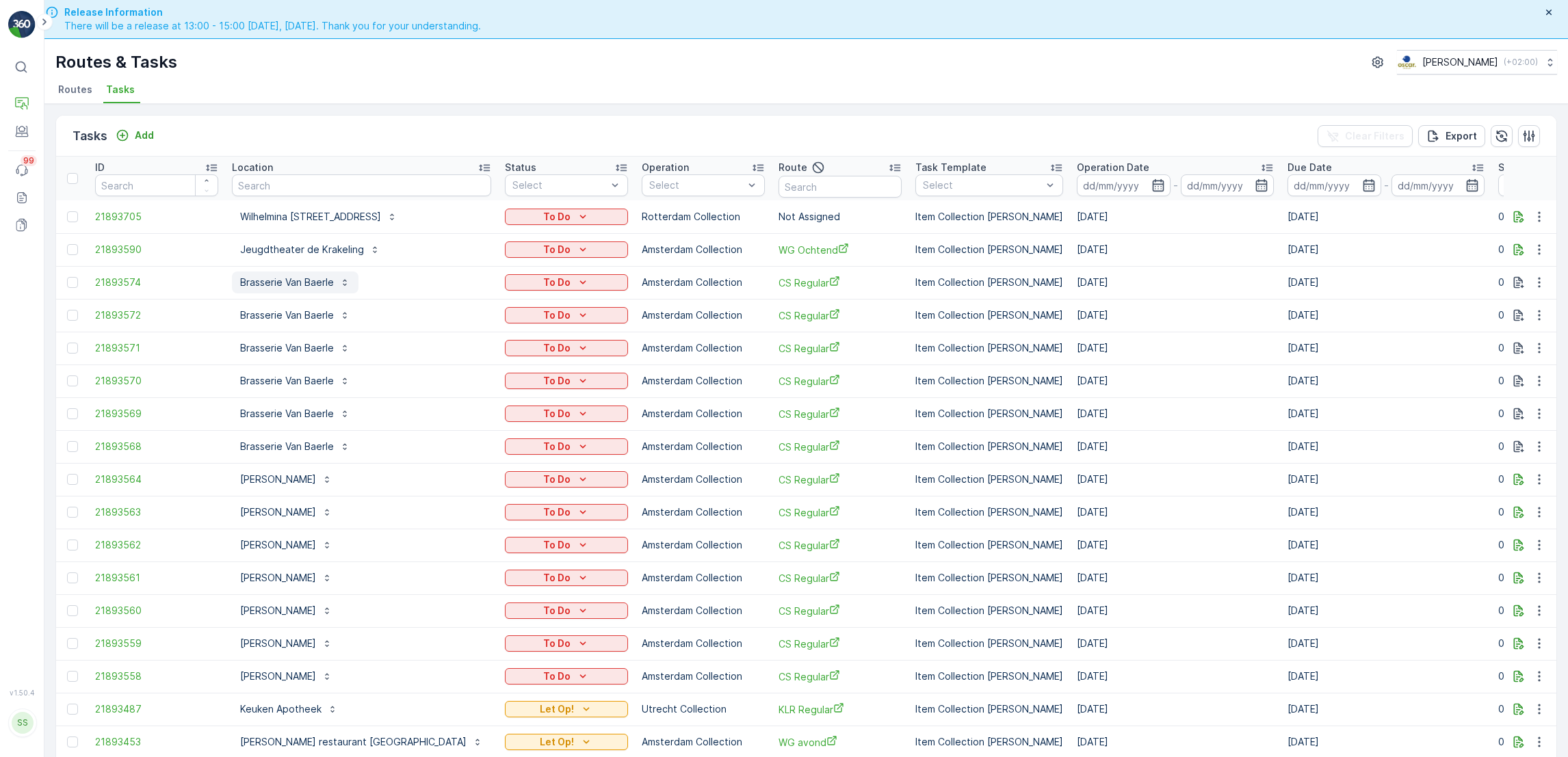
click at [311, 288] on p "Brasserie Van Baerle" at bounding box center [287, 282] width 94 height 13
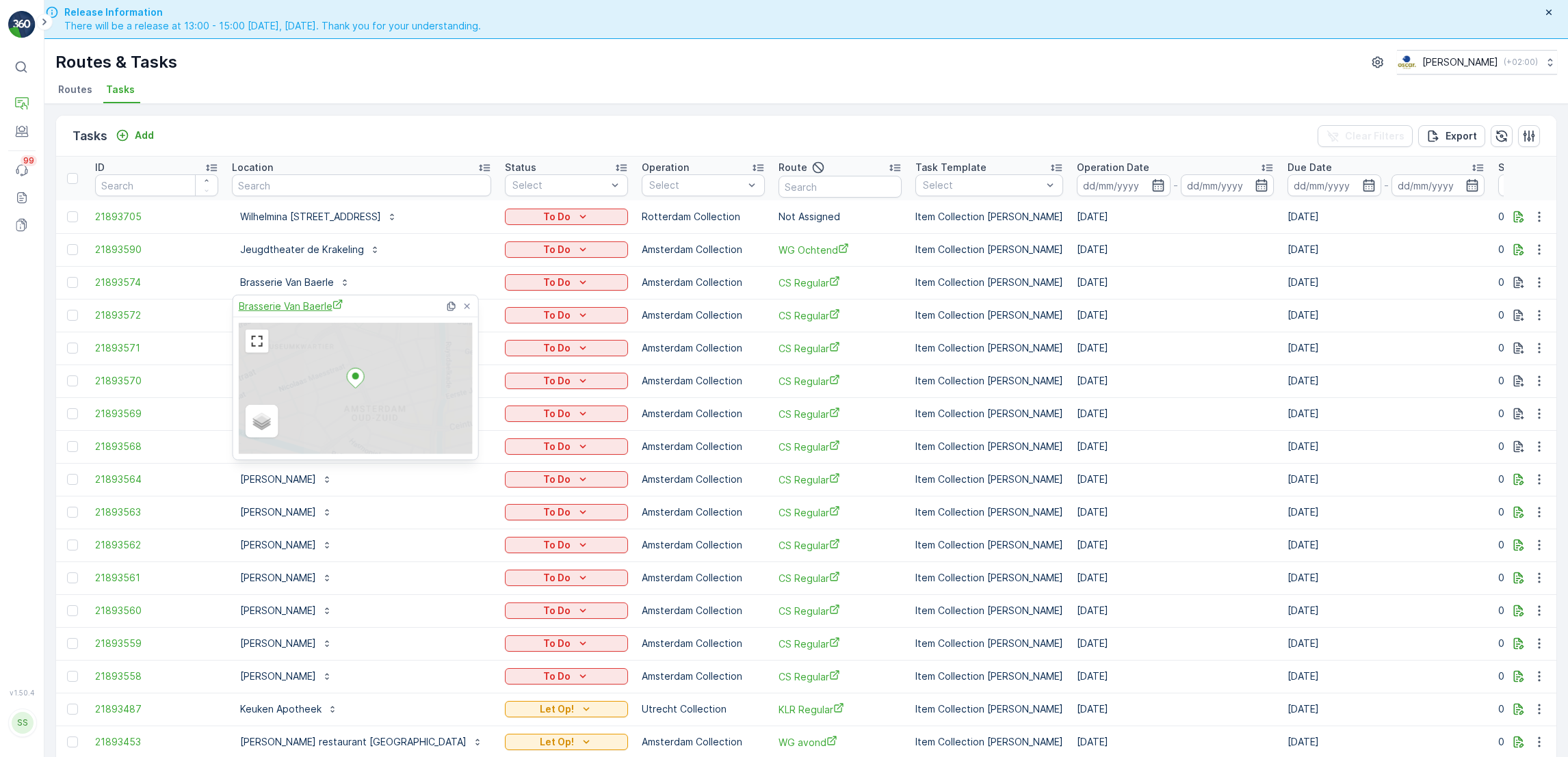
click at [305, 300] on span "Brasserie Van Baerle" at bounding box center [290, 306] width 105 height 14
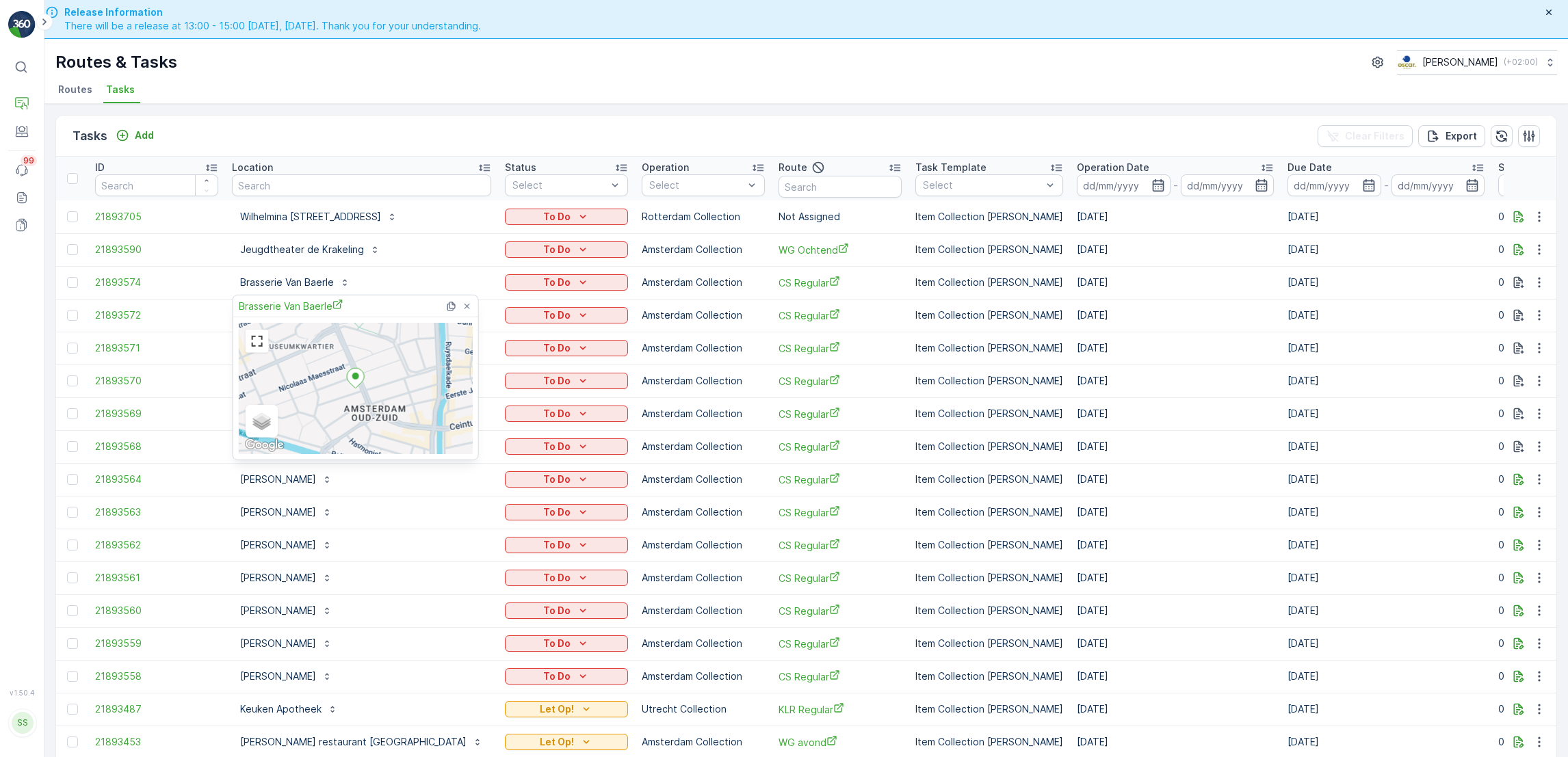
click at [281, 313] on div "Brasserie Van Baerle" at bounding box center [357, 306] width 237 height 21
click at [285, 300] on span "Brasserie Van Baerle" at bounding box center [290, 306] width 105 height 14
click at [305, 181] on input "text" at bounding box center [362, 185] width 260 height 22
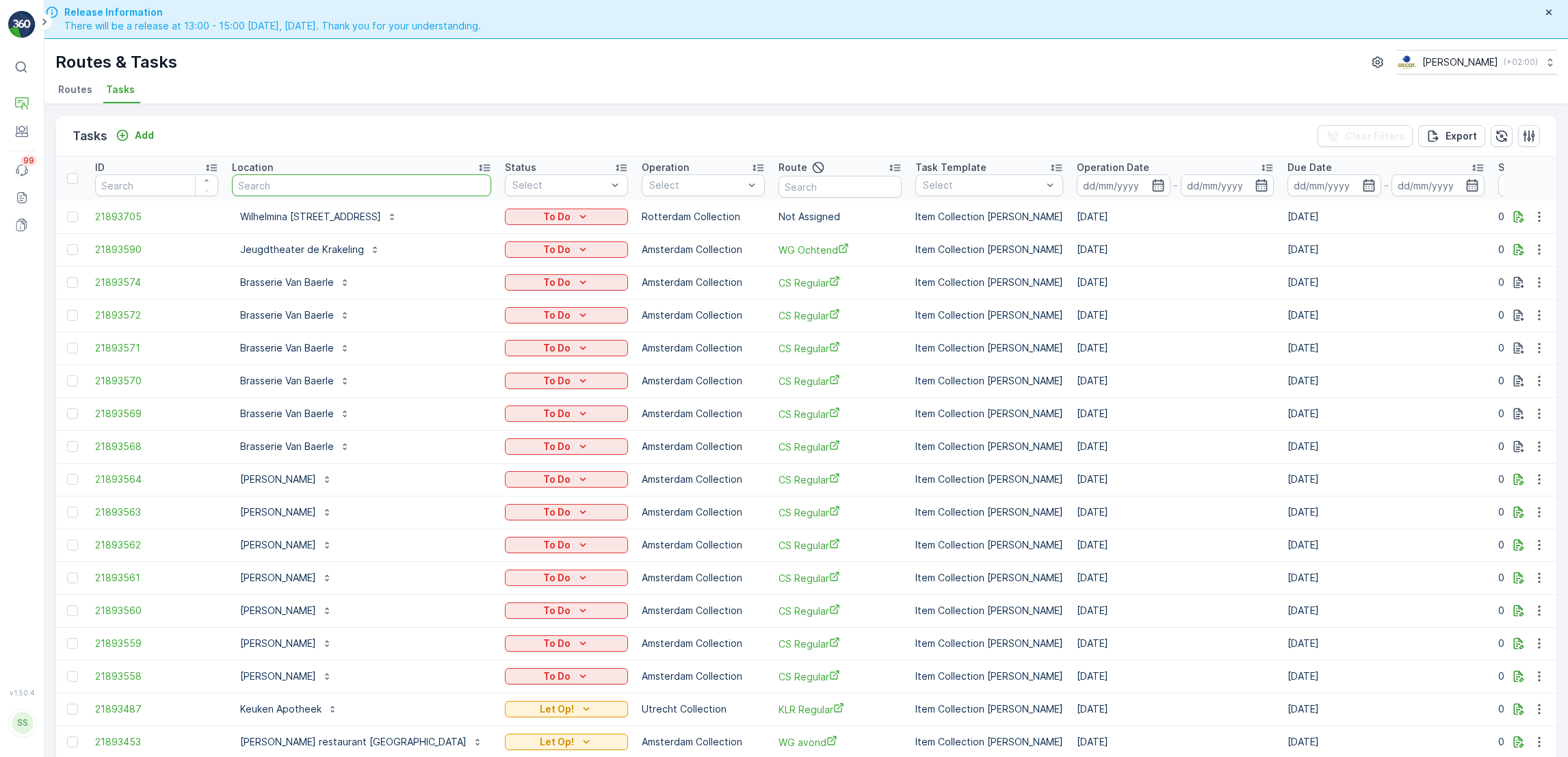
click at [305, 181] on input "text" at bounding box center [362, 185] width 260 height 22
type input "cornelis"
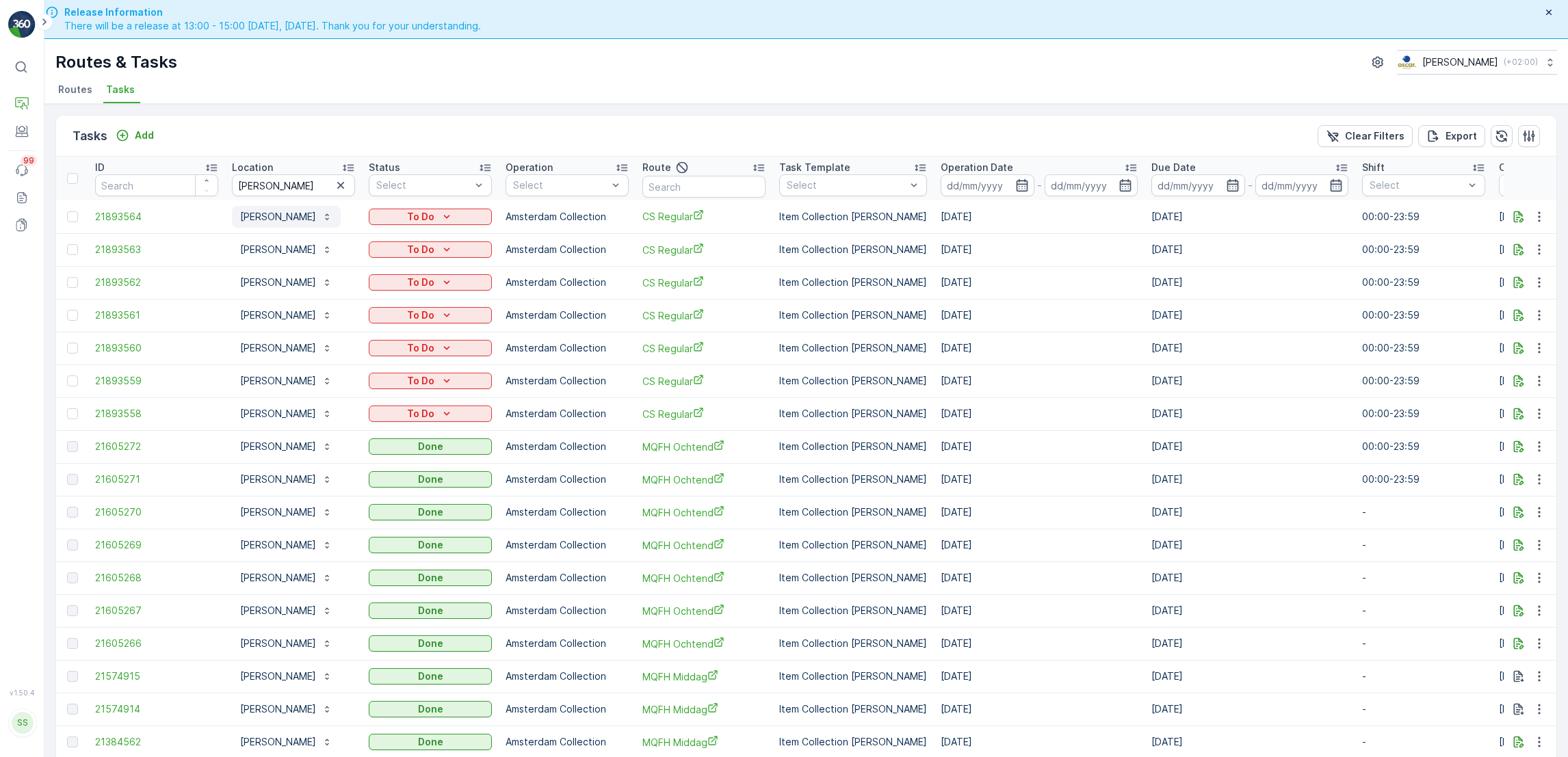
click at [290, 217] on p "Arnold Cornelis" at bounding box center [278, 217] width 76 height 13
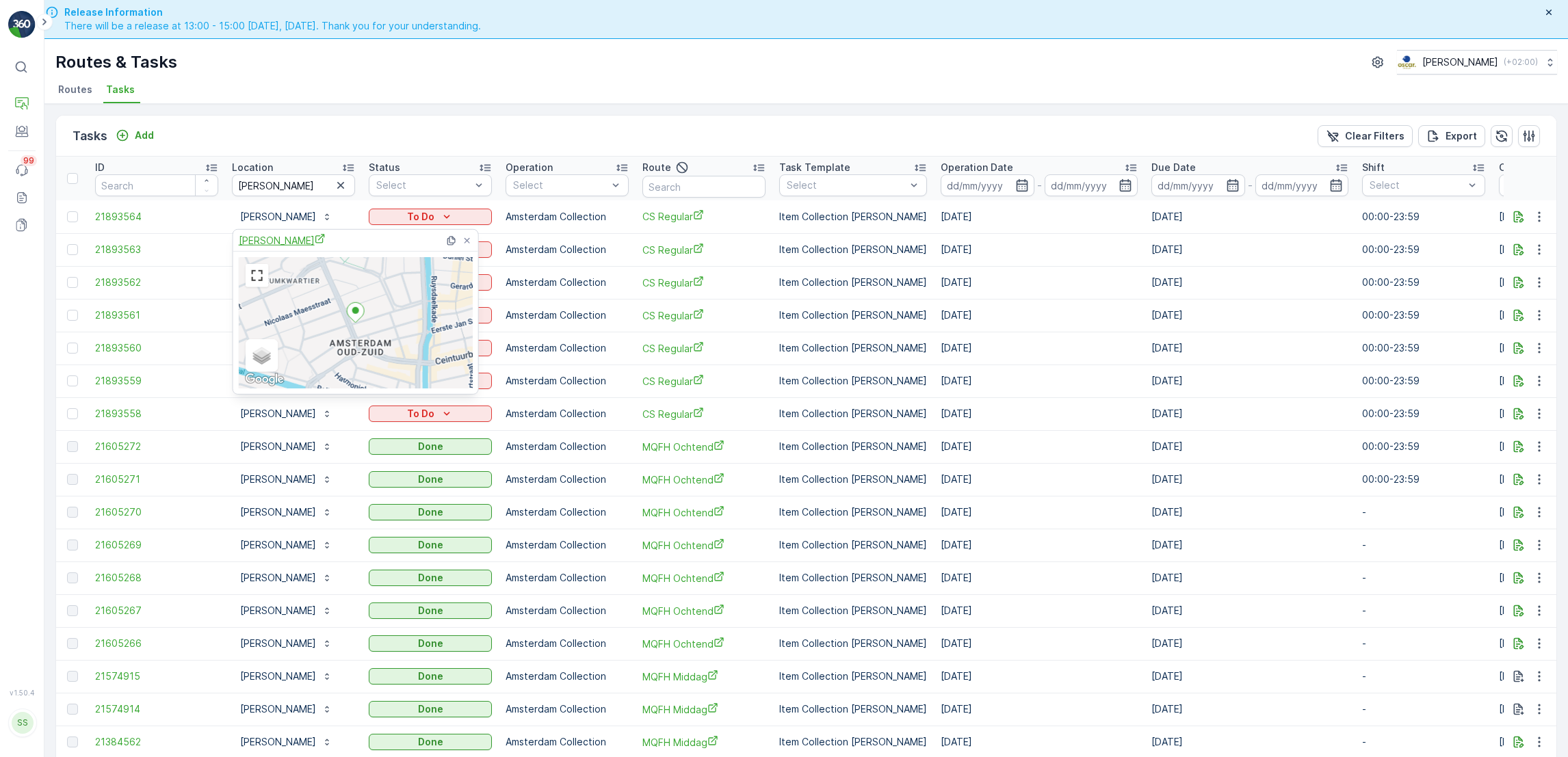
click at [288, 238] on span "Arnold Cornelis" at bounding box center [282, 240] width 87 height 14
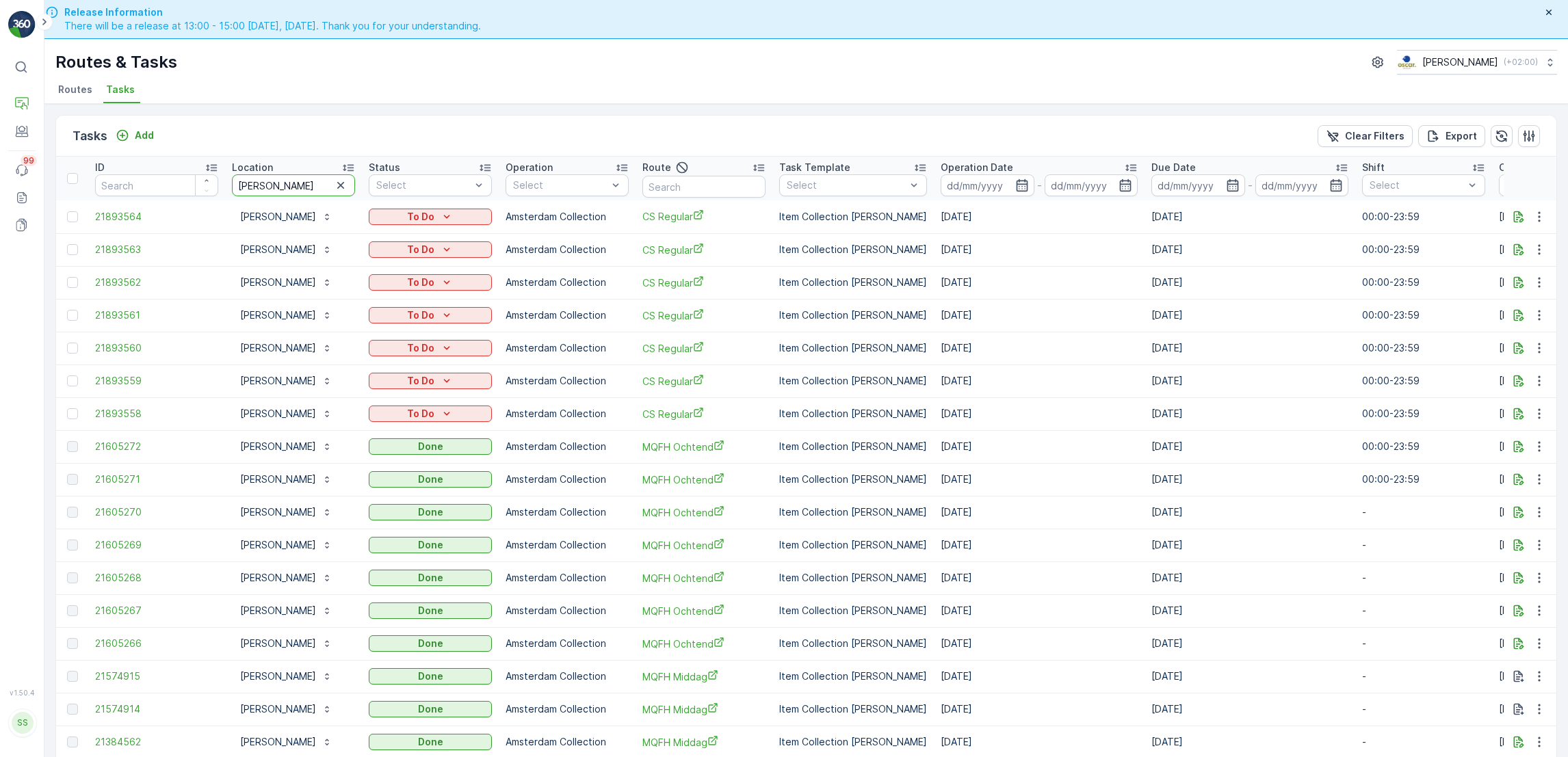
click at [301, 181] on input "cornelis" at bounding box center [293, 185] width 123 height 22
click at [343, 188] on icon "button" at bounding box center [341, 185] width 7 height 7
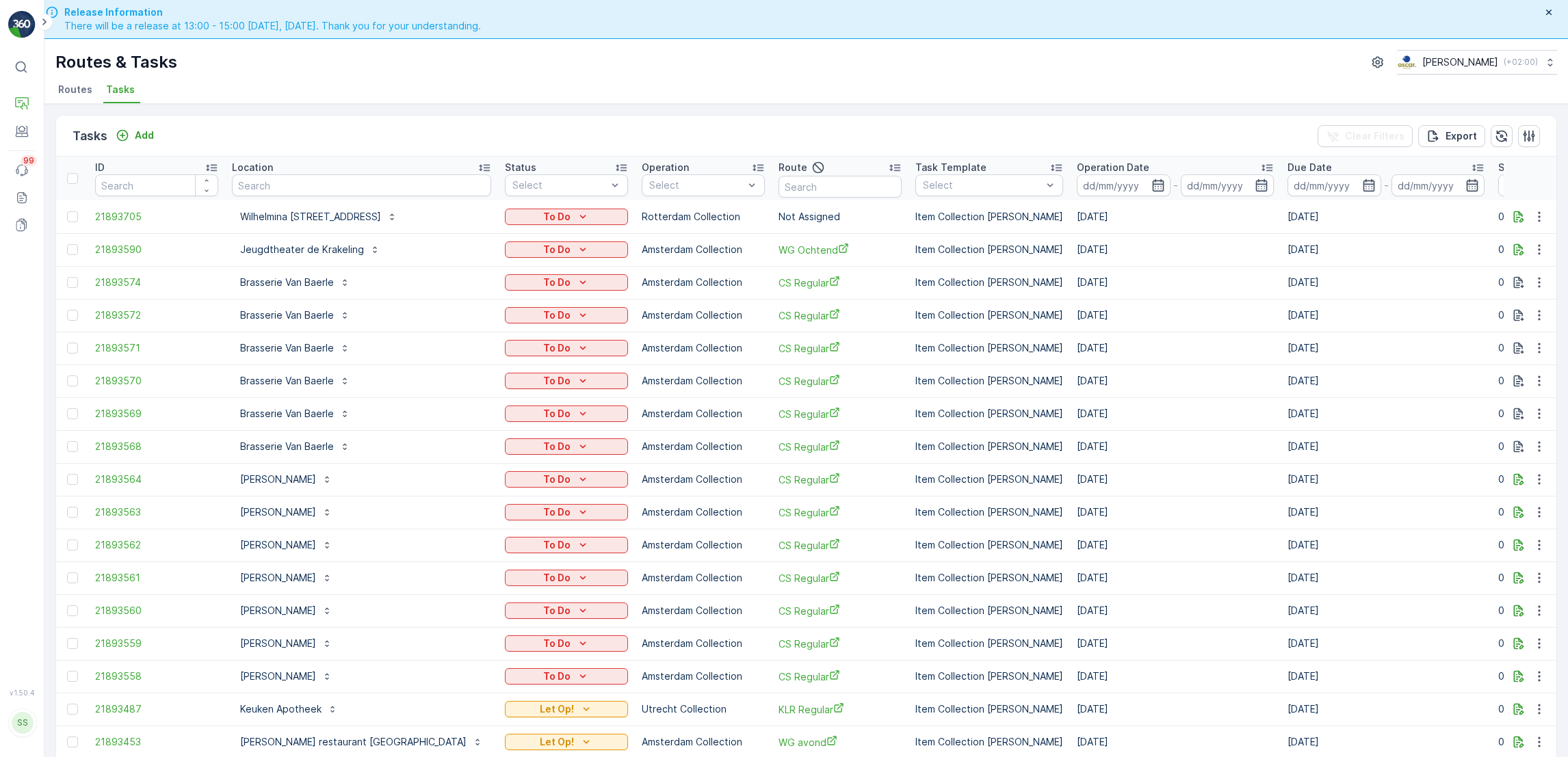
click at [327, 183] on input "text" at bounding box center [362, 185] width 260 height 22
type input "matr"
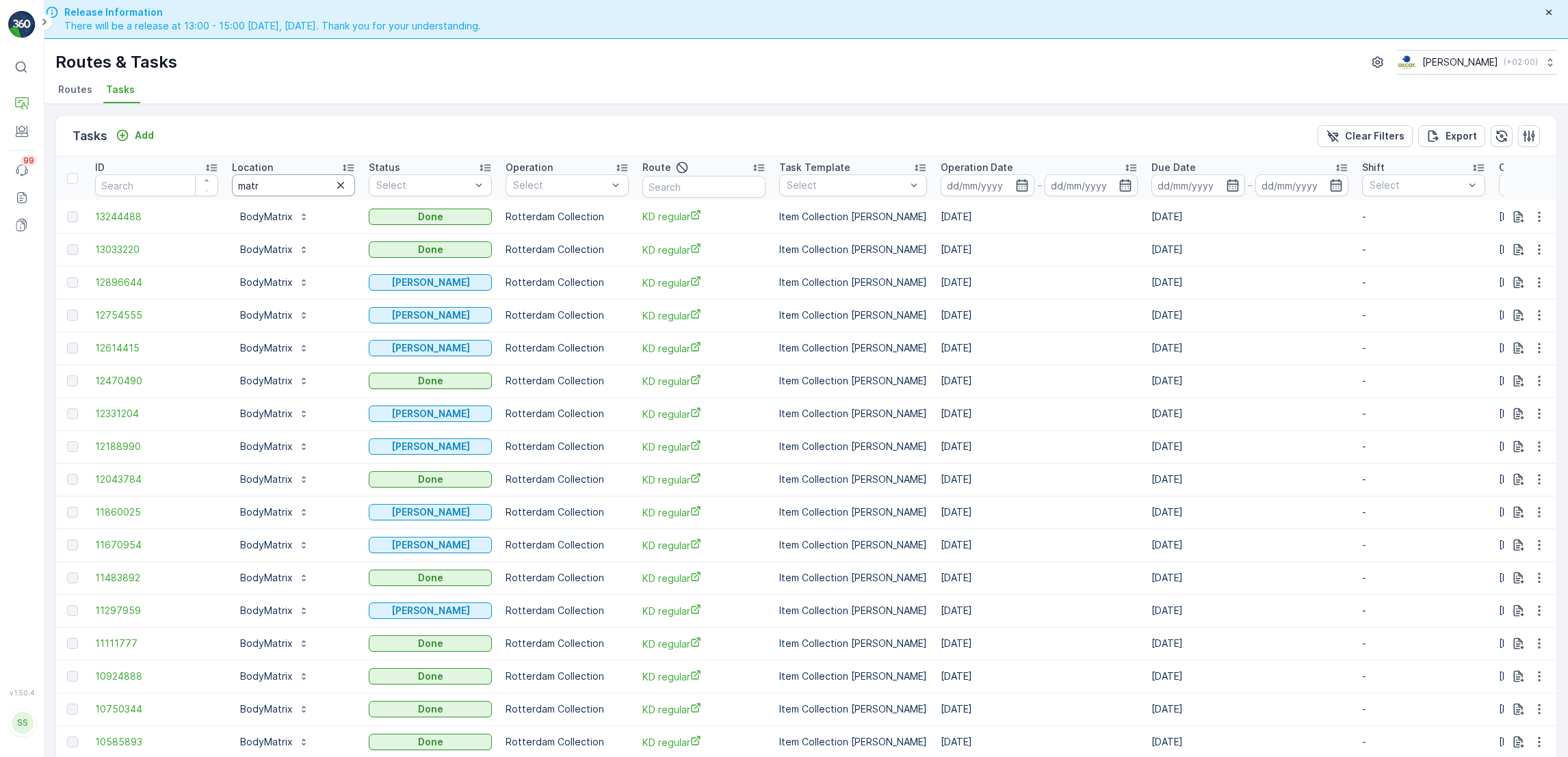
click at [326, 182] on input "matr" at bounding box center [293, 185] width 123 height 22
type input "ma"
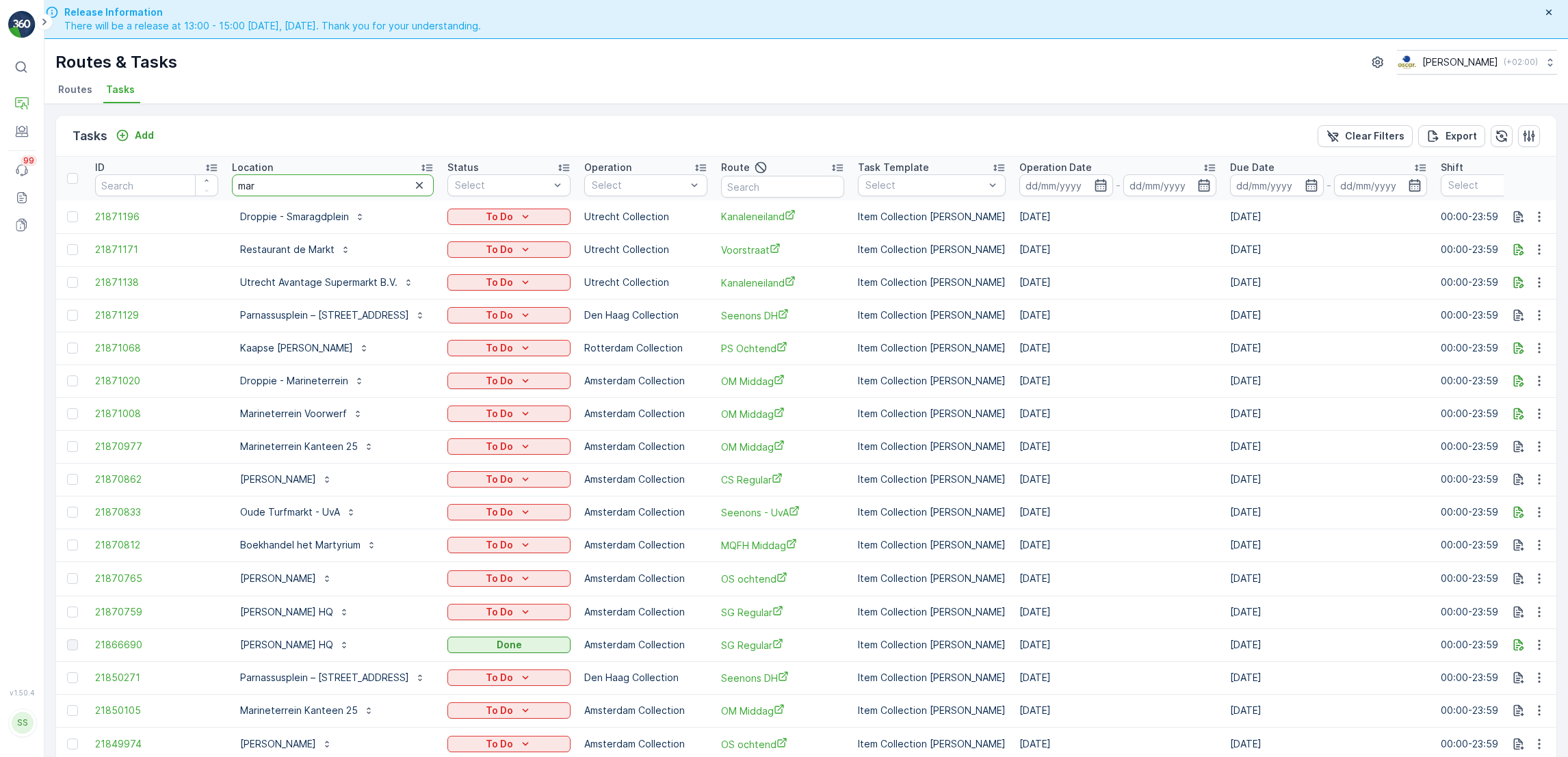
click at [326, 182] on input "mar" at bounding box center [332, 185] width 202 height 22
type input "mart"
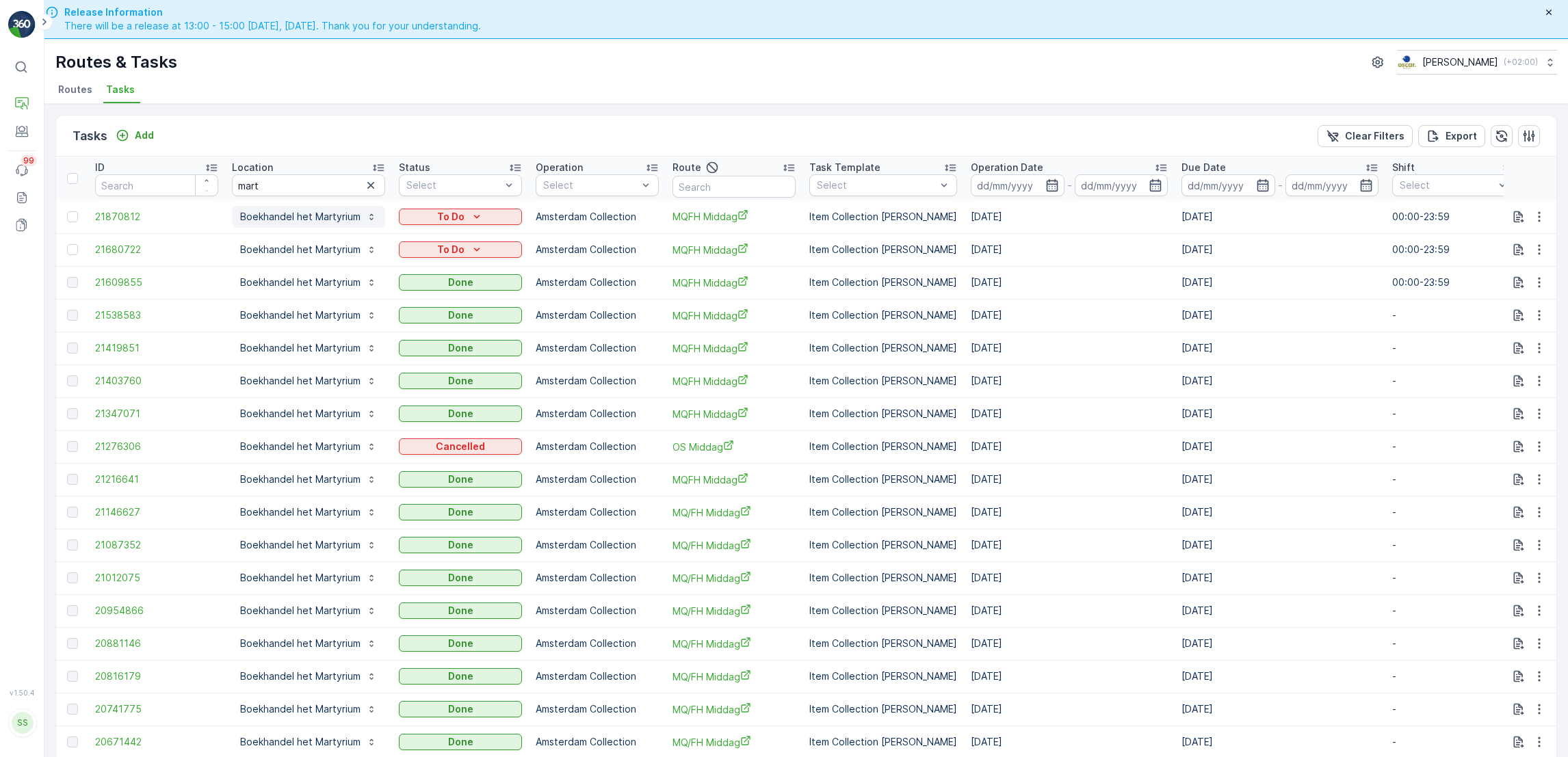
click at [325, 213] on p "Boekhandel het Martyrium" at bounding box center [301, 217] width 121 height 13
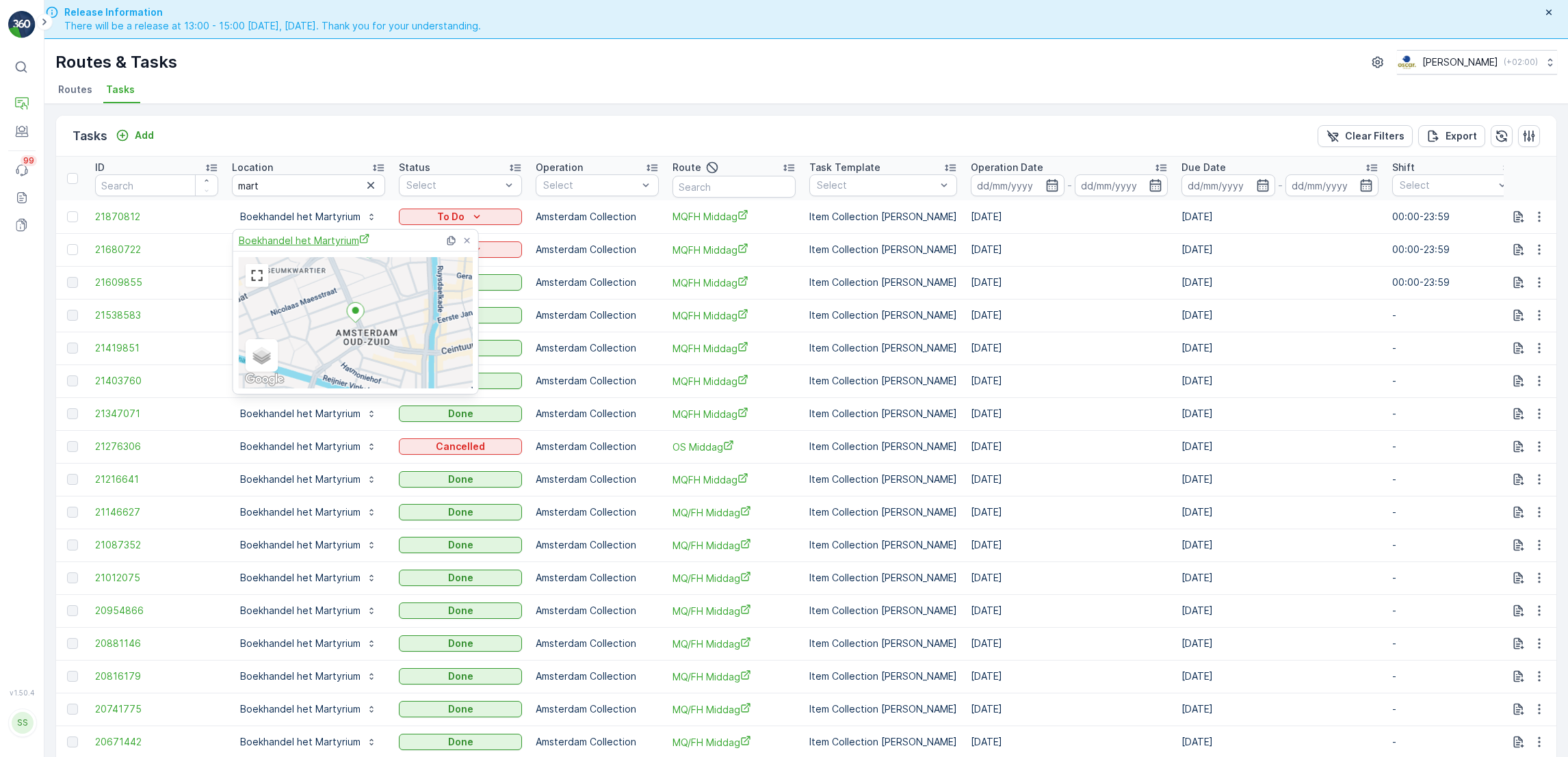
click at [327, 239] on span "Boekhandel het Martyrium" at bounding box center [304, 240] width 131 height 14
click at [367, 188] on icon "button" at bounding box center [371, 185] width 13 height 13
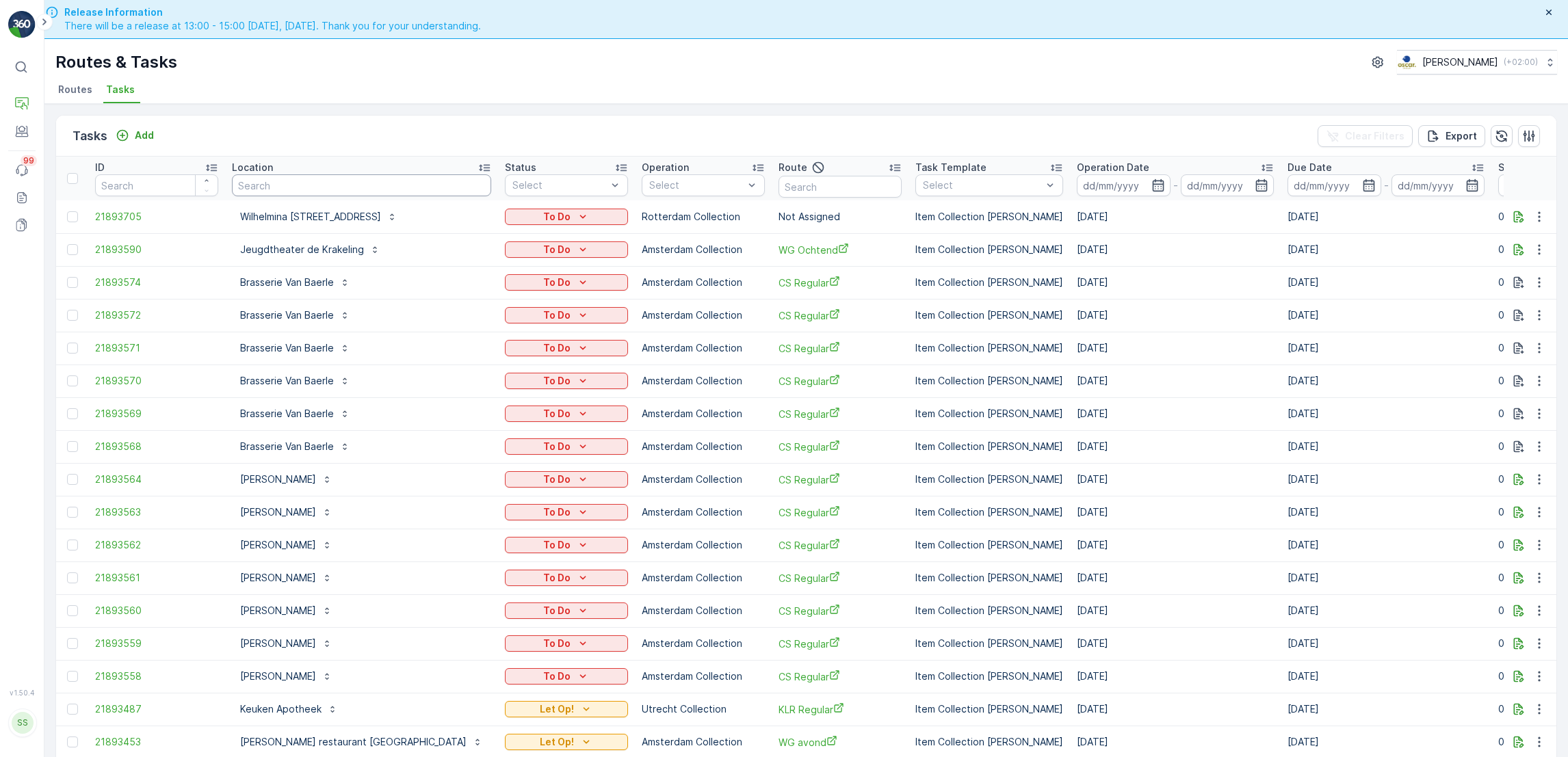
click at [357, 188] on input "text" at bounding box center [362, 185] width 260 height 22
click at [301, 182] on input "text" at bounding box center [362, 185] width 260 height 22
type input "kaas"
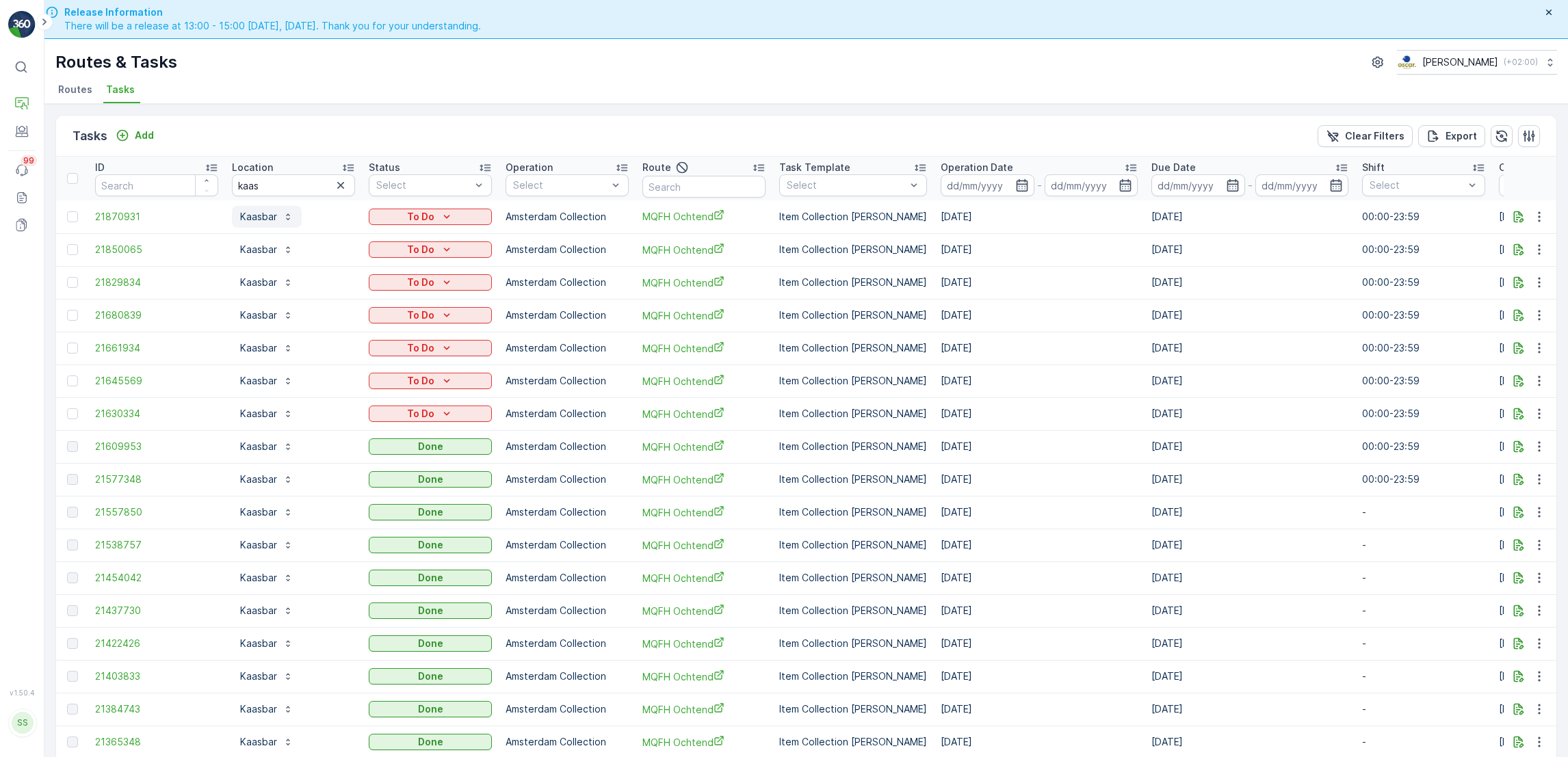
click at [267, 219] on p "Kaasbar" at bounding box center [259, 217] width 37 height 13
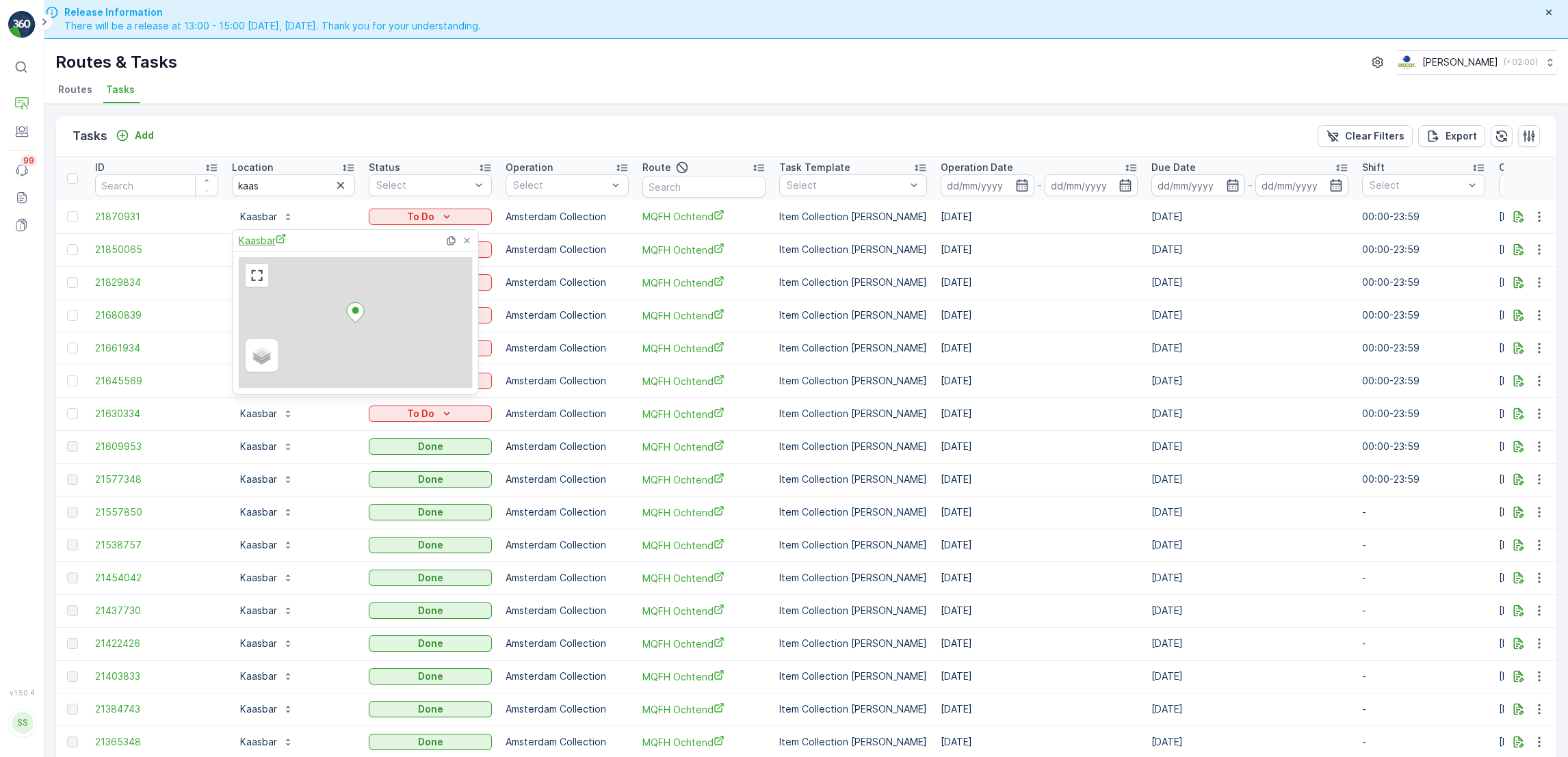
click at [275, 241] on icon "Kaasbar" at bounding box center [280, 239] width 11 height 11
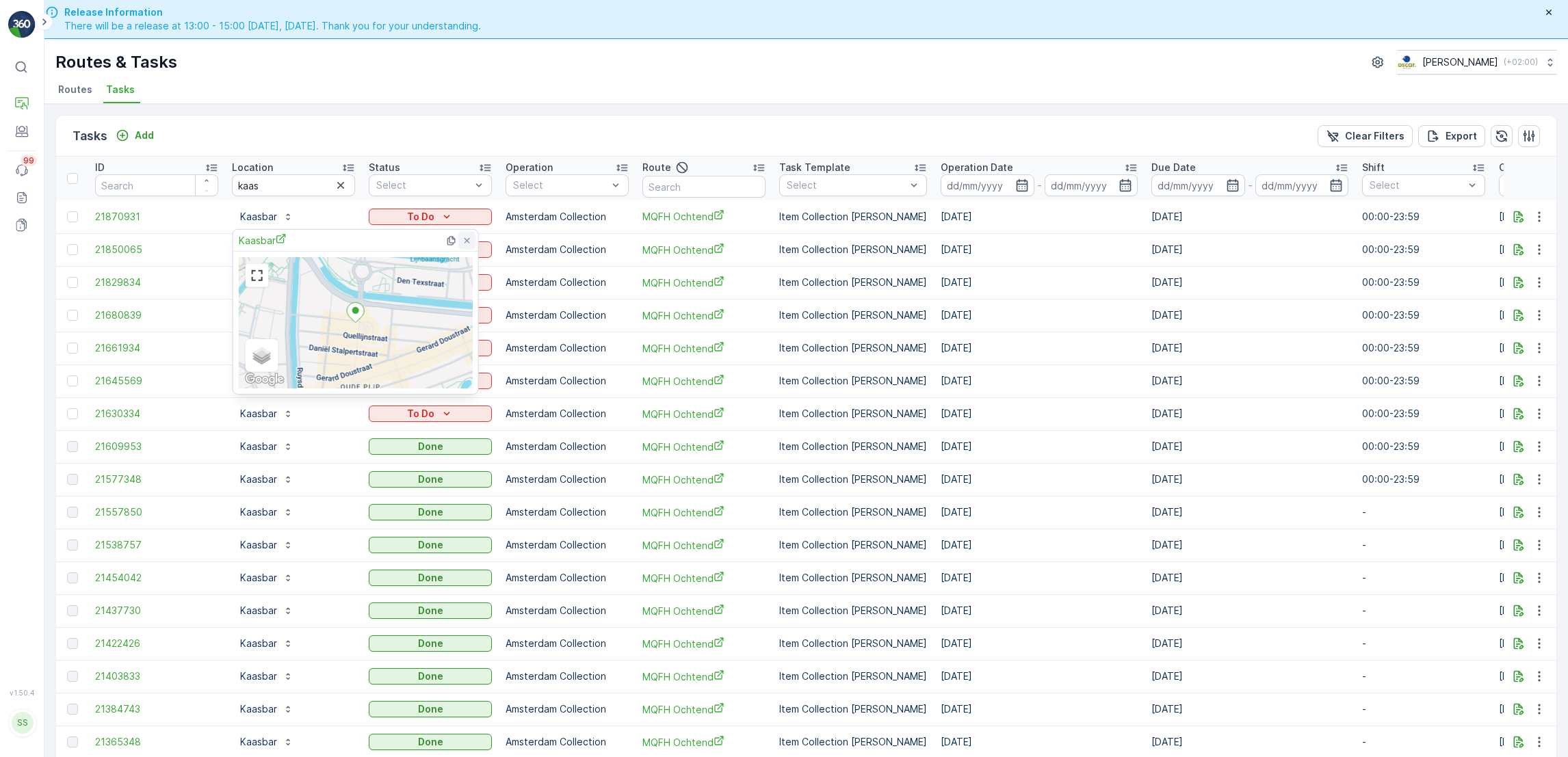
click at [466, 241] on icon at bounding box center [466, 239] width 11 height 11
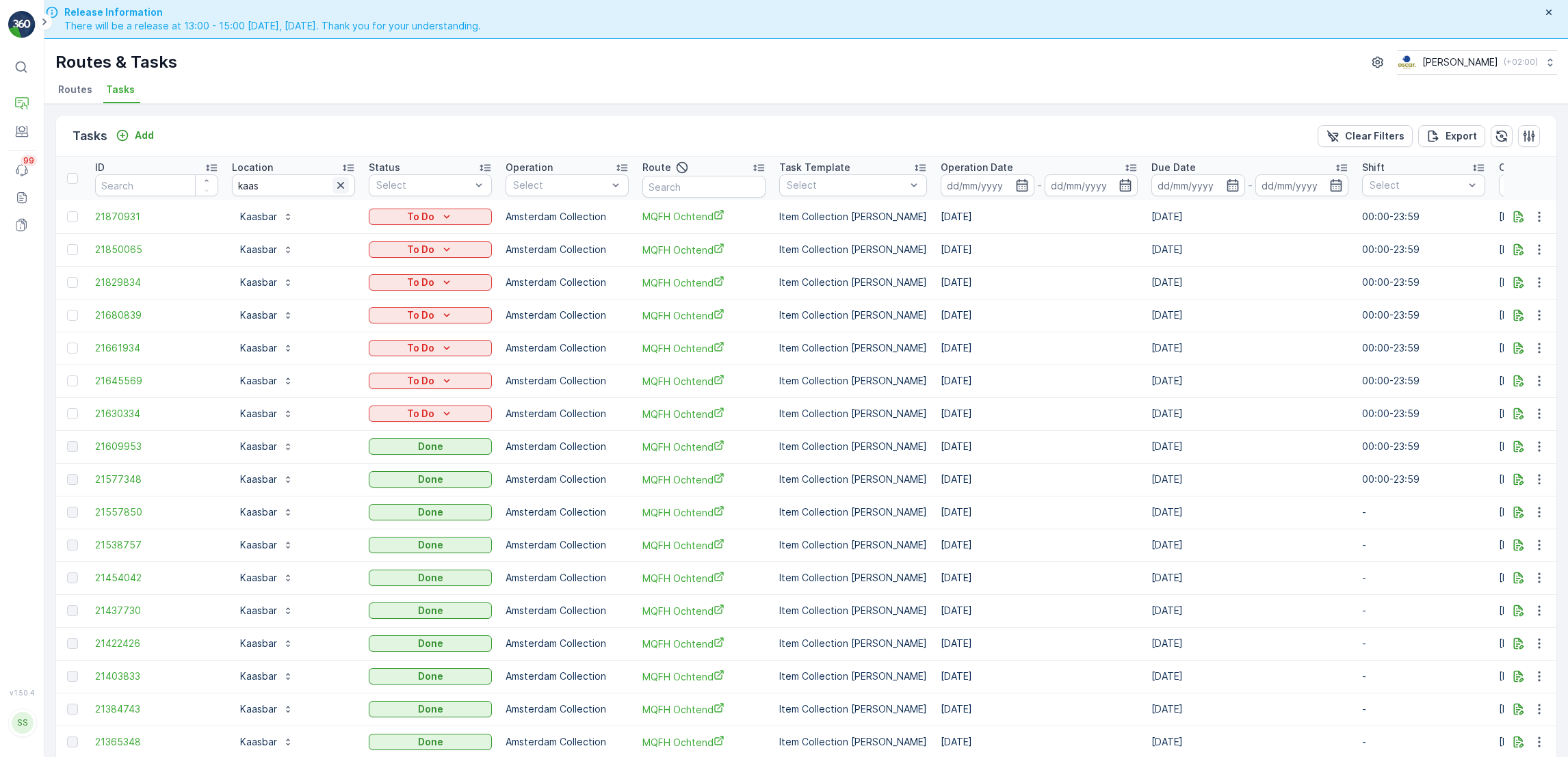
click at [340, 188] on icon "button" at bounding box center [341, 185] width 13 height 13
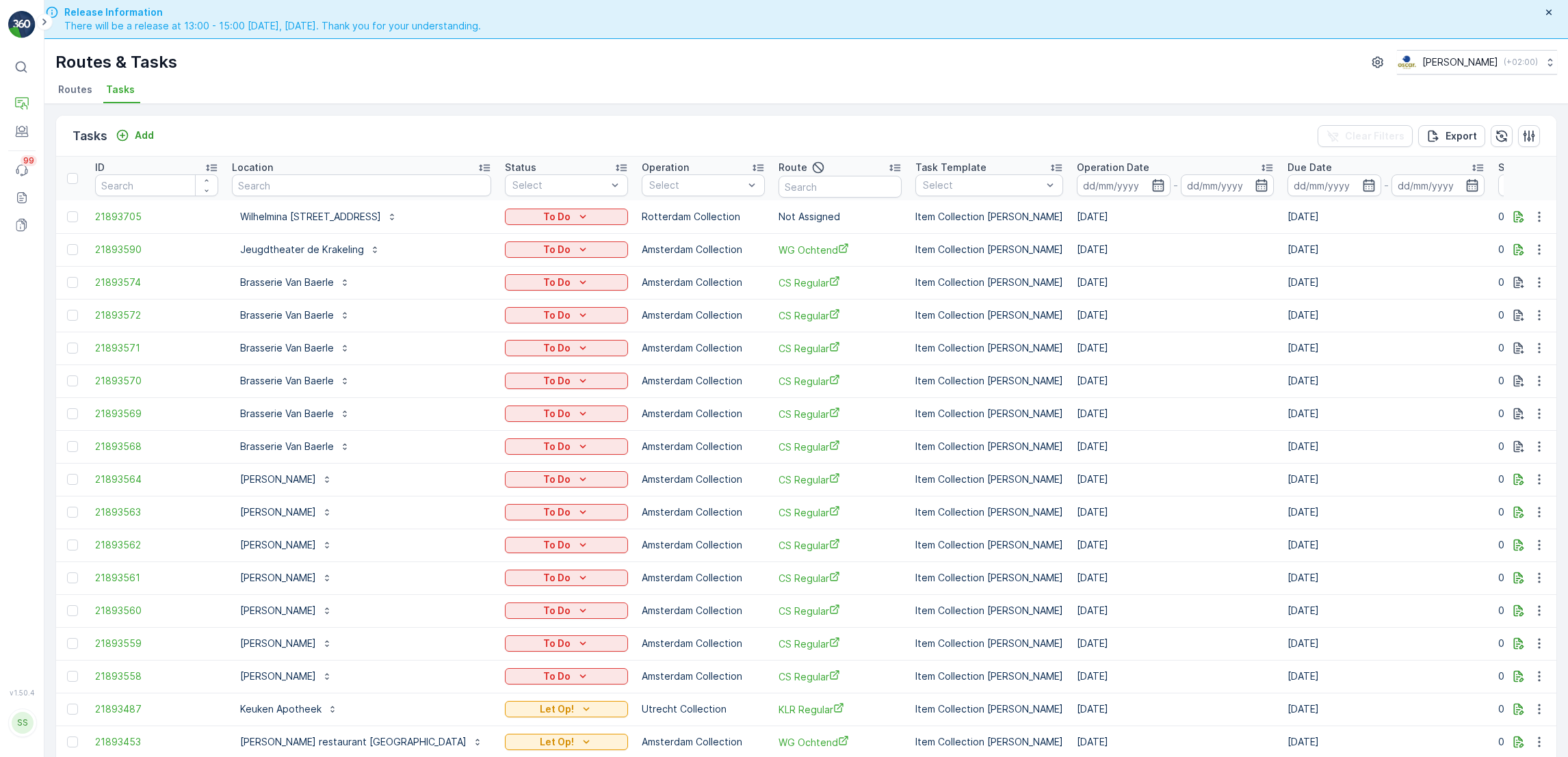
click at [340, 188] on input "text" at bounding box center [362, 185] width 260 height 22
type input "wings"
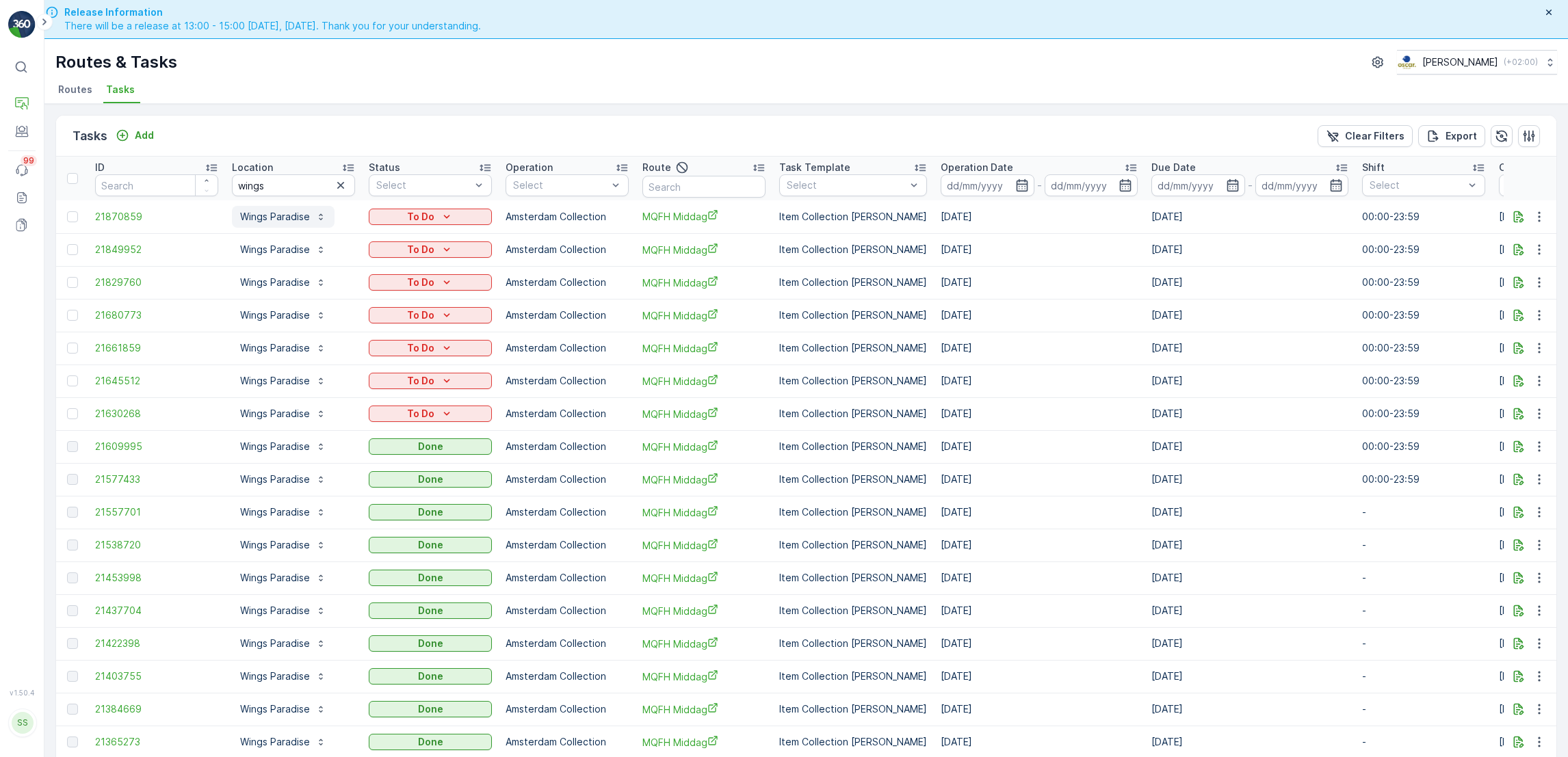
click at [280, 214] on p "Wings Paradise" at bounding box center [275, 217] width 69 height 13
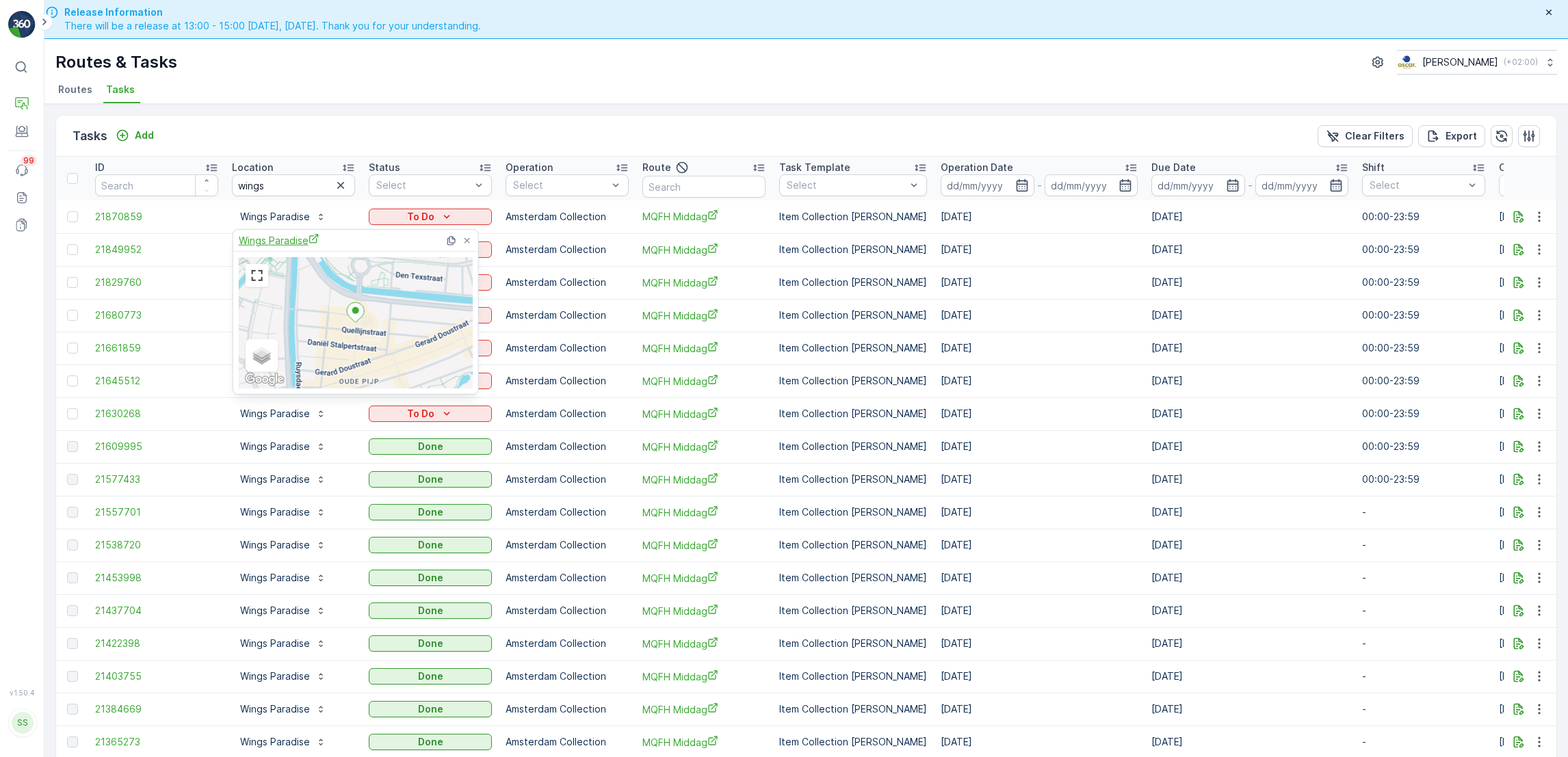
click at [255, 243] on span "Wings Paradise" at bounding box center [279, 240] width 80 height 14
click at [466, 237] on icon at bounding box center [466, 239] width 11 height 11
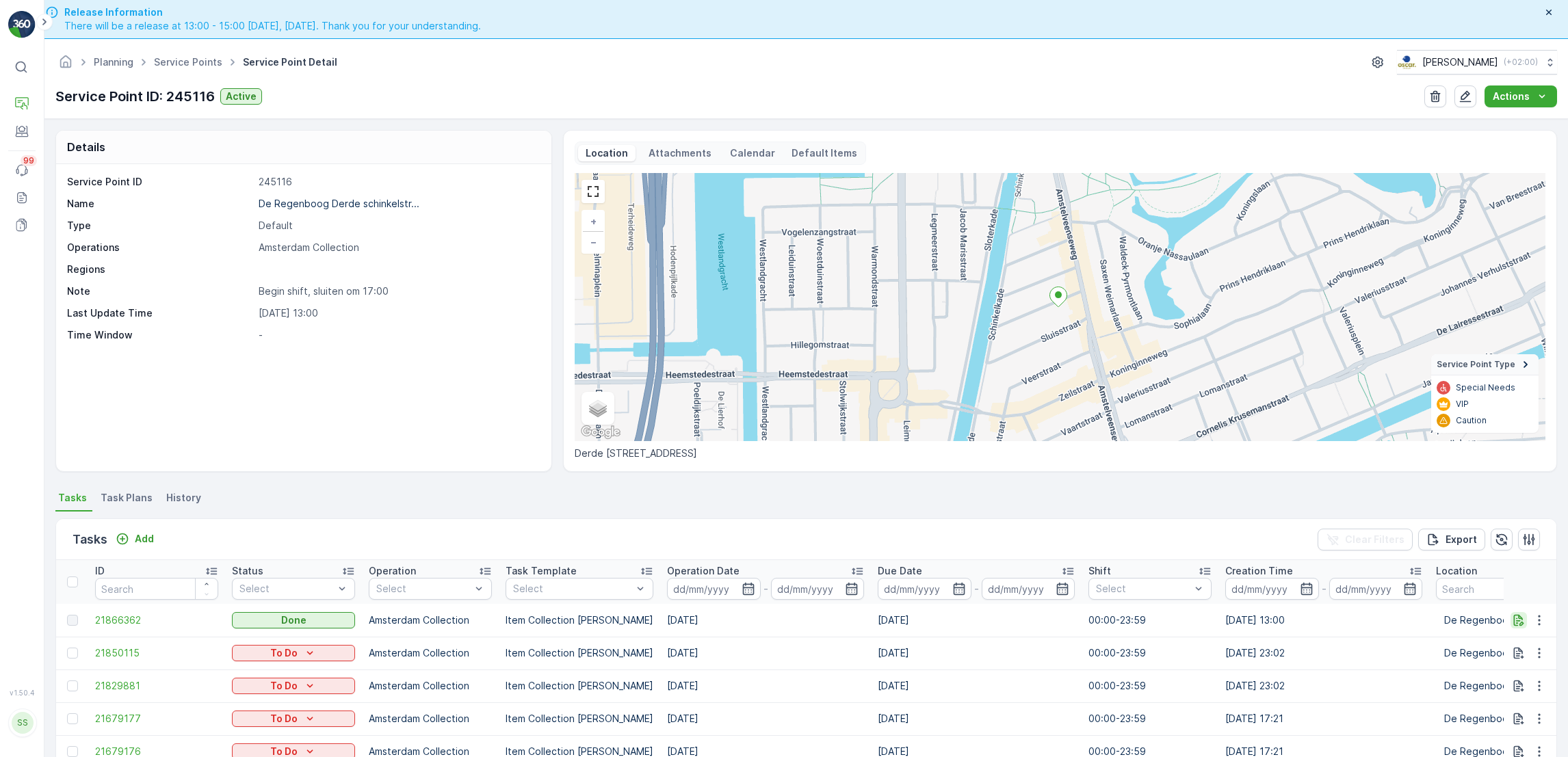
click at [1514, 615] on icon "button" at bounding box center [1519, 621] width 10 height 12
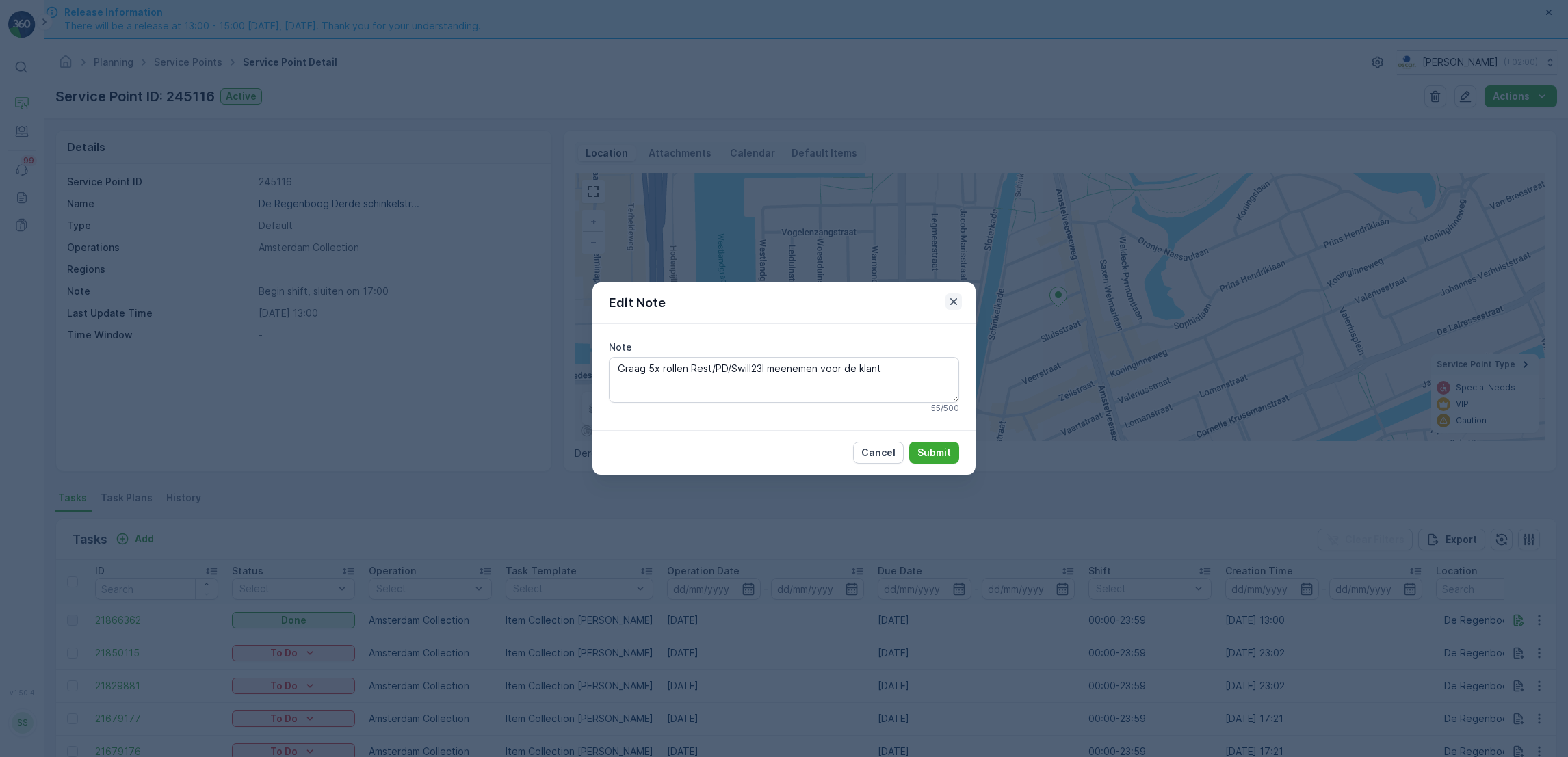
click at [951, 301] on icon "button" at bounding box center [954, 301] width 7 height 7
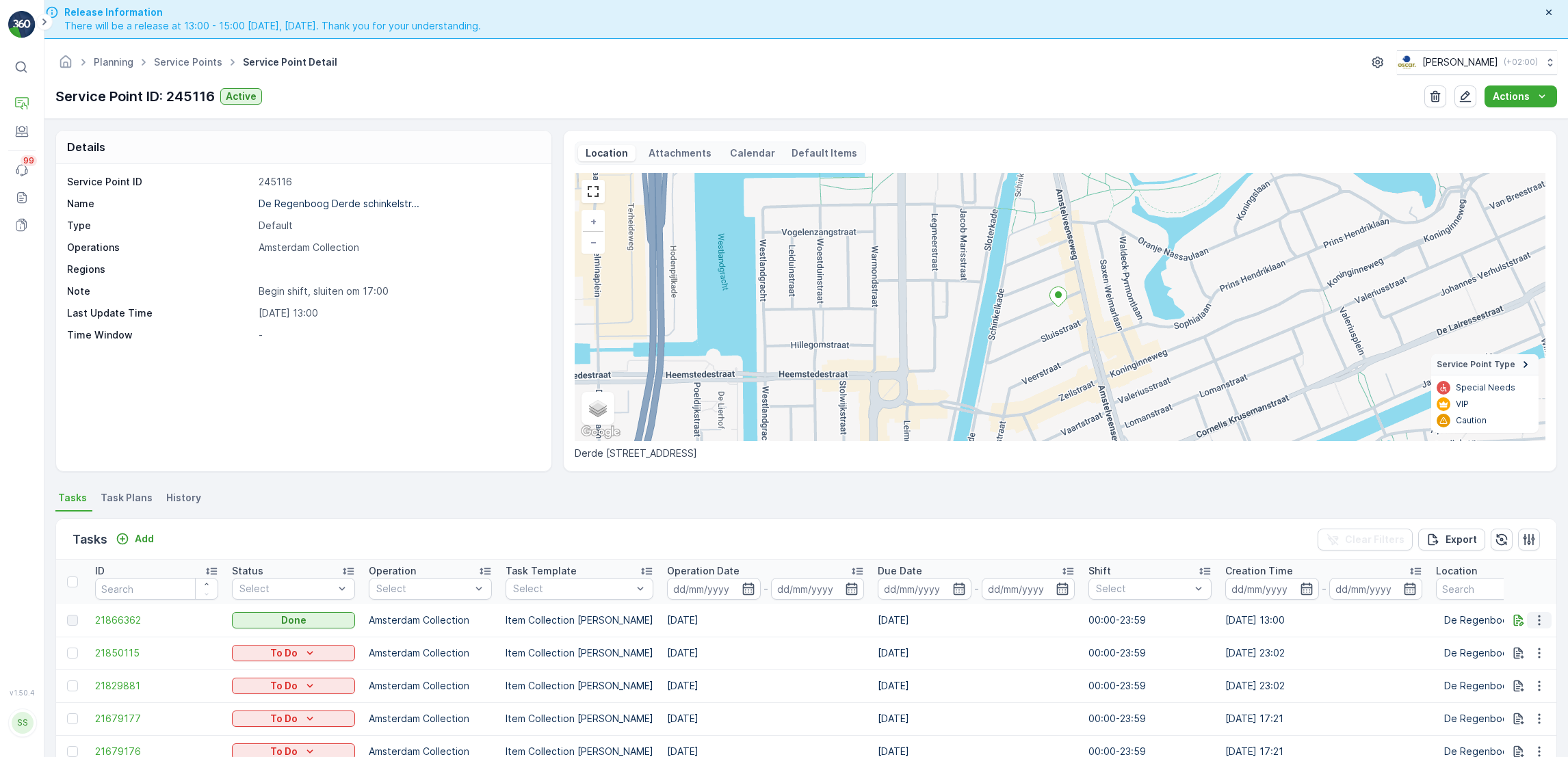
click at [1538, 622] on icon "button" at bounding box center [1539, 621] width 13 height 13
click at [1541, 619] on icon "button" at bounding box center [1539, 621] width 13 height 13
click at [1528, 579] on th at bounding box center [1530, 582] width 54 height 44
click at [121, 507] on li "Task Plans" at bounding box center [128, 500] width 60 height 23
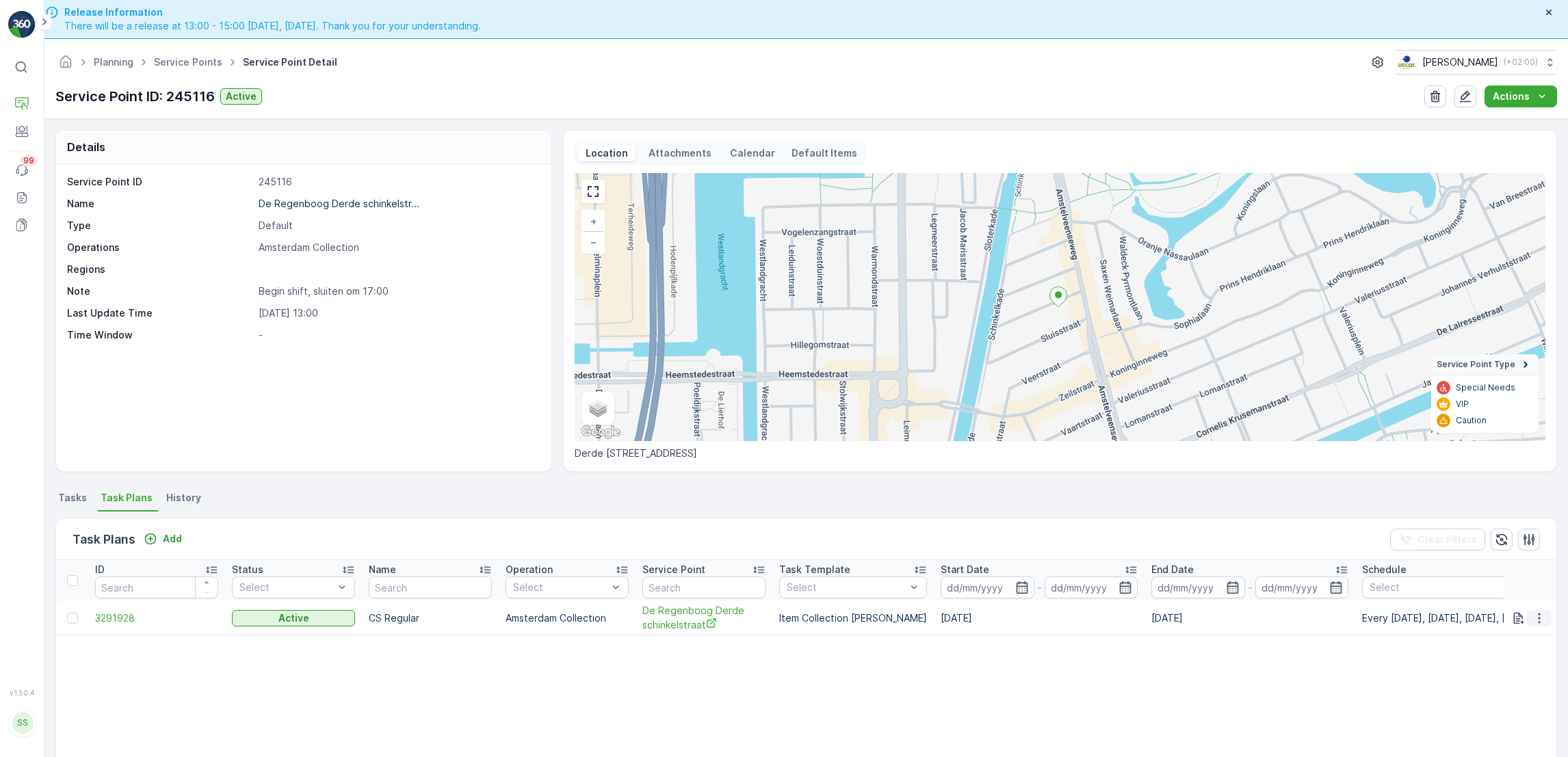
click at [1540, 622] on icon "button" at bounding box center [1539, 618] width 13 height 13
click at [1542, 644] on span "See More Details" at bounding box center [1522, 638] width 80 height 13
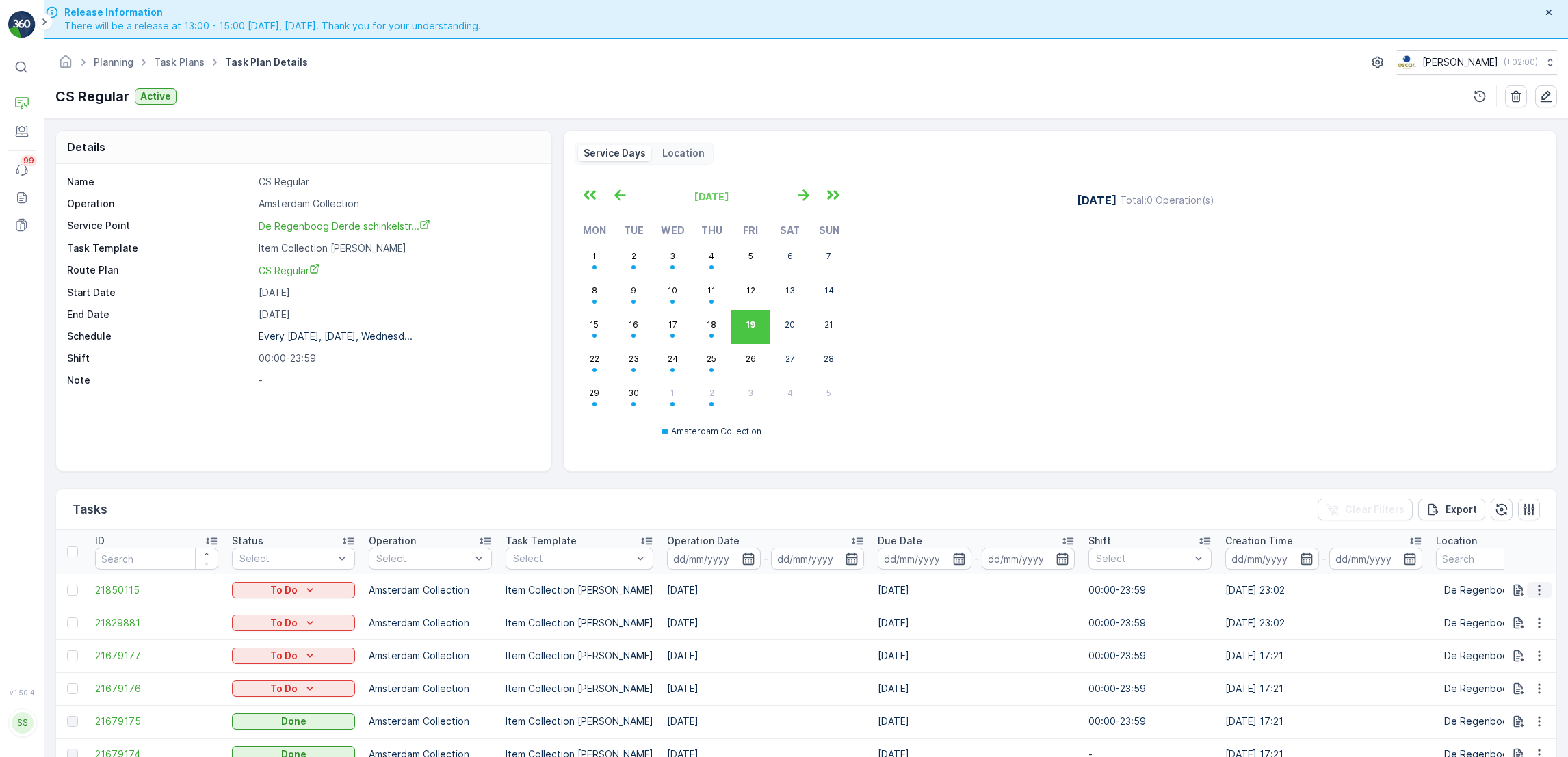
click at [1538, 590] on icon "button" at bounding box center [1539, 590] width 2 height 10
click at [159, 60] on link "Task Plans" at bounding box center [179, 62] width 50 height 12
drag, startPoint x: 39, startPoint y: 2, endPoint x: 400, endPoint y: 181, distance: 402.9
click at [400, 181] on p "CS Regular" at bounding box center [398, 182] width 279 height 13
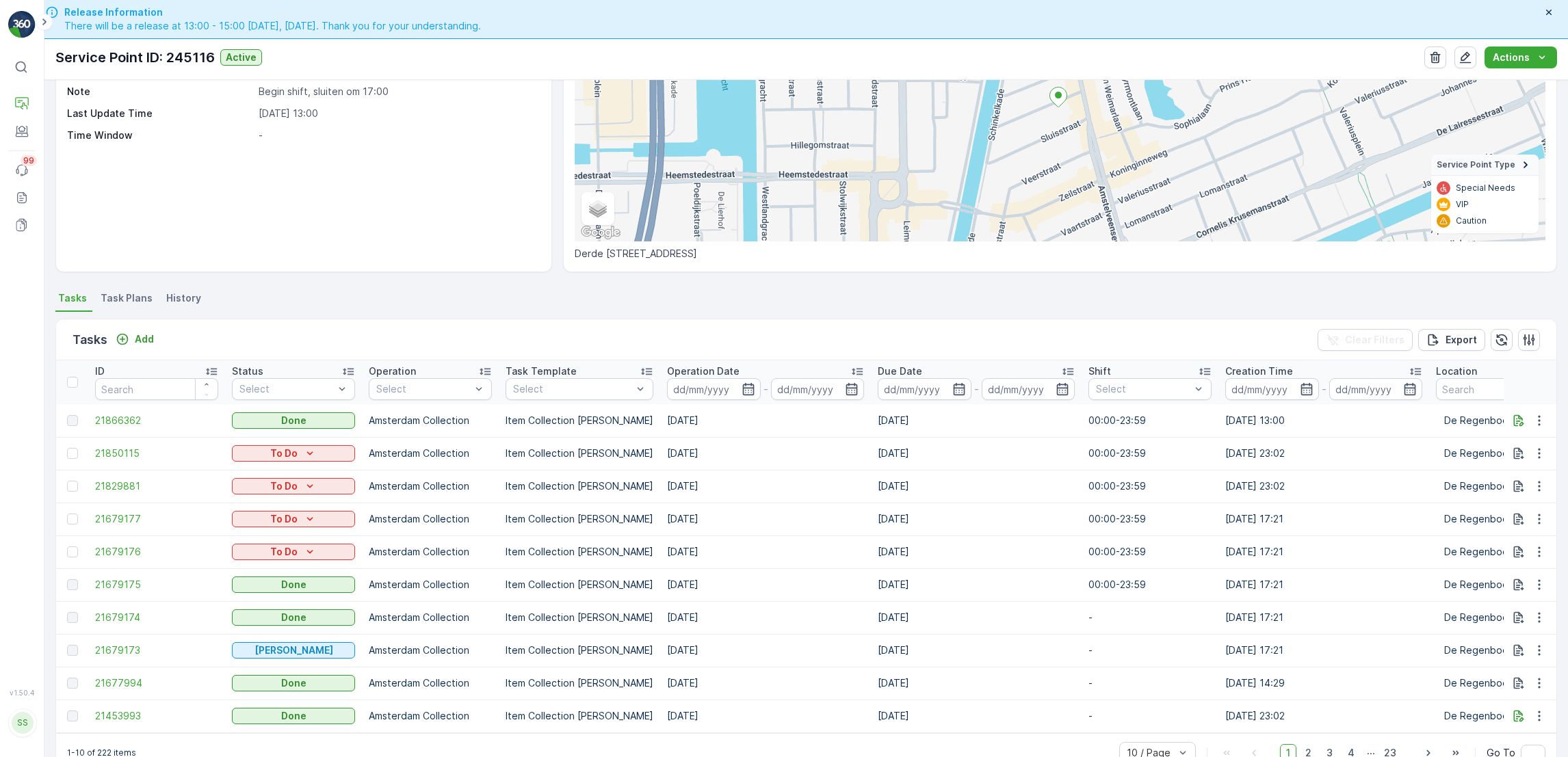
scroll to position [200, 0]
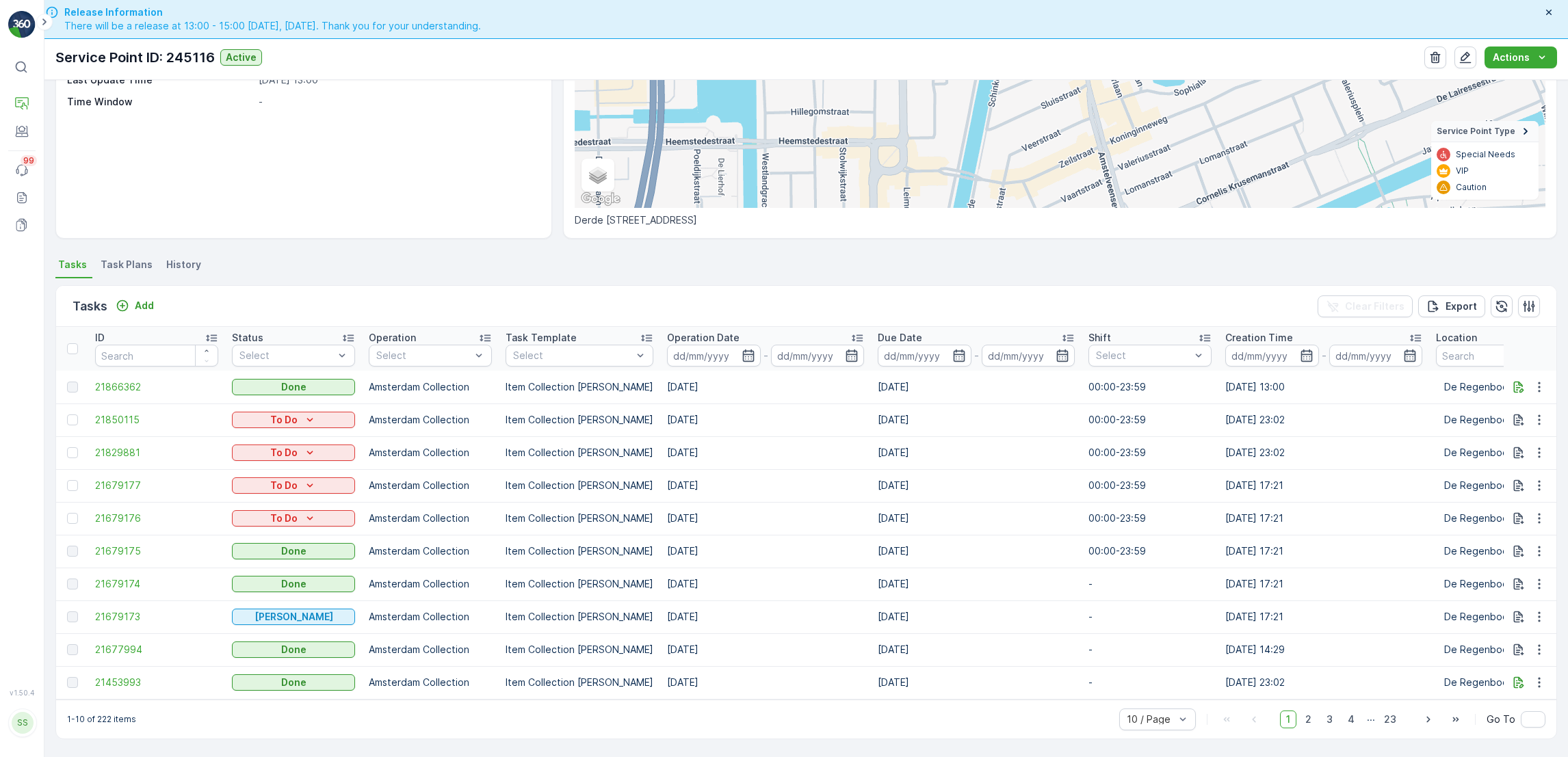
click at [134, 260] on span "Task Plans" at bounding box center [126, 265] width 52 height 13
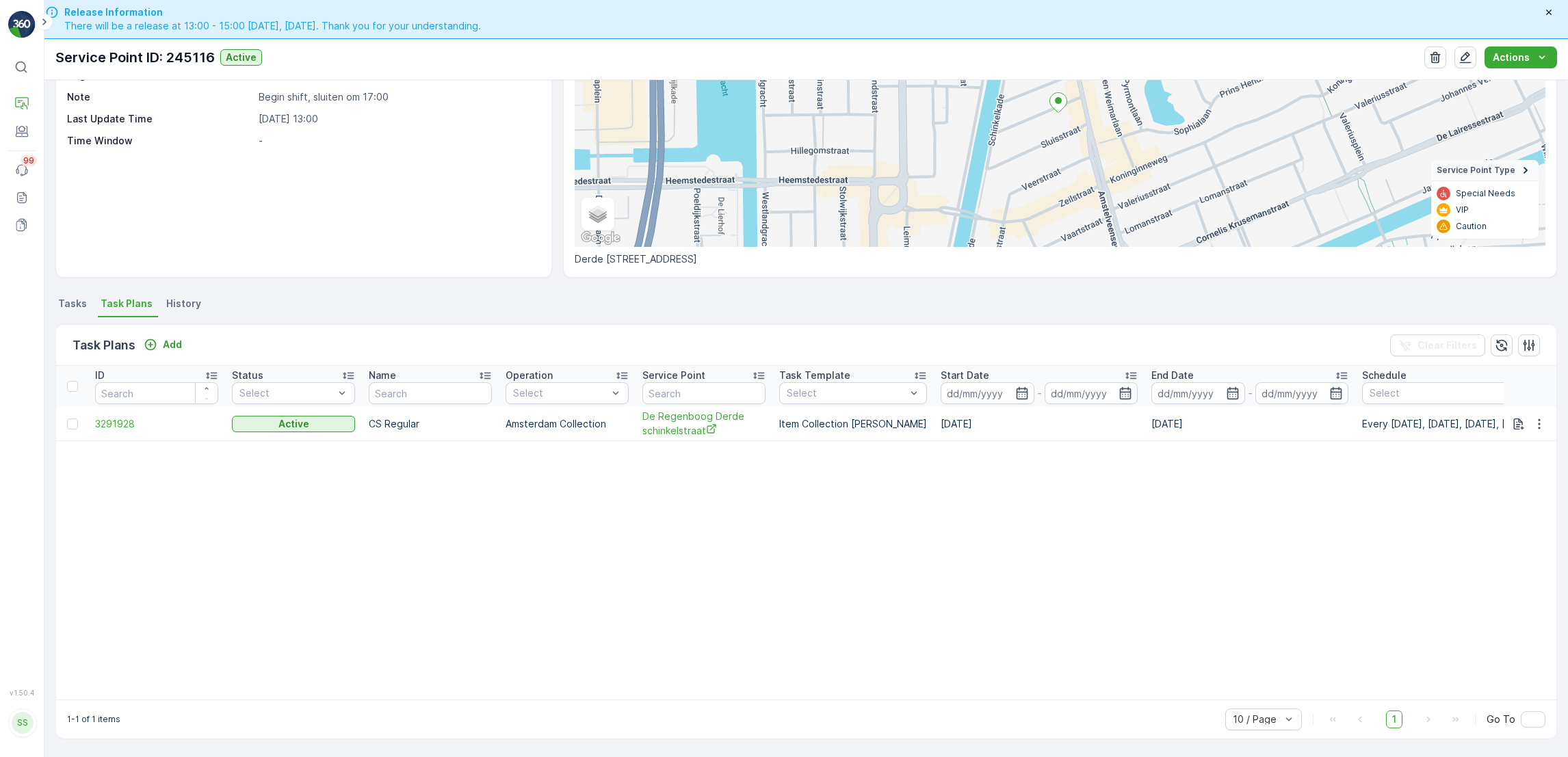
scroll to position [108, 0]
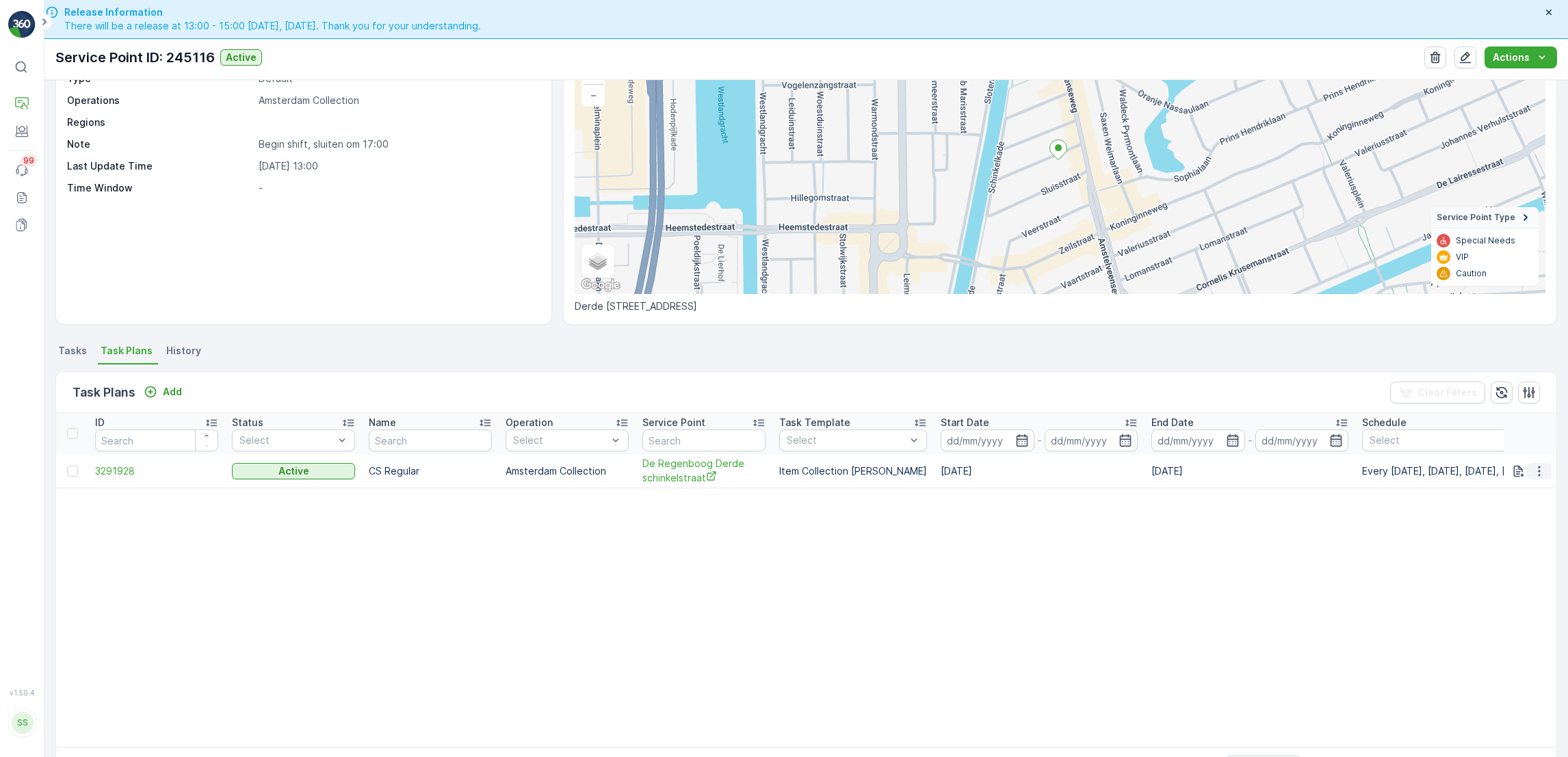
click at [1537, 471] on icon "button" at bounding box center [1539, 471] width 13 height 13
click at [1549, 508] on div "Edit Task Plan" at bounding box center [1523, 509] width 90 height 19
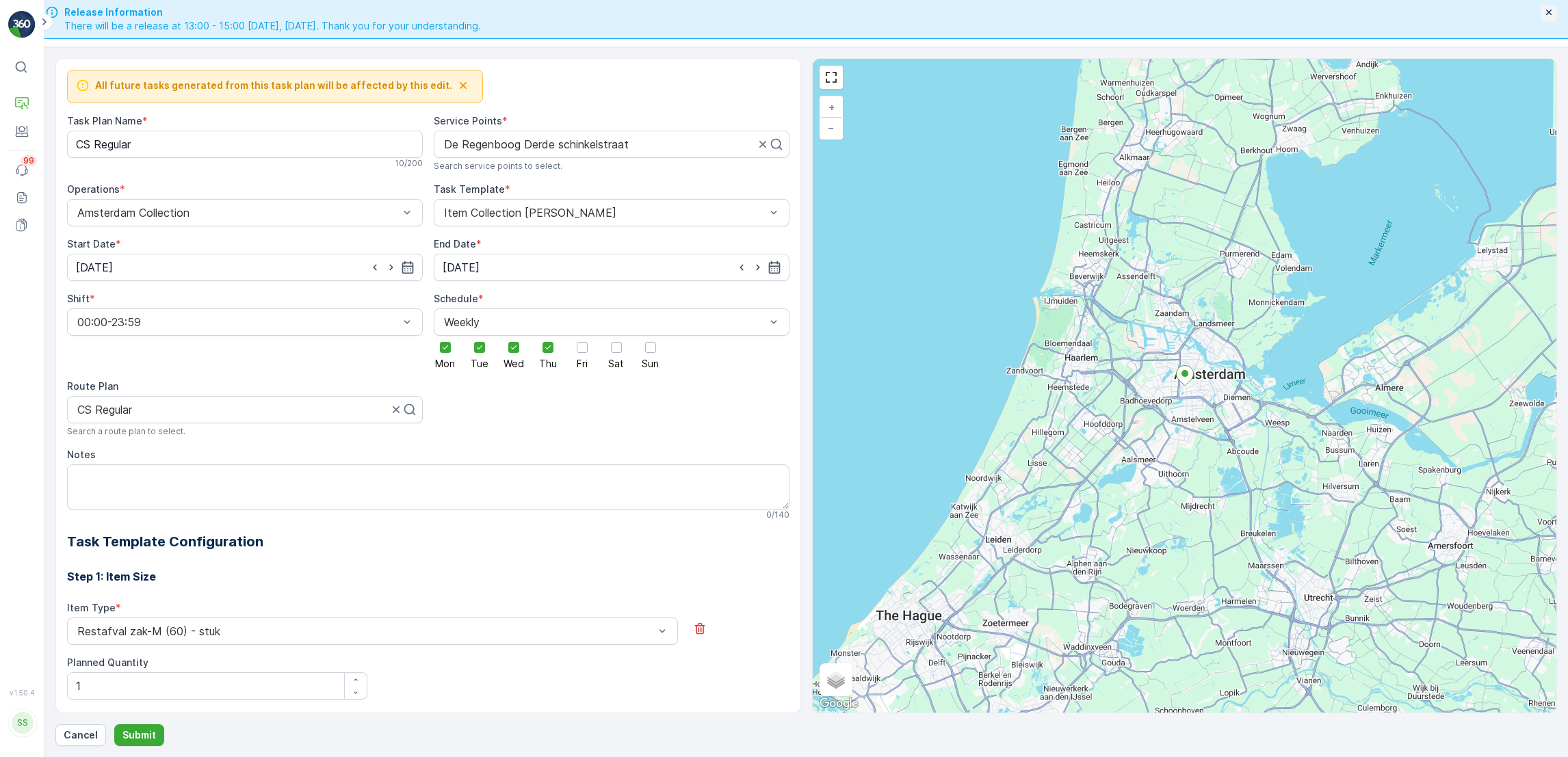
click at [1541, 19] on div "button" at bounding box center [1548, 13] width 13 height 14
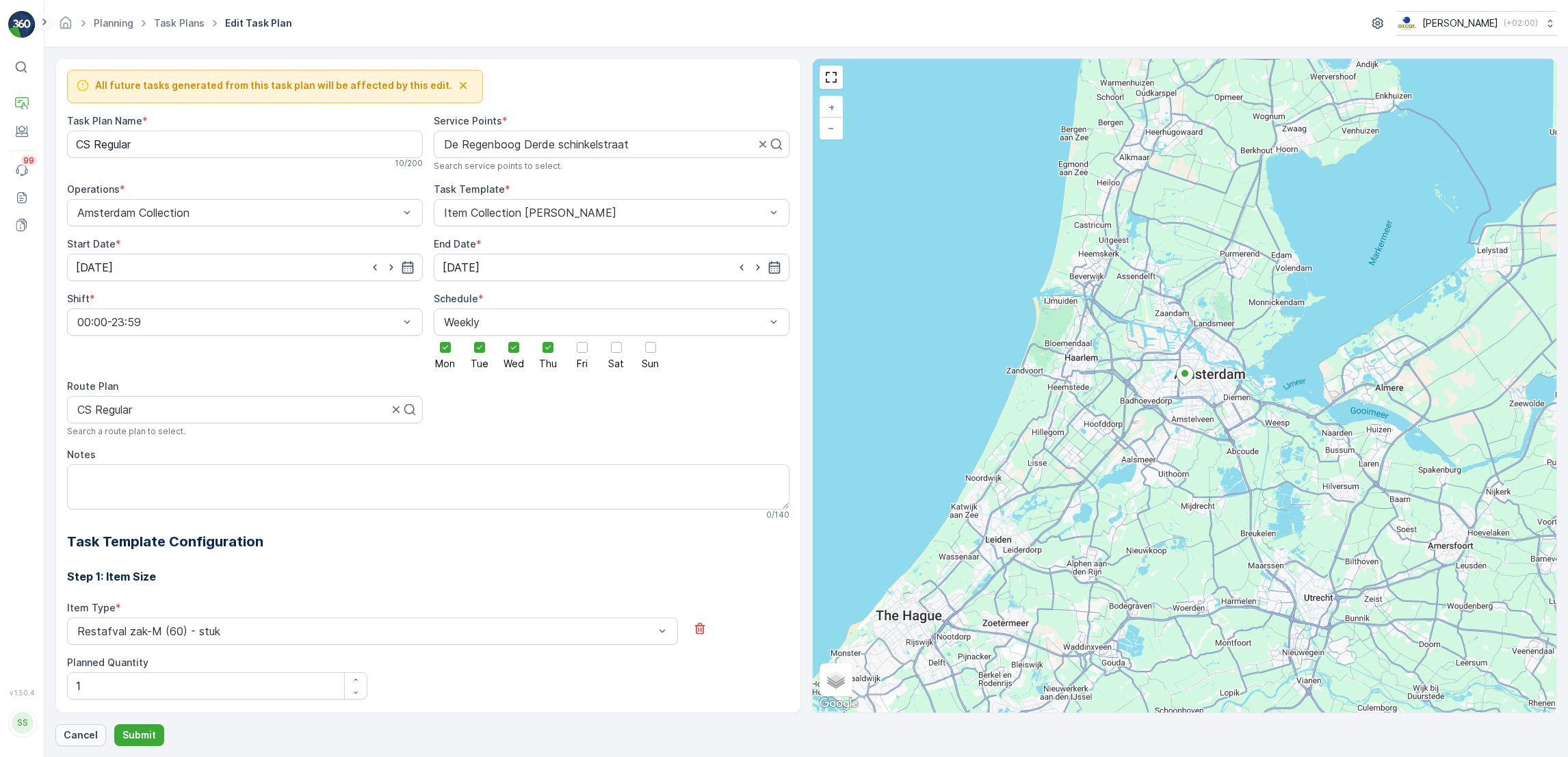
click at [85, 731] on p "Cancel" at bounding box center [80, 735] width 34 height 13
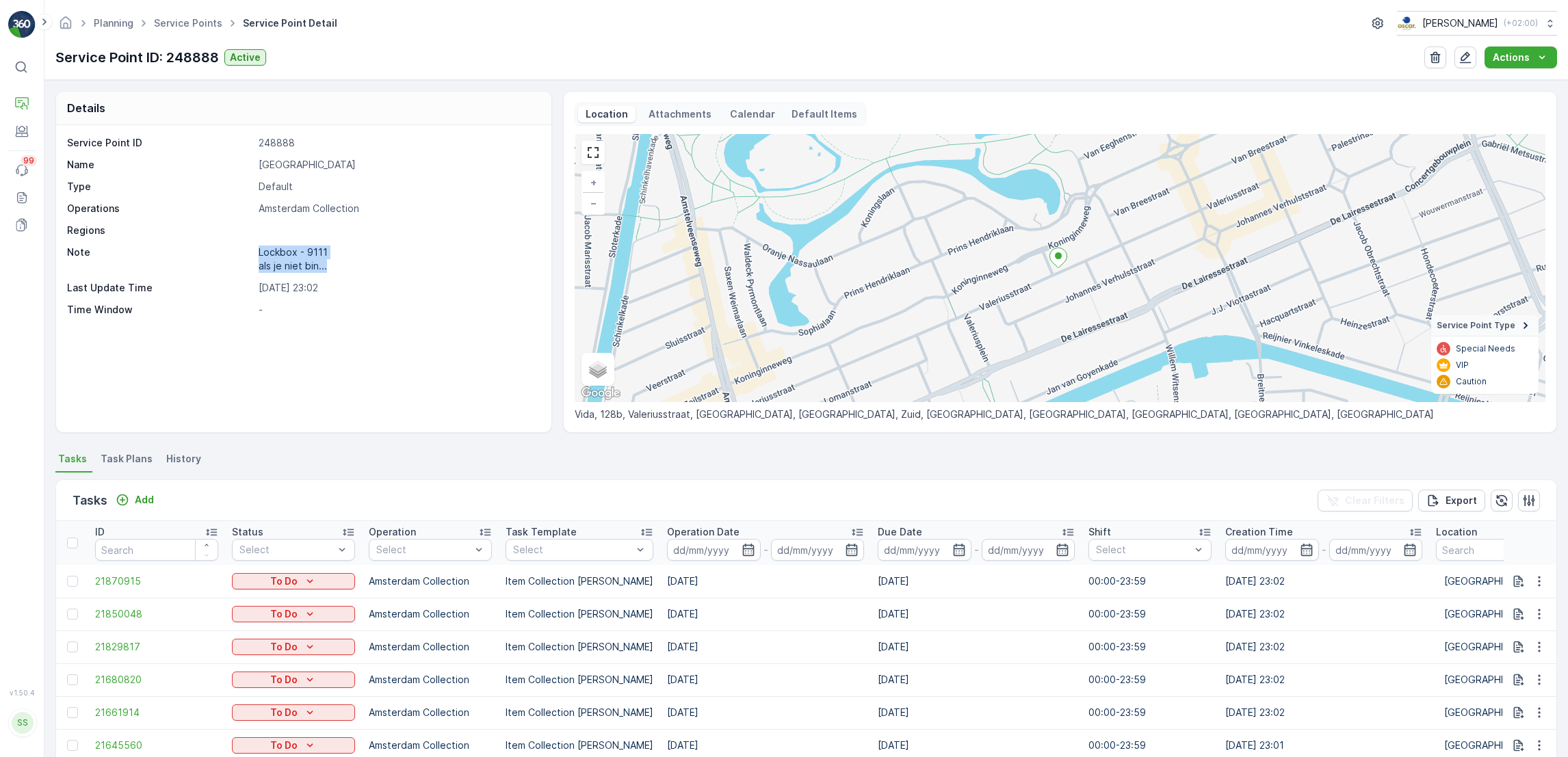
drag, startPoint x: 257, startPoint y: 247, endPoint x: 422, endPoint y: 271, distance: 166.7
click at [422, 271] on div "Note Lockbox - 9111 als je niet bin..." at bounding box center [301, 259] width 470 height 28
drag, startPoint x: 422, startPoint y: 271, endPoint x: 306, endPoint y: 276, distance: 116.1
click at [306, 276] on div "Service Point ID 248888 Name [GEOGRAPHIC_DATA] Type Default Operations Amsterda…" at bounding box center [301, 227] width 470 height 181
click at [311, 260] on div "Lockbox - 9111 als je niet bin..." at bounding box center [293, 259] width 69 height 28
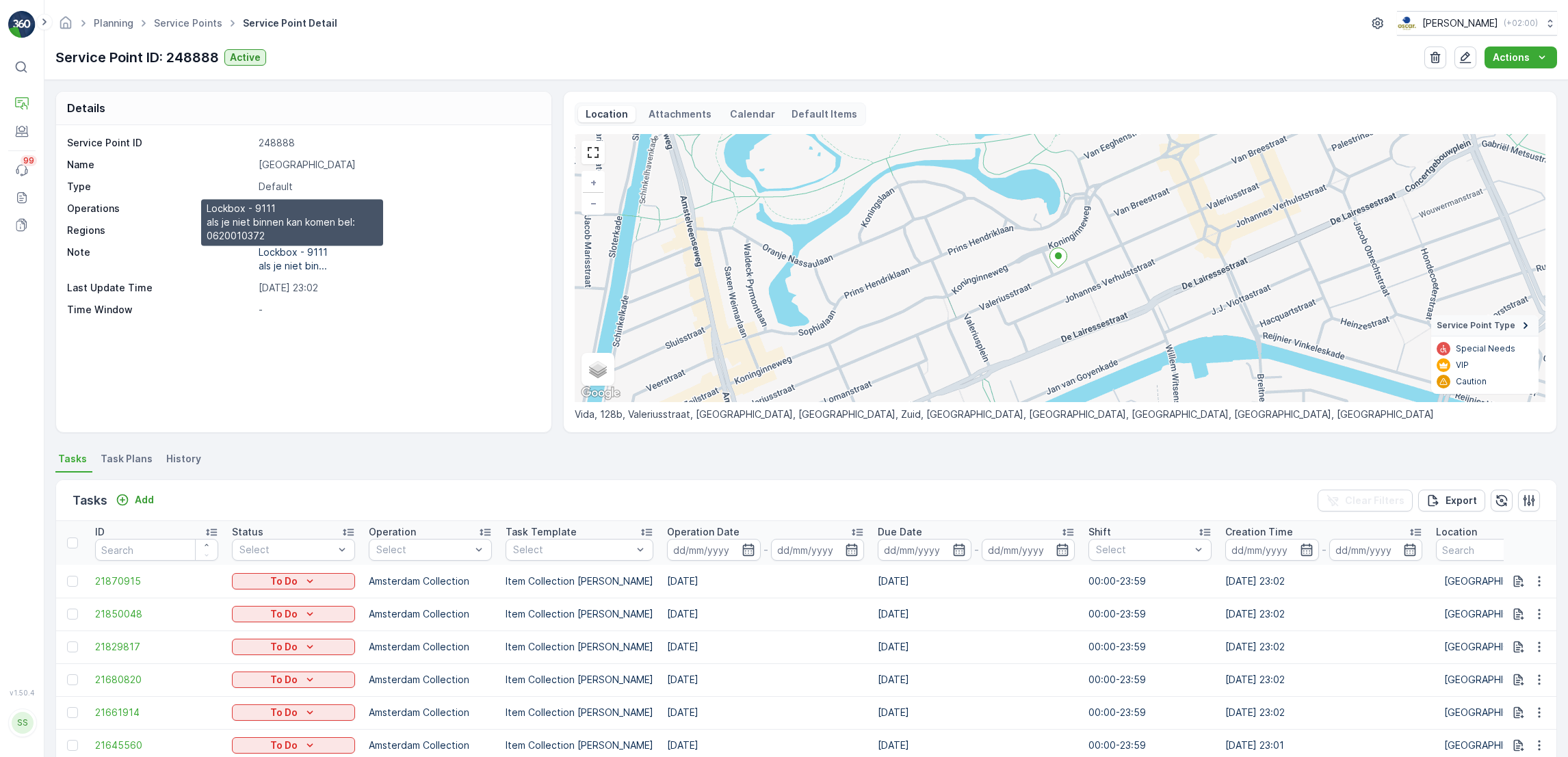
click at [305, 264] on p "Lockbox - 9111 als je niet bin..." at bounding box center [293, 259] width 69 height 25
drag, startPoint x: 305, startPoint y: 264, endPoint x: 352, endPoint y: 267, distance: 47.1
click at [352, 267] on div "Note Lockbox - 9111 als je niet bin..." at bounding box center [301, 259] width 470 height 28
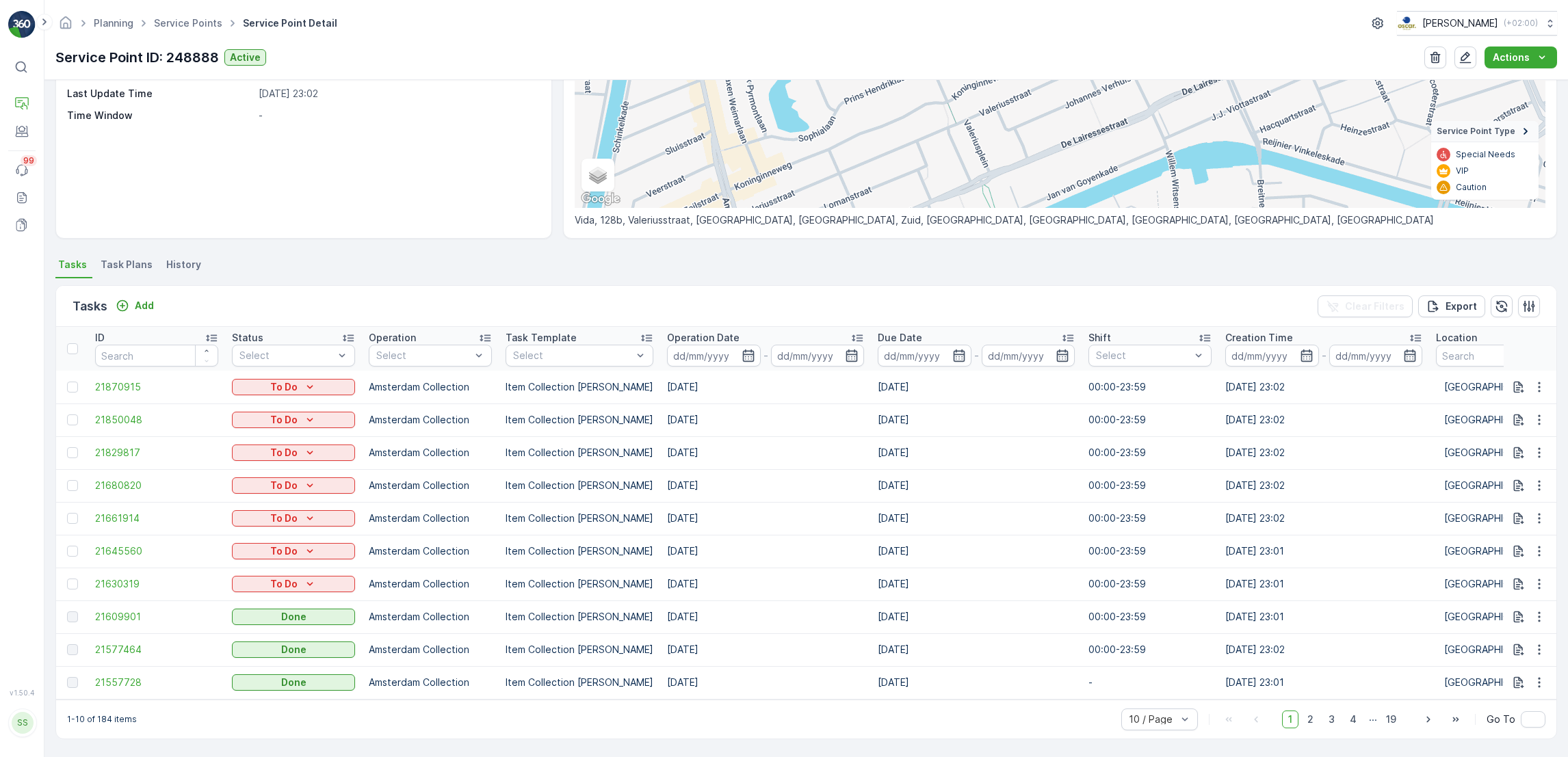
click at [105, 248] on div "Details Service Point ID 248888 Name [PERSON_NAME][GEOGRAPHIC_DATA] Type Defaul…" at bounding box center [805, 419] width 1523 height 677
click at [136, 258] on span "Task Plans" at bounding box center [126, 265] width 52 height 13
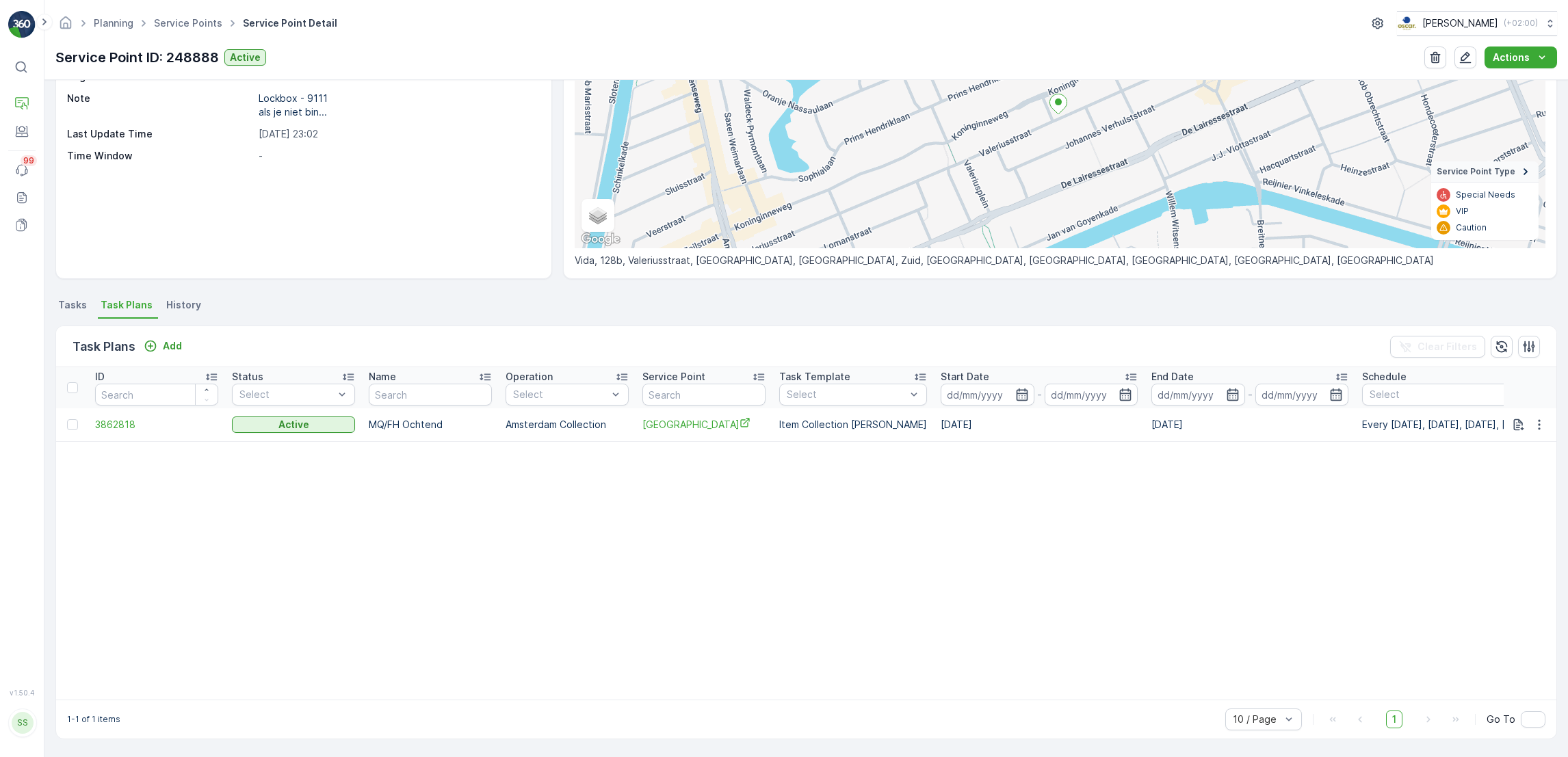
scroll to position [155, 0]
click at [1541, 424] on icon "button" at bounding box center [1539, 425] width 13 height 13
click at [1544, 462] on span "Edit Task Plan" at bounding box center [1514, 462] width 64 height 13
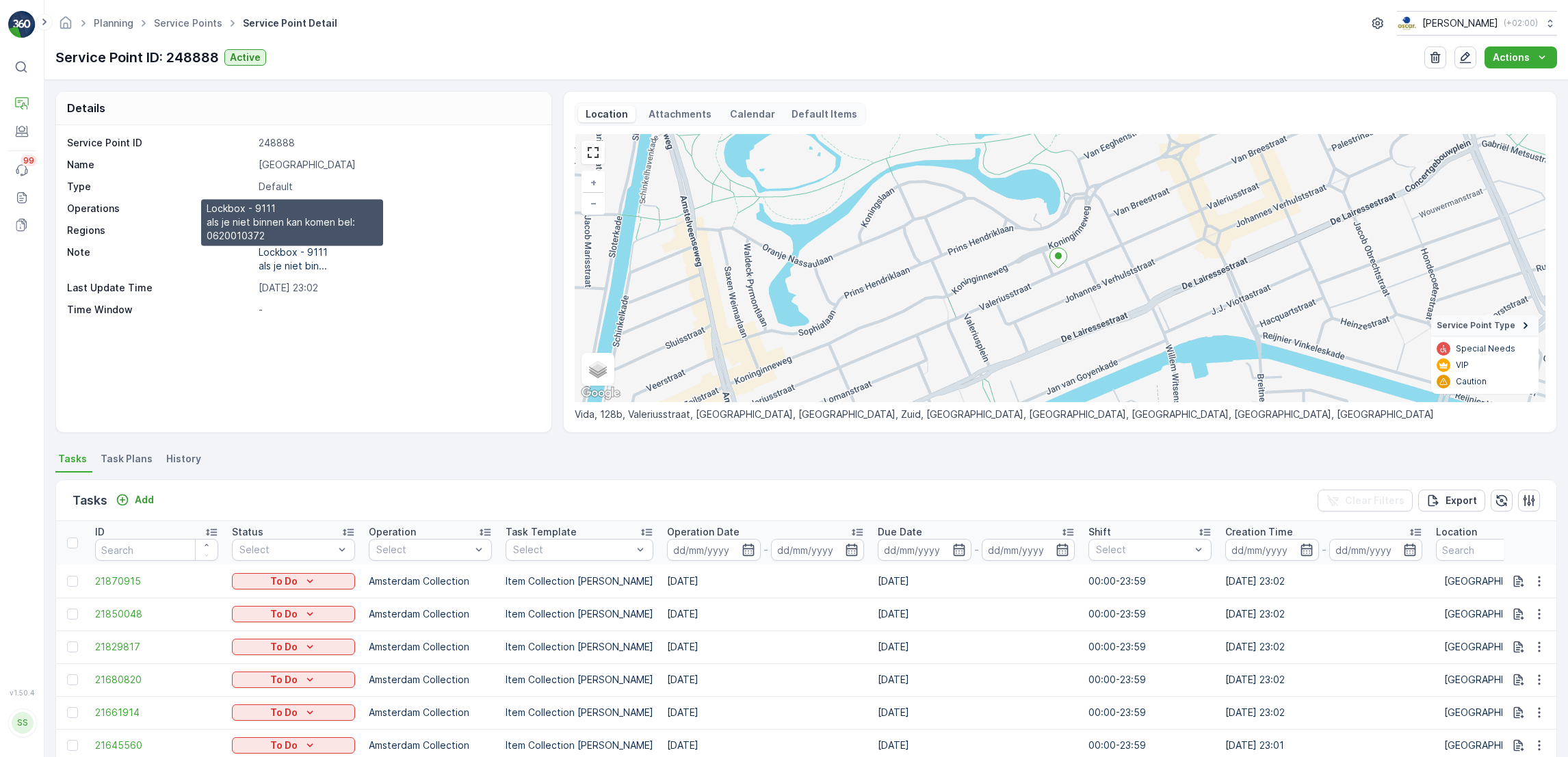
click at [314, 261] on p "Lockbox - 9111 als je niet bin..." at bounding box center [293, 259] width 69 height 25
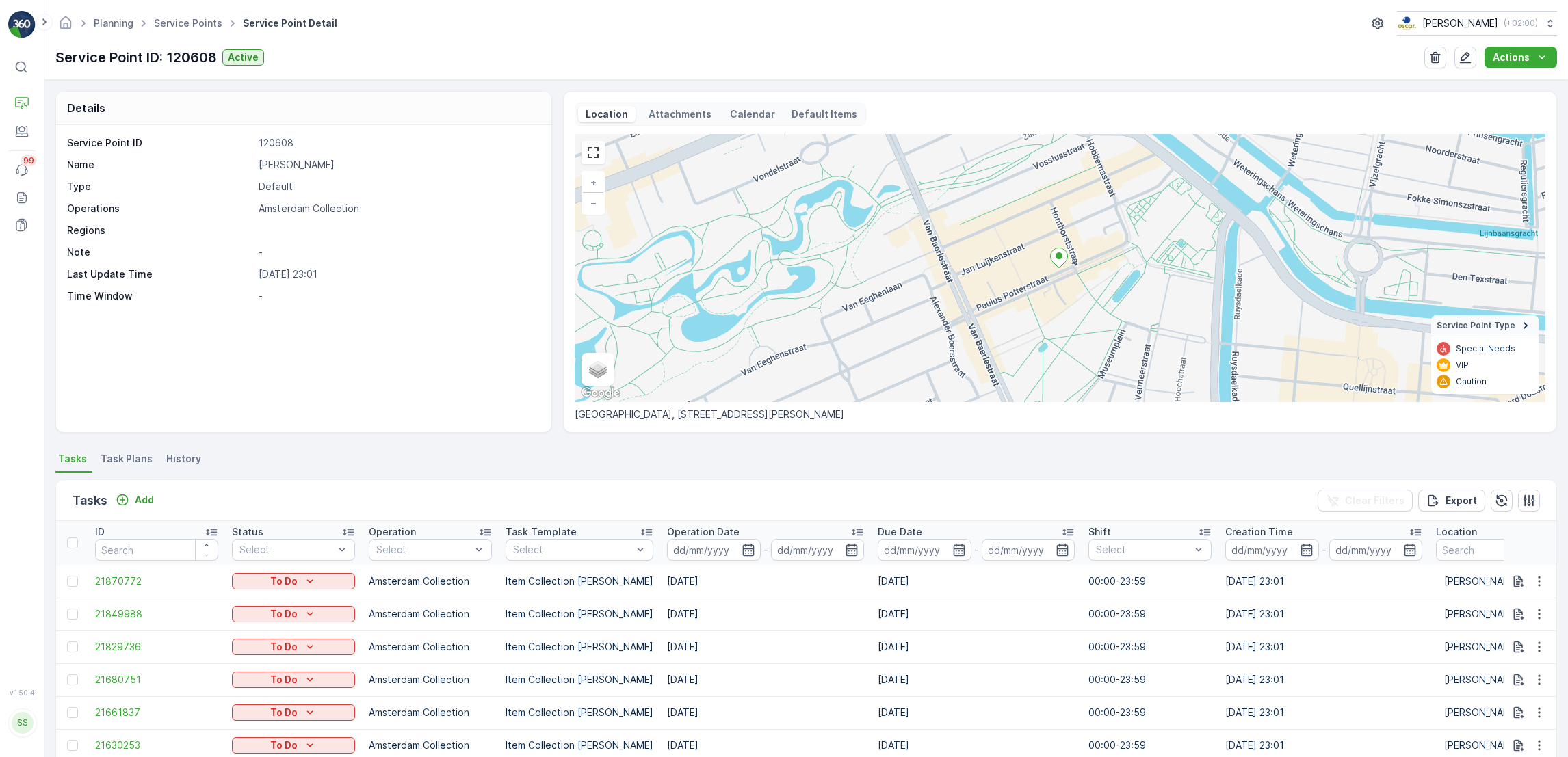
click at [131, 457] on span "Task Plans" at bounding box center [126, 459] width 52 height 13
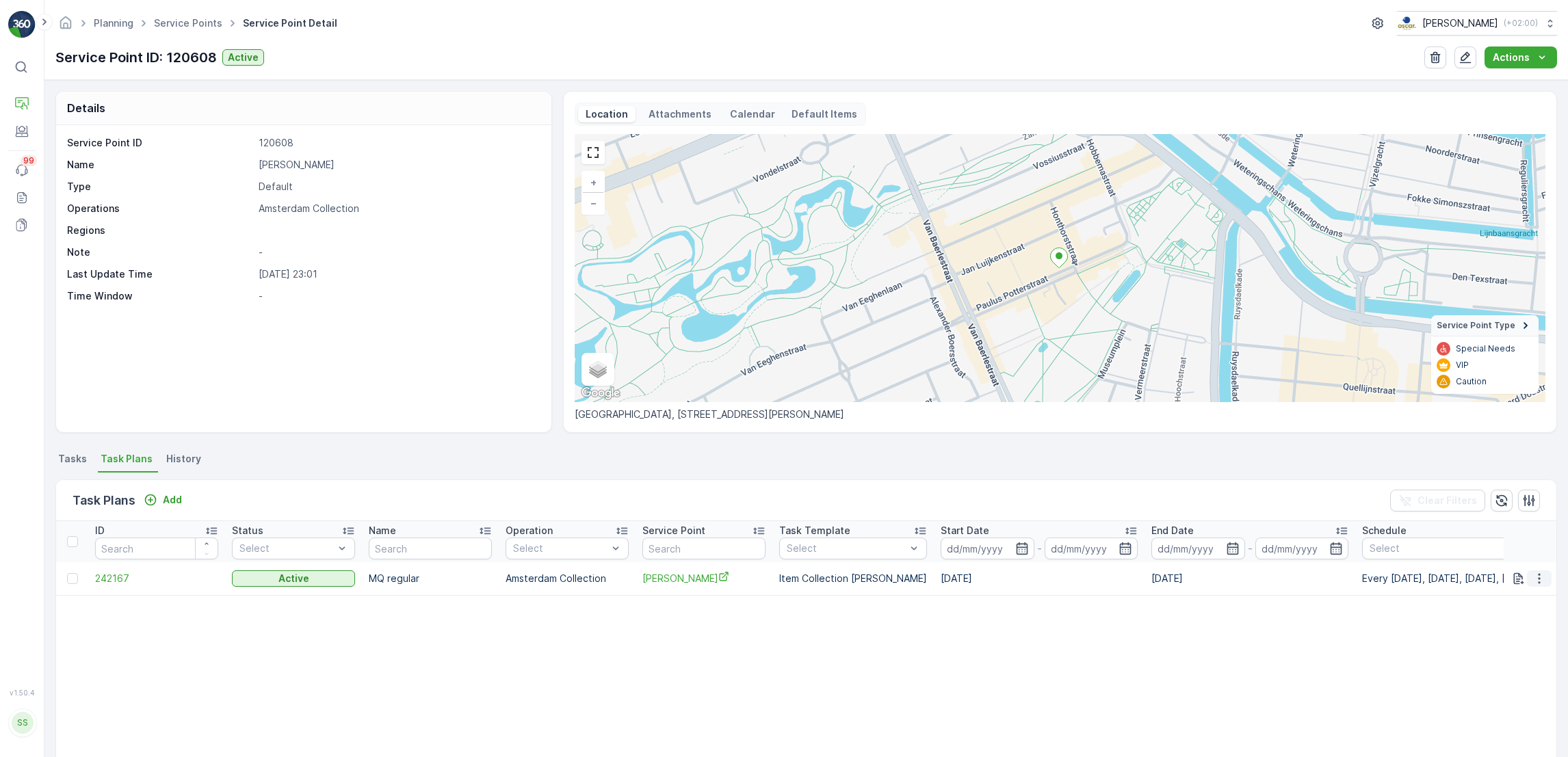
click at [1534, 576] on icon "button" at bounding box center [1539, 579] width 13 height 13
click at [1522, 619] on span "Edit Task Plan" at bounding box center [1514, 618] width 64 height 13
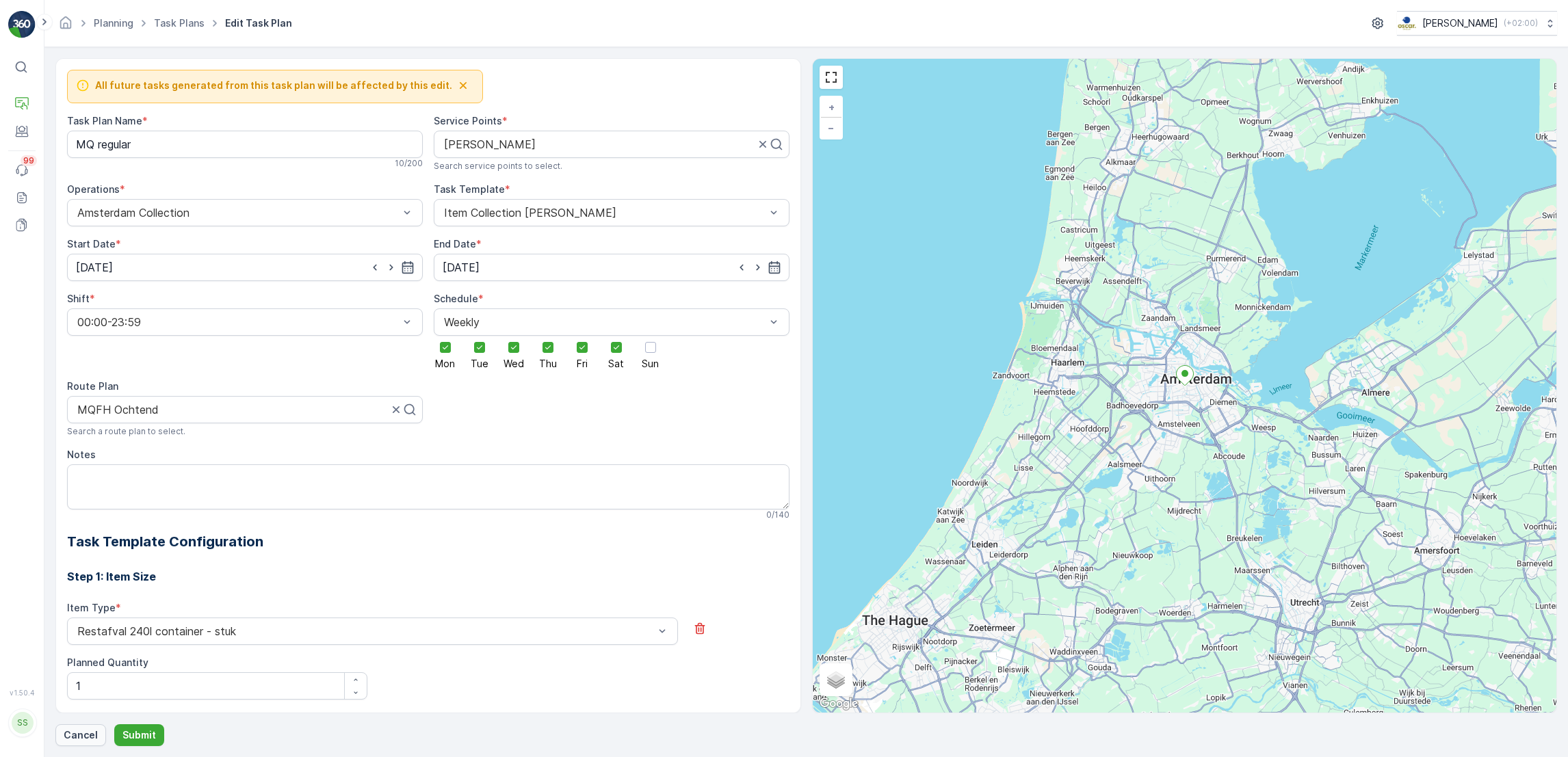
click at [89, 729] on p "Cancel" at bounding box center [80, 735] width 34 height 13
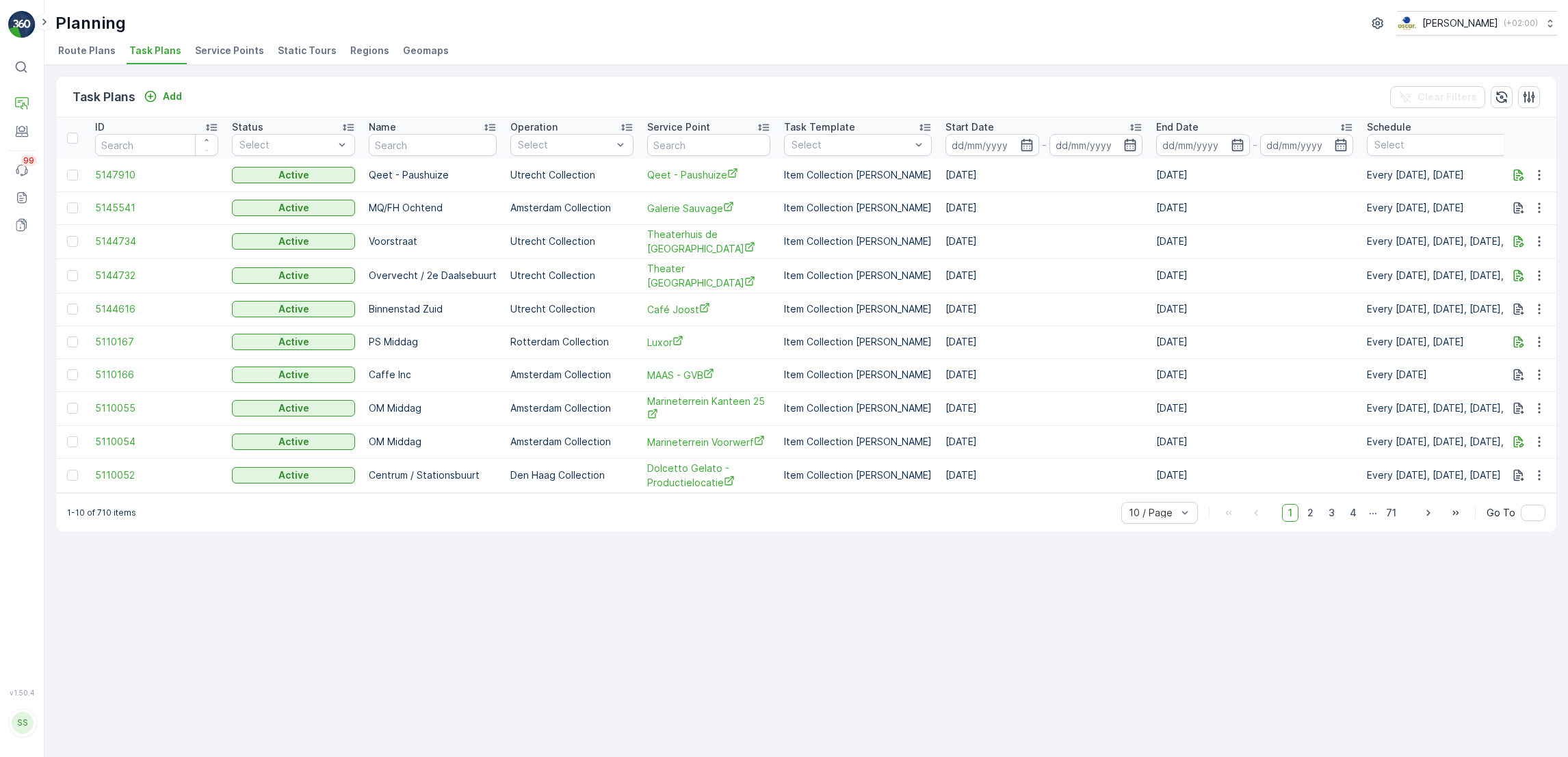
click at [81, 50] on span "Route Plans" at bounding box center [86, 50] width 58 height 13
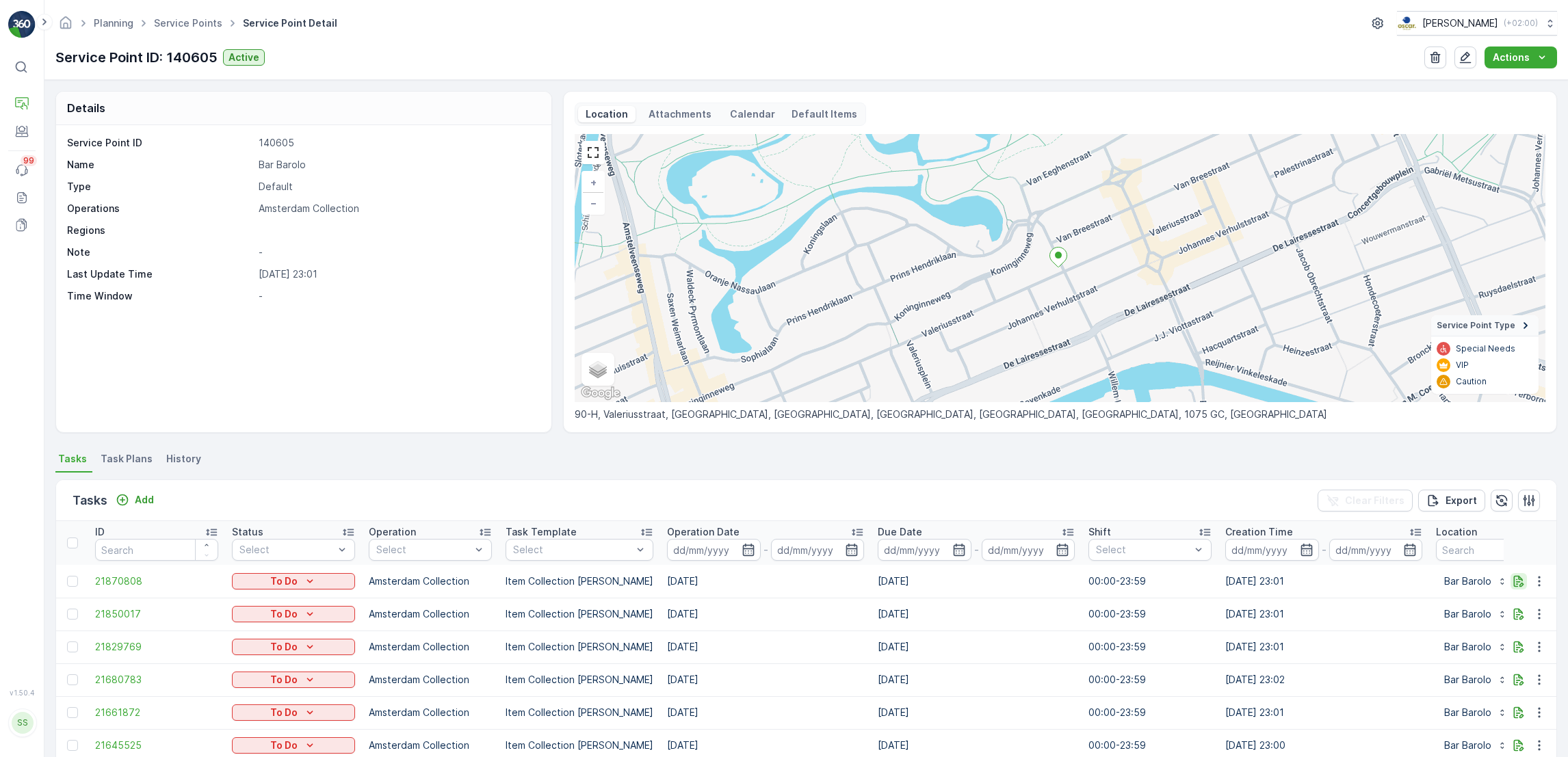
click at [1514, 579] on icon "button" at bounding box center [1519, 581] width 13 height 13
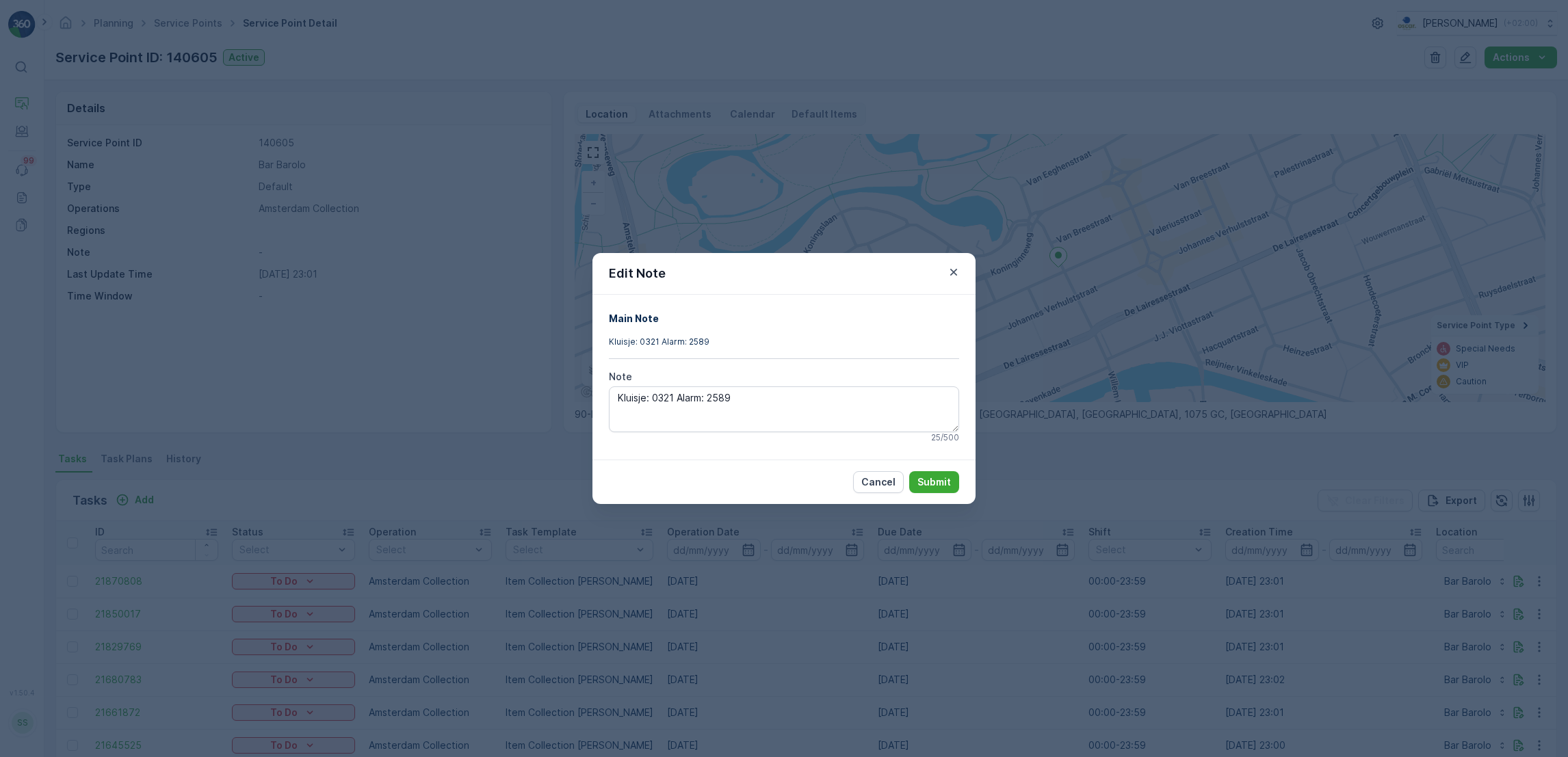
drag, startPoint x: 738, startPoint y: 395, endPoint x: 548, endPoint y: 390, distance: 190.1
click at [548, 390] on div "Edit Note Main Note Kluisje: 0321 Alarm: 2589 Note Kluisje: 0321 Alarm: 2589 25…" at bounding box center [784, 378] width 1568 height 757
click at [954, 275] on icon "button" at bounding box center [954, 272] width 13 height 13
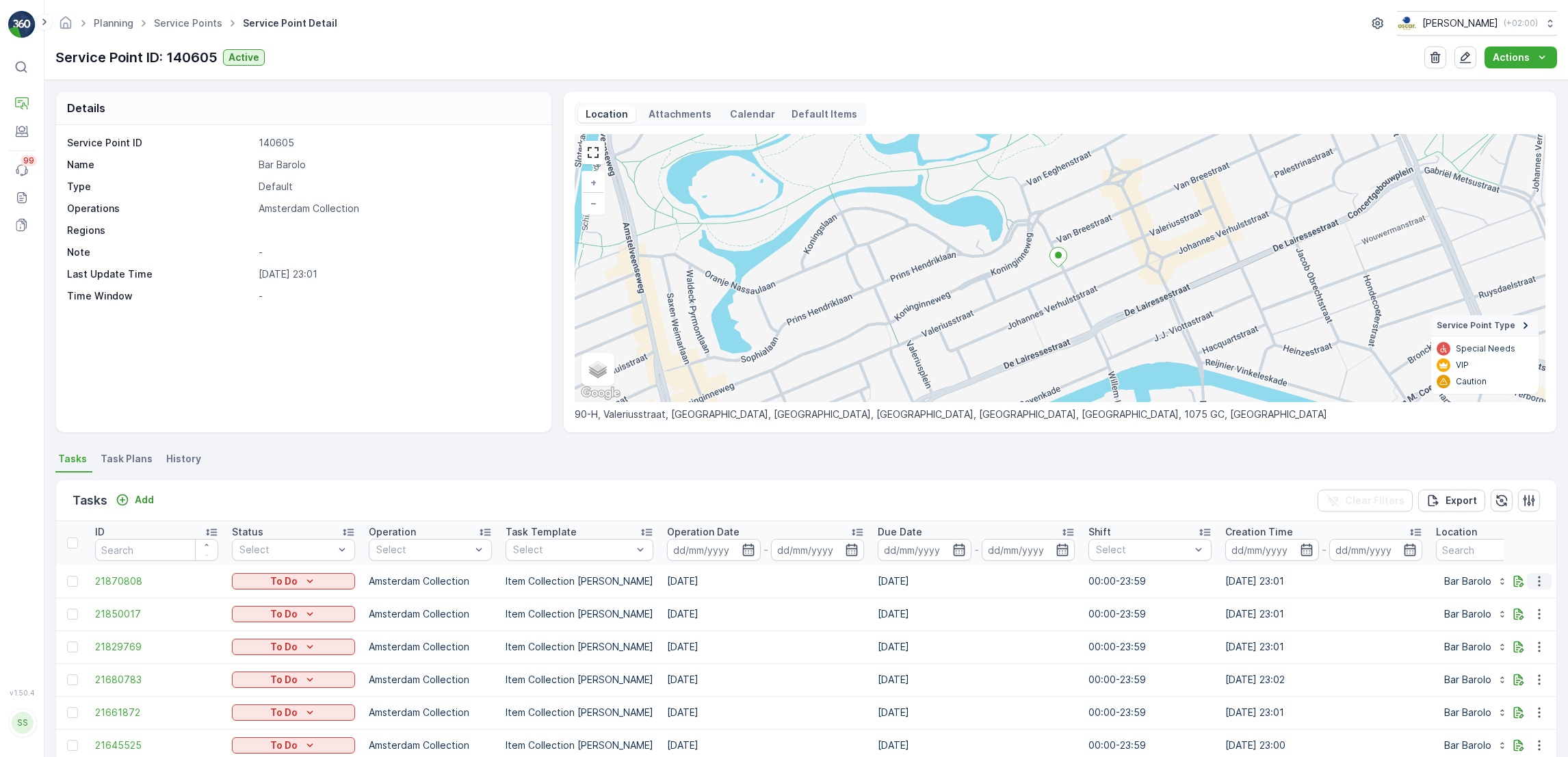
click at [1540, 584] on icon "button" at bounding box center [1539, 581] width 13 height 13
click at [111, 456] on span "Task Plans" at bounding box center [126, 459] width 52 height 13
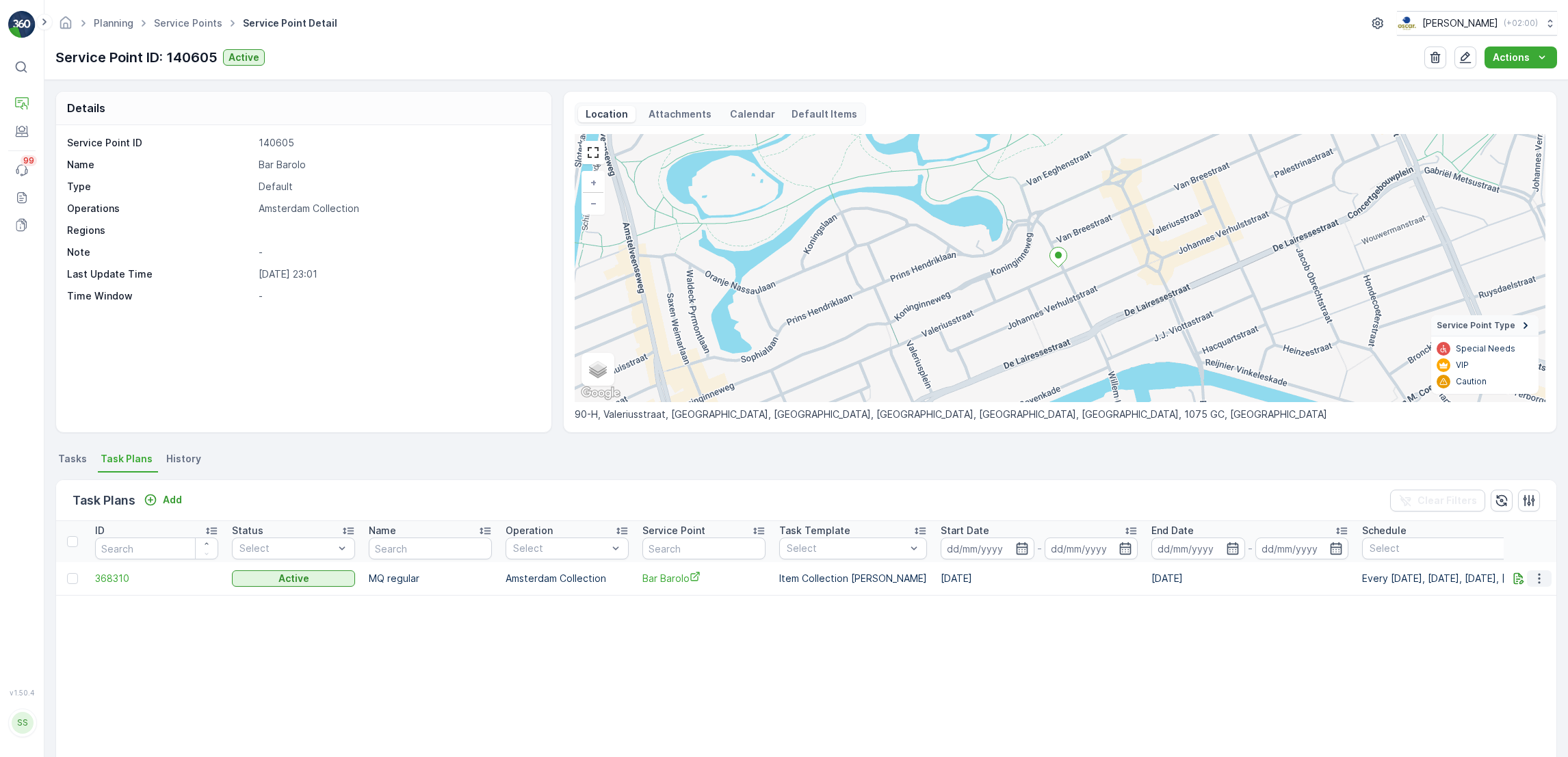
click at [1537, 584] on icon "button" at bounding box center [1539, 579] width 13 height 13
click at [1533, 619] on span "Edit Task Plan" at bounding box center [1514, 618] width 64 height 13
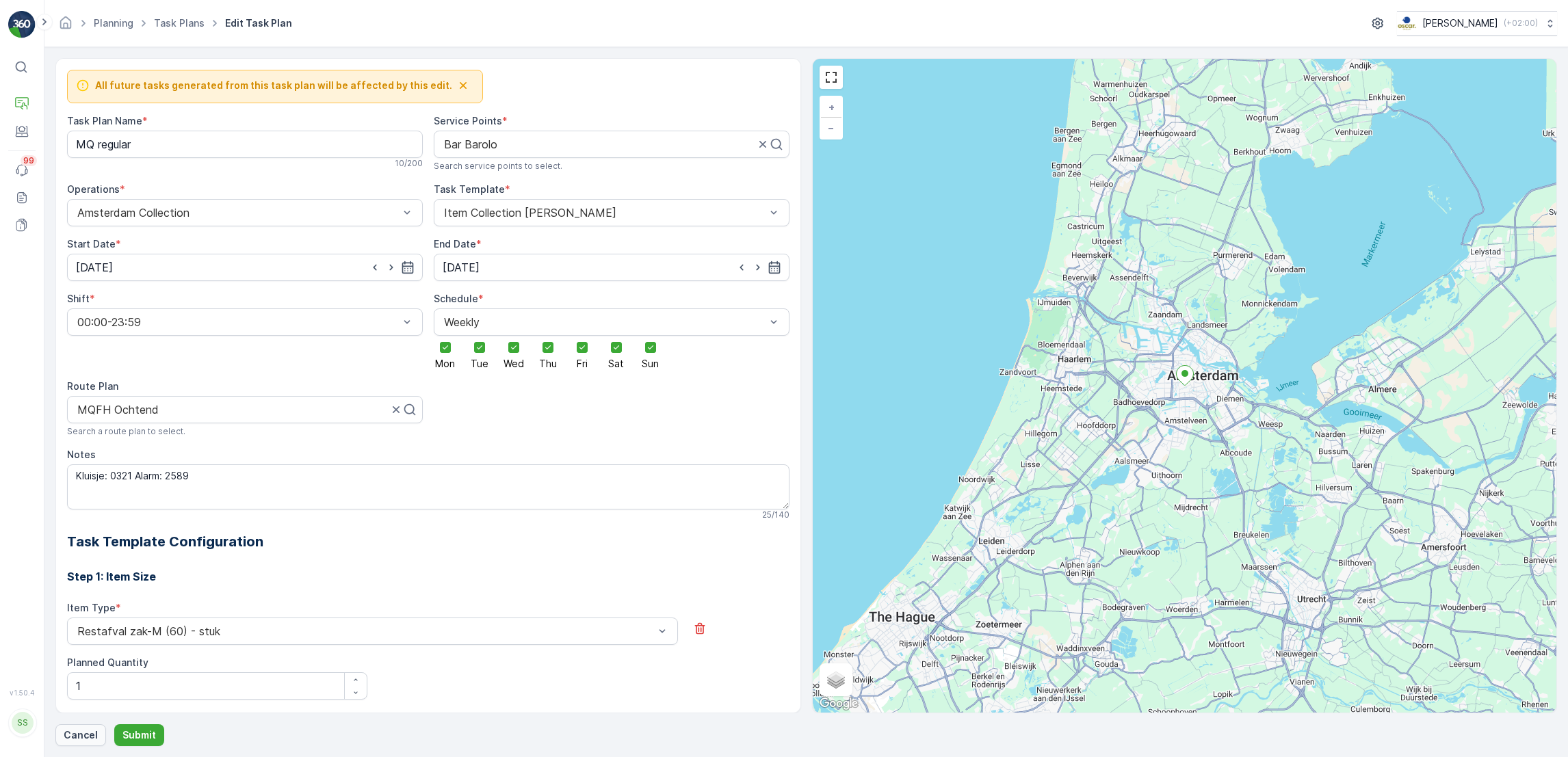
click at [77, 726] on button "Cancel" at bounding box center [80, 735] width 50 height 22
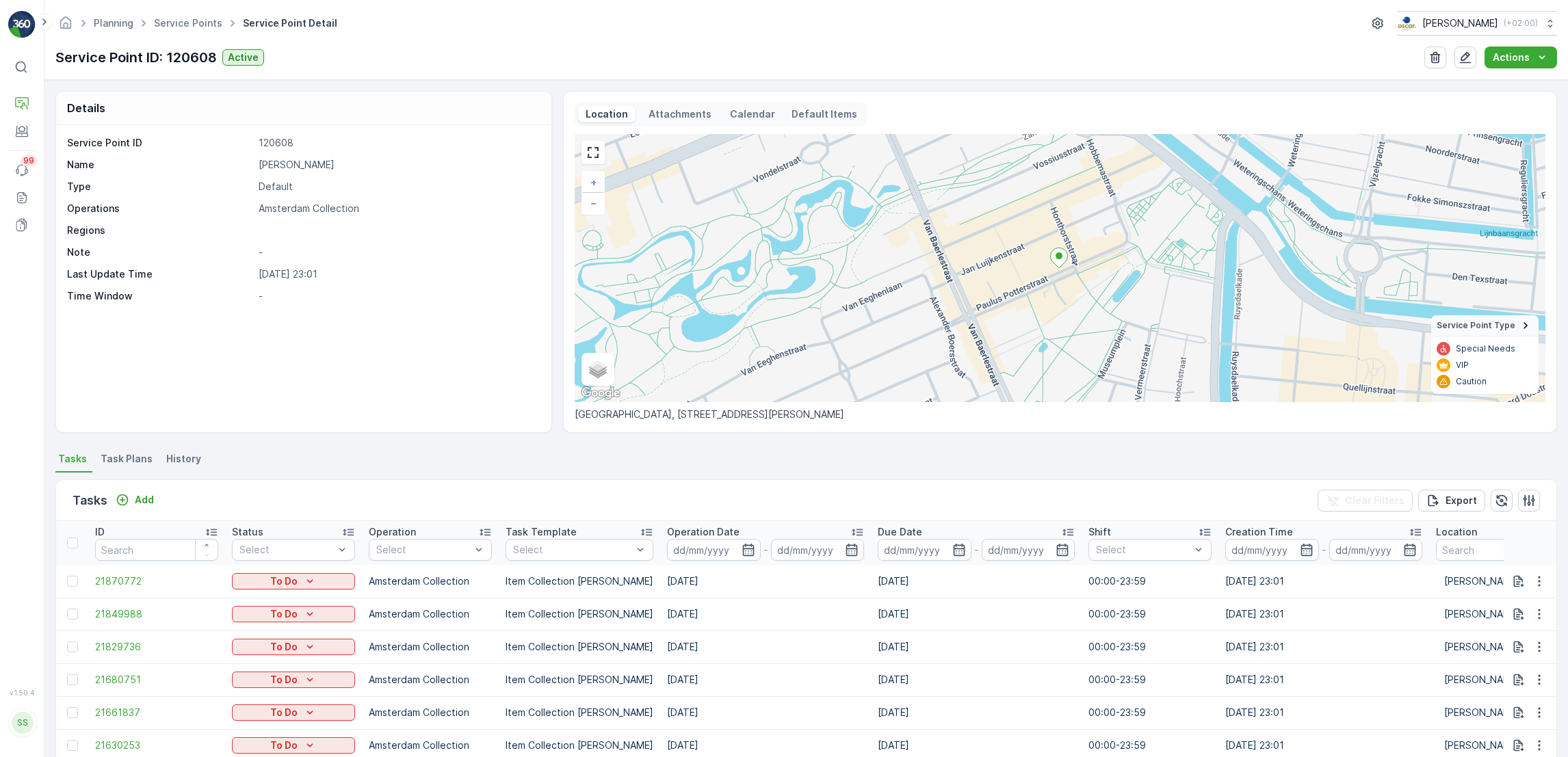
click at [116, 464] on span "Task Plans" at bounding box center [126, 459] width 52 height 13
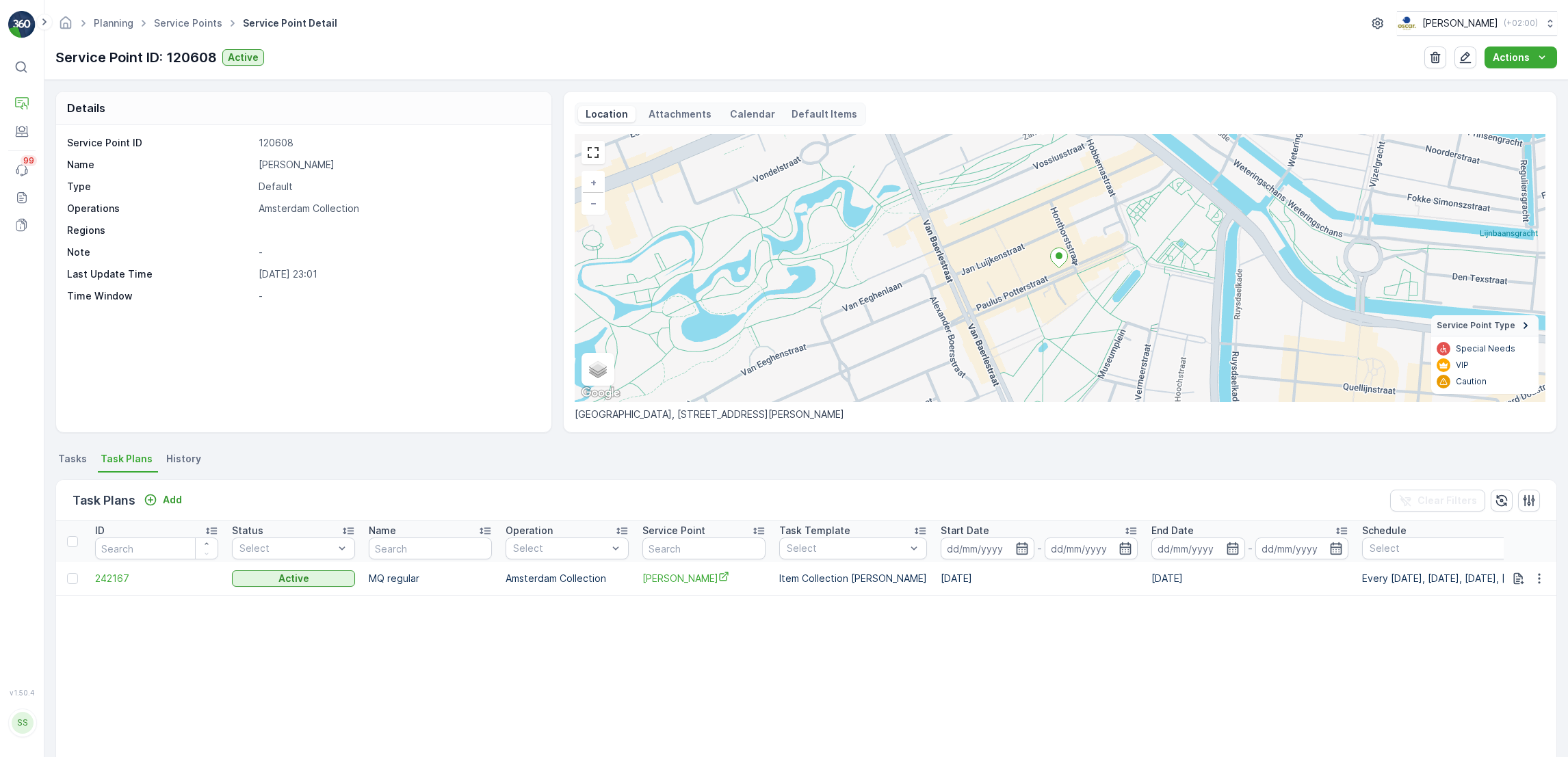
click at [1532, 566] on td at bounding box center [1530, 579] width 54 height 33
click at [1537, 579] on icon "button" at bounding box center [1539, 579] width 13 height 13
click at [1540, 615] on span "Edit Task Plan" at bounding box center [1514, 618] width 64 height 13
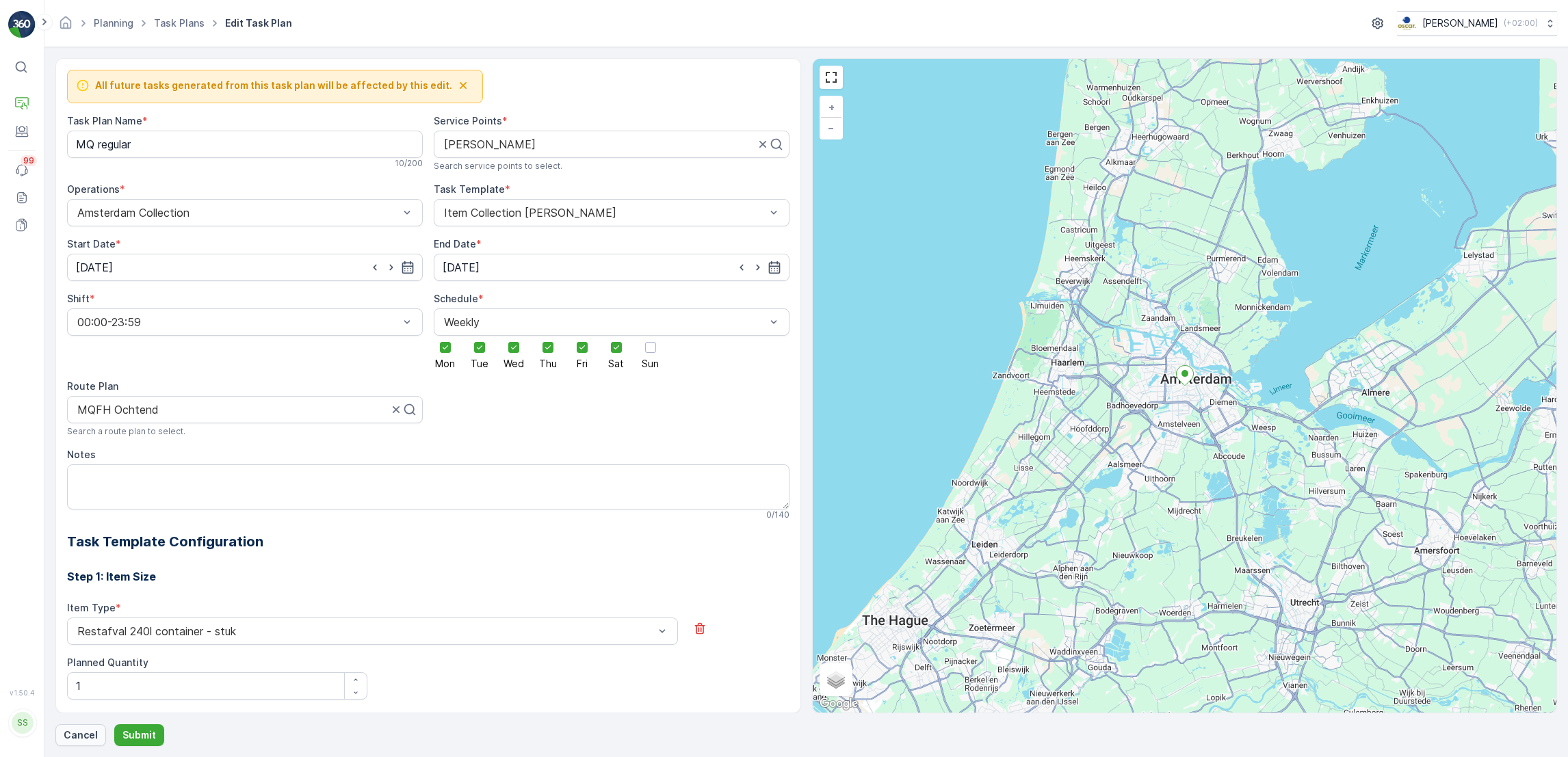
click at [92, 724] on button "Cancel" at bounding box center [80, 735] width 50 height 22
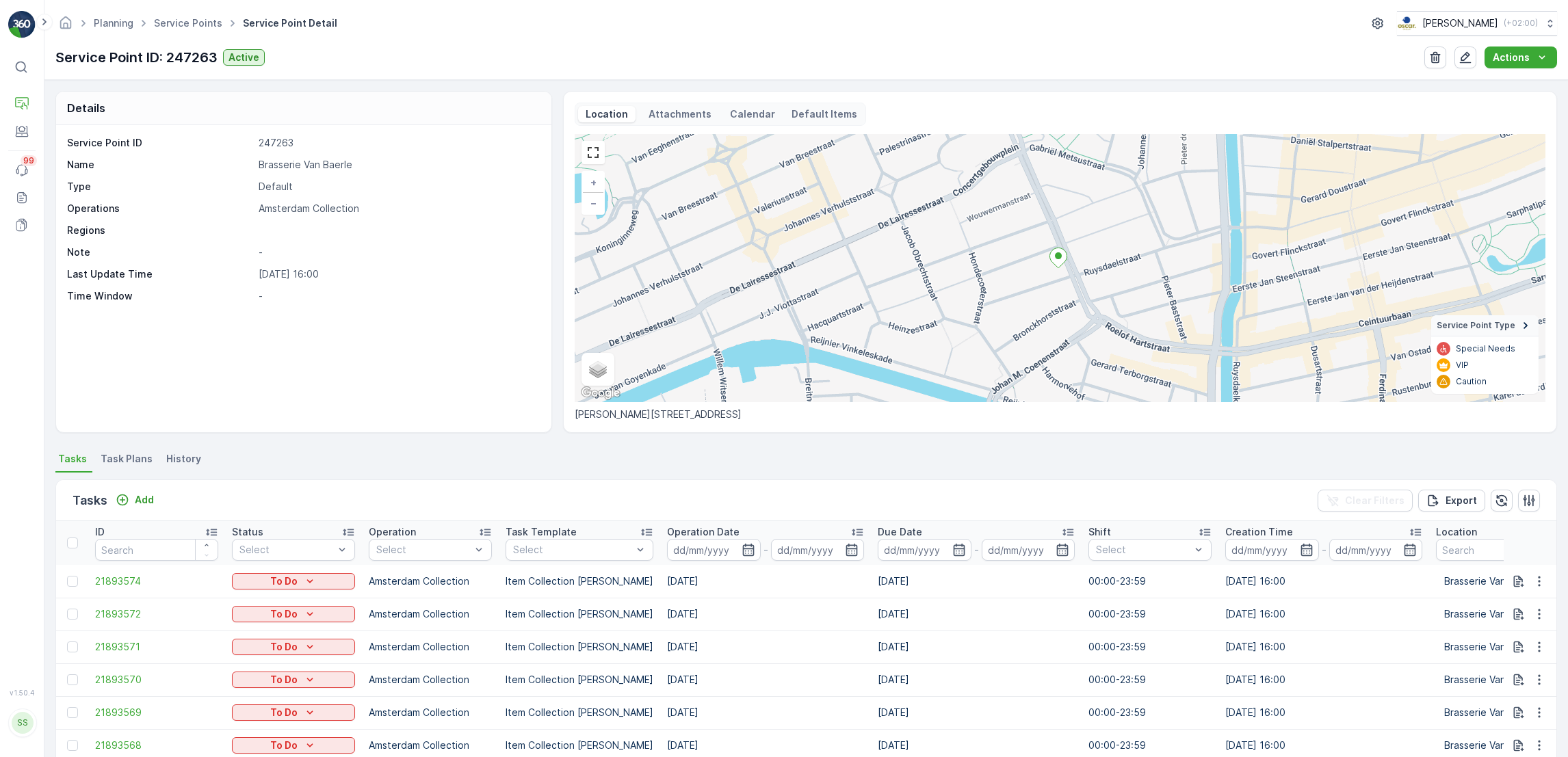
click at [118, 456] on span "Task Plans" at bounding box center [126, 459] width 52 height 13
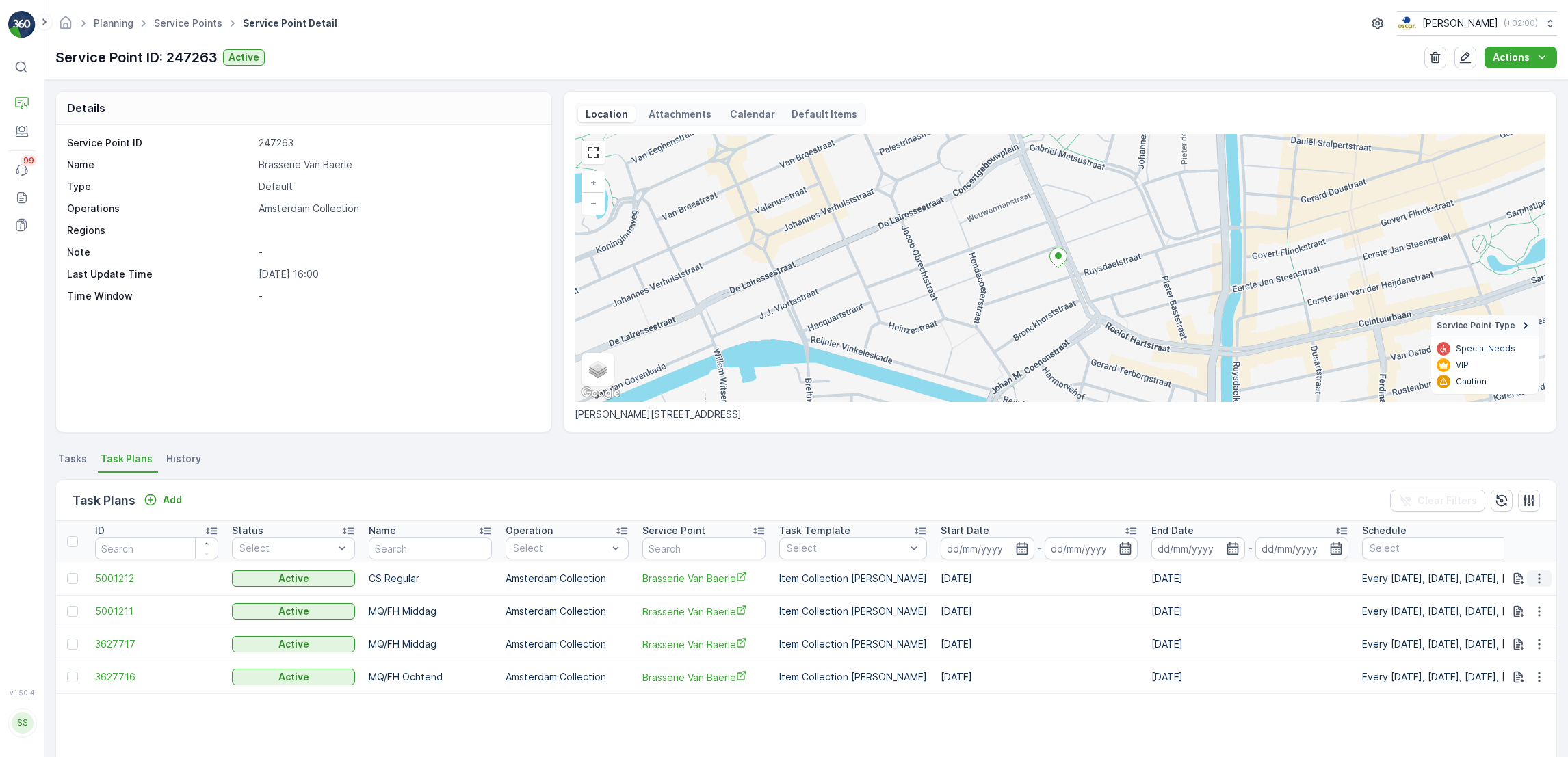
click at [1540, 576] on icon "button" at bounding box center [1539, 579] width 13 height 13
click at [1496, 619] on span "Edit Task Plan" at bounding box center [1514, 618] width 64 height 13
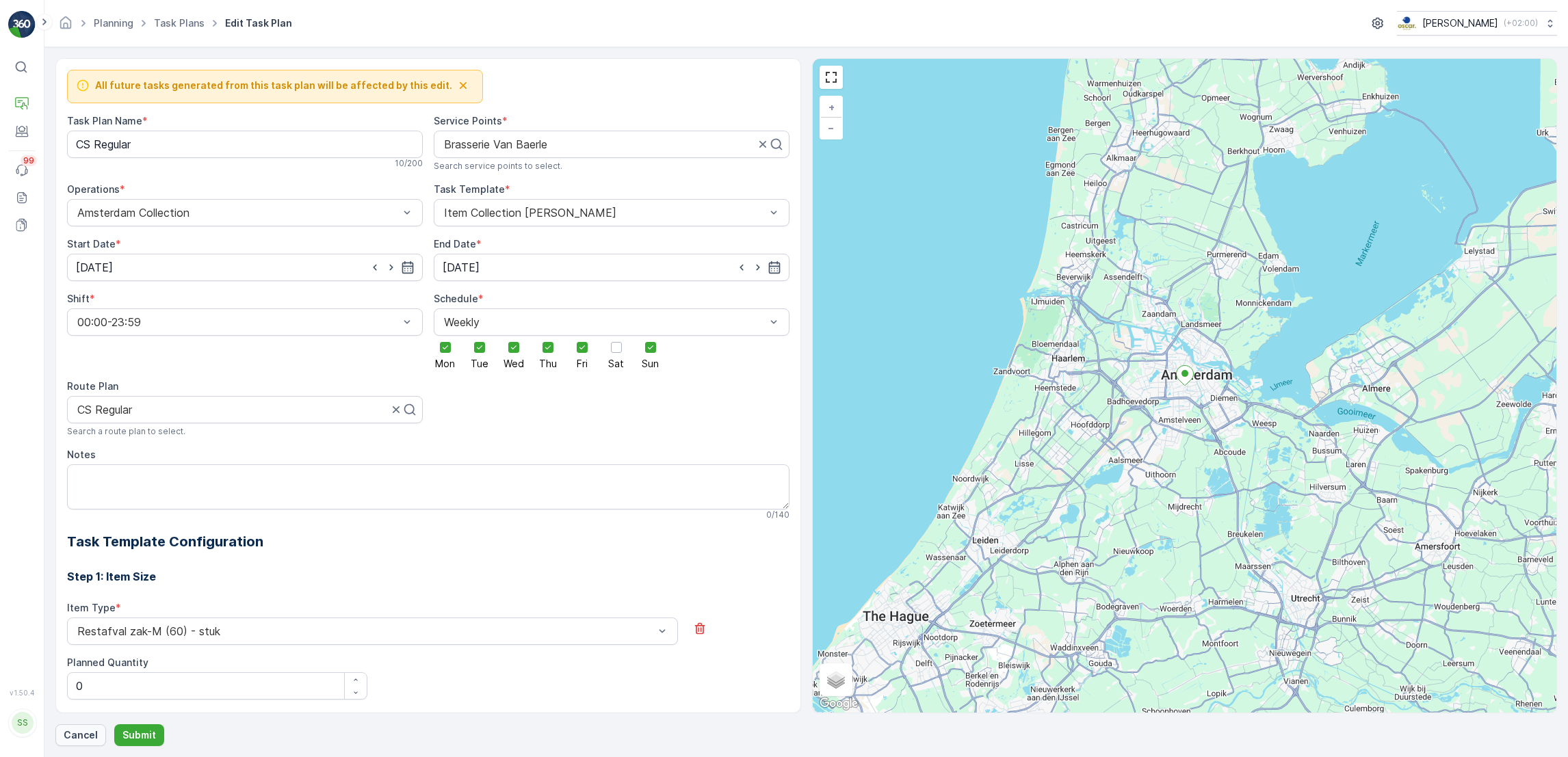
click at [77, 735] on p "Cancel" at bounding box center [80, 735] width 34 height 13
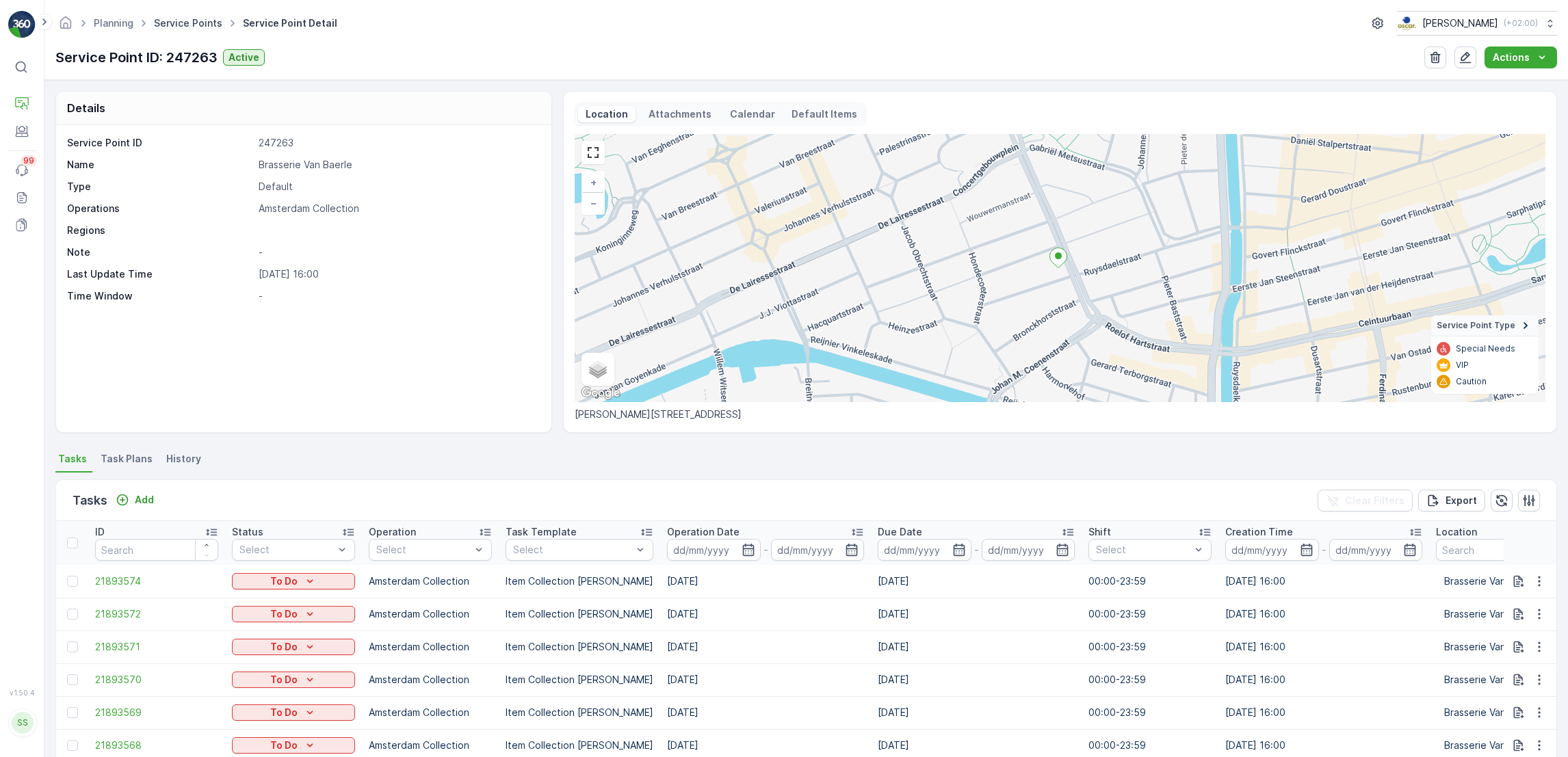
click at [180, 20] on link "Service Points" at bounding box center [188, 23] width 69 height 12
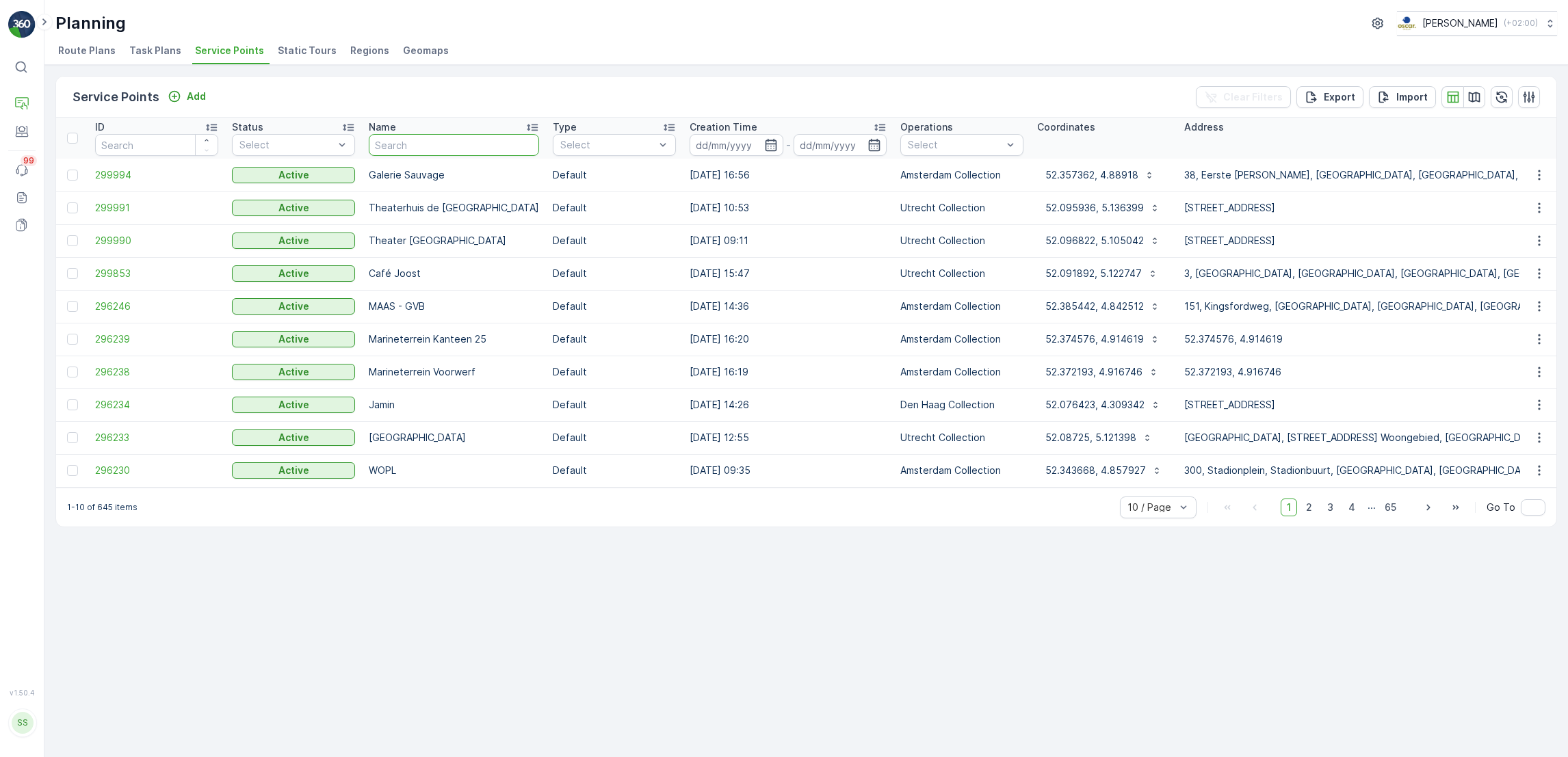
click at [409, 147] on input "text" at bounding box center [453, 145] width 170 height 22
click at [153, 45] on span "Task Plans" at bounding box center [155, 50] width 52 height 13
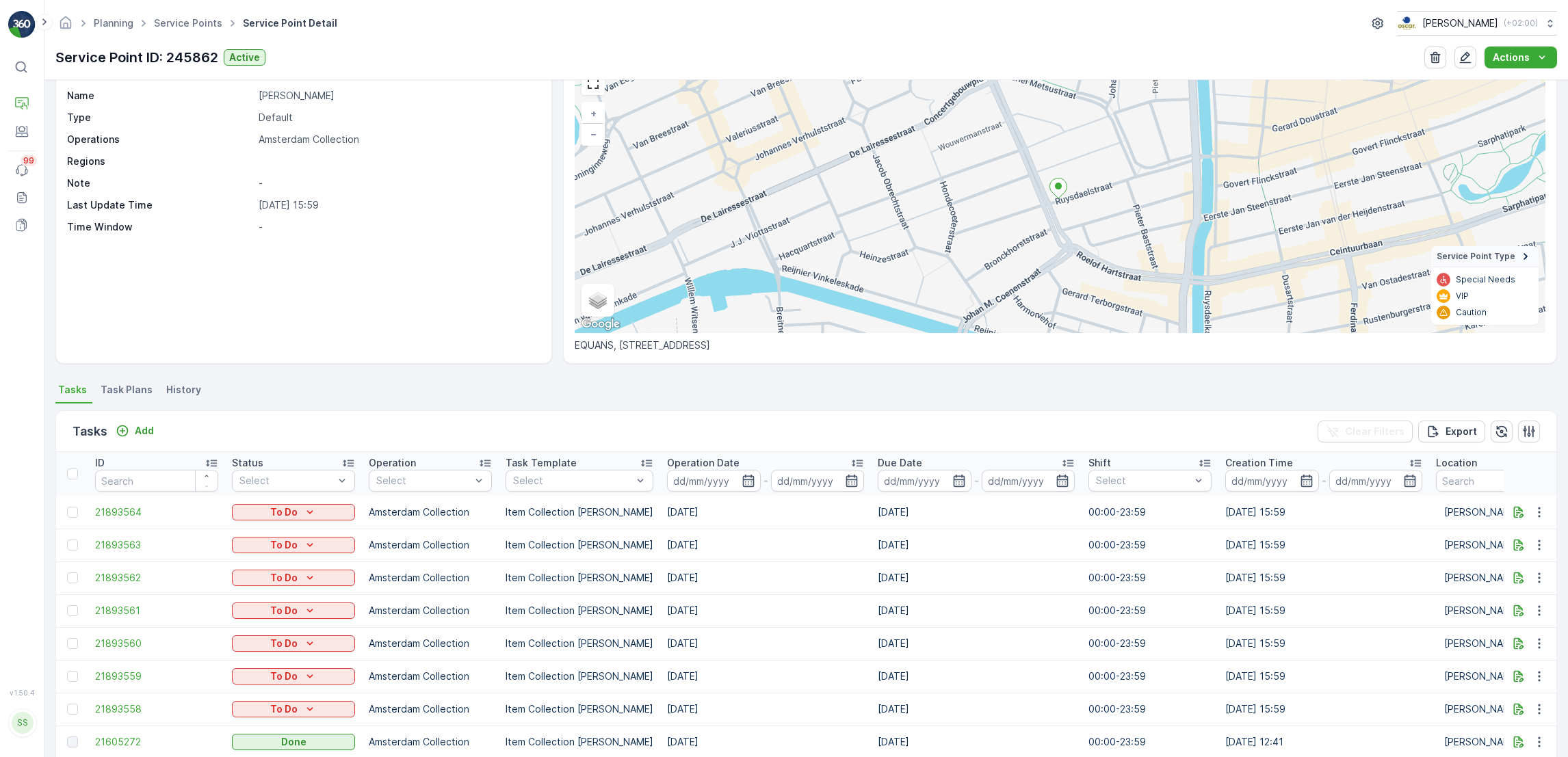
scroll to position [73, 0]
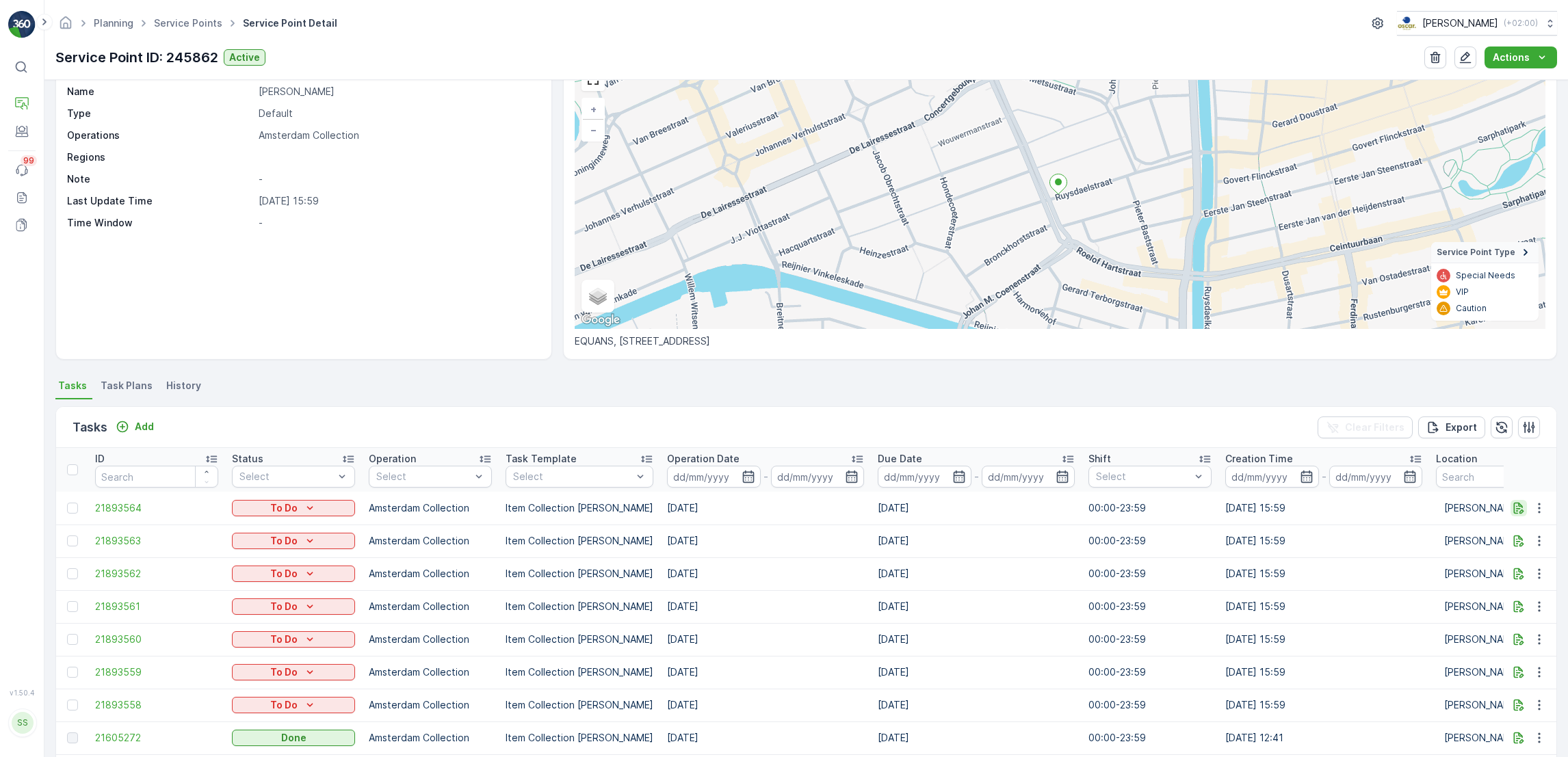
click at [1518, 507] on icon "button" at bounding box center [1519, 508] width 10 height 12
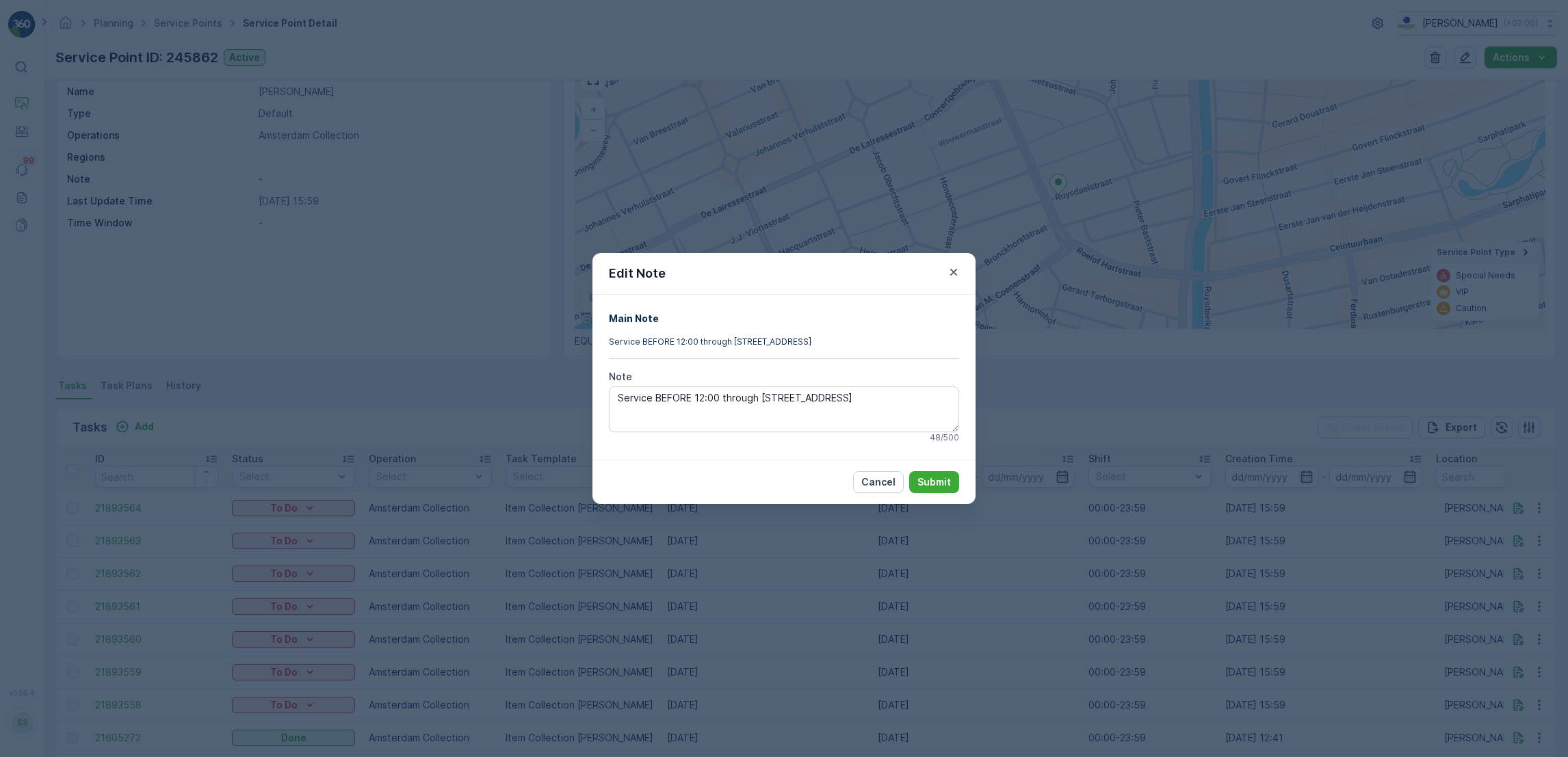
drag, startPoint x: 871, startPoint y: 399, endPoint x: 585, endPoint y: 413, distance: 286.3
click at [585, 413] on div "Edit Note Main Note Service BEFORE 12:00 through Ruysdaelstraat 70HS Note Servi…" at bounding box center [784, 378] width 1568 height 757
click at [958, 276] on icon "button" at bounding box center [954, 272] width 13 height 13
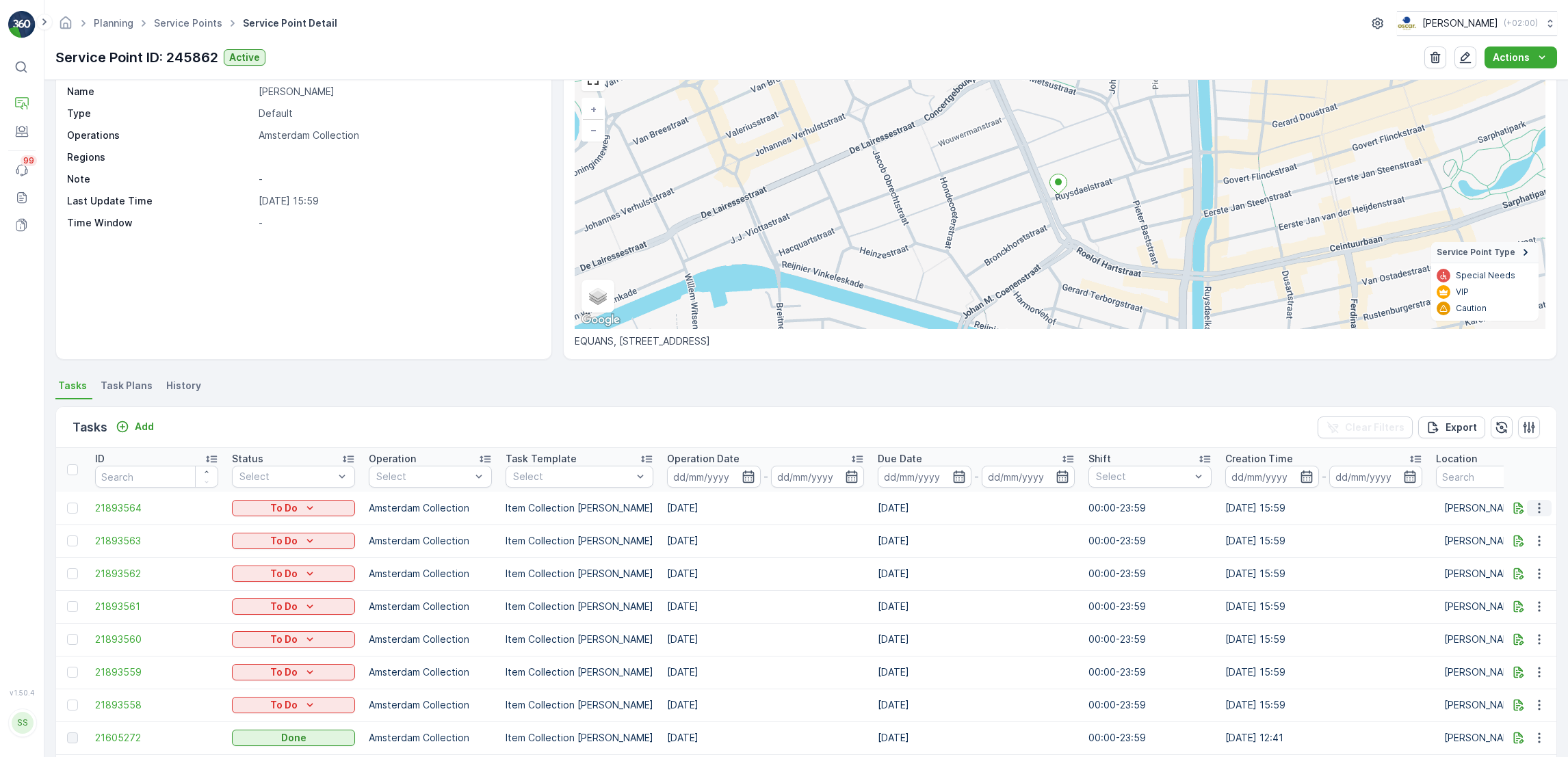
click at [1536, 504] on icon "button" at bounding box center [1539, 508] width 13 height 13
click at [1526, 475] on th at bounding box center [1530, 470] width 54 height 44
click at [109, 368] on div "Details Service Point ID 245862 Name Arnold Cornelis Type Default Operations Am…" at bounding box center [805, 419] width 1523 height 677
click at [122, 381] on span "Task Plans" at bounding box center [126, 386] width 52 height 13
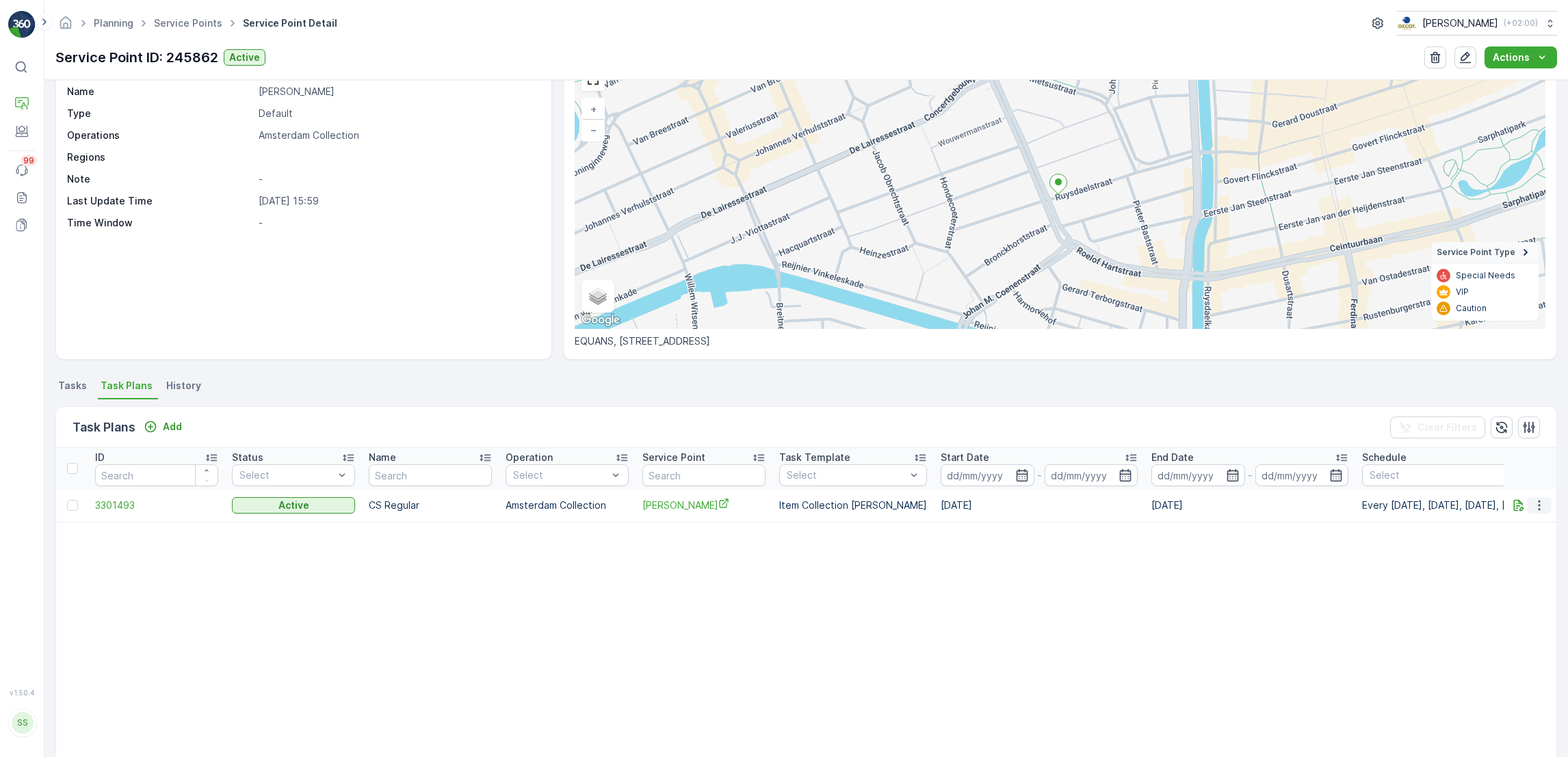
click at [1540, 501] on icon "button" at bounding box center [1539, 506] width 13 height 13
click at [1541, 544] on span "Edit Task Plan" at bounding box center [1514, 543] width 64 height 13
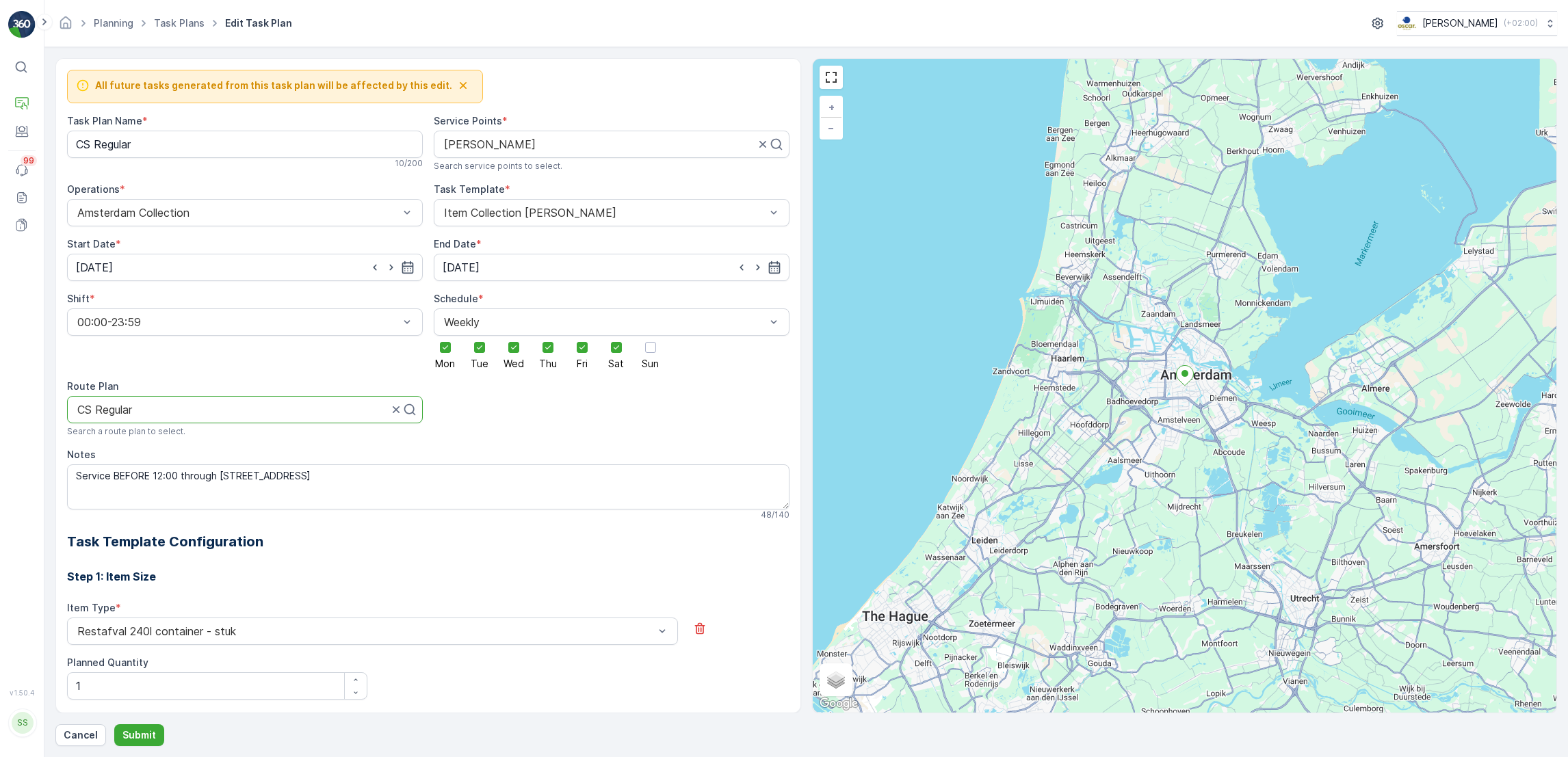
click at [358, 421] on div "CS Regular" at bounding box center [244, 409] width 356 height 28
drag, startPoint x: 311, startPoint y: 476, endPoint x: 218, endPoint y: 476, distance: 93.0
click at [218, 476] on textarea "Service BEFORE 12:00 through Ruysdaelstraat 70HS" at bounding box center [428, 487] width 722 height 45
click at [92, 742] on p "Cancel" at bounding box center [80, 735] width 34 height 13
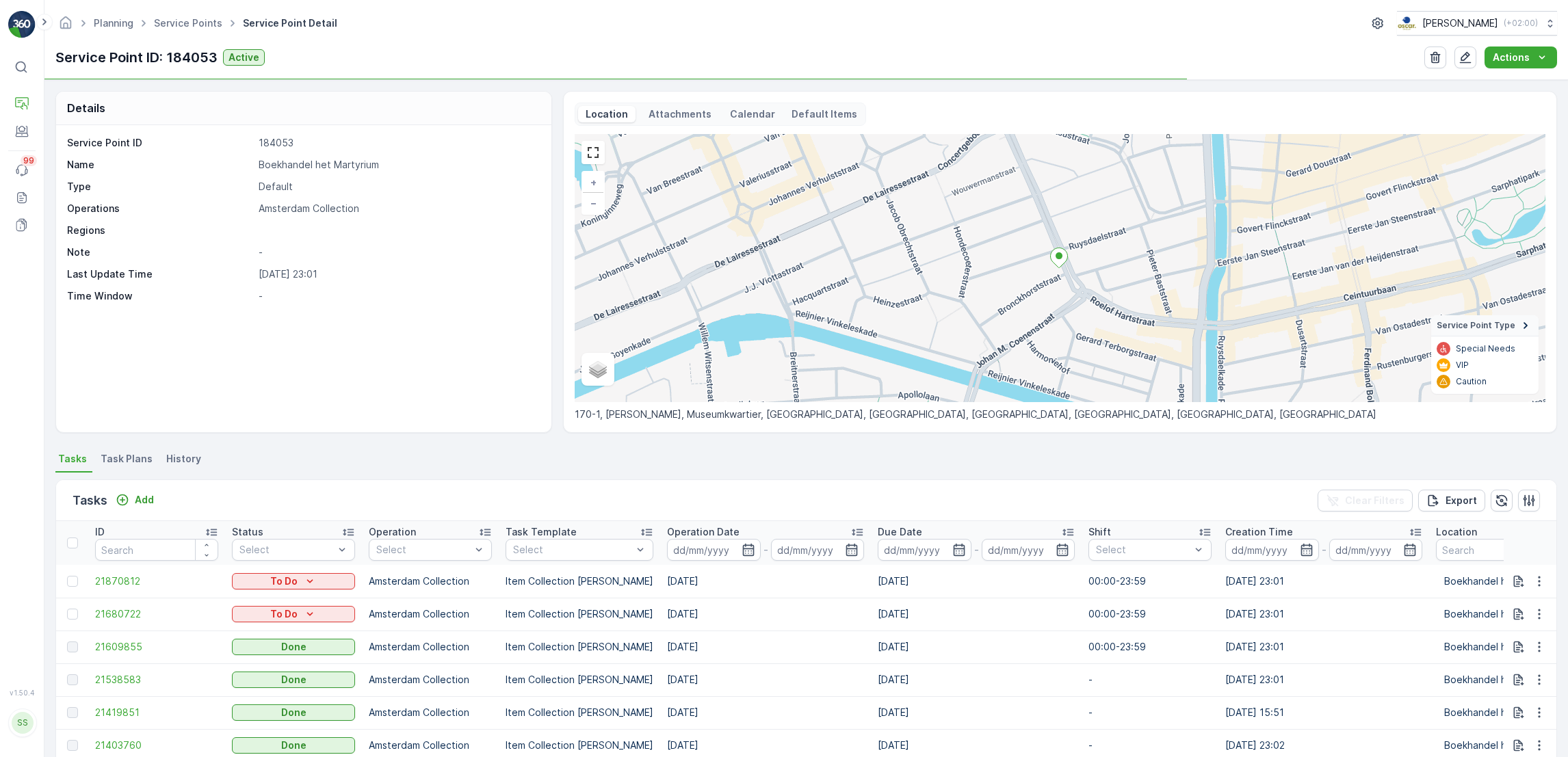
click at [126, 451] on li "Task Plans" at bounding box center [128, 461] width 60 height 23
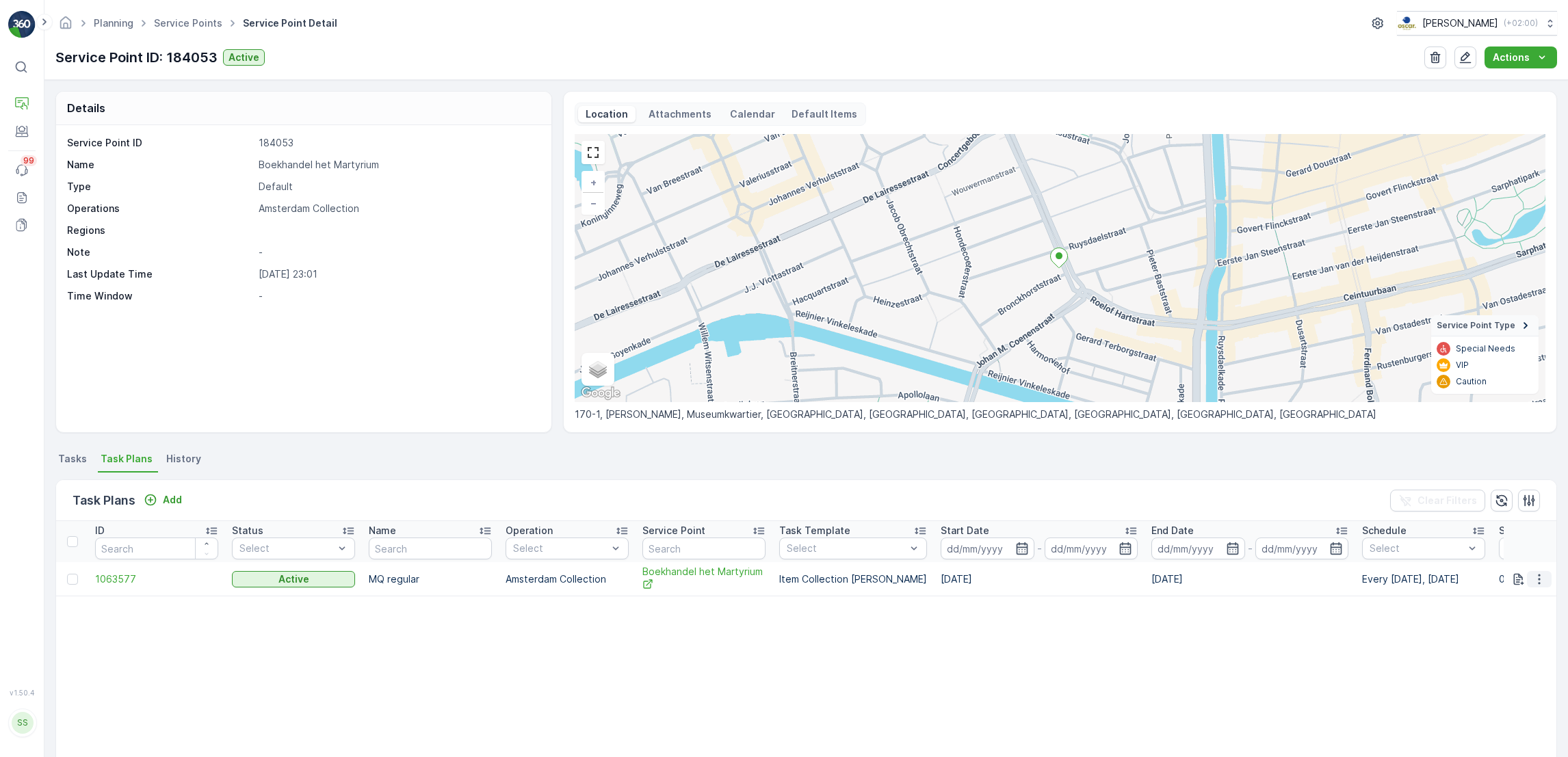
click at [1541, 583] on icon "button" at bounding box center [1539, 579] width 13 height 13
click at [1544, 619] on span "Edit Task Plan" at bounding box center [1514, 618] width 64 height 13
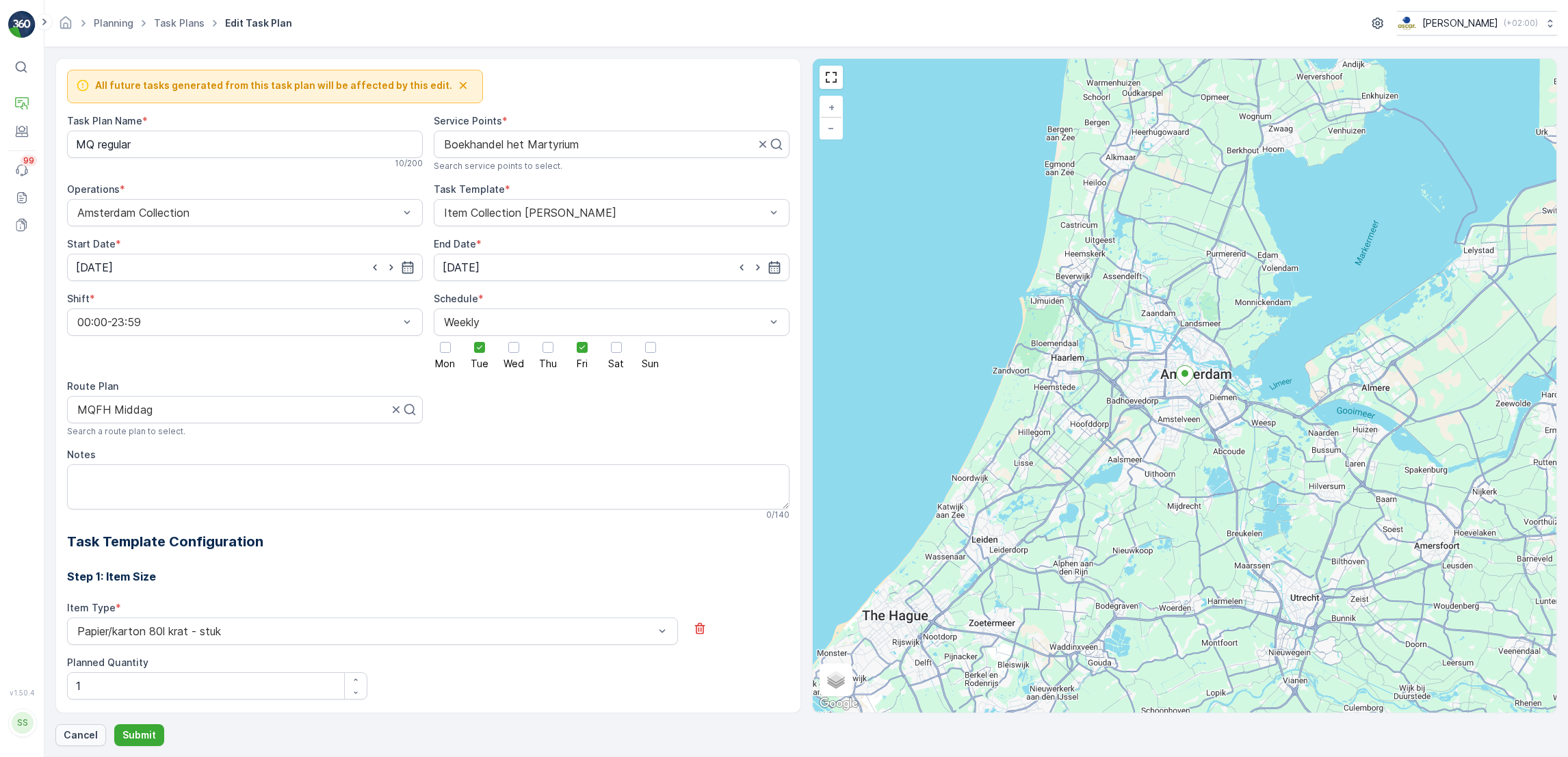
click at [80, 736] on p "Cancel" at bounding box center [80, 735] width 34 height 13
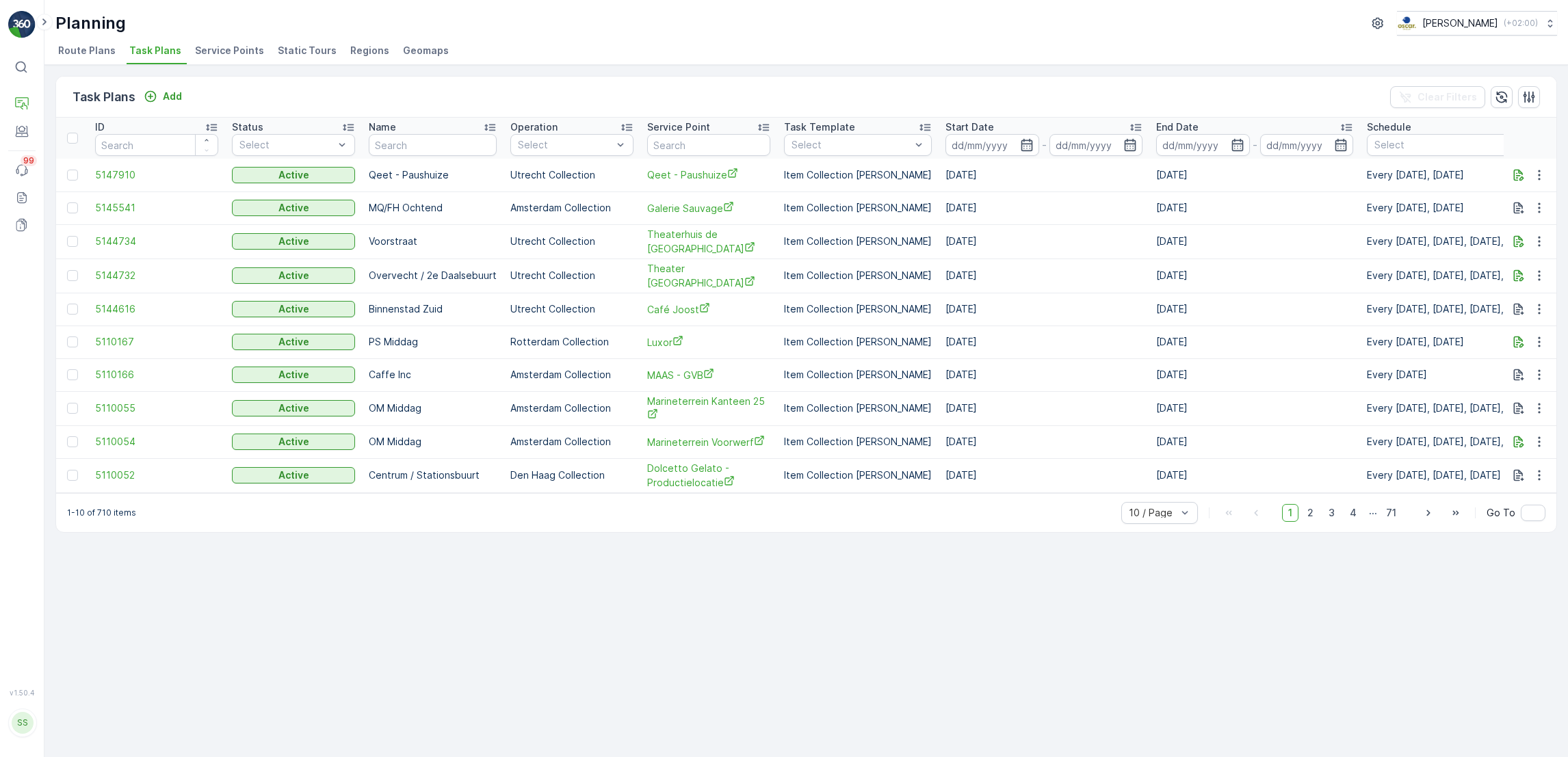
click at [413, 259] on td "Overvecht / 2e Daalsebuurt" at bounding box center [432, 276] width 141 height 34
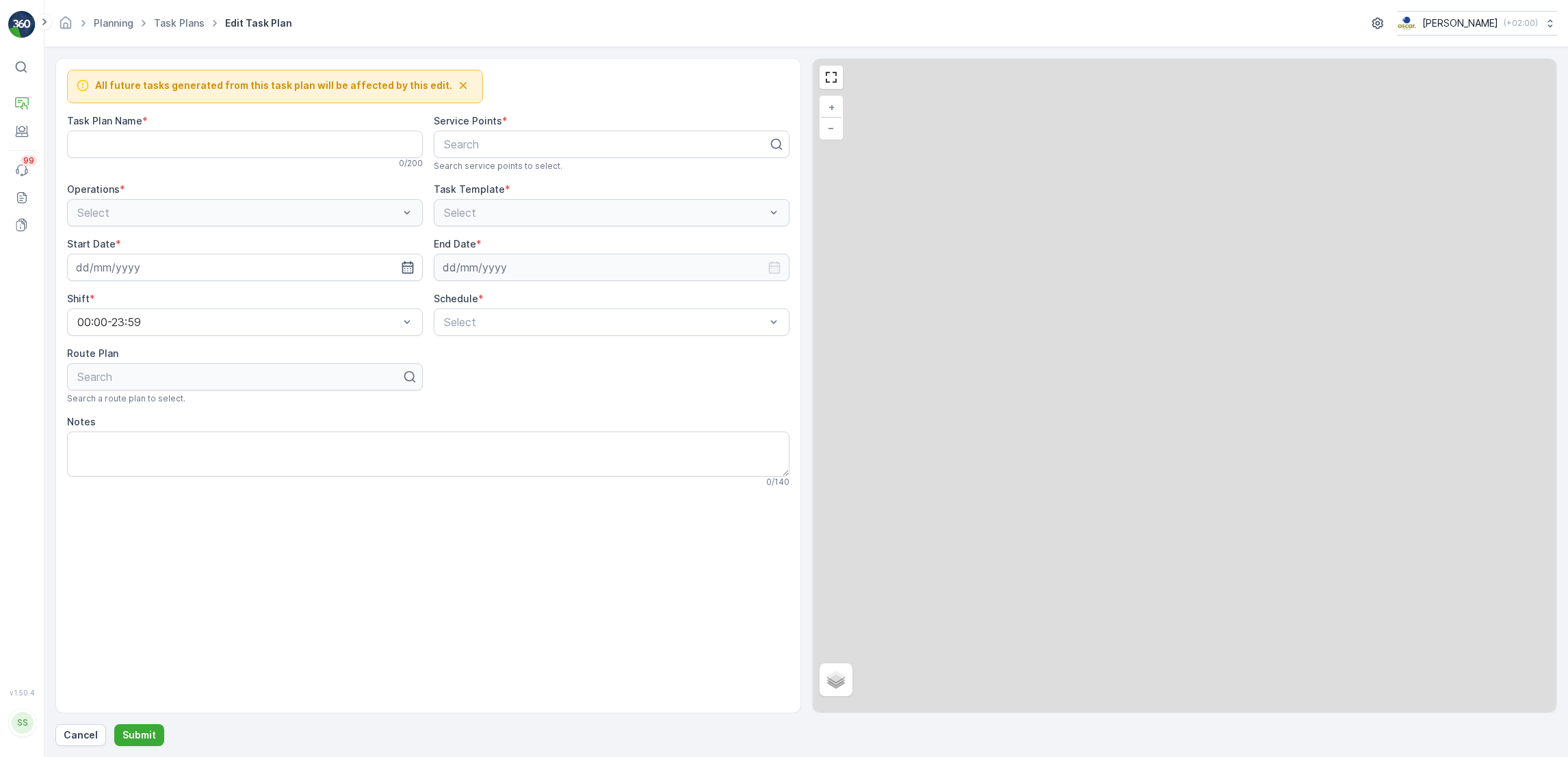
type Name "MQ regular"
type input "01.04.2024"
type input "31.03.2029"
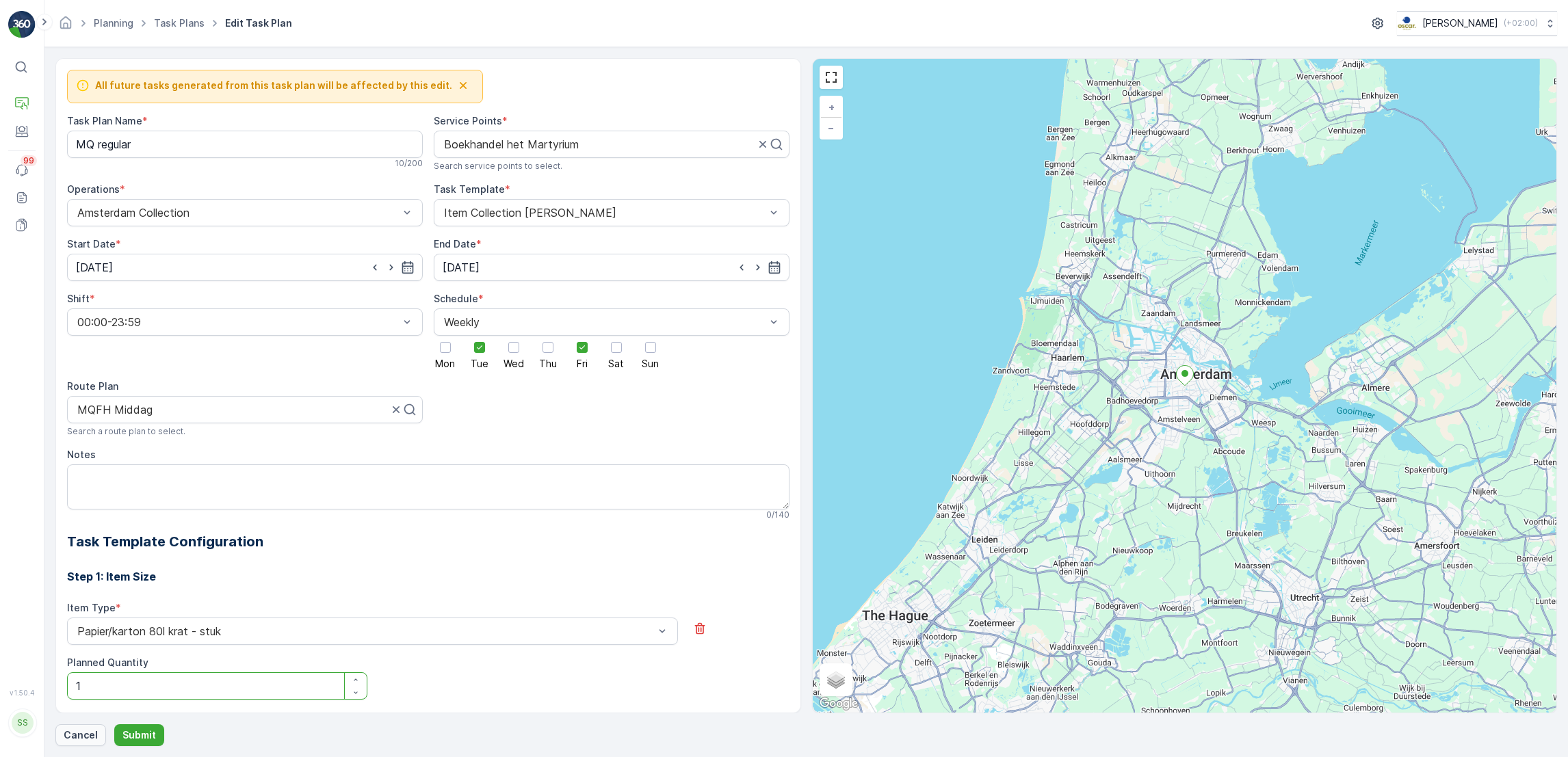
click at [80, 734] on p "Cancel" at bounding box center [80, 735] width 34 height 13
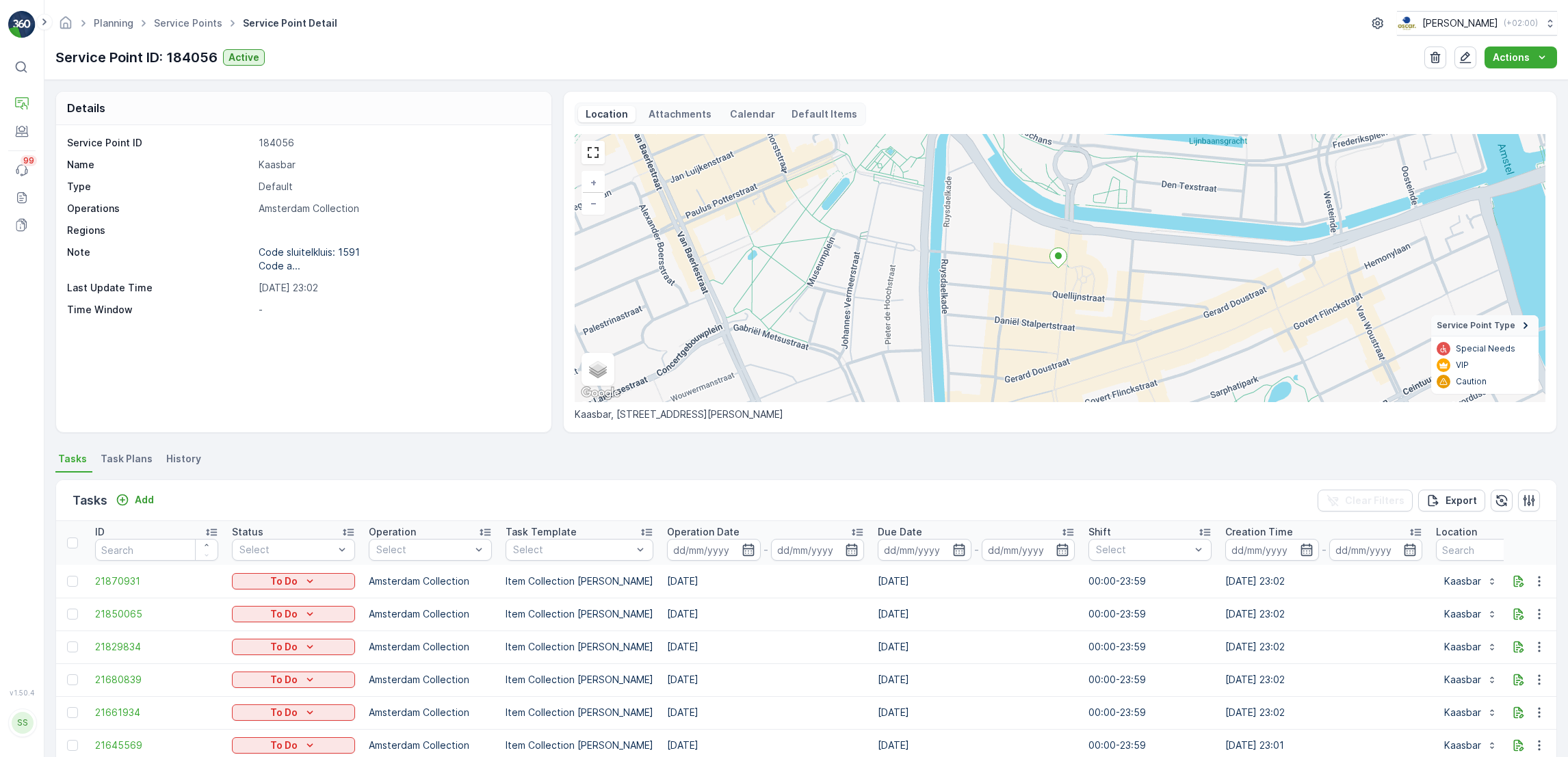
click at [132, 460] on span "Task Plans" at bounding box center [126, 459] width 52 height 13
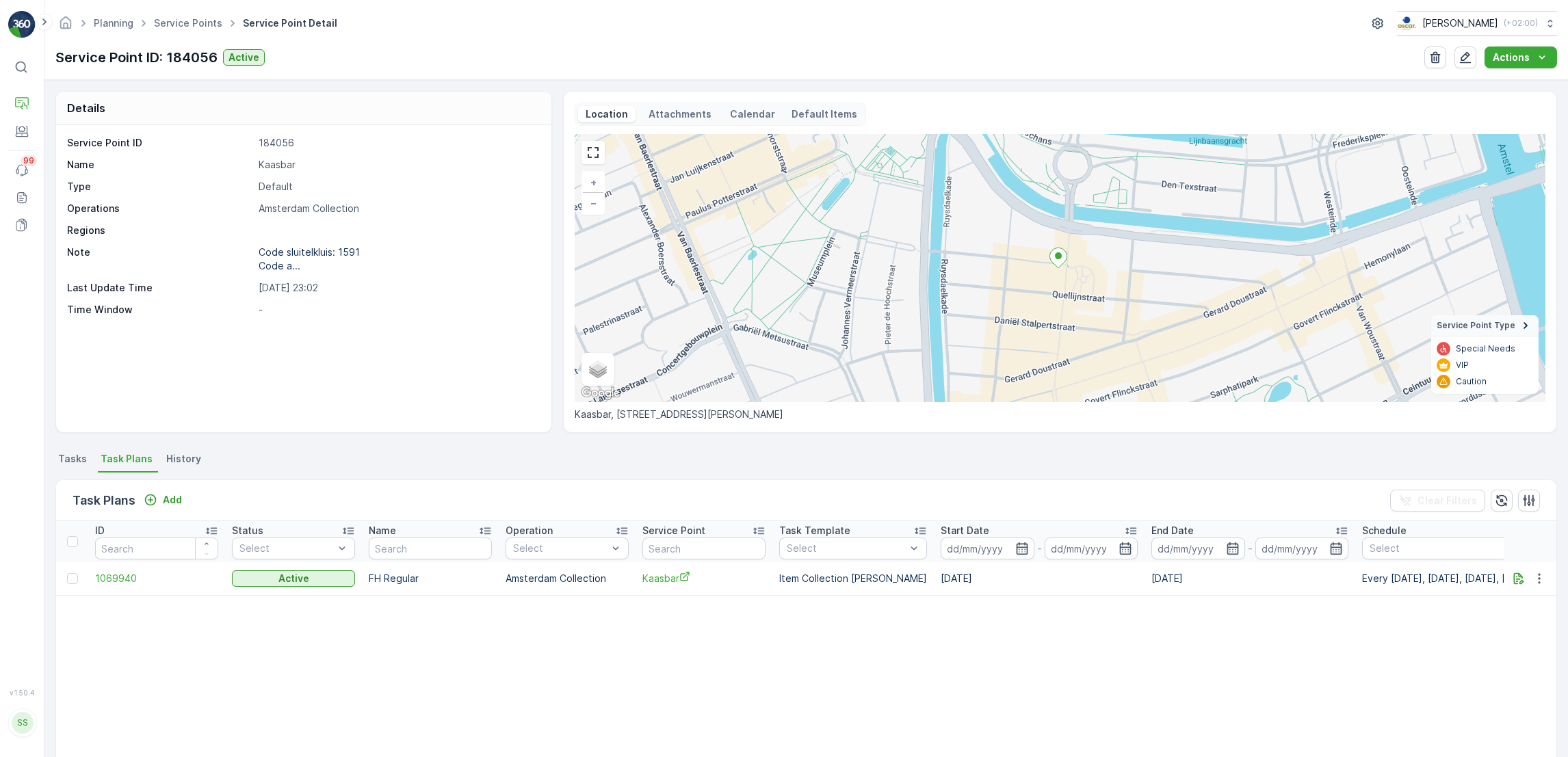
click at [71, 461] on span "Tasks" at bounding box center [72, 459] width 28 height 13
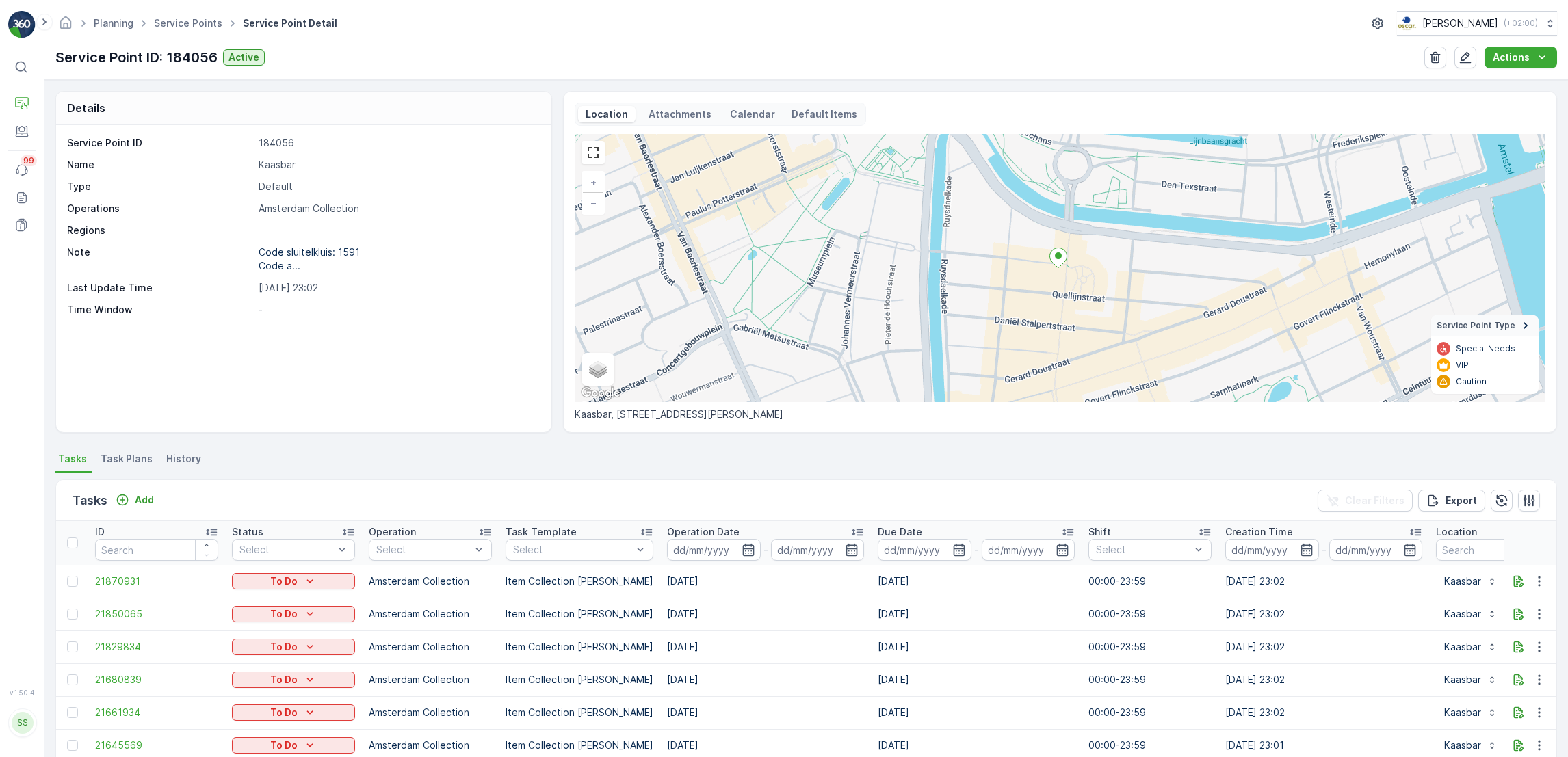
click at [136, 466] on span "Task Plans" at bounding box center [126, 459] width 52 height 13
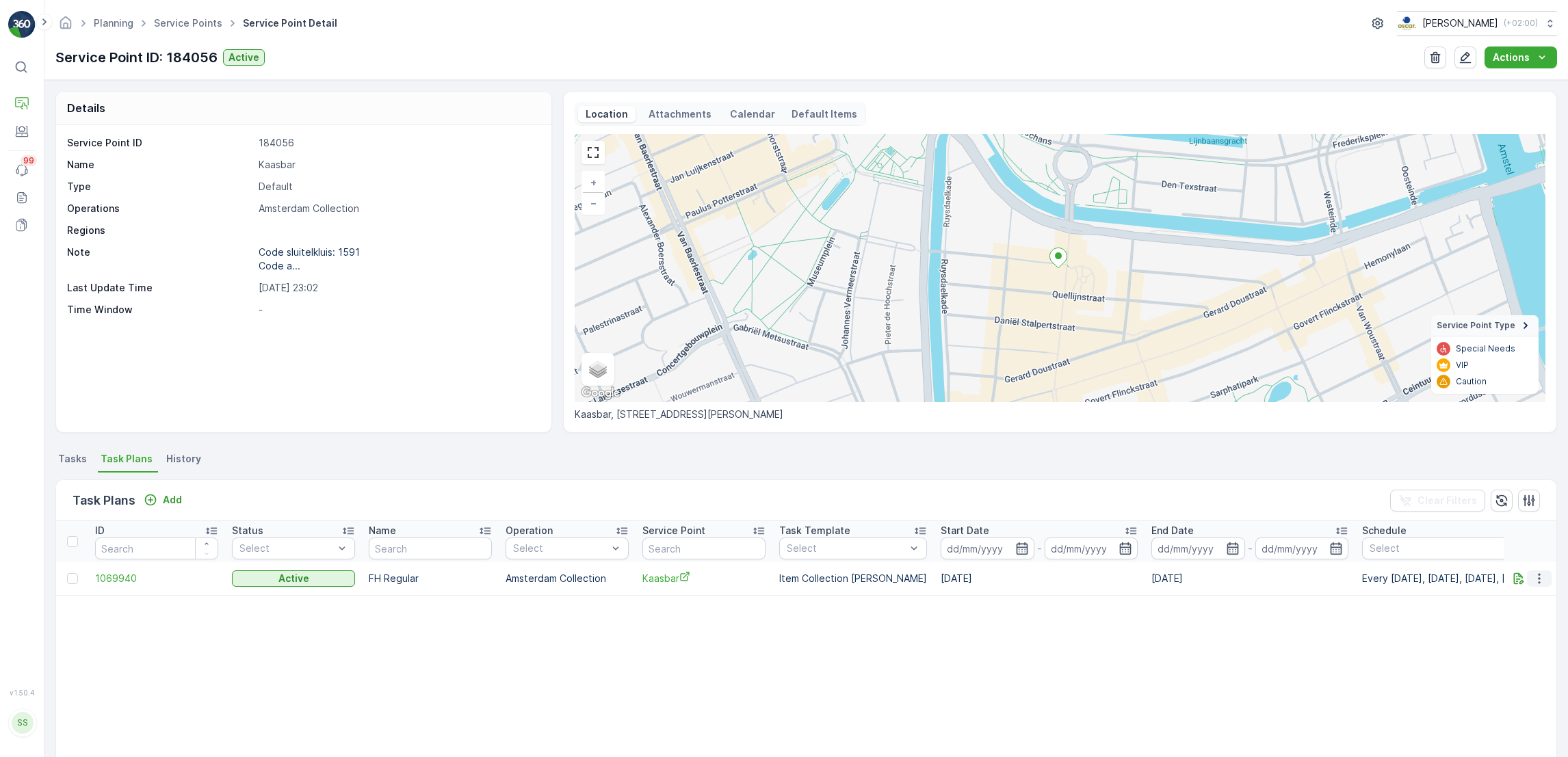
click at [1538, 578] on icon "button" at bounding box center [1539, 579] width 2 height 10
click at [1516, 619] on span "Edit Task Plan" at bounding box center [1514, 618] width 64 height 13
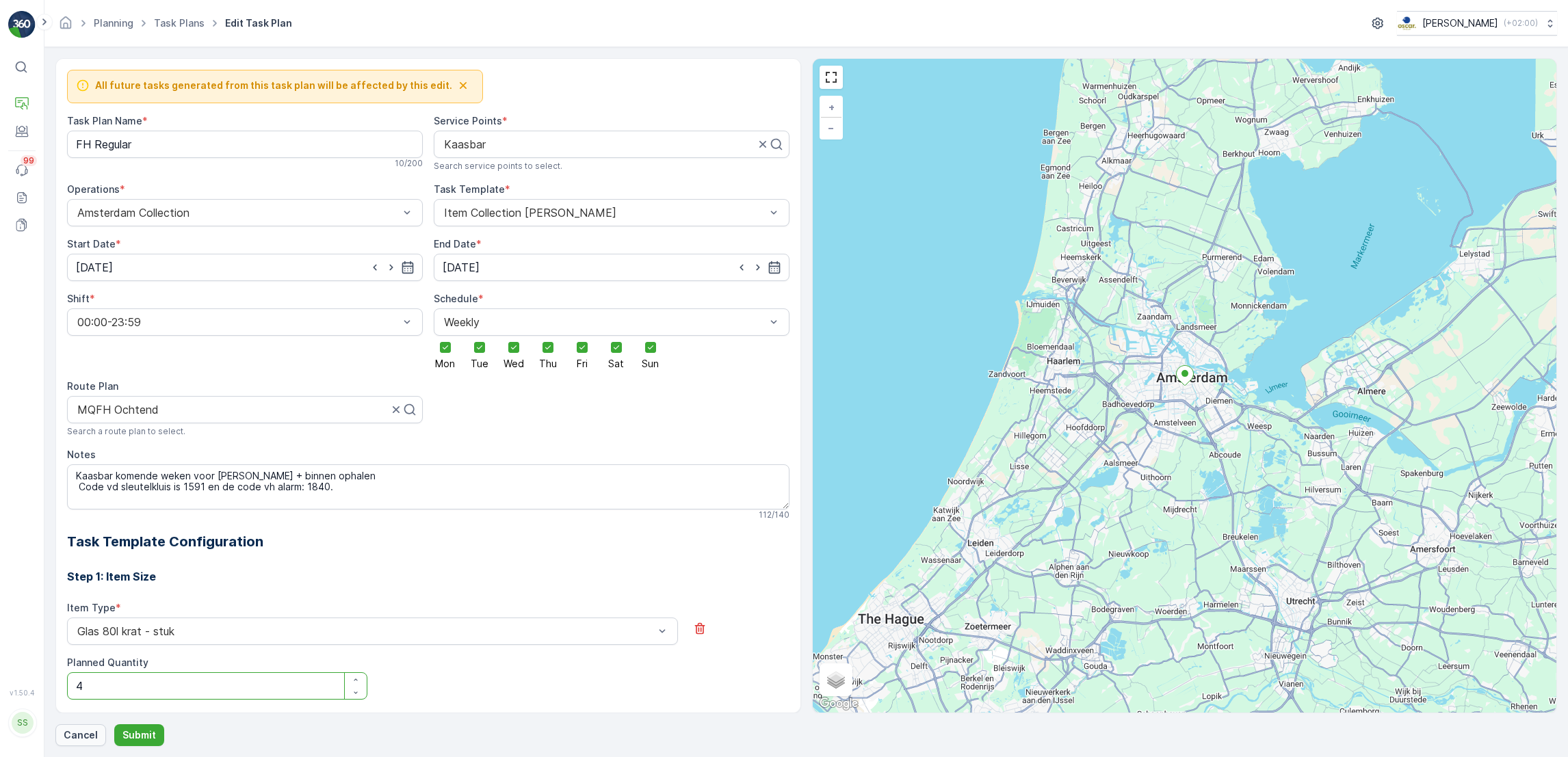
click at [67, 731] on p "Cancel" at bounding box center [80, 735] width 34 height 13
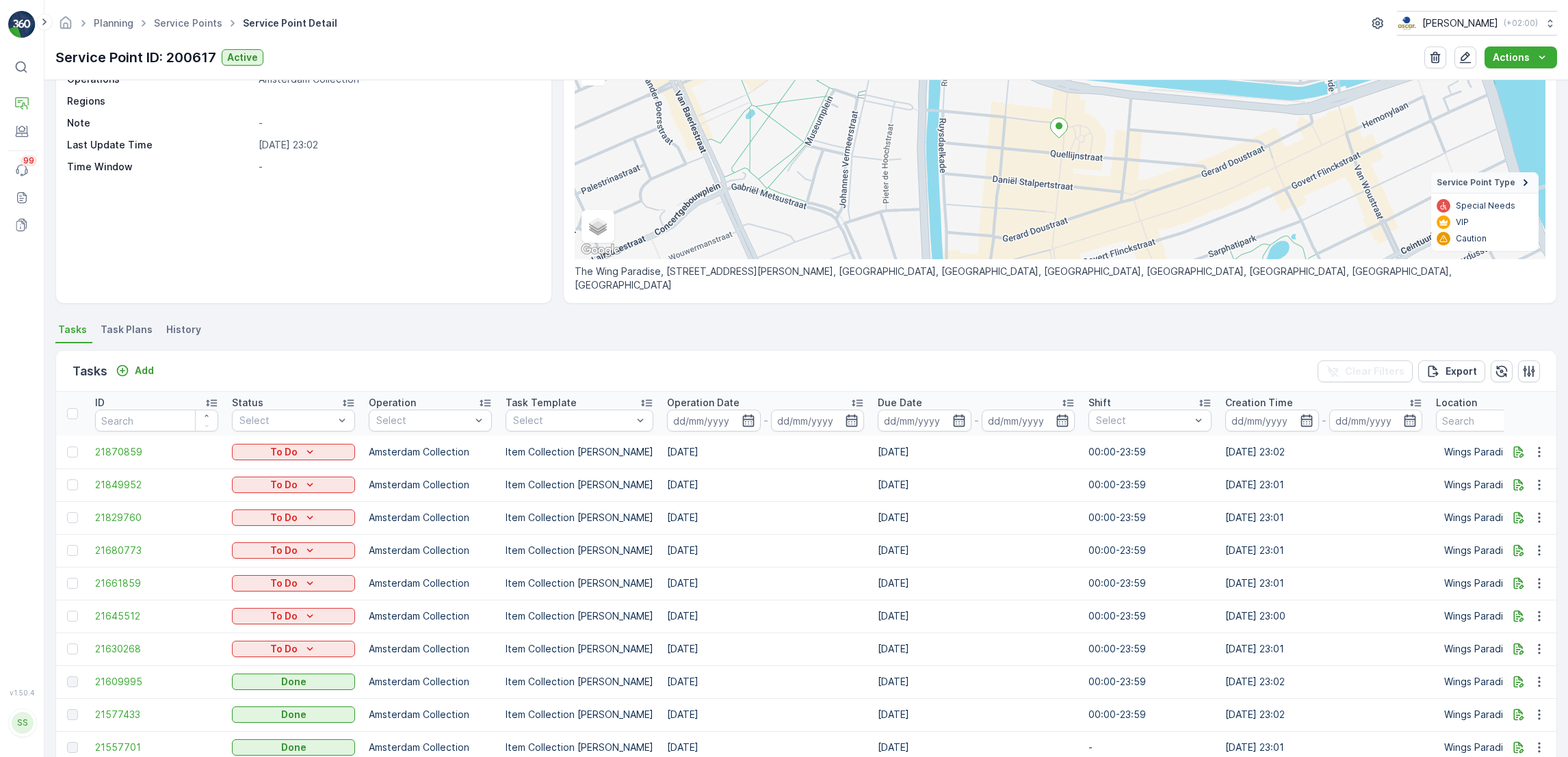
scroll to position [130, 0]
click at [109, 320] on li "Task Plans" at bounding box center [128, 332] width 60 height 23
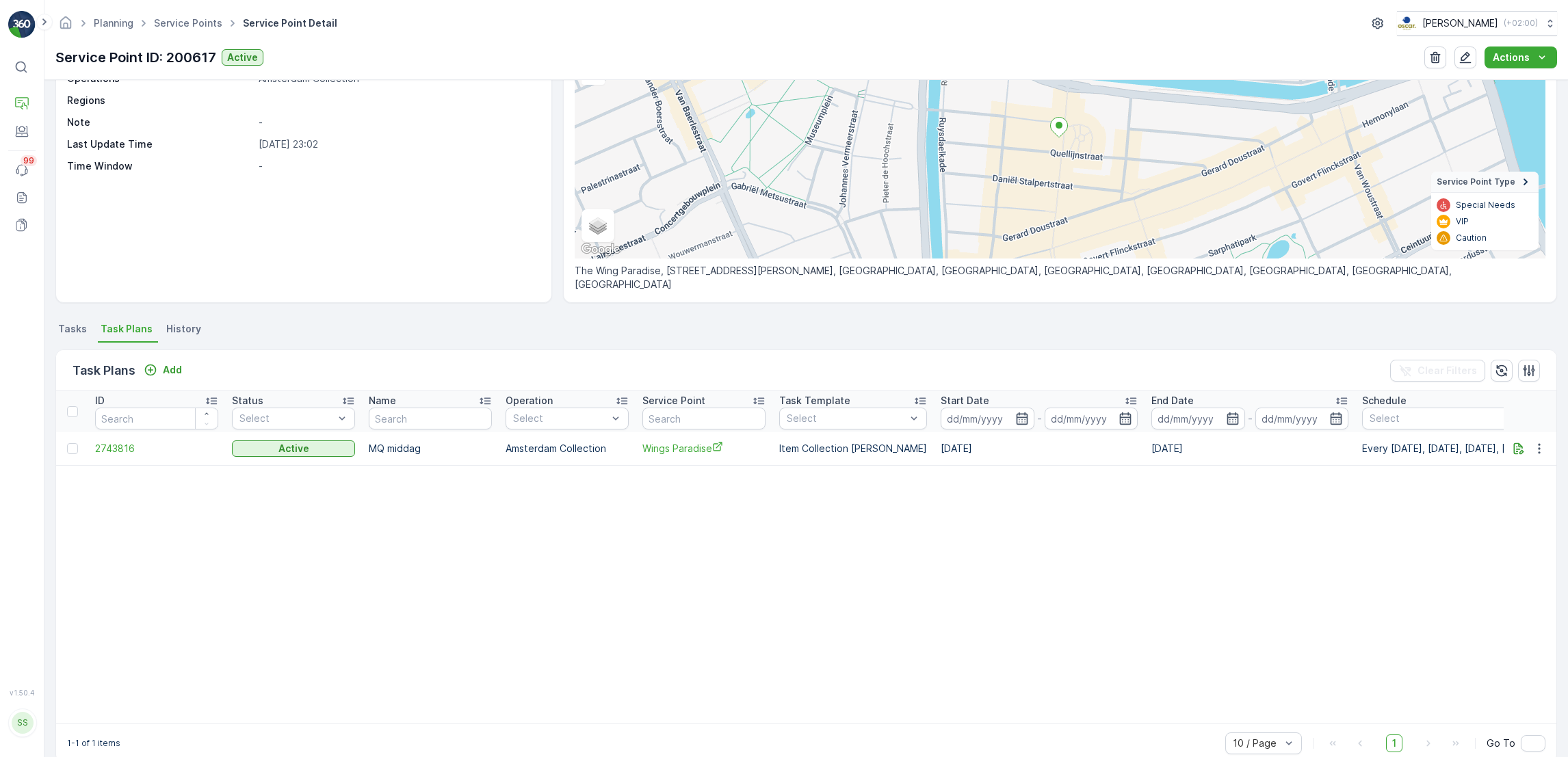
scroll to position [130, 0]
click at [1538, 447] on icon "button" at bounding box center [1539, 449] width 13 height 13
click at [1536, 485] on span "Edit Task Plan" at bounding box center [1514, 487] width 64 height 13
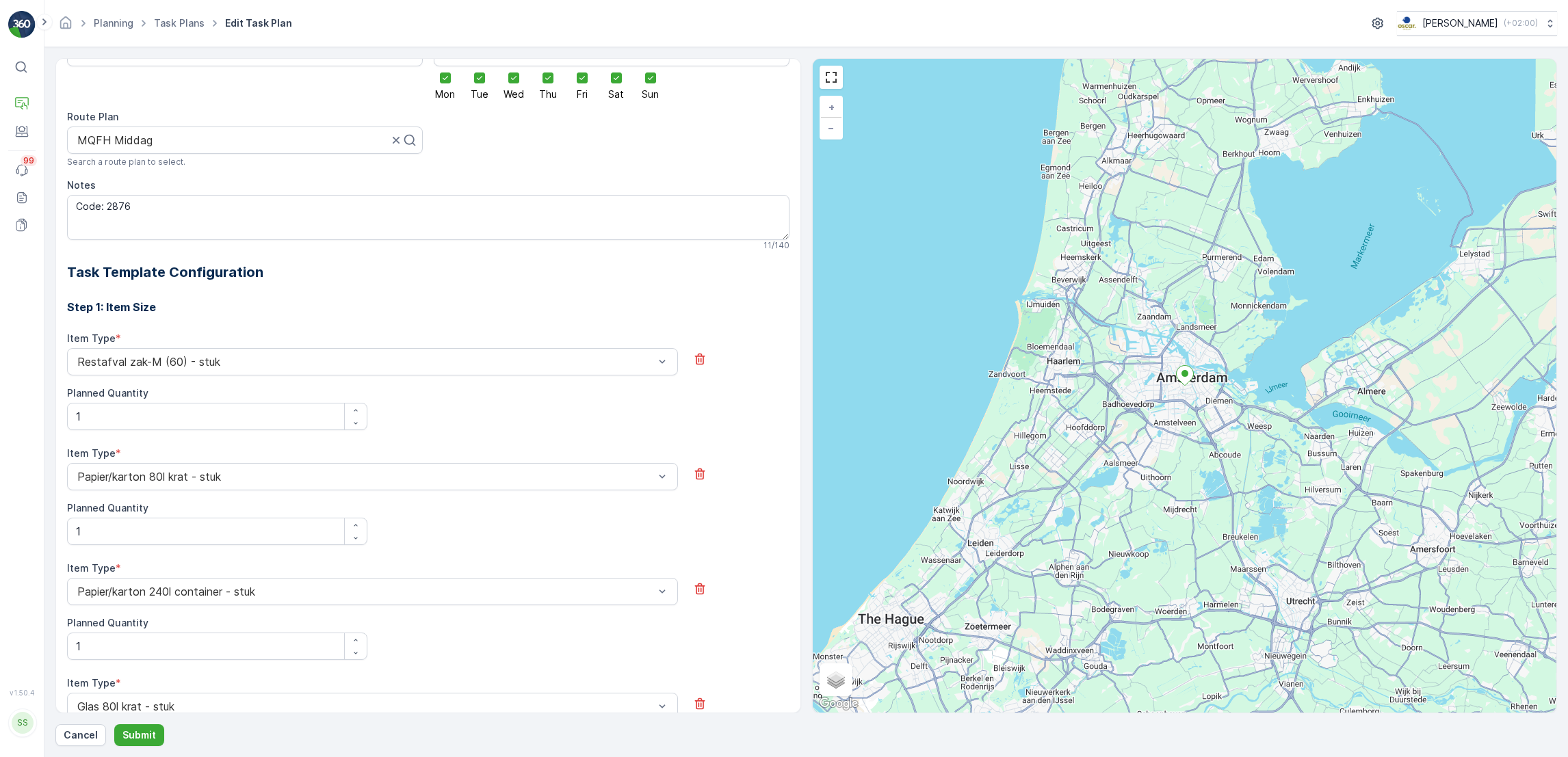
scroll to position [270, 0]
click at [77, 735] on p "Cancel" at bounding box center [80, 735] width 34 height 13
